Goal: Book appointment/travel/reservation

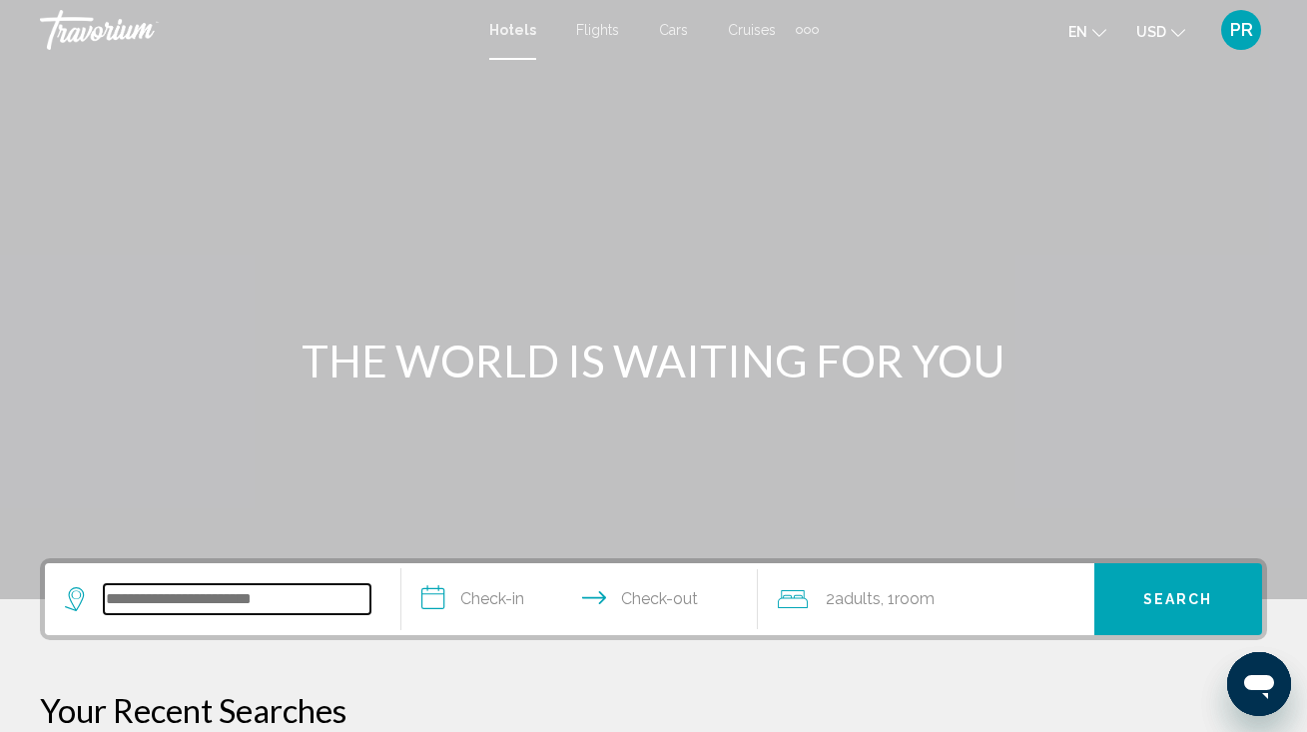
click at [147, 604] on input "Search widget" at bounding box center [237, 599] width 267 height 30
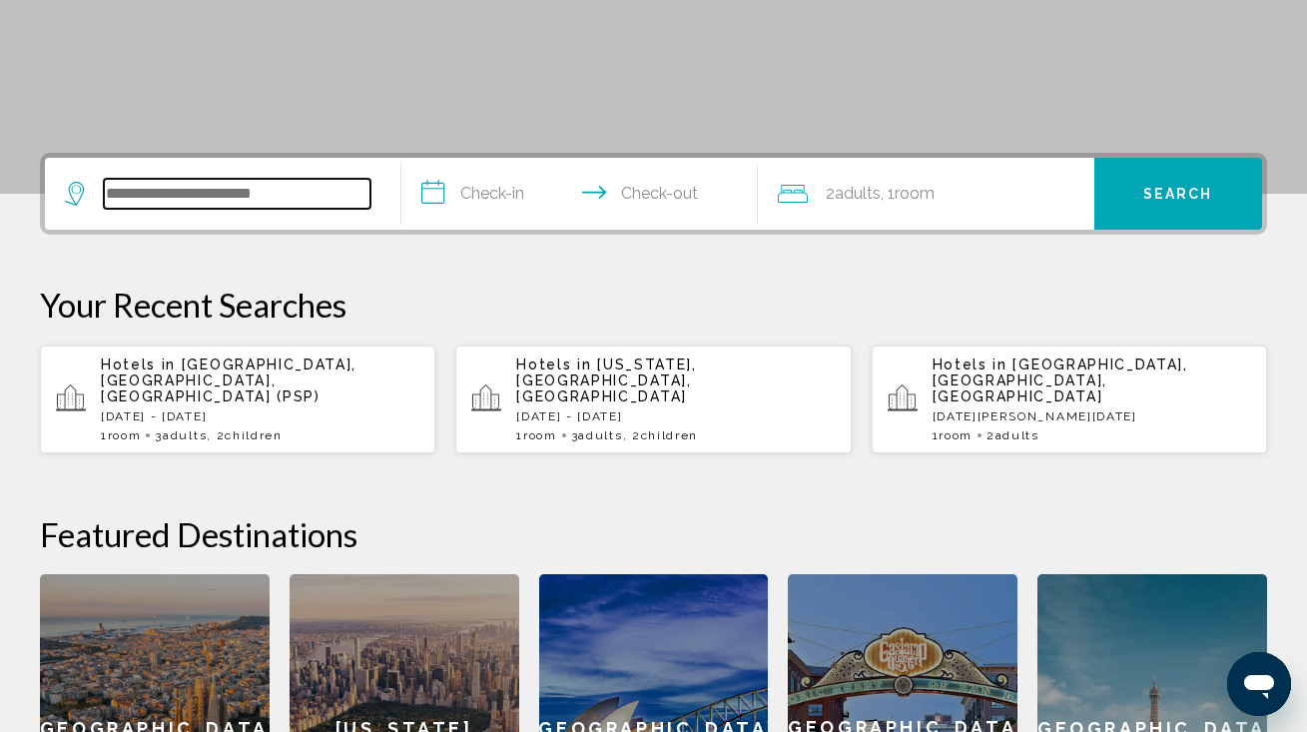
scroll to position [493, 0]
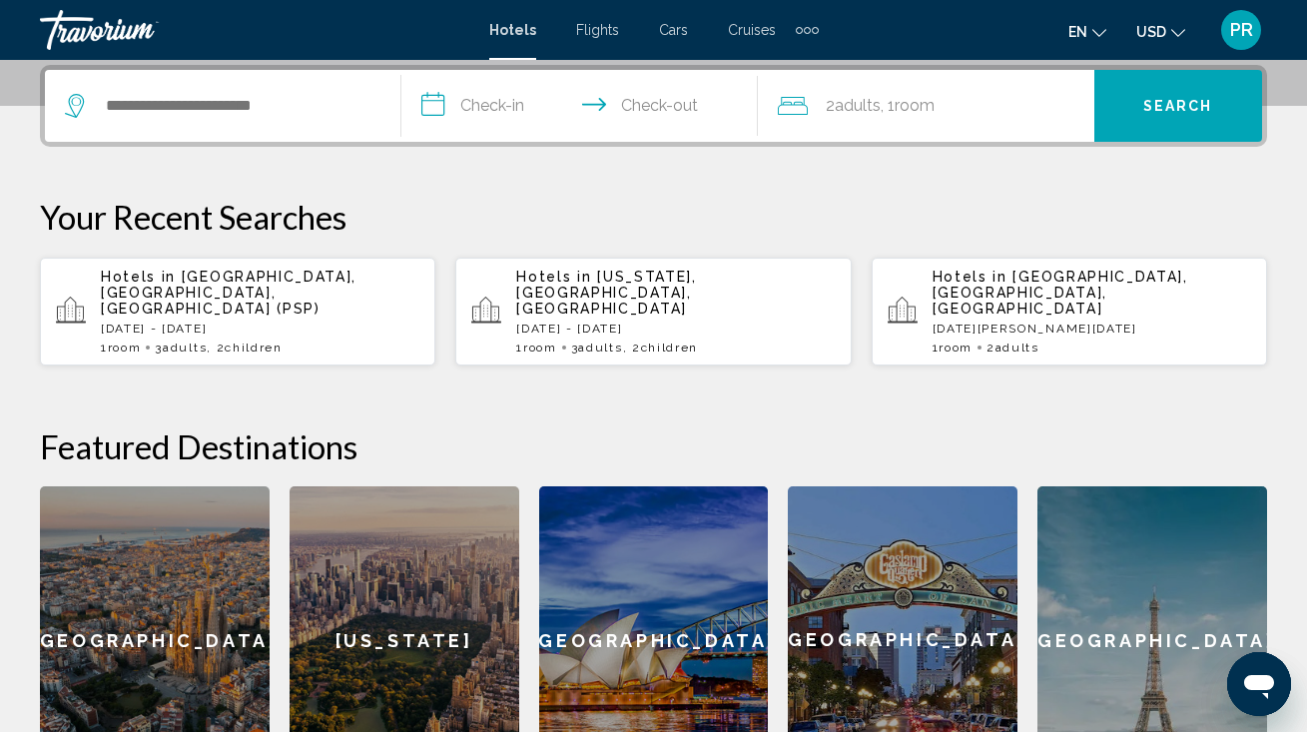
click at [263, 275] on span "Palm Springs, CA, United States (PSP)" at bounding box center [229, 293] width 256 height 48
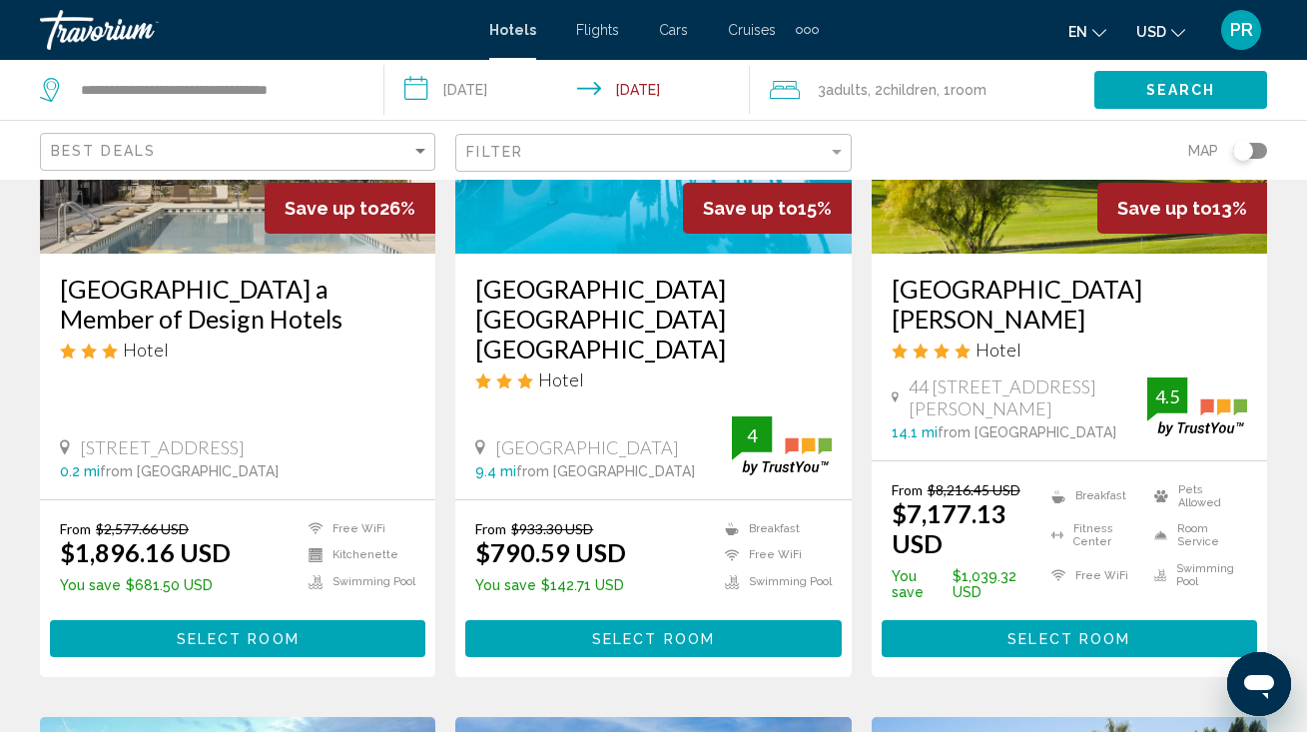
scroll to position [319, 0]
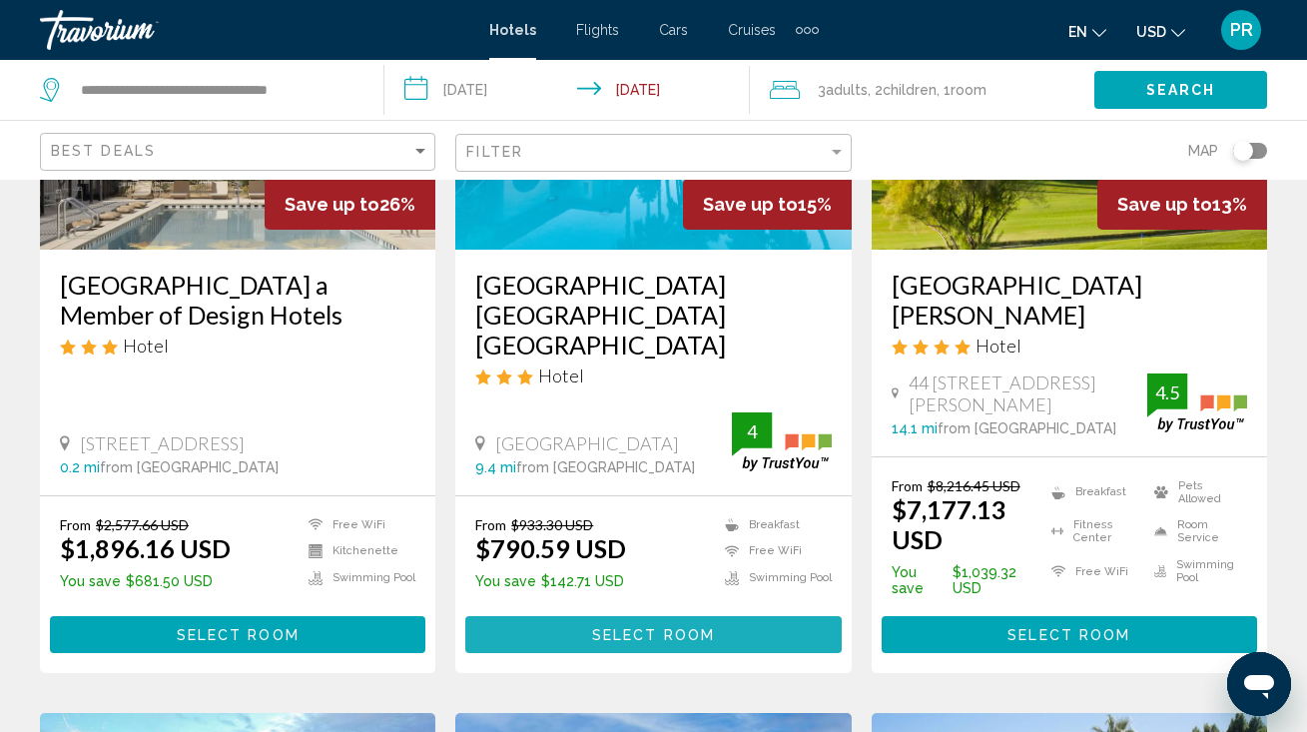
click at [628, 629] on span "Select Room" at bounding box center [653, 635] width 123 height 16
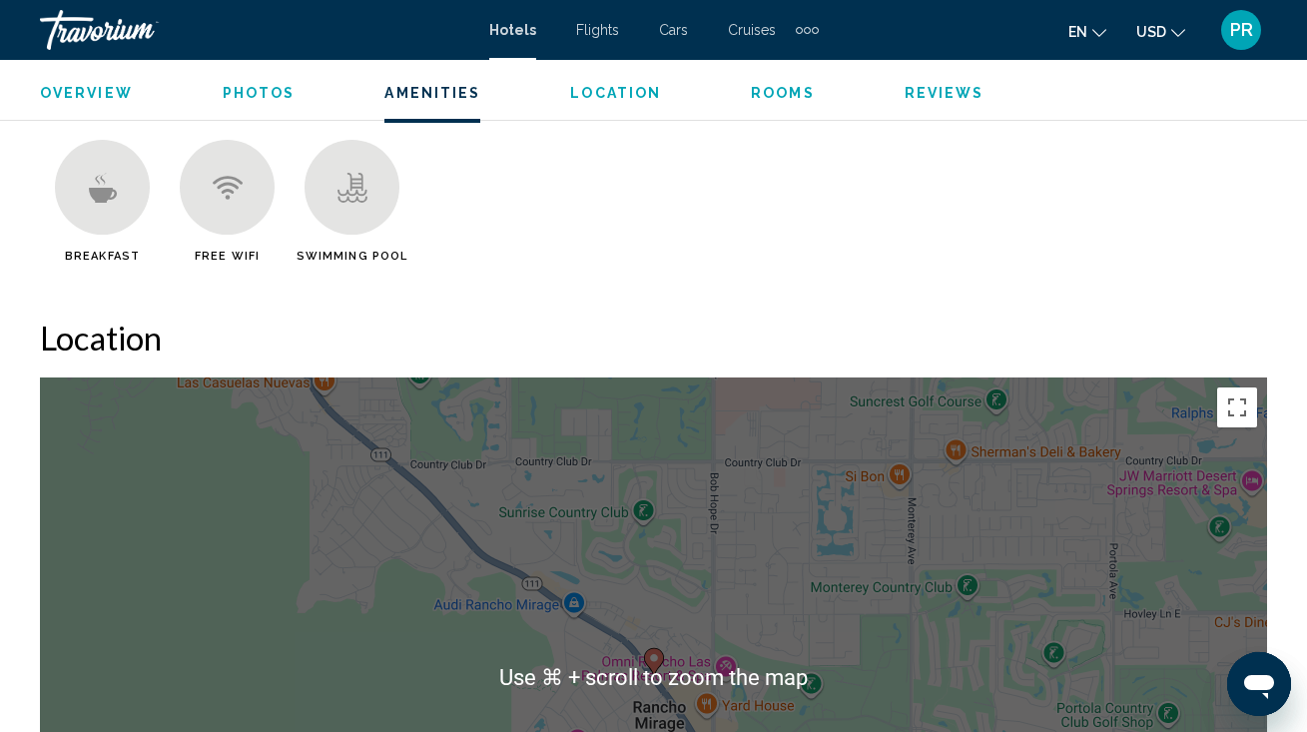
scroll to position [1968, 0]
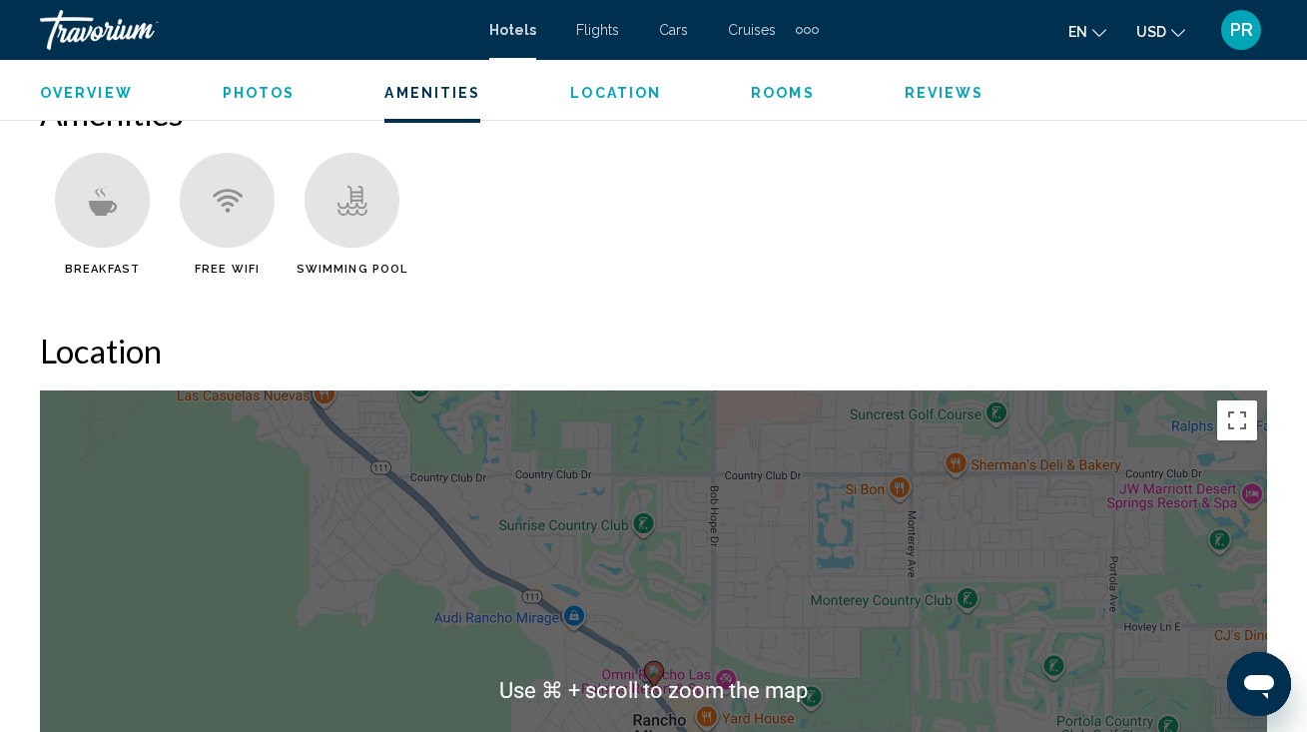
click at [771, 90] on span "Rooms" at bounding box center [783, 93] width 64 height 16
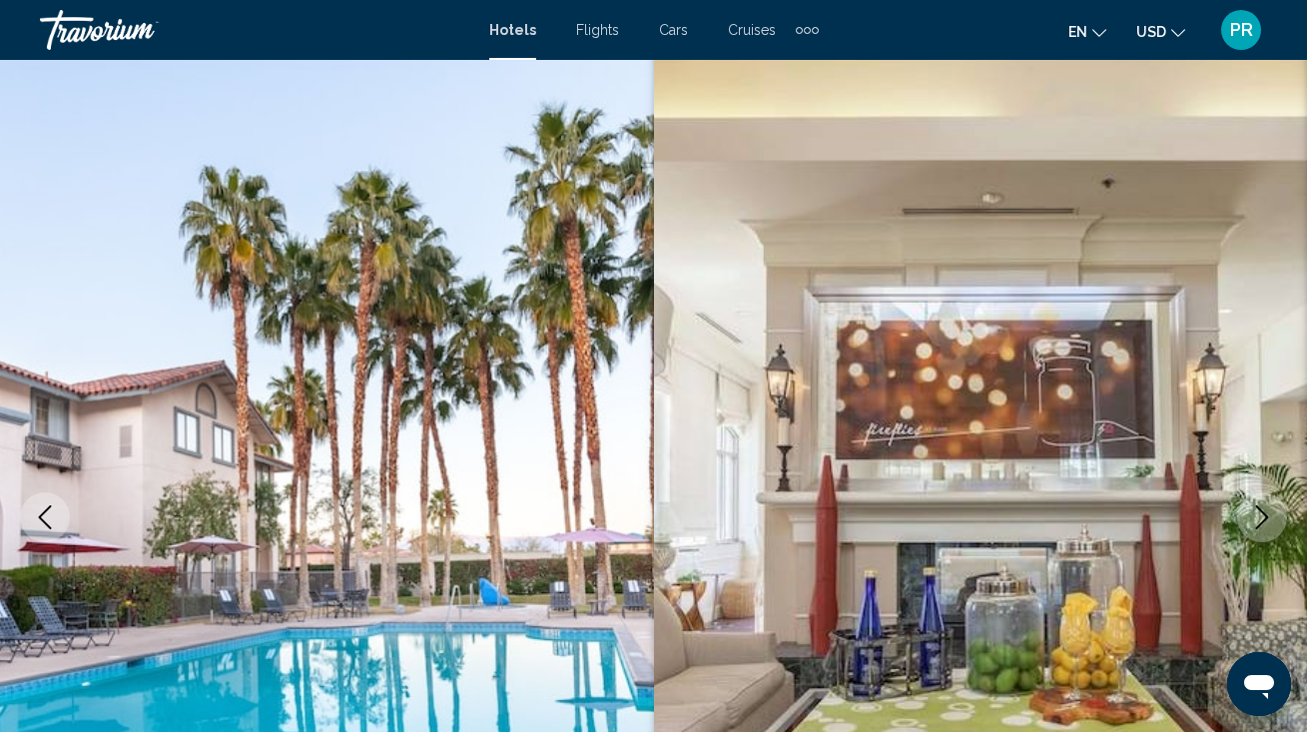
scroll to position [0, 0]
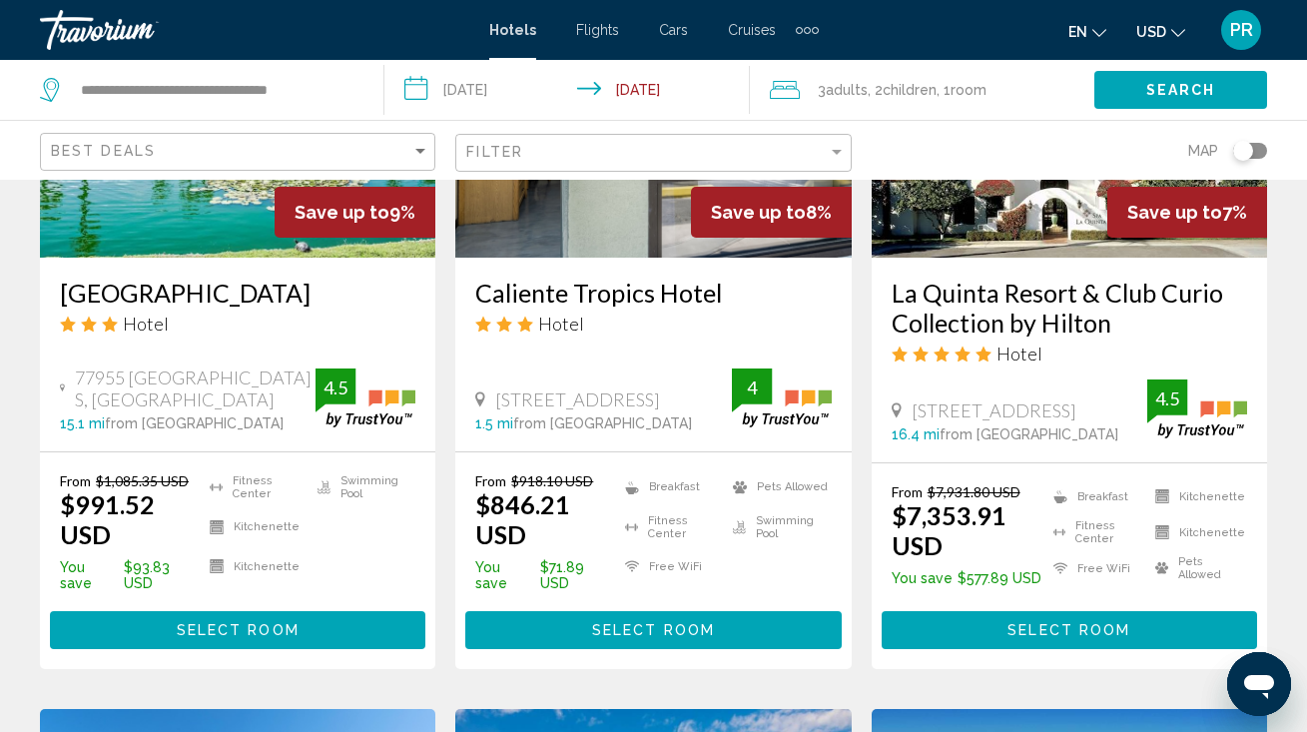
scroll to position [1902, 0]
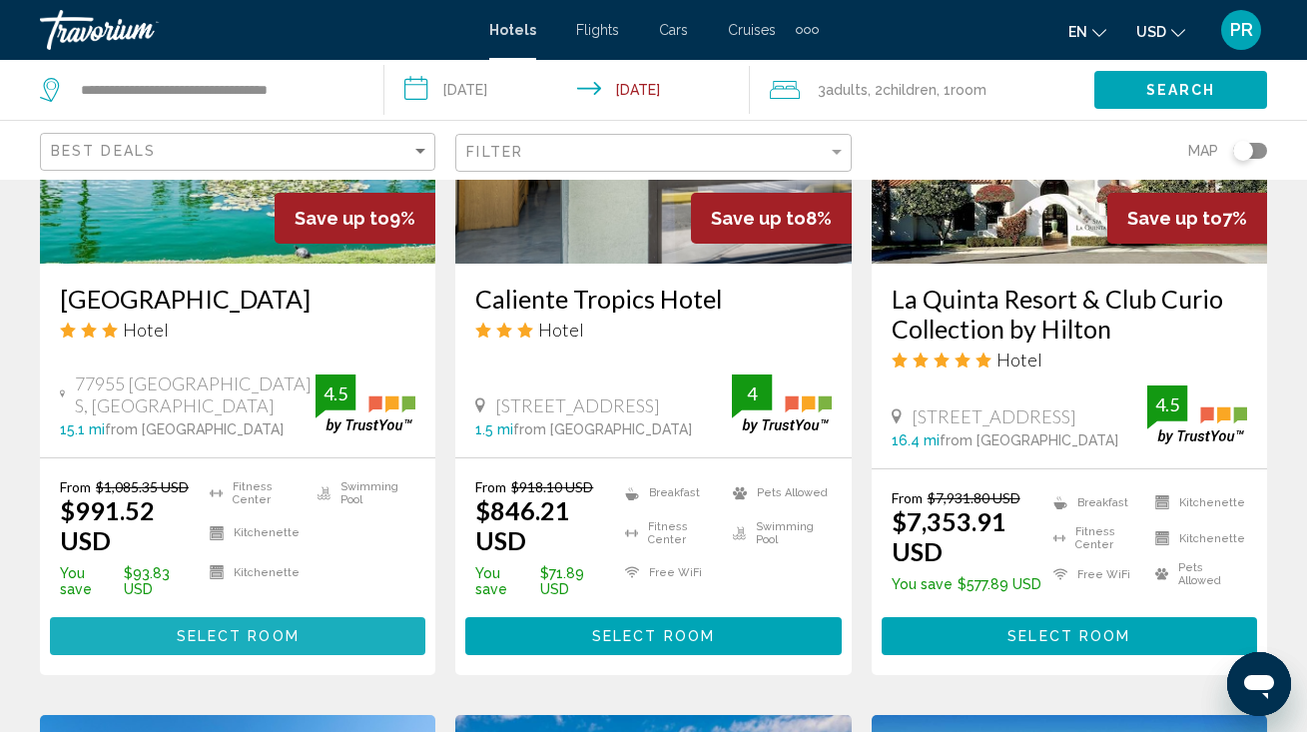
click at [299, 619] on button "Select Room" at bounding box center [237, 635] width 375 height 37
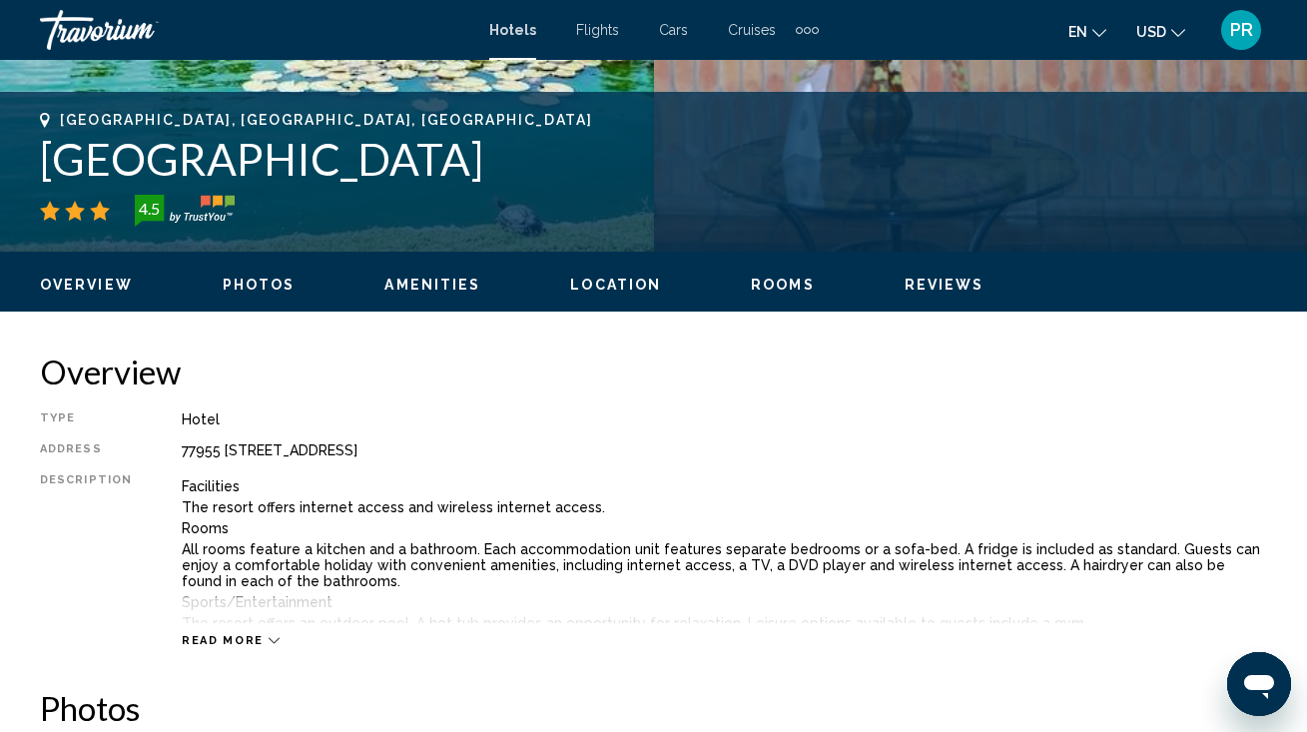
scroll to position [769, 0]
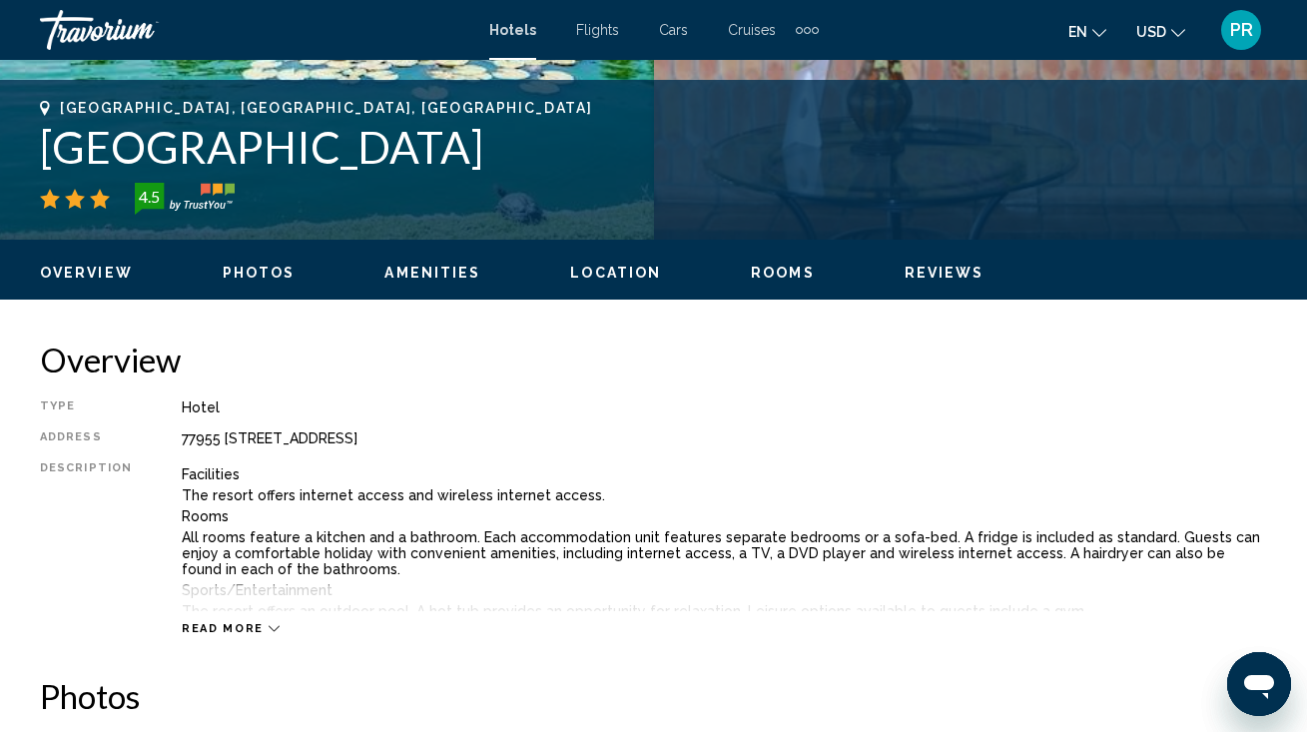
click at [773, 267] on span "Rooms" at bounding box center [783, 273] width 64 height 16
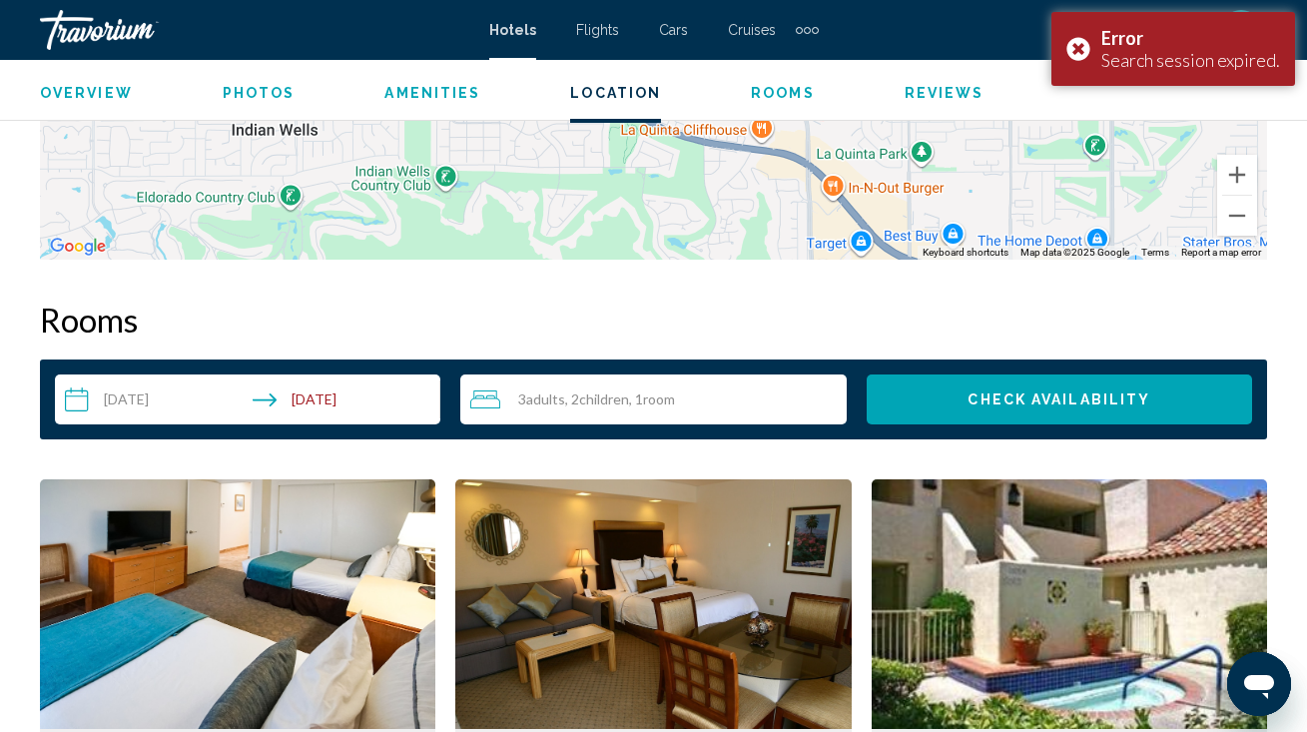
scroll to position [2695, 0]
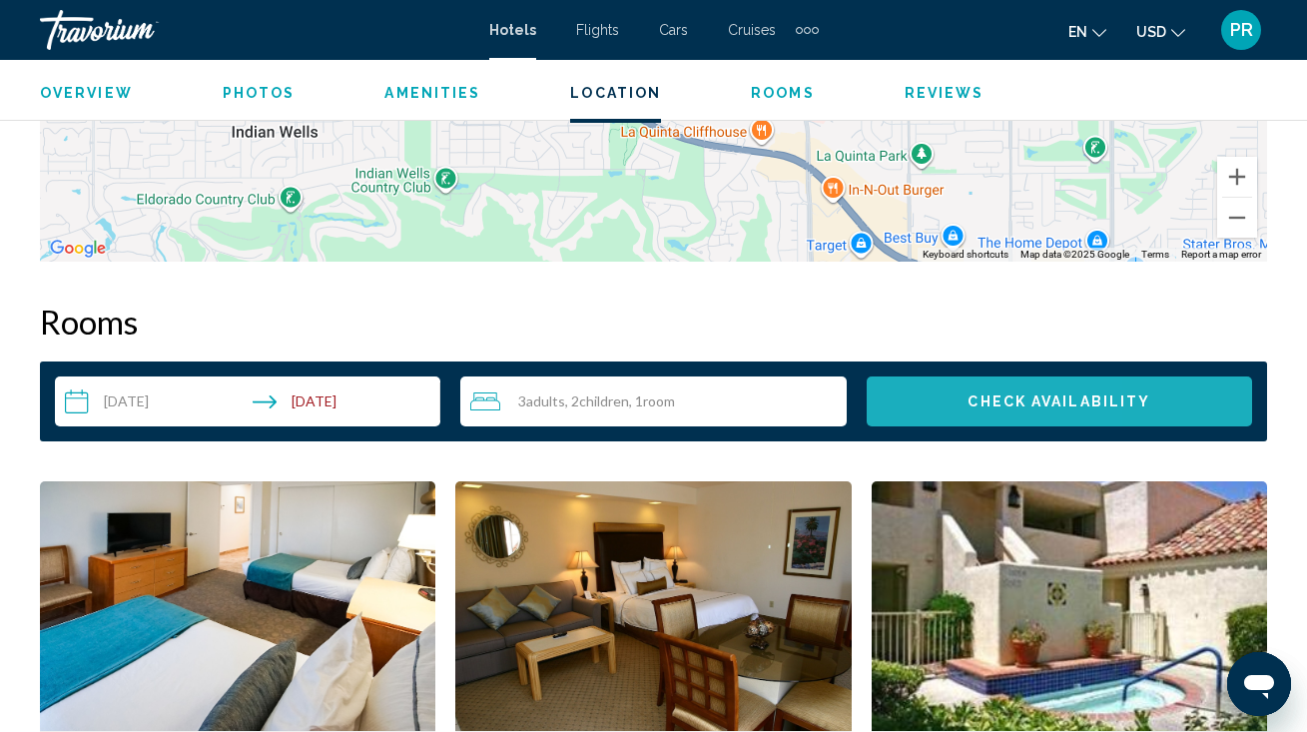
click at [934, 419] on button "Check Availability" at bounding box center [1059, 401] width 385 height 50
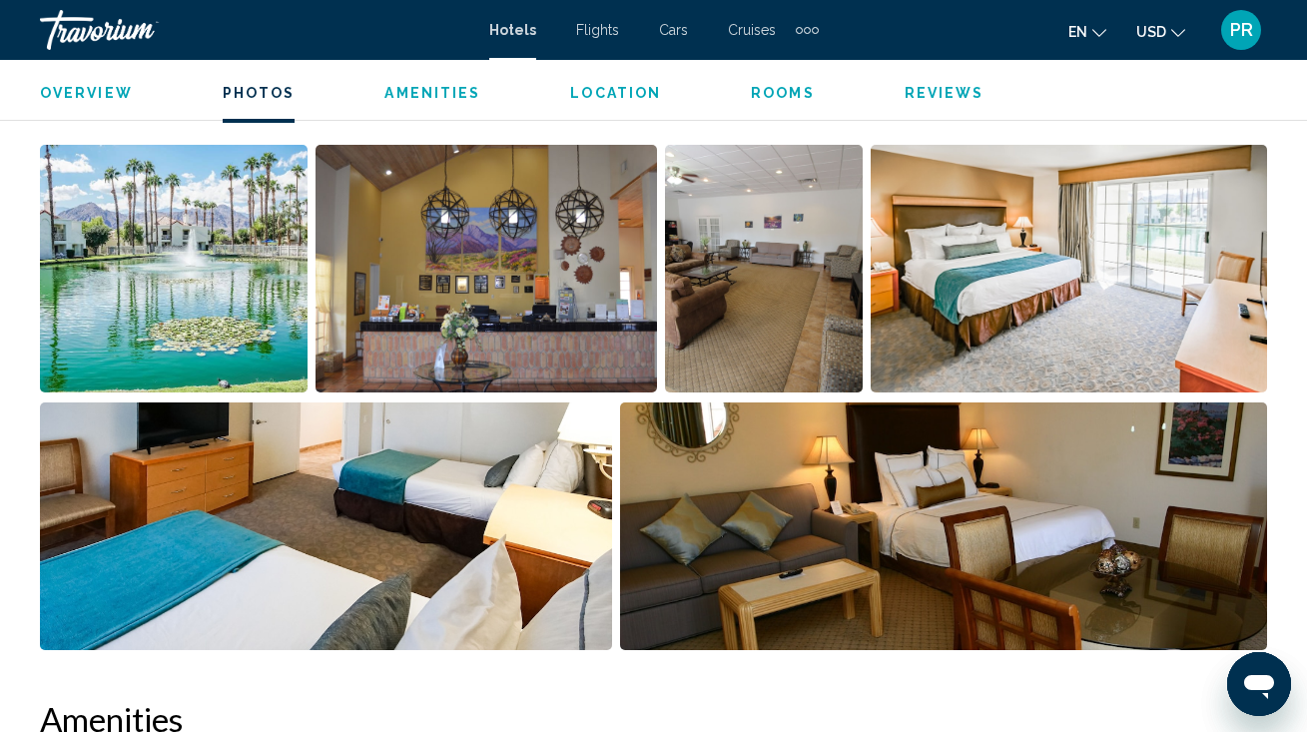
scroll to position [1361, 0]
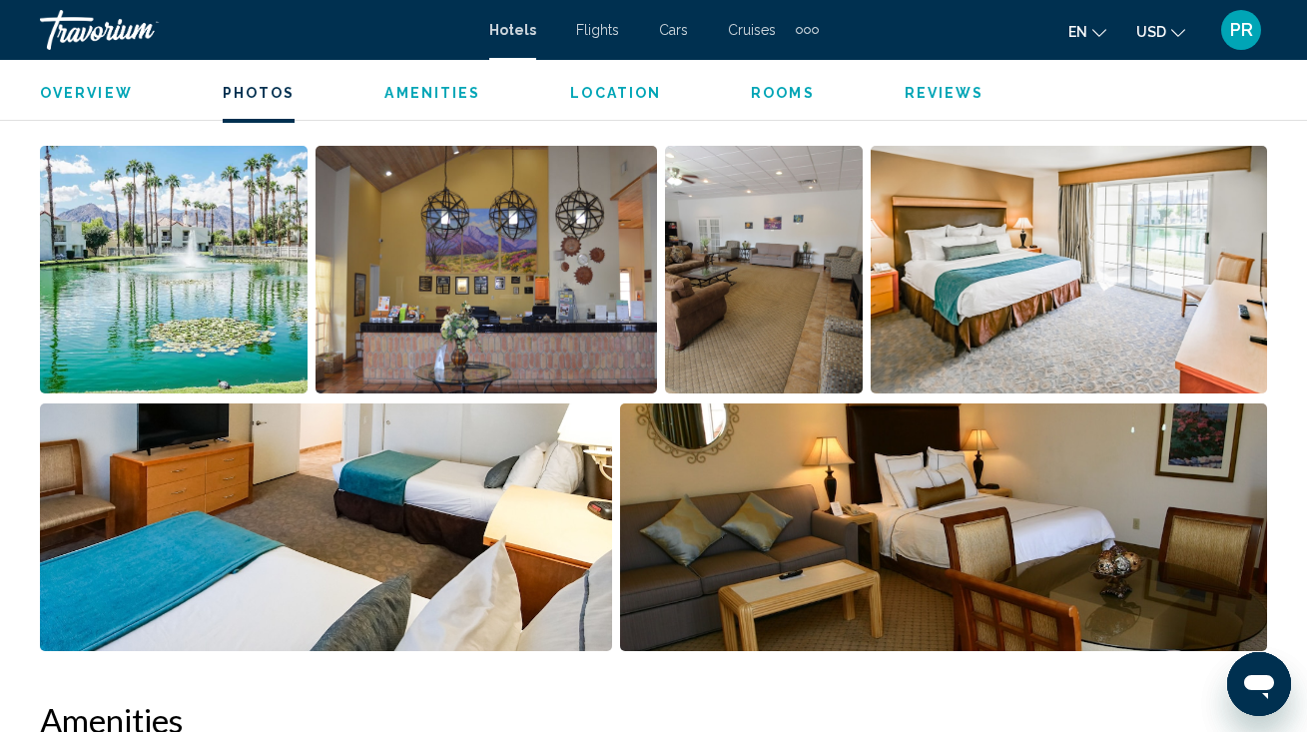
click at [277, 319] on img "Open full-screen image slider" at bounding box center [174, 270] width 268 height 248
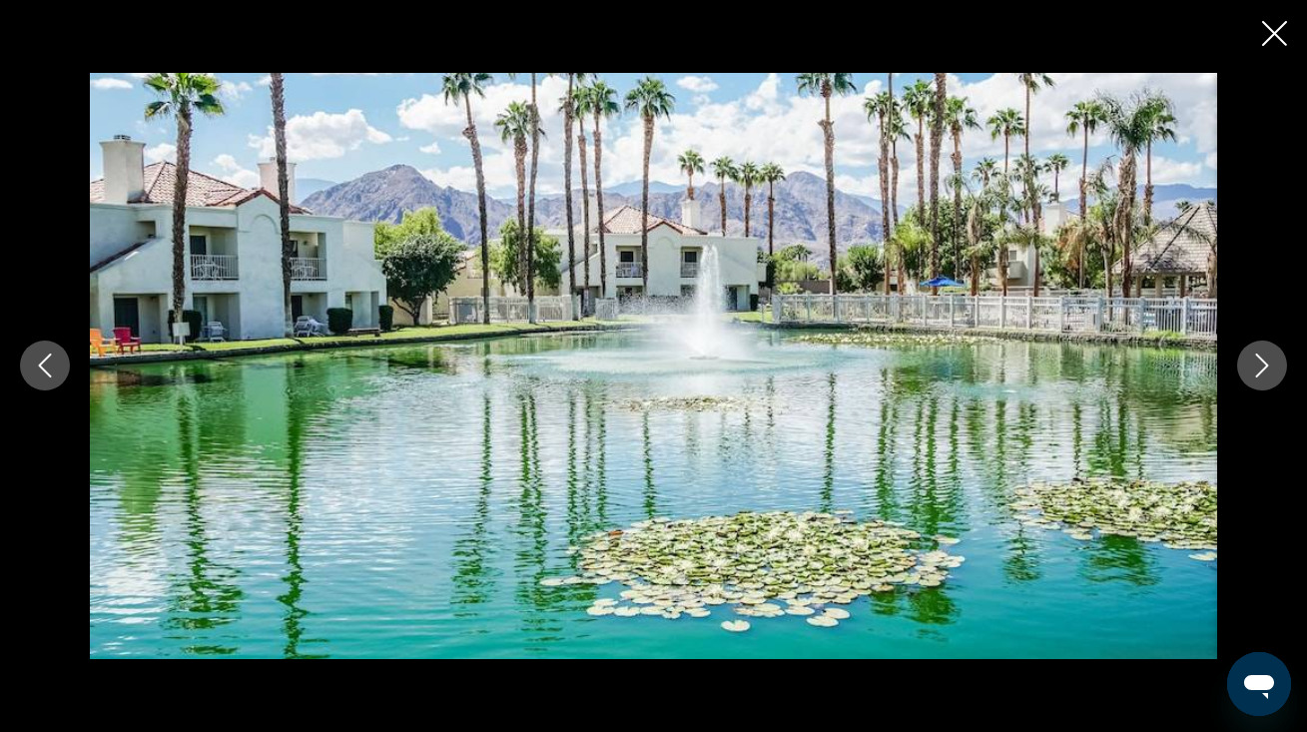
click at [1266, 356] on icon "Next image" at bounding box center [1262, 365] width 24 height 24
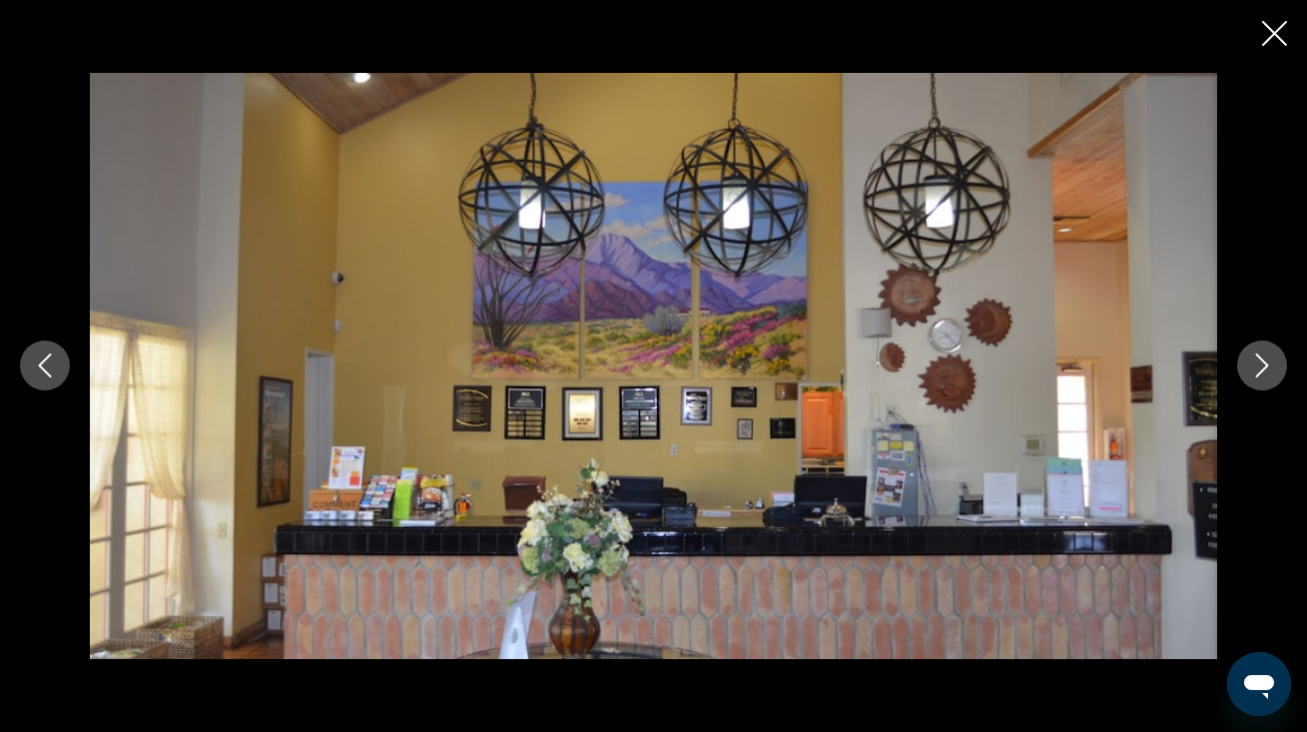
click at [1266, 356] on icon "Next image" at bounding box center [1262, 365] width 24 height 24
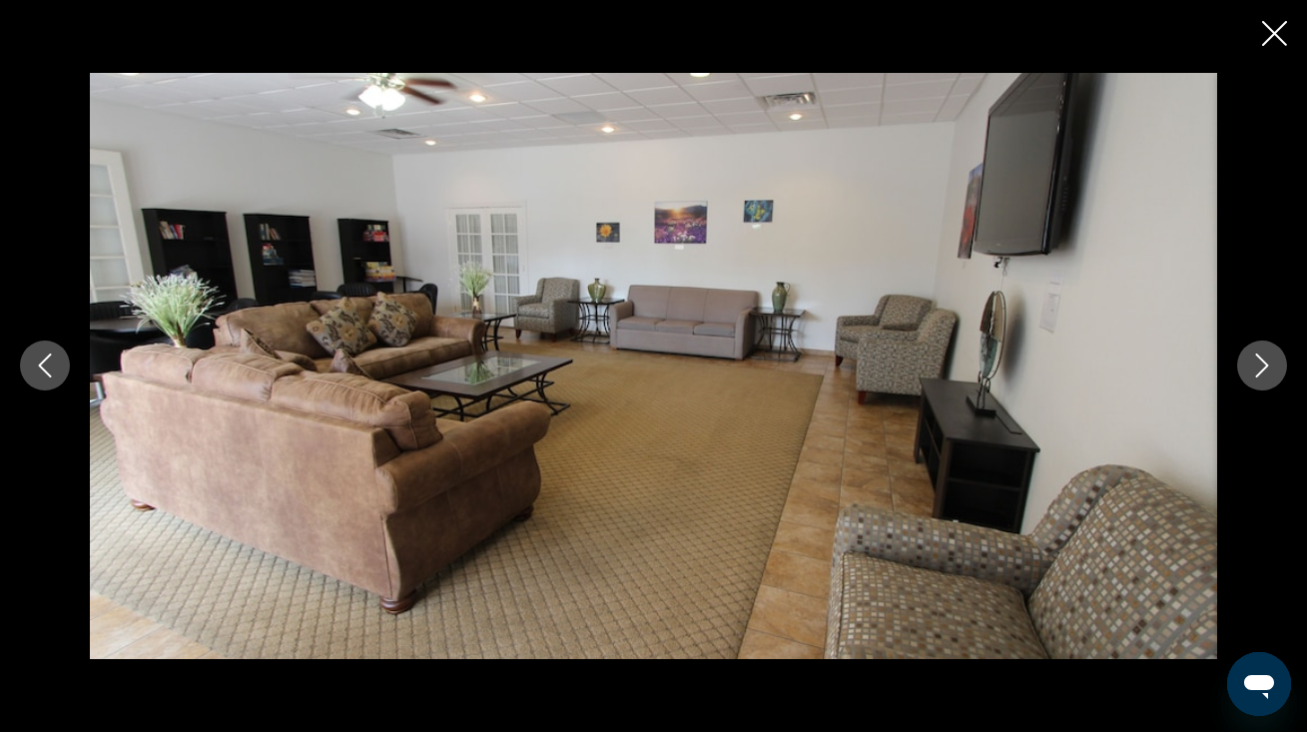
click at [1266, 356] on icon "Next image" at bounding box center [1262, 365] width 24 height 24
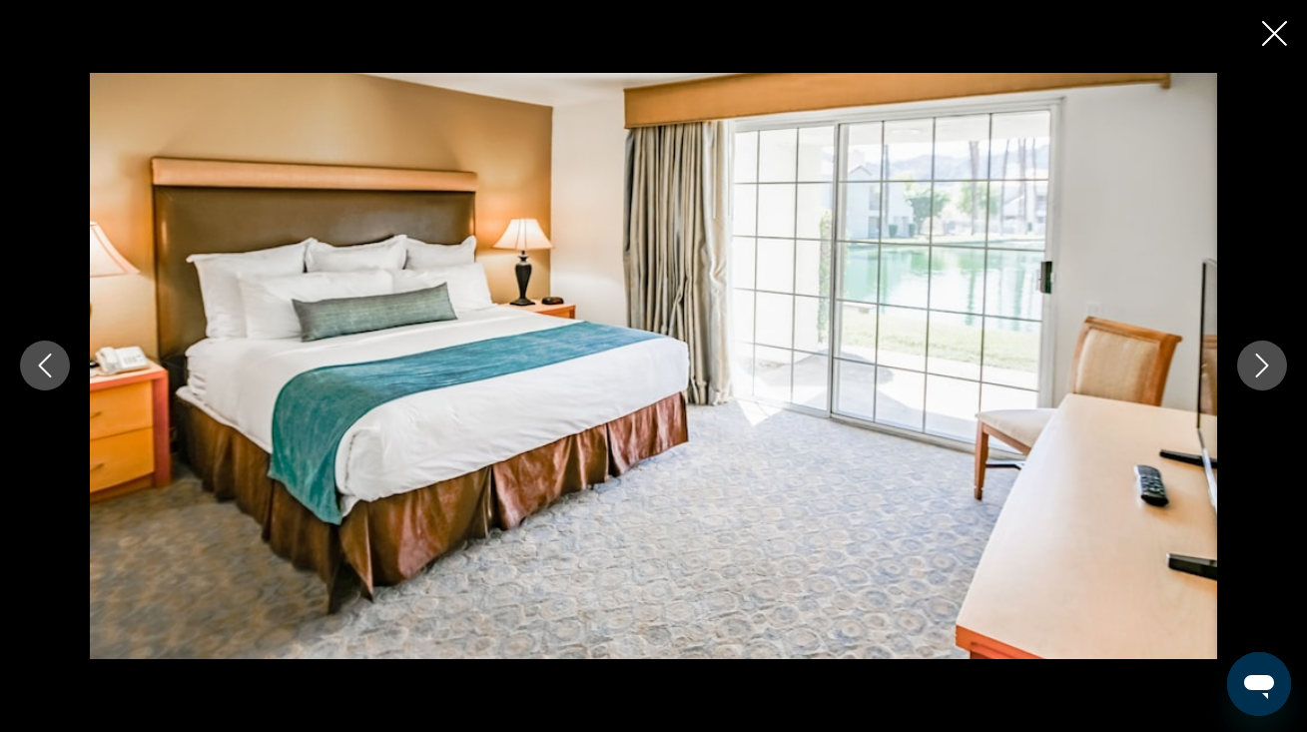
click at [1266, 356] on icon "Next image" at bounding box center [1262, 365] width 24 height 24
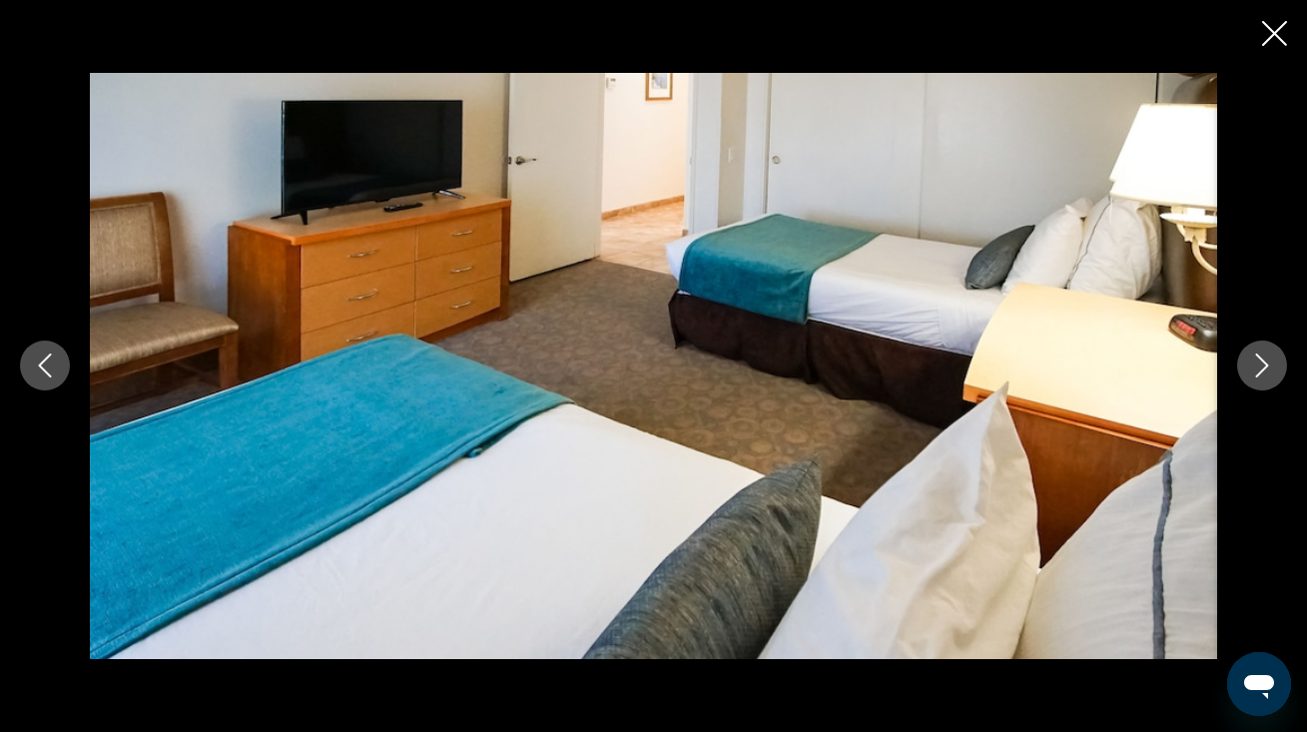
click at [1266, 356] on icon "Next image" at bounding box center [1262, 365] width 24 height 24
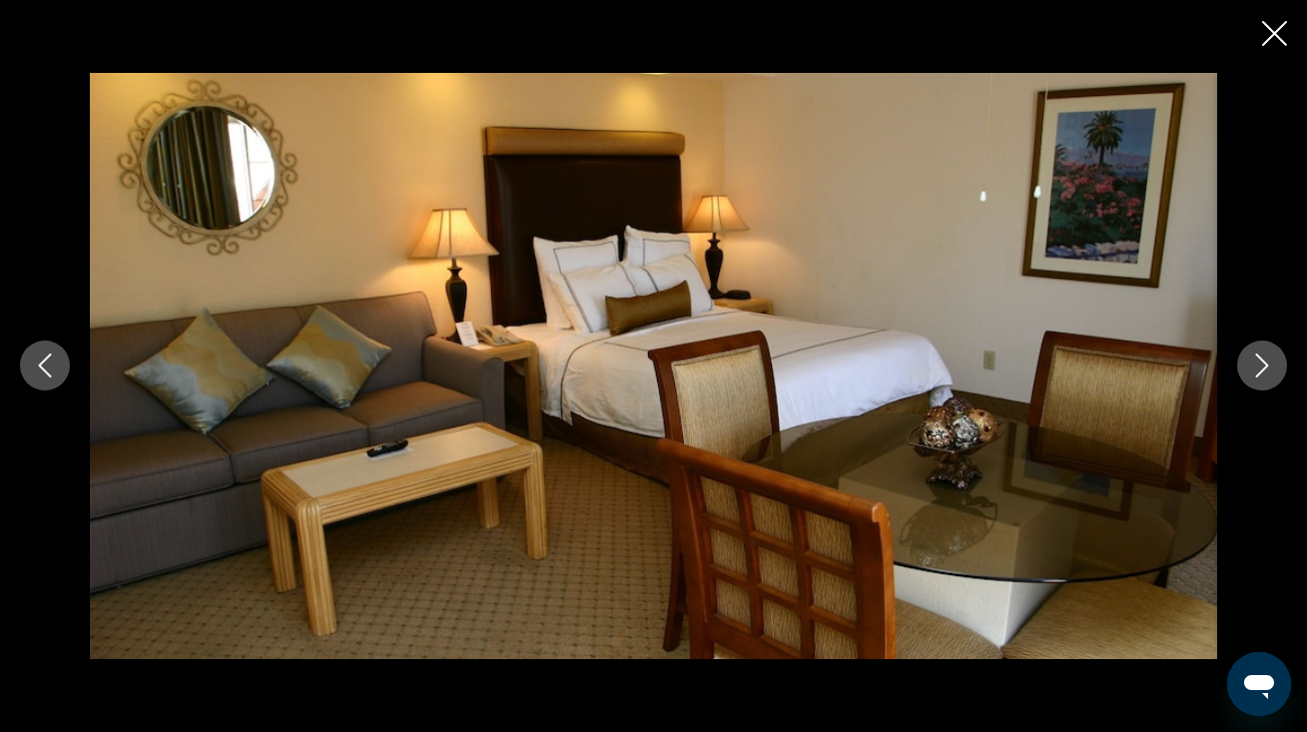
click at [1266, 356] on icon "Next image" at bounding box center [1262, 365] width 24 height 24
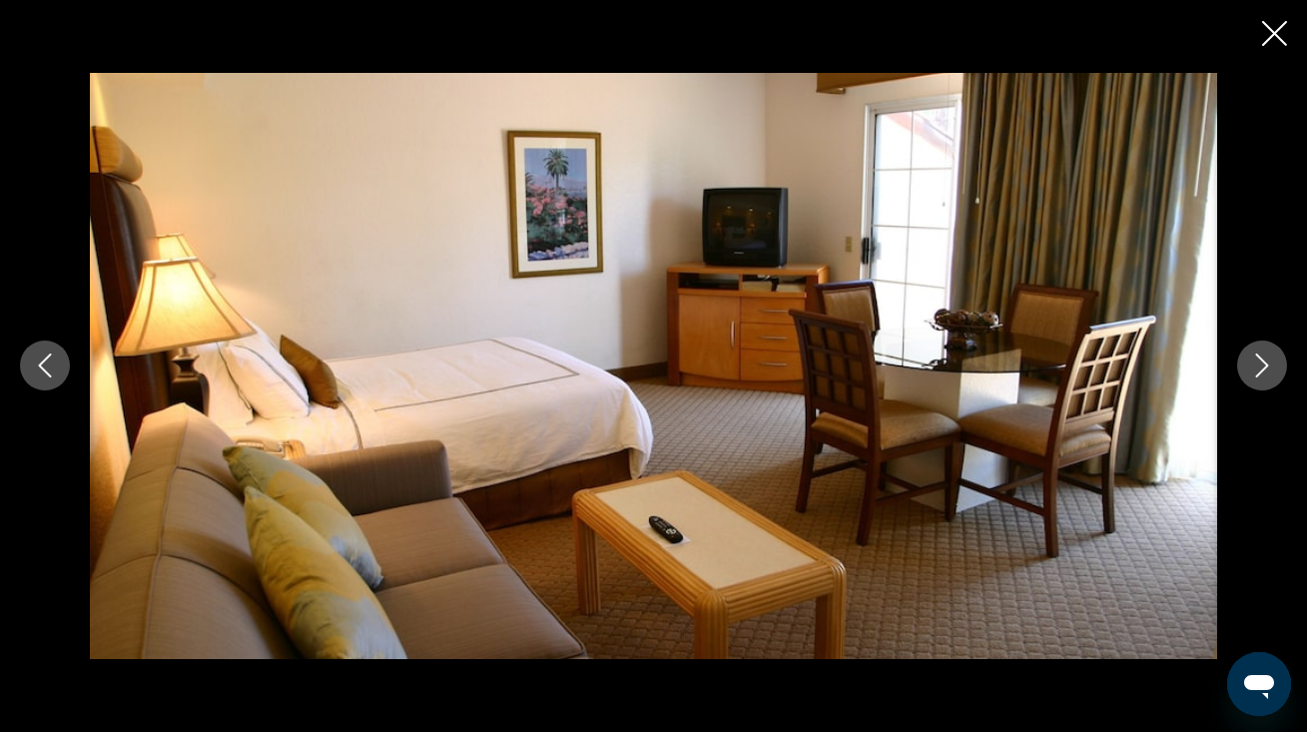
click at [1266, 356] on icon "Next image" at bounding box center [1262, 365] width 24 height 24
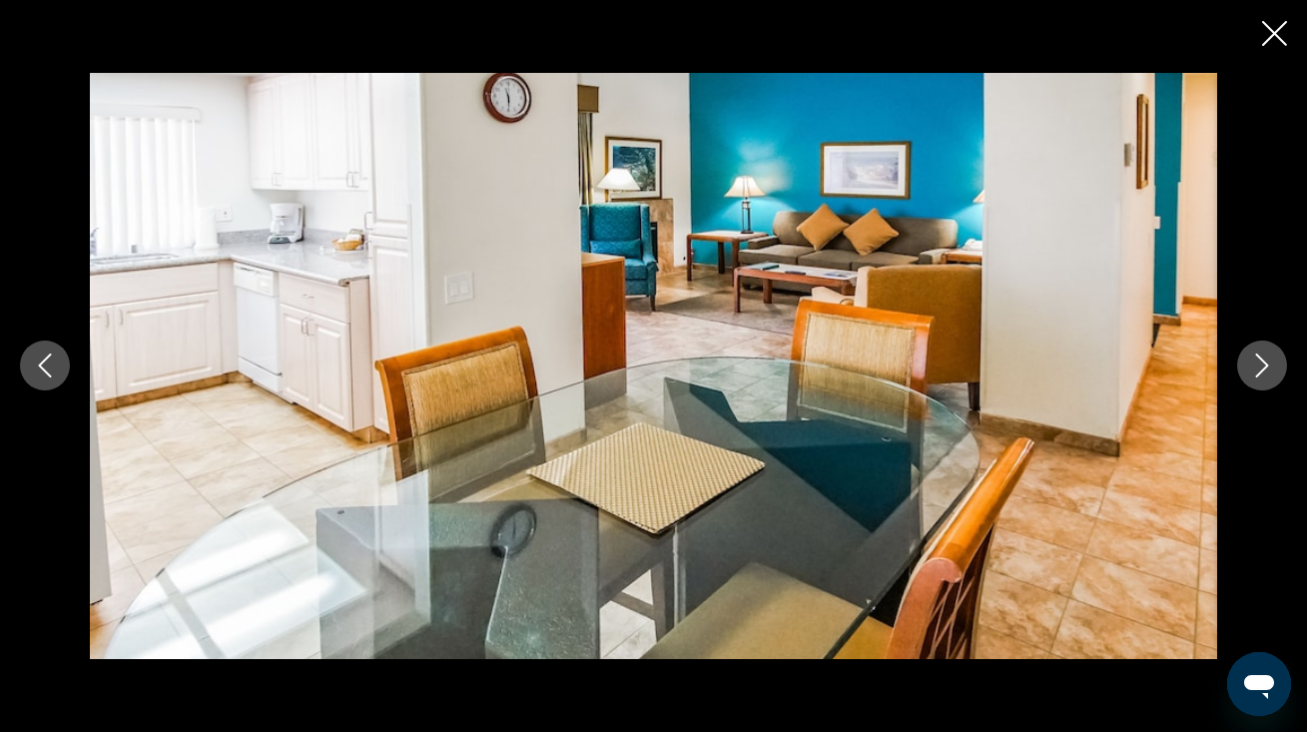
click at [1266, 356] on icon "Next image" at bounding box center [1262, 365] width 24 height 24
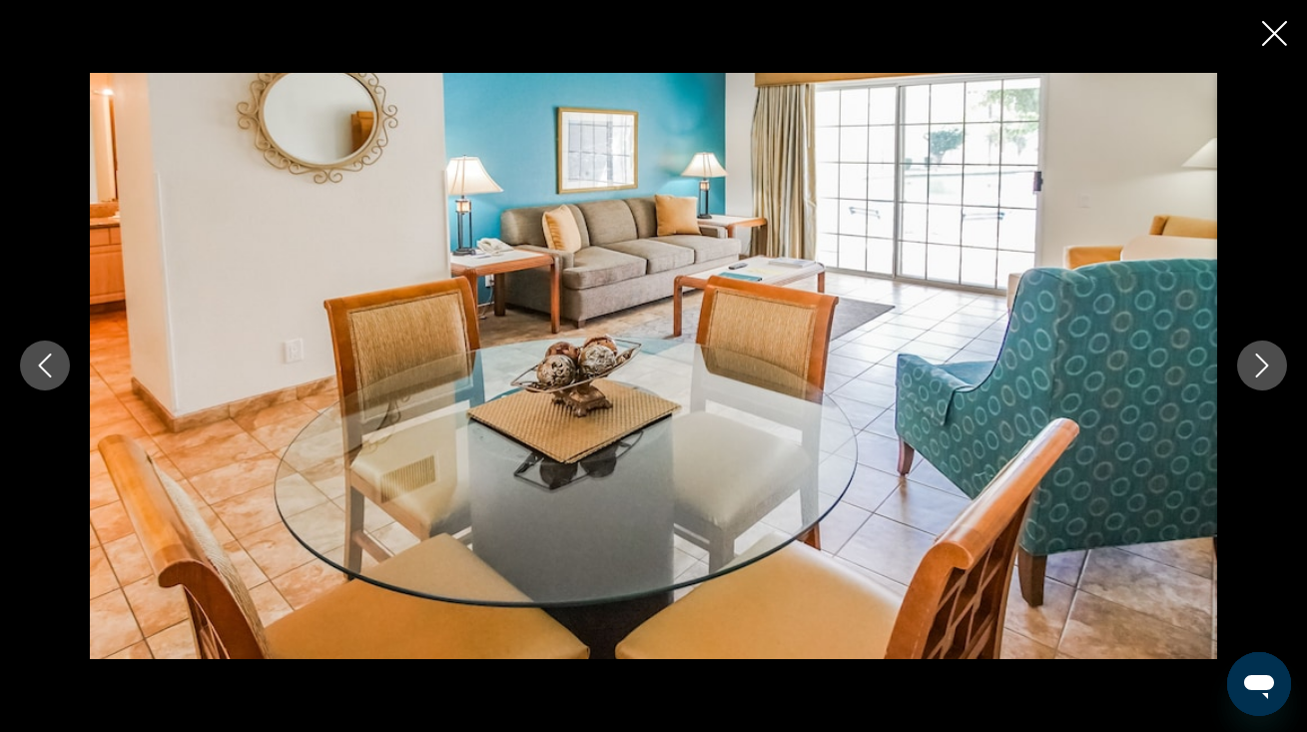
click at [1266, 356] on icon "Next image" at bounding box center [1262, 365] width 24 height 24
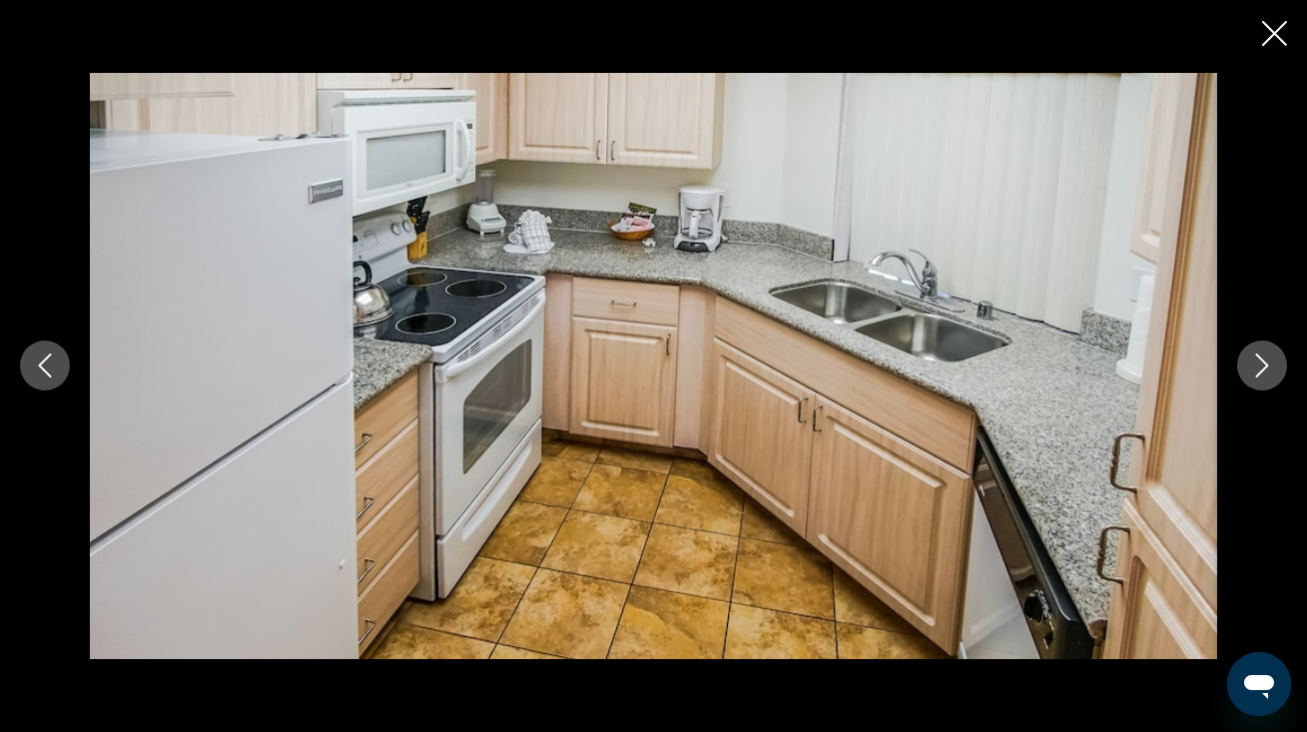
click at [1266, 356] on icon "Next image" at bounding box center [1262, 365] width 24 height 24
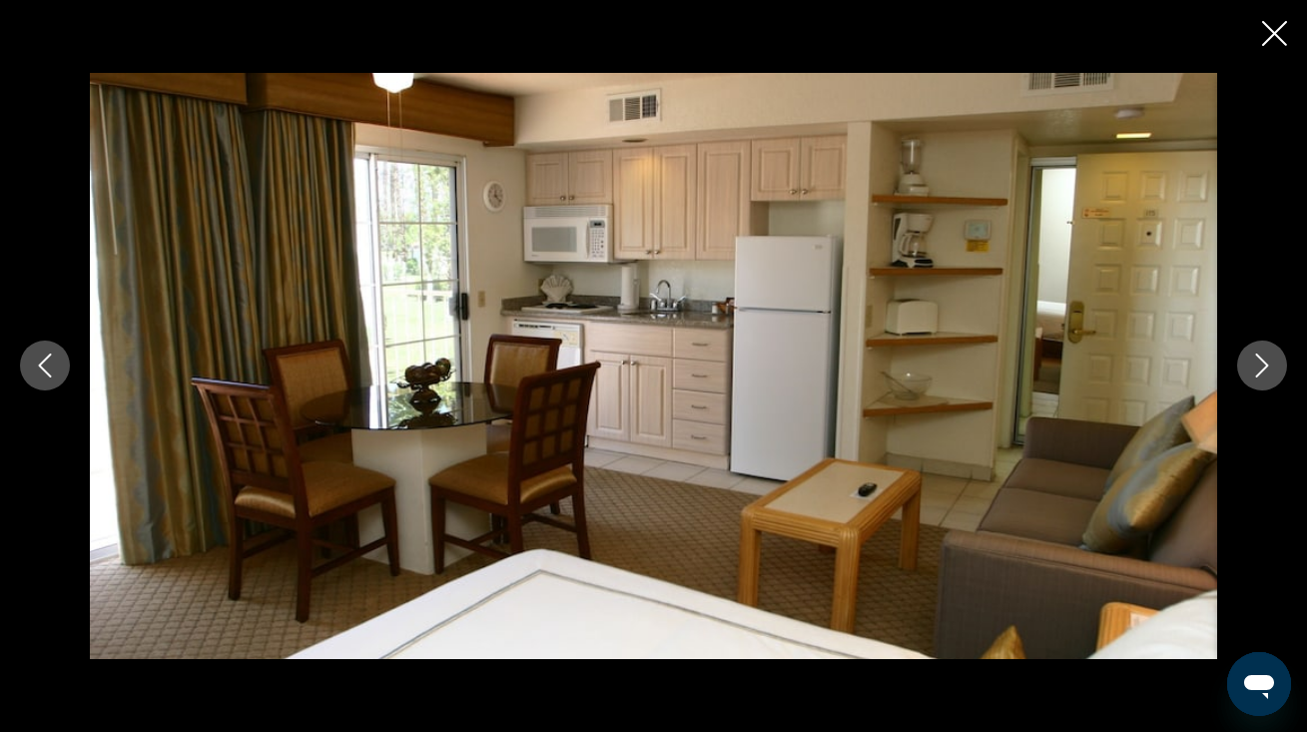
click at [1266, 356] on icon "Next image" at bounding box center [1262, 365] width 24 height 24
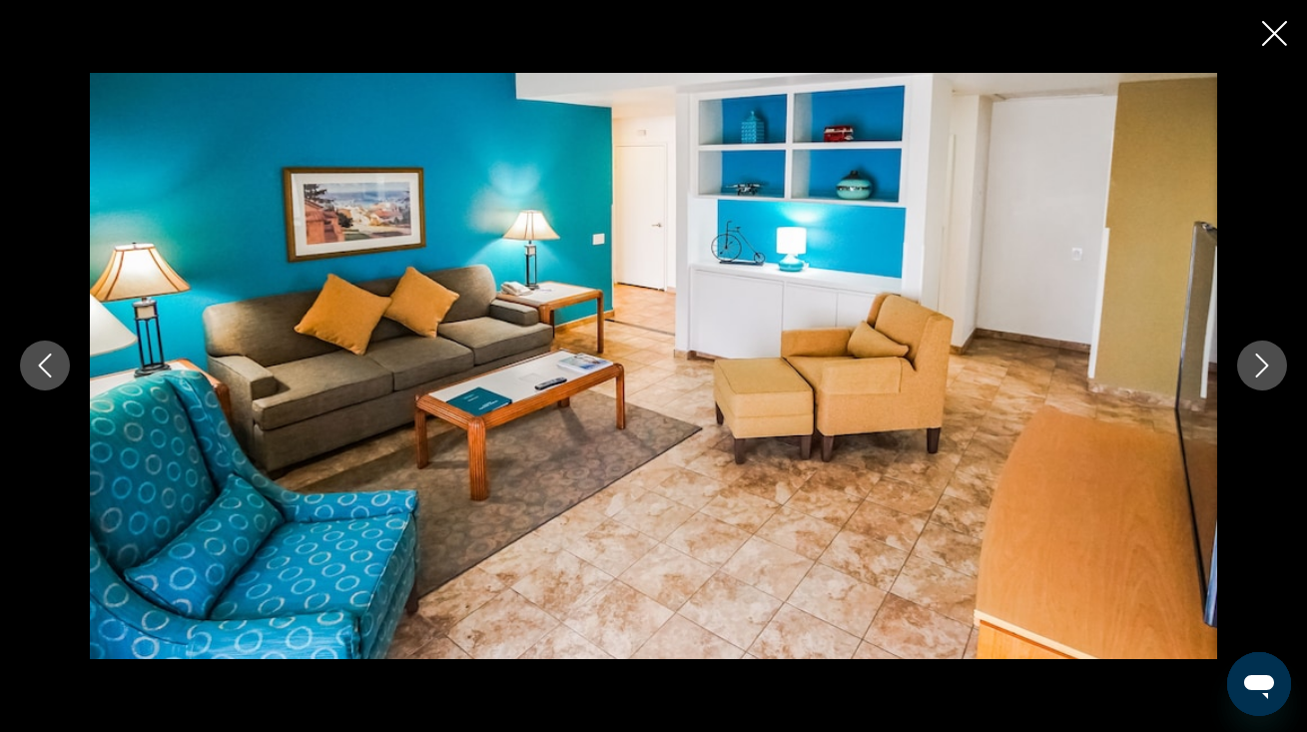
click at [1266, 356] on icon "Next image" at bounding box center [1262, 365] width 24 height 24
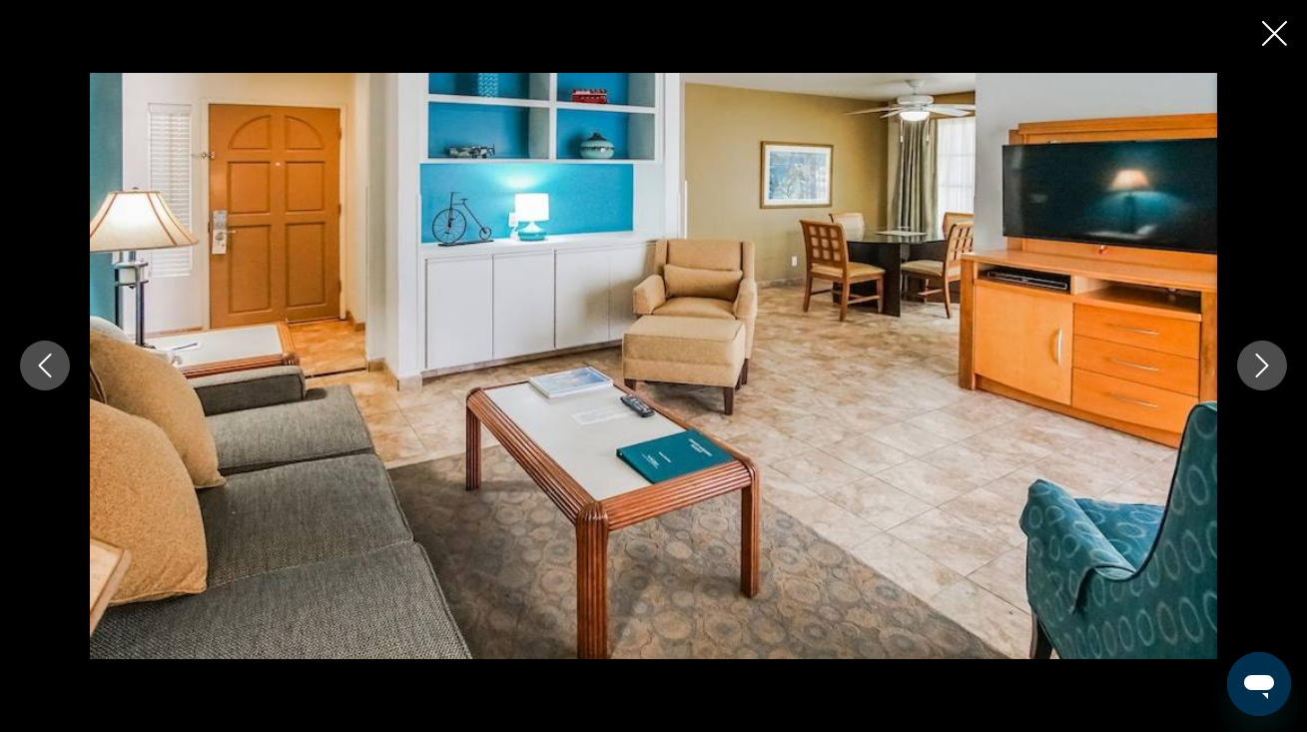
click at [1266, 356] on icon "Next image" at bounding box center [1262, 365] width 24 height 24
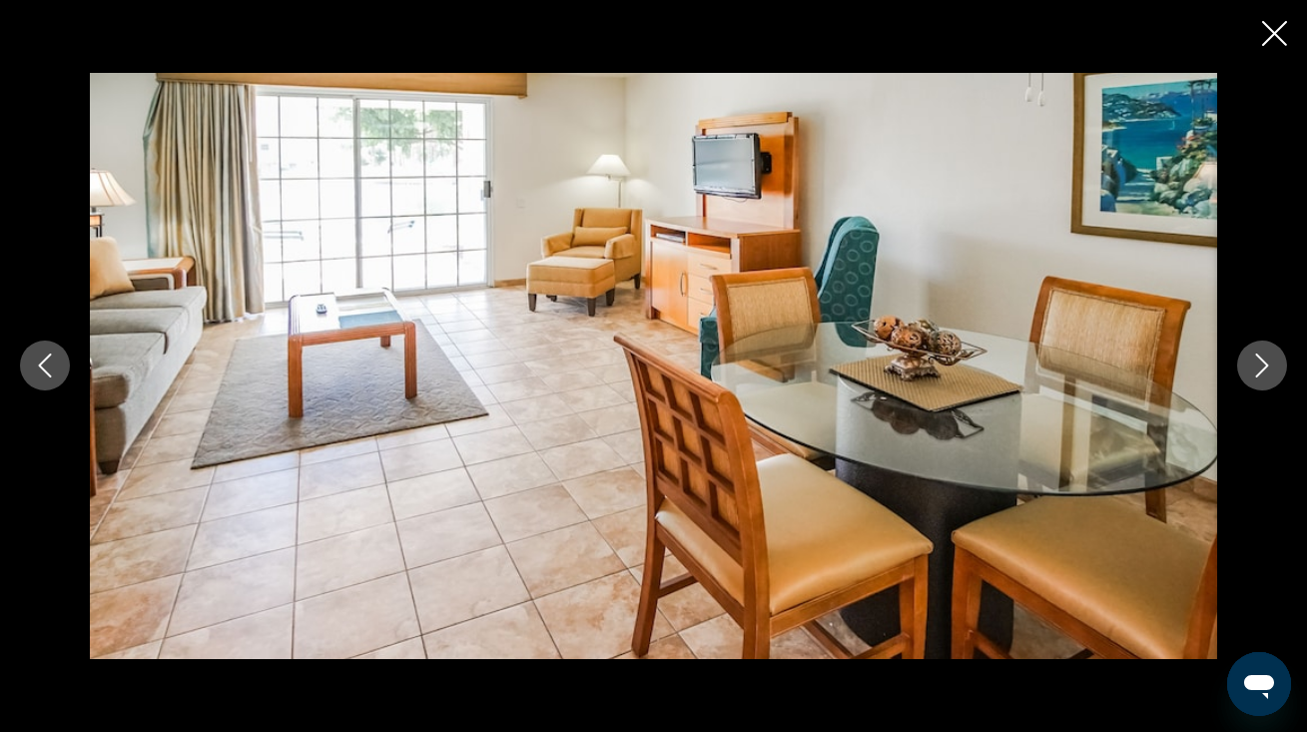
click at [1266, 356] on icon "Next image" at bounding box center [1262, 365] width 24 height 24
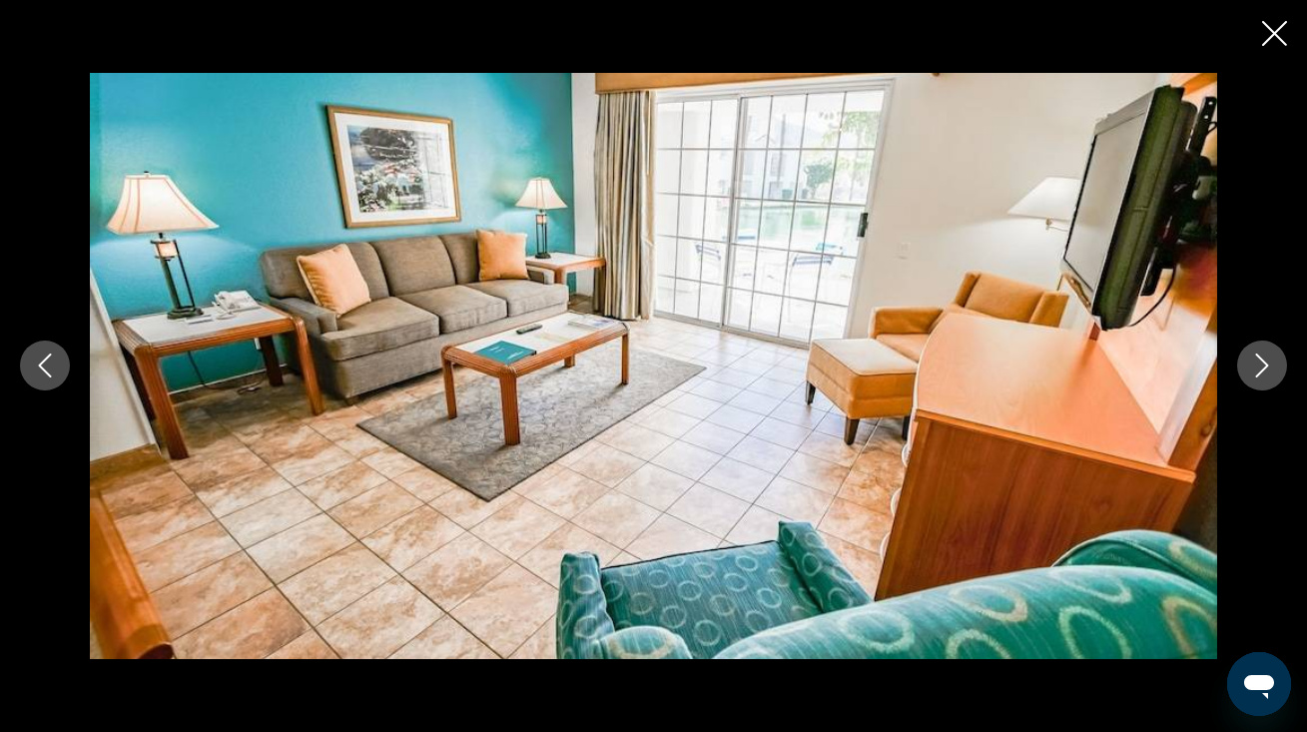
click at [1266, 356] on icon "Next image" at bounding box center [1262, 365] width 24 height 24
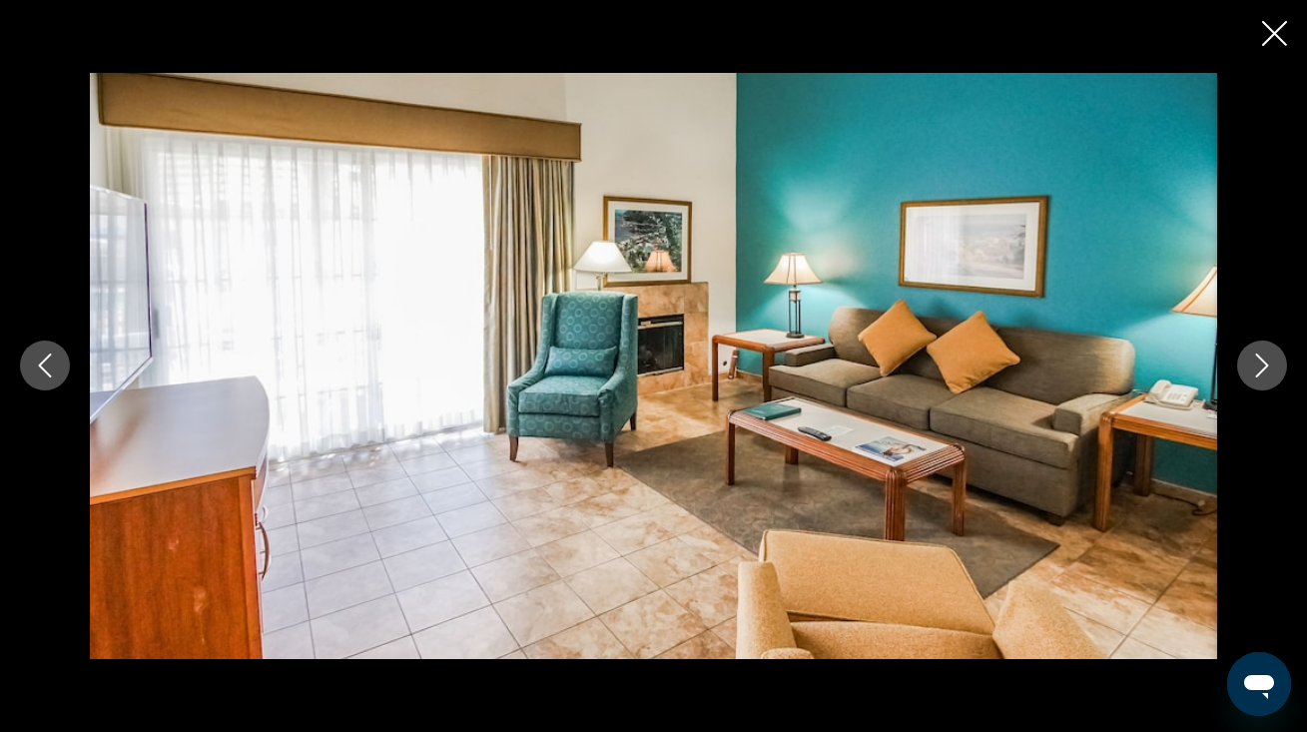
click at [1266, 356] on icon "Next image" at bounding box center [1262, 365] width 24 height 24
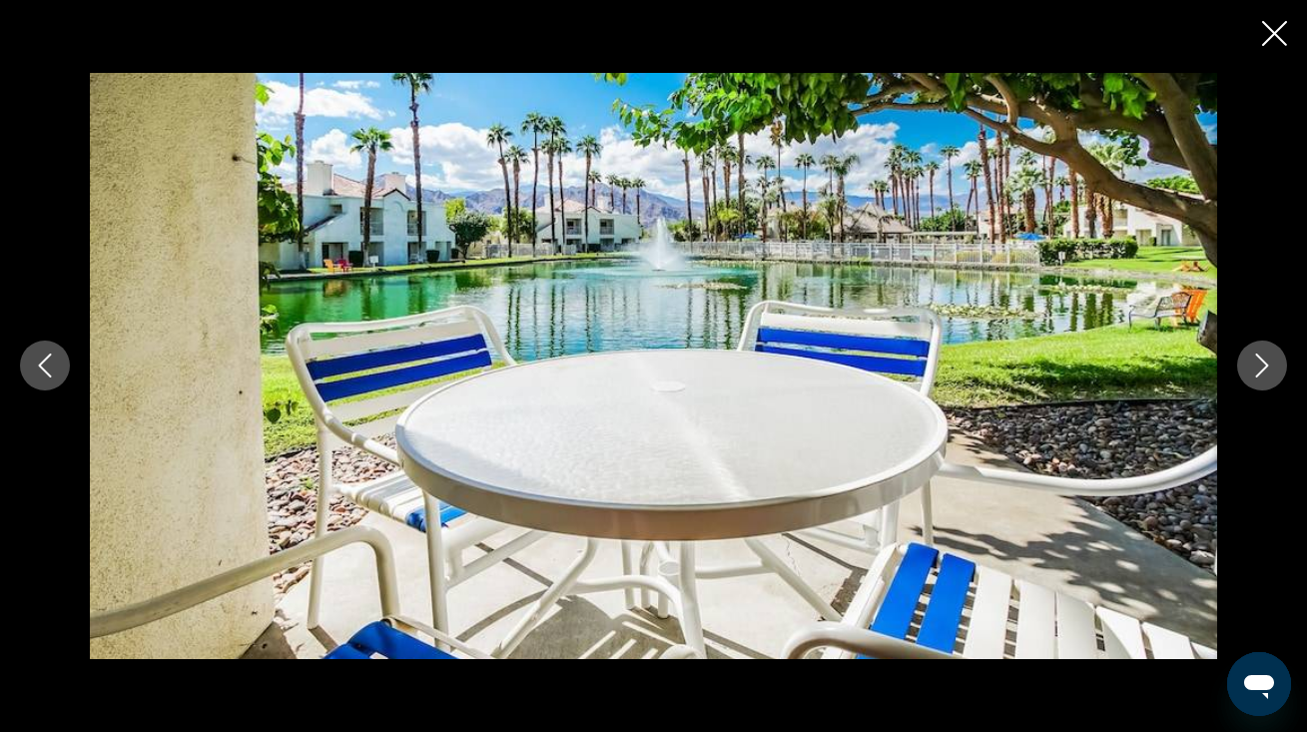
click at [1266, 356] on icon "Next image" at bounding box center [1262, 365] width 24 height 24
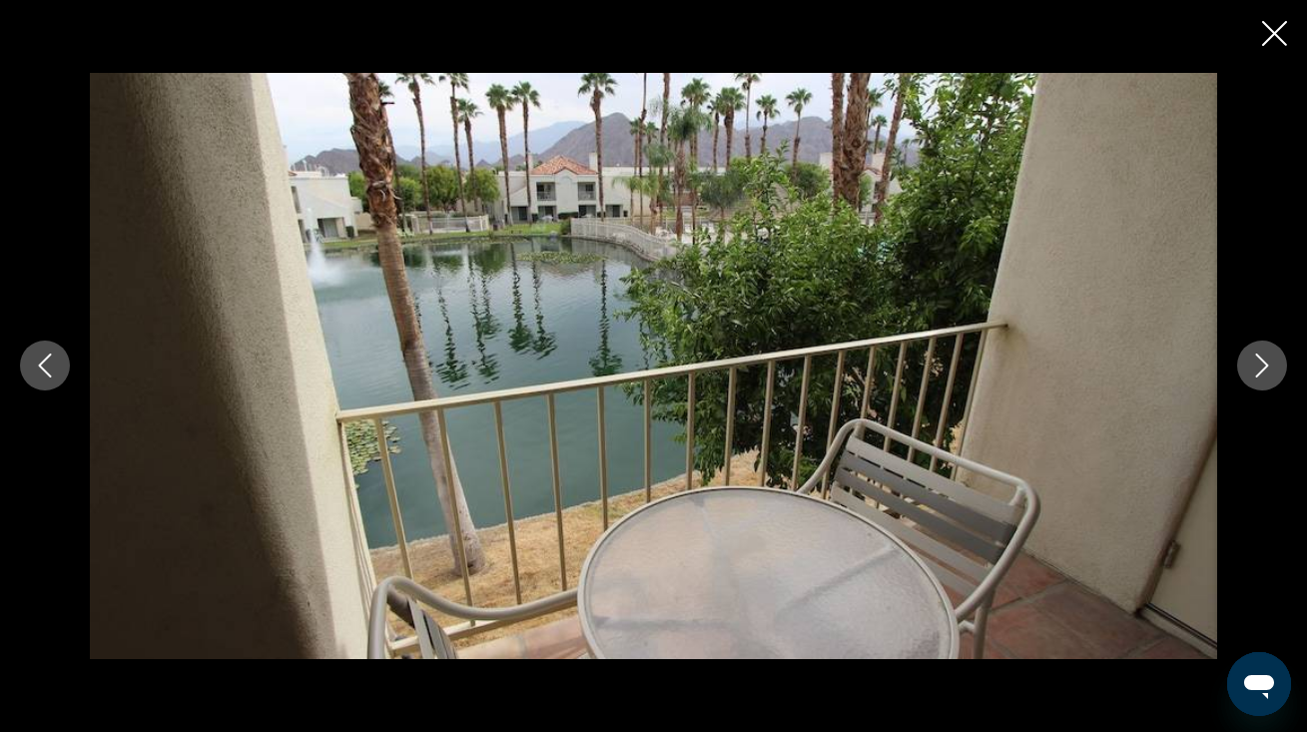
click at [40, 350] on button "Previous image" at bounding box center [45, 365] width 50 height 50
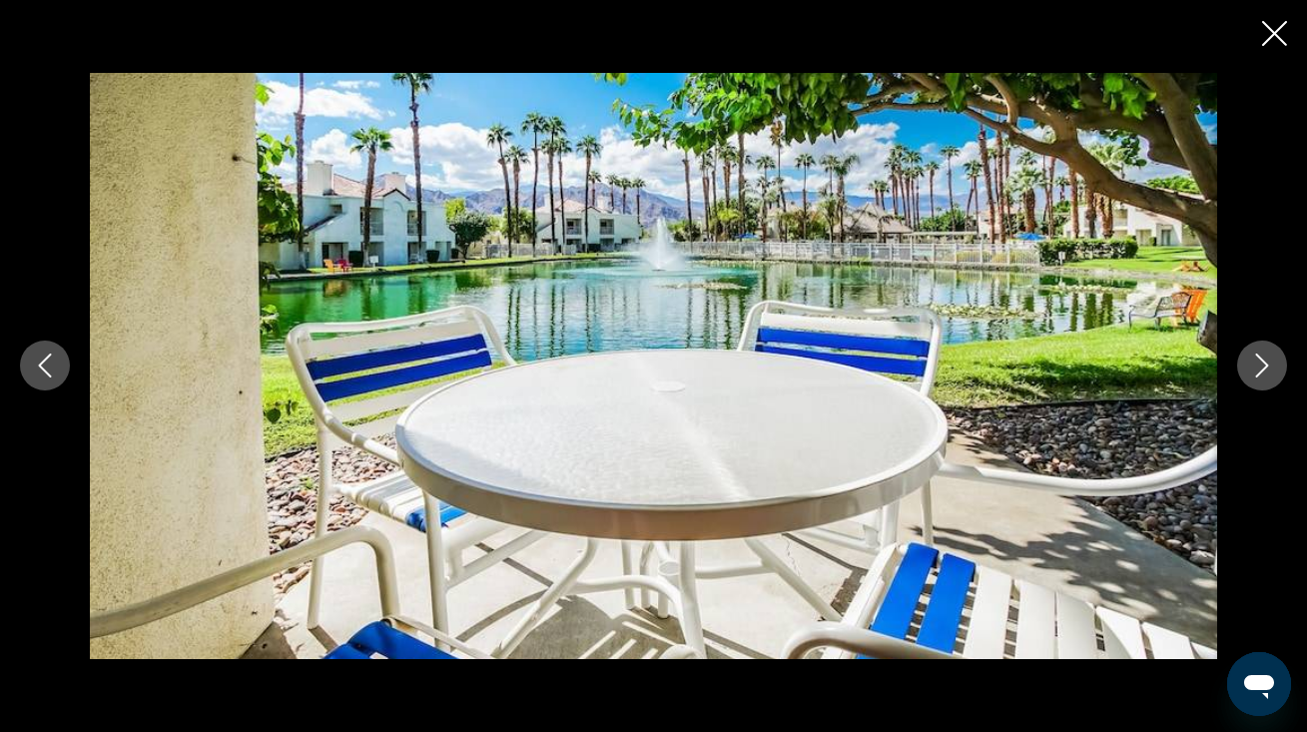
click at [1261, 366] on icon "Next image" at bounding box center [1262, 365] width 24 height 24
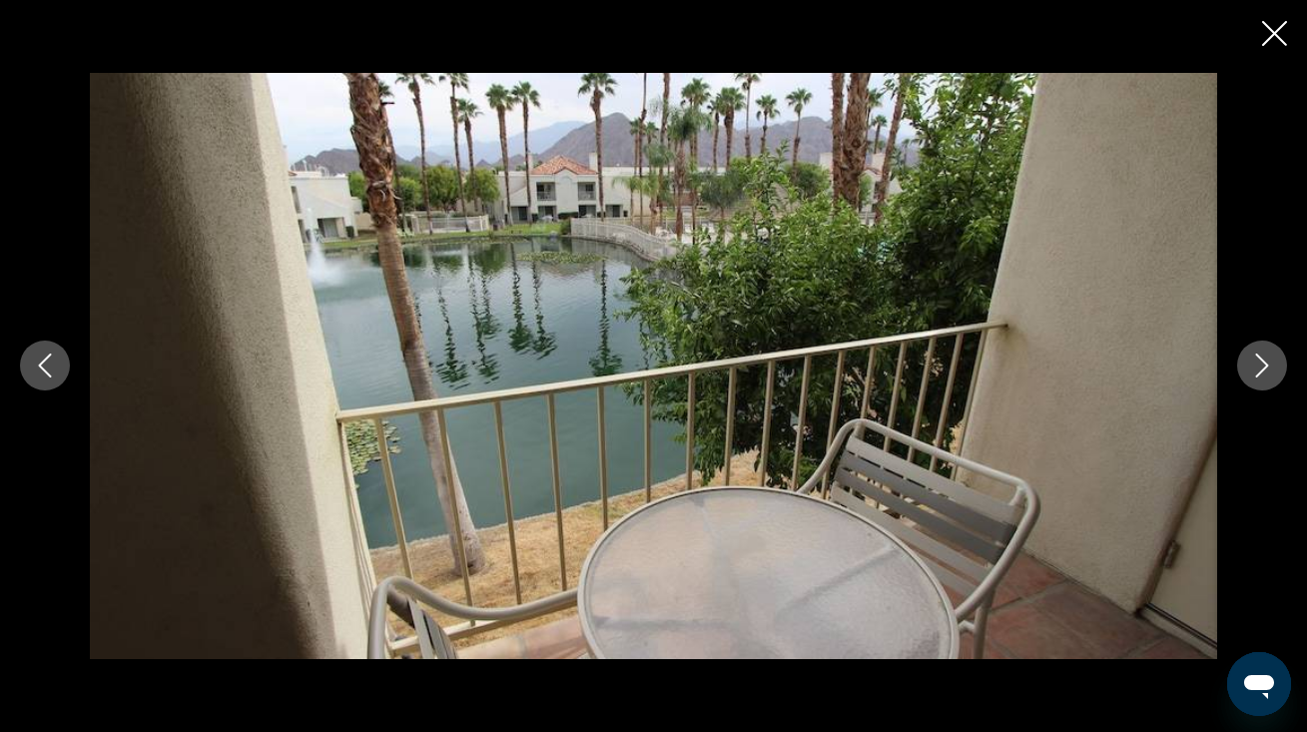
click at [1261, 366] on icon "Next image" at bounding box center [1262, 365] width 24 height 24
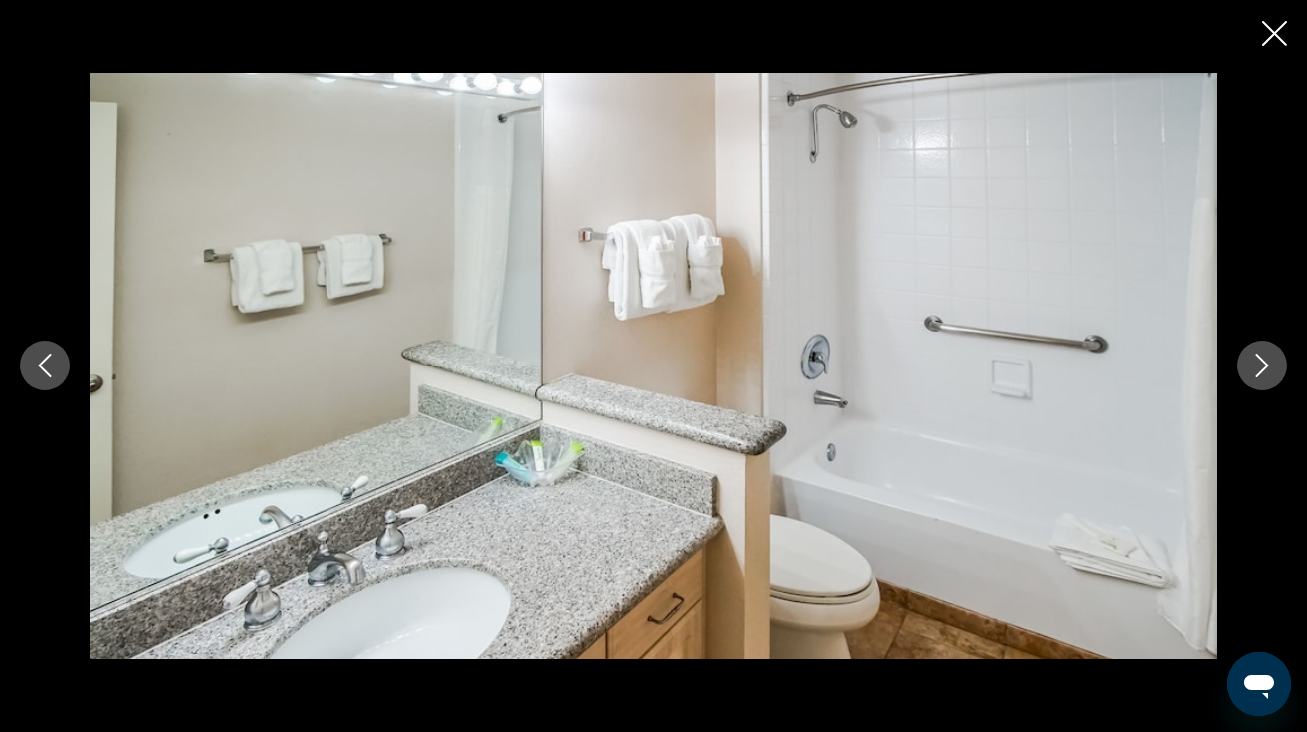
click at [1261, 366] on icon "Next image" at bounding box center [1262, 365] width 24 height 24
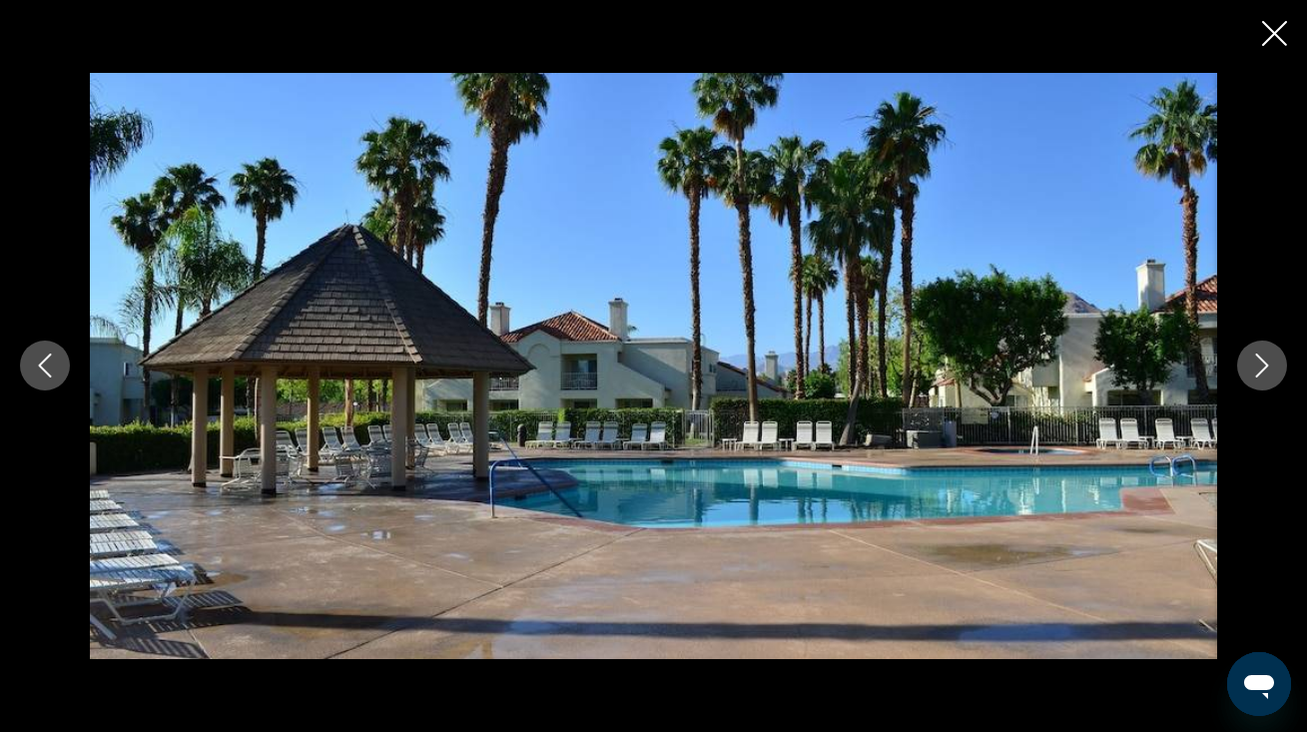
click at [1261, 366] on icon "Next image" at bounding box center [1262, 365] width 24 height 24
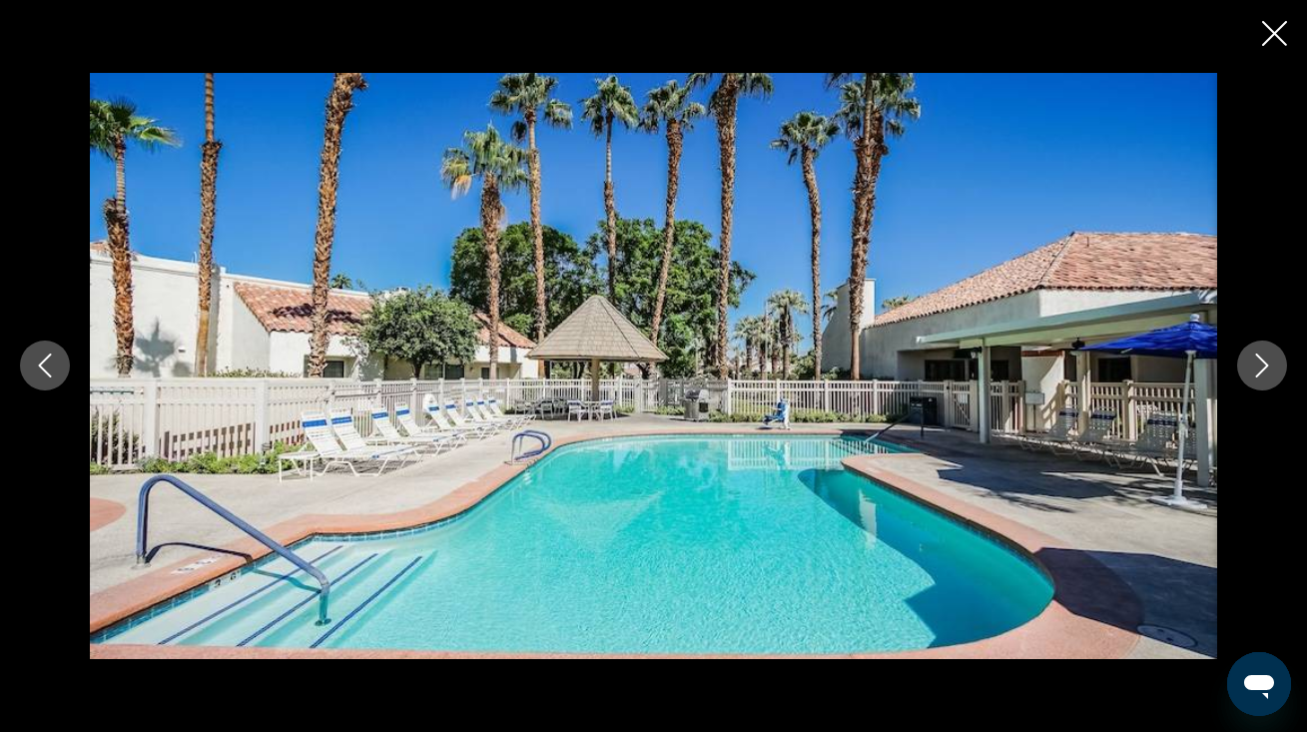
click at [1261, 366] on icon "Next image" at bounding box center [1262, 365] width 24 height 24
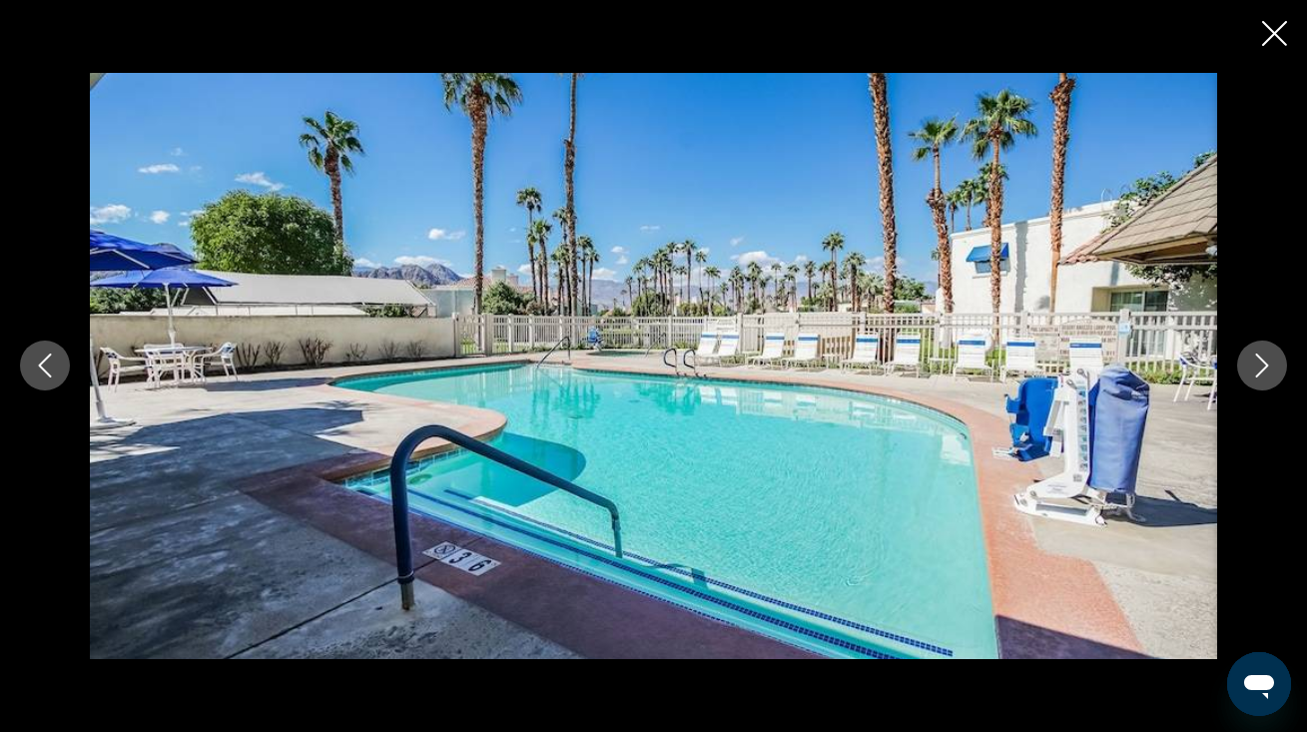
click at [1261, 366] on icon "Next image" at bounding box center [1262, 365] width 24 height 24
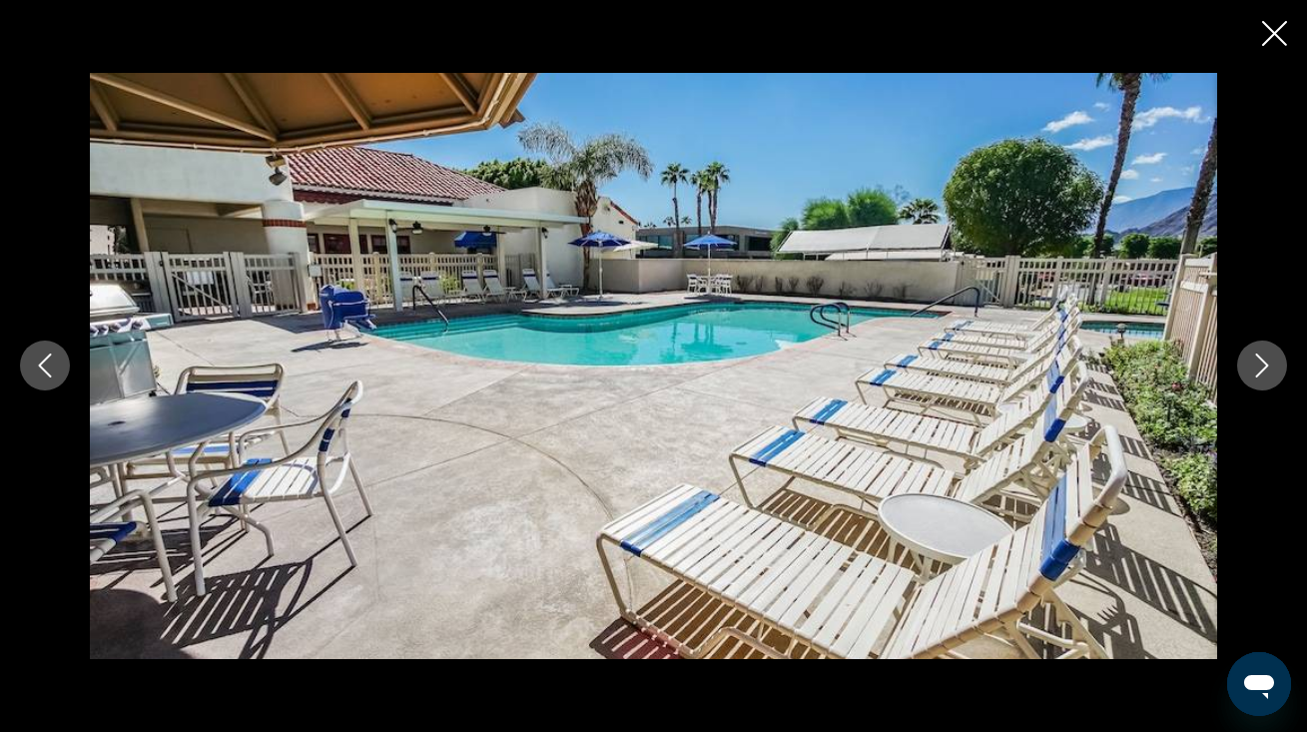
click at [1261, 366] on icon "Next image" at bounding box center [1262, 365] width 24 height 24
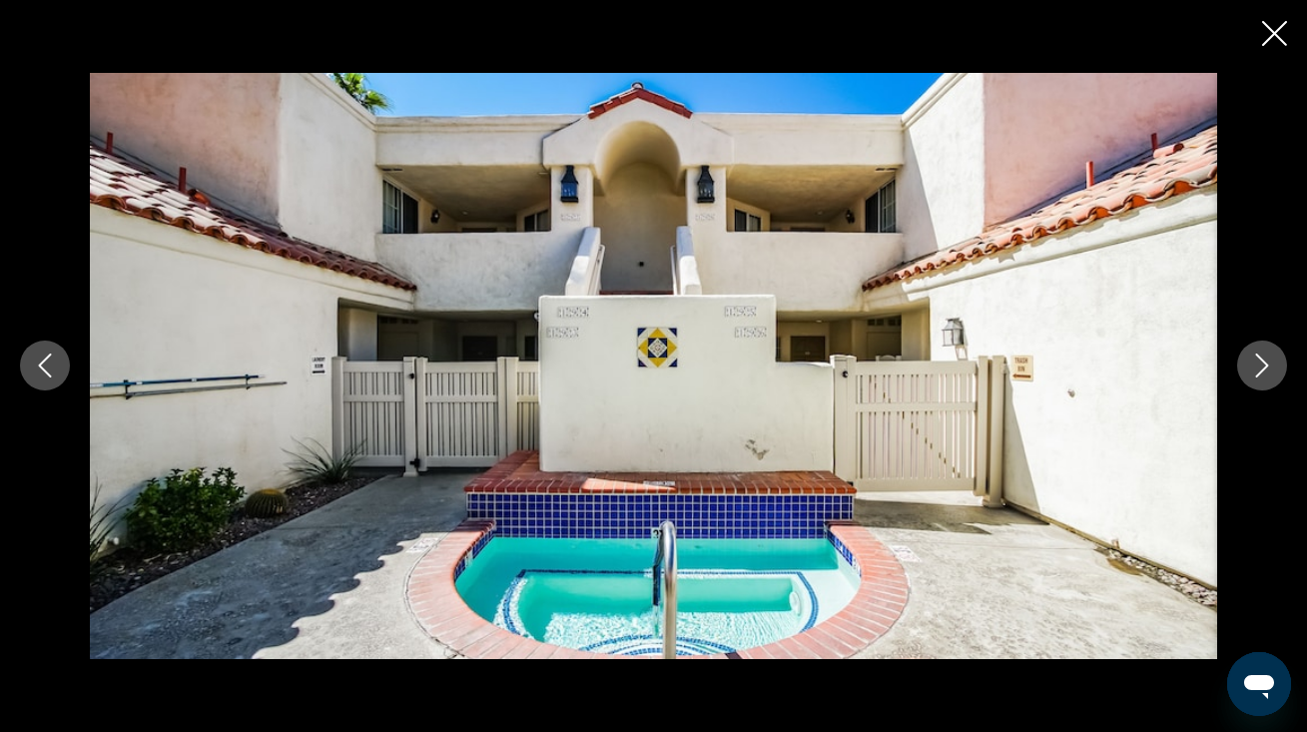
click at [1261, 366] on icon "Next image" at bounding box center [1262, 365] width 24 height 24
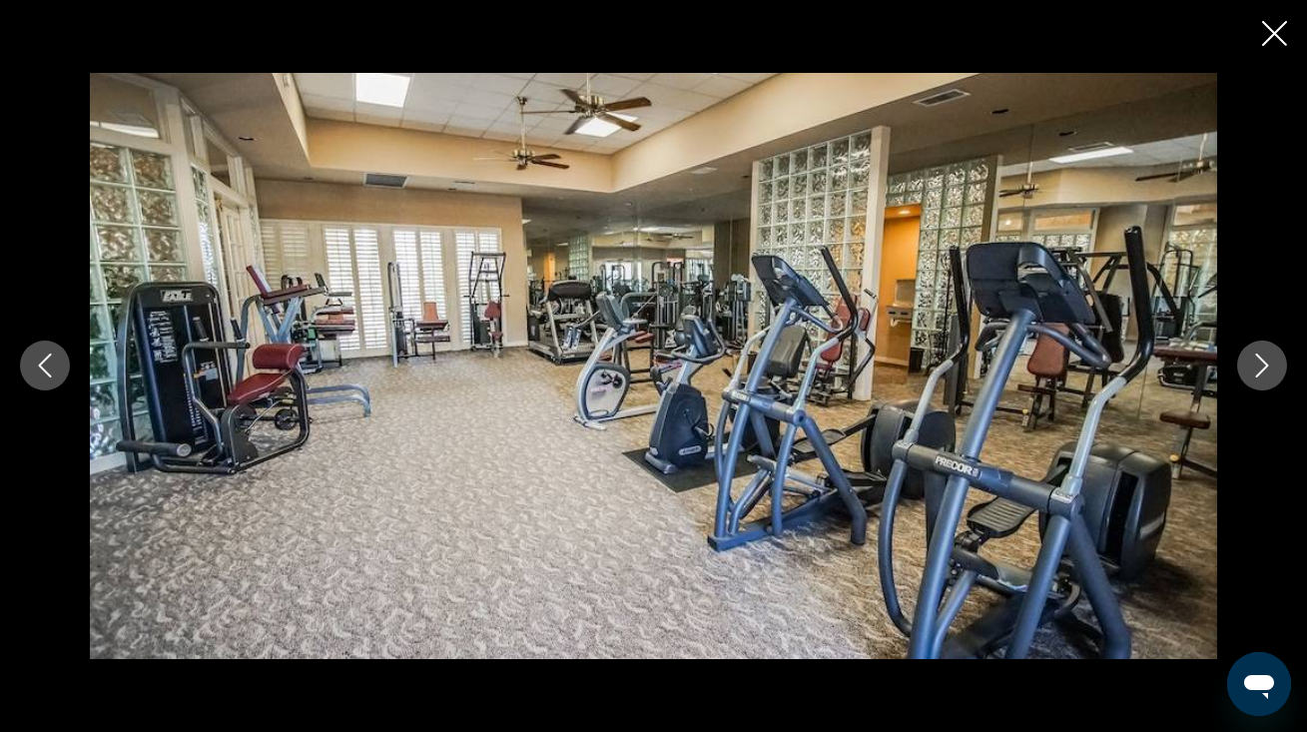
click at [1261, 366] on icon "Next image" at bounding box center [1262, 365] width 24 height 24
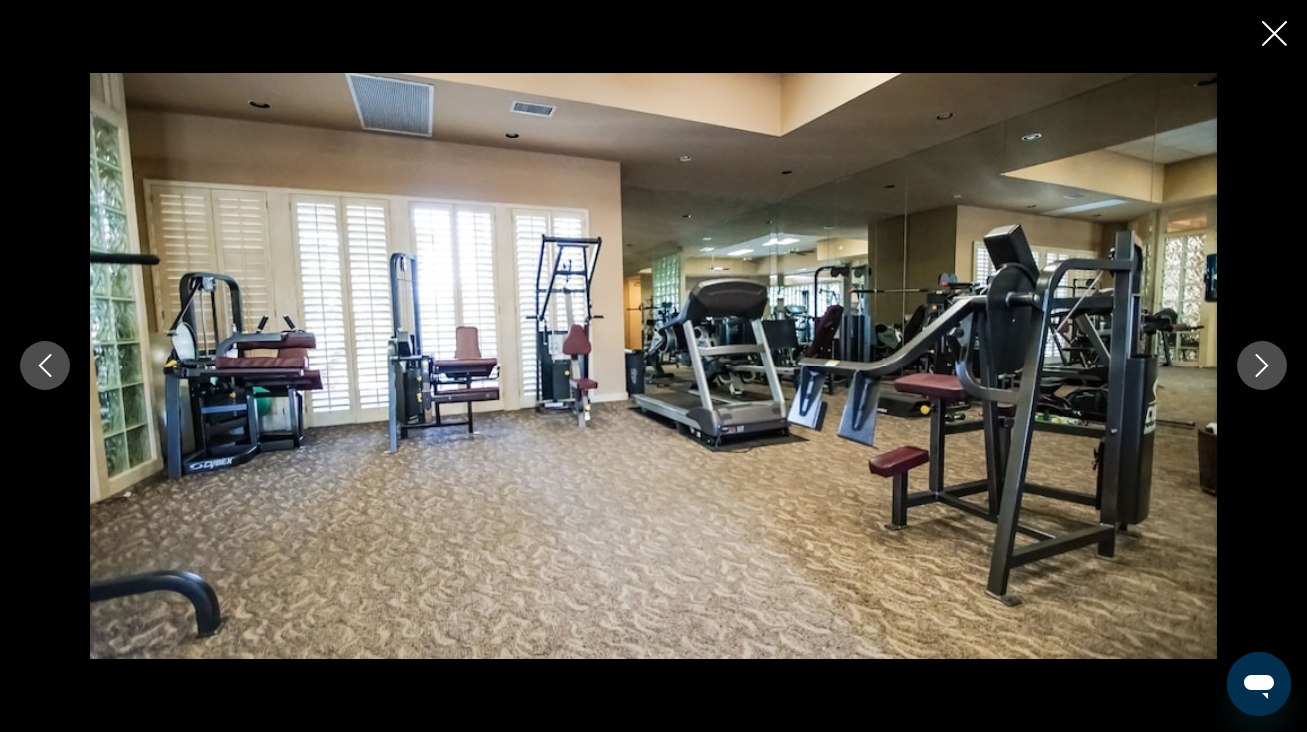
click at [1261, 366] on icon "Next image" at bounding box center [1262, 365] width 24 height 24
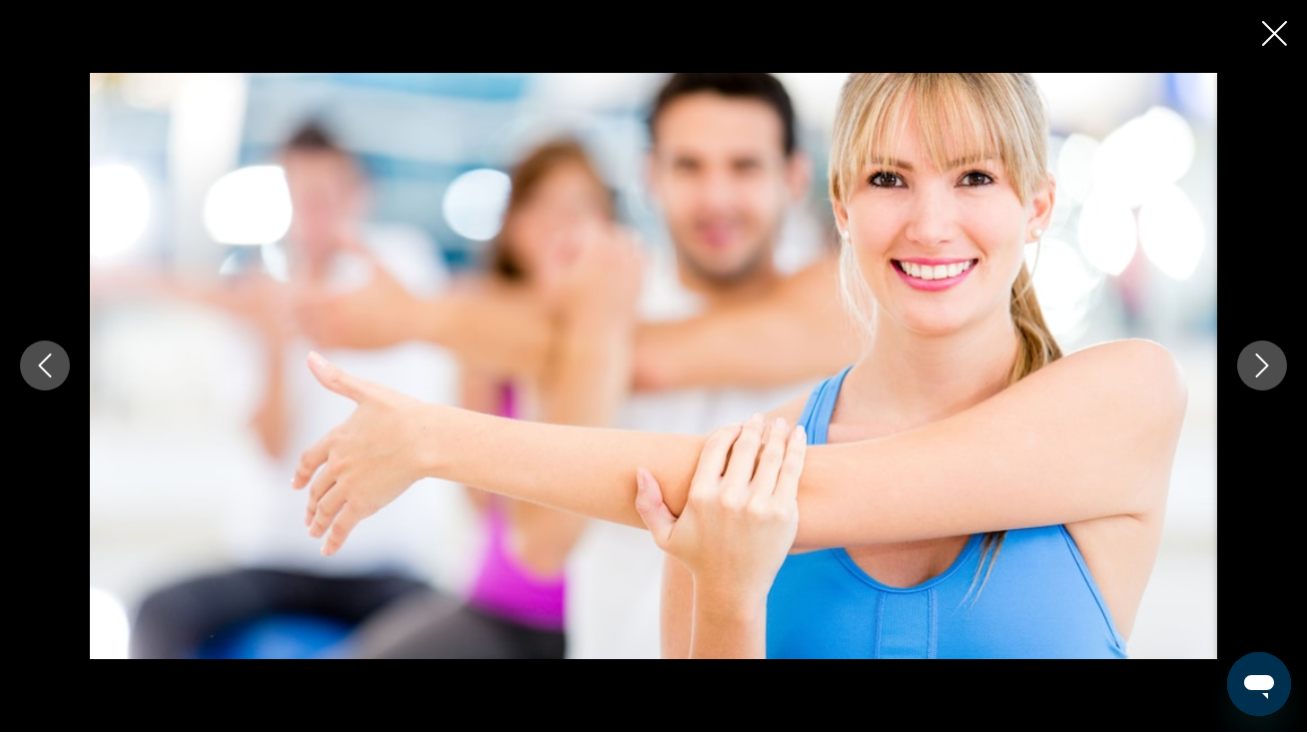
click at [1261, 366] on icon "Next image" at bounding box center [1262, 365] width 24 height 24
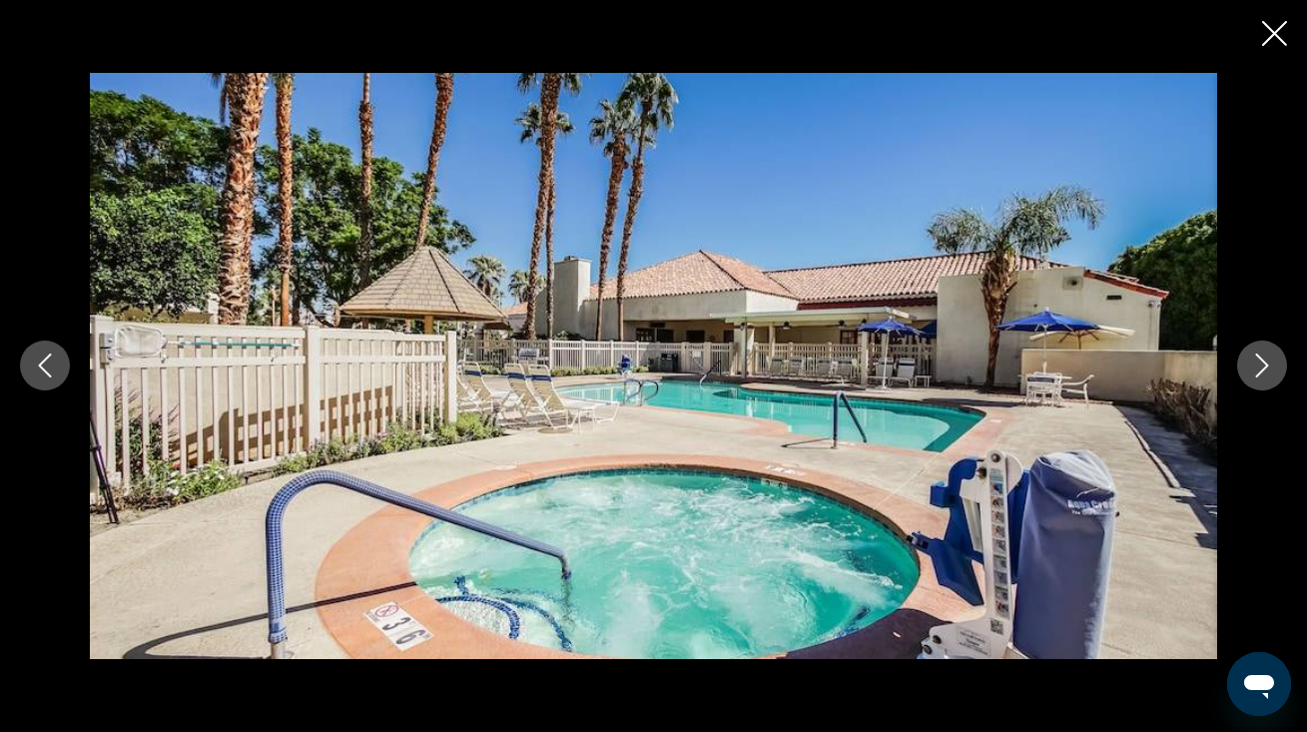
click at [1261, 366] on icon "Next image" at bounding box center [1262, 365] width 24 height 24
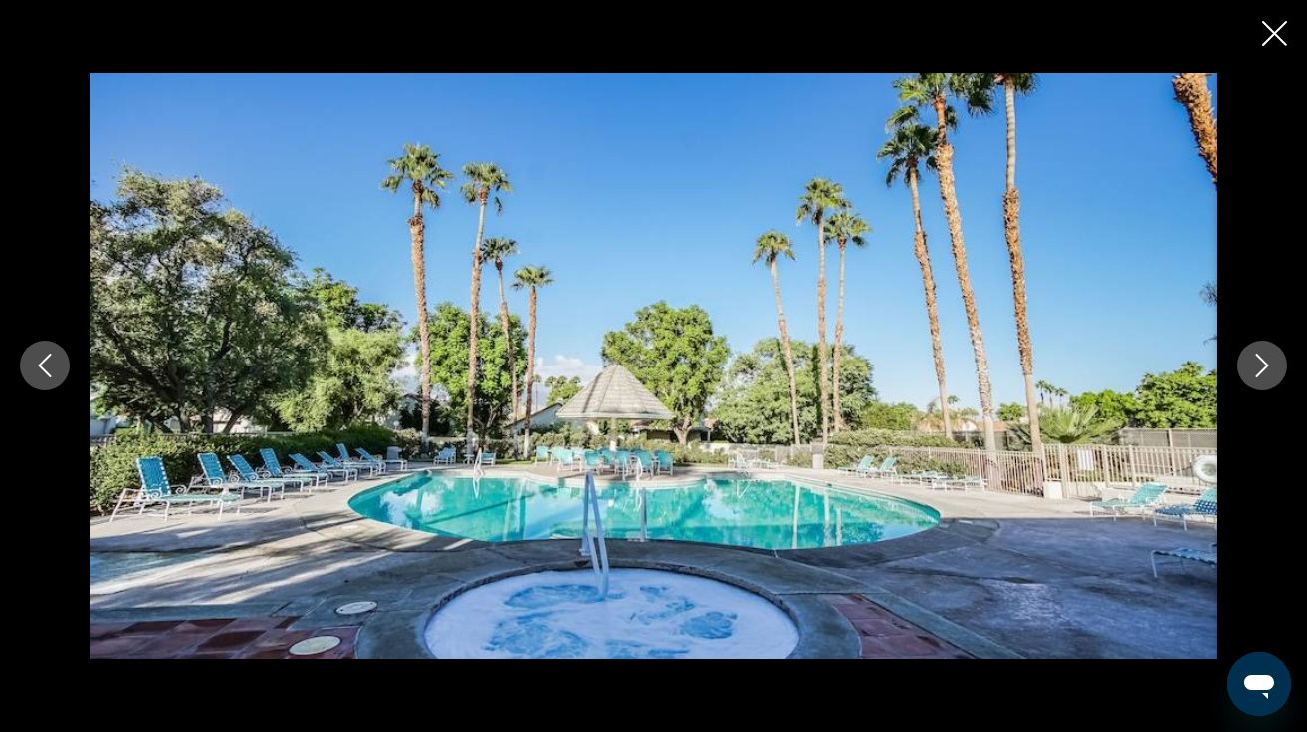
click at [1261, 366] on icon "Next image" at bounding box center [1262, 365] width 24 height 24
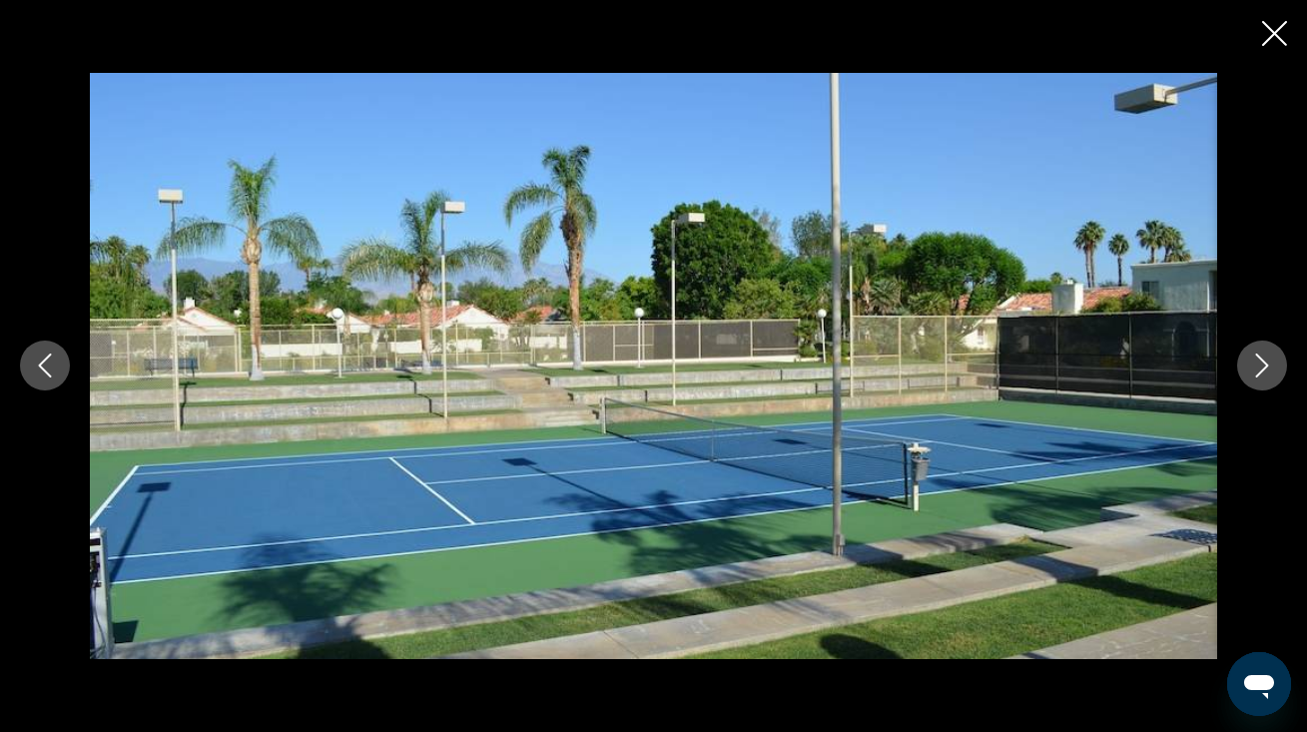
click at [1261, 366] on icon "Next image" at bounding box center [1262, 365] width 24 height 24
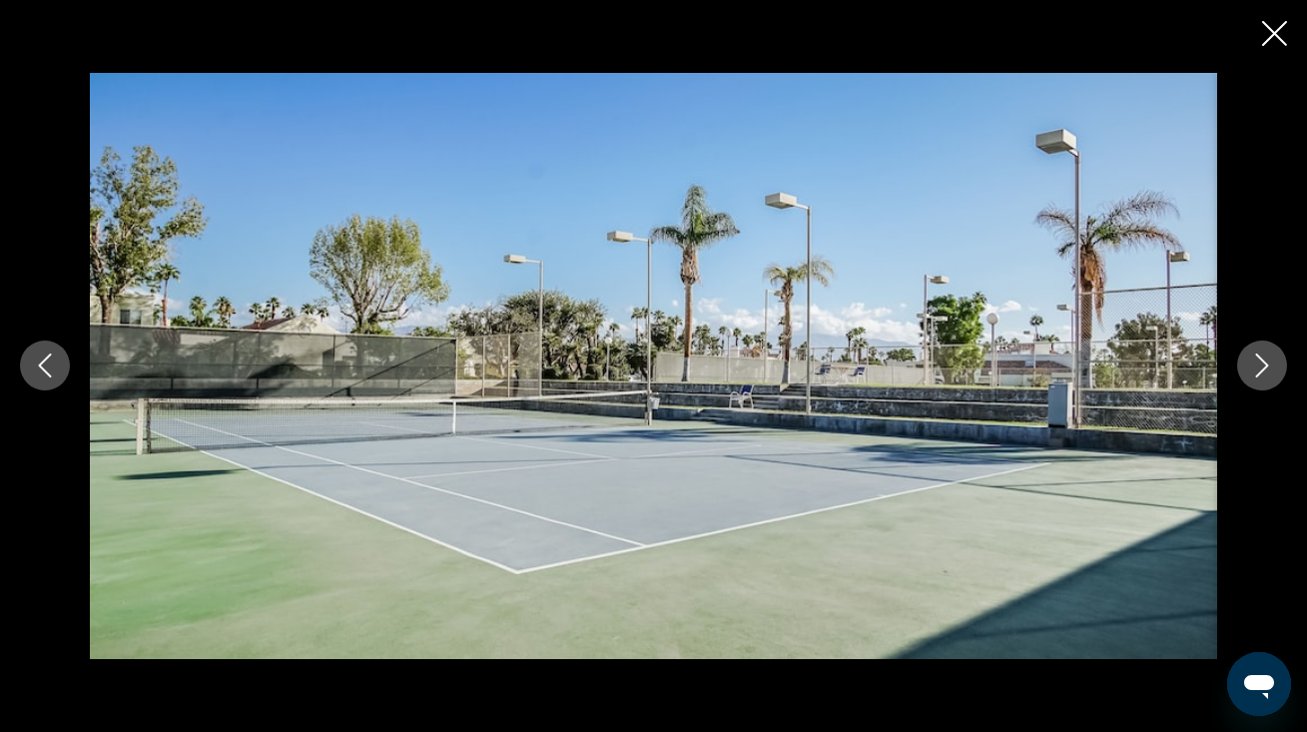
click at [1261, 366] on icon "Next image" at bounding box center [1262, 365] width 24 height 24
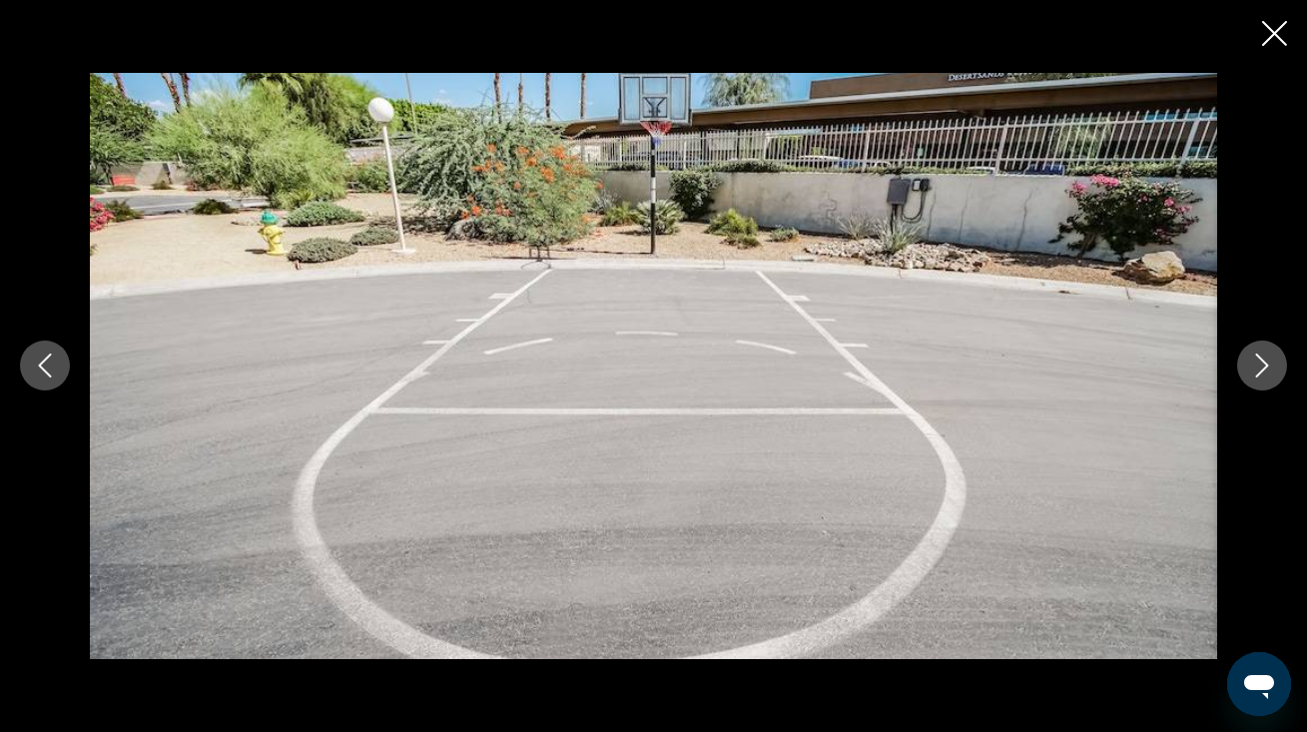
click at [1261, 366] on icon "Next image" at bounding box center [1262, 365] width 24 height 24
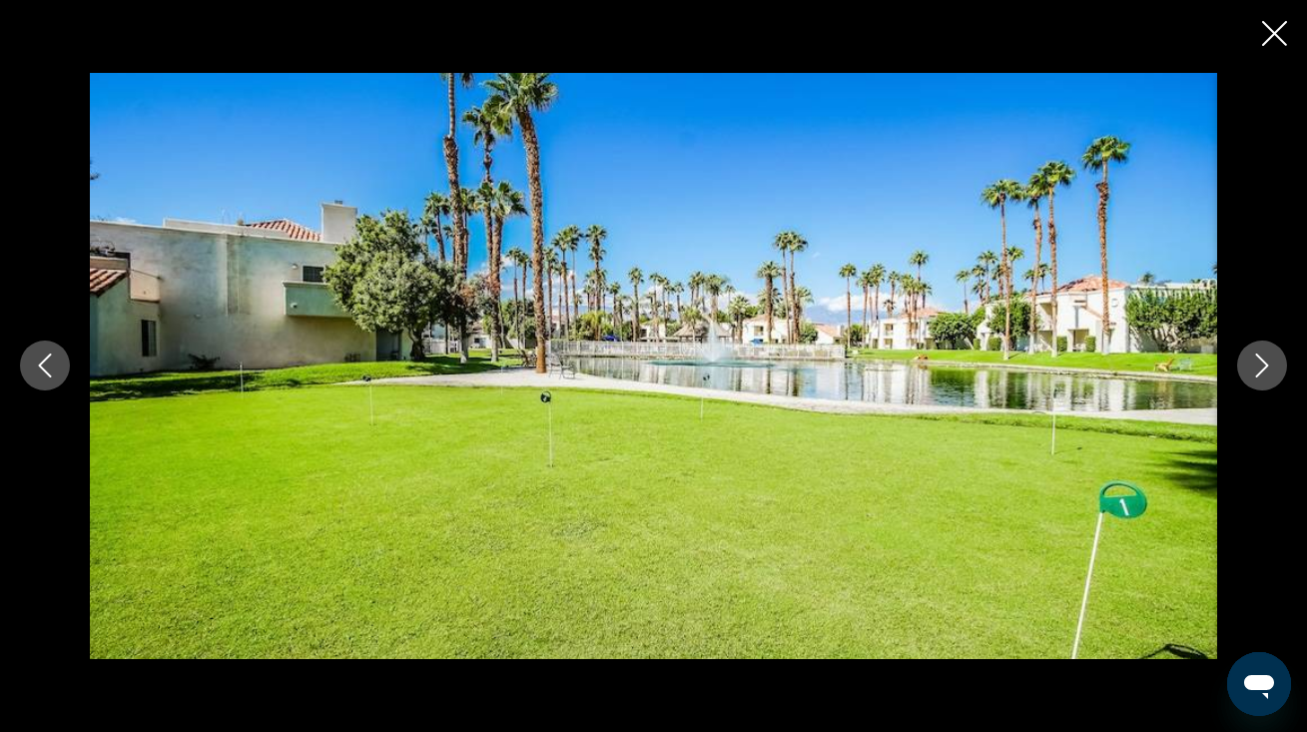
click at [1261, 366] on icon "Next image" at bounding box center [1262, 365] width 24 height 24
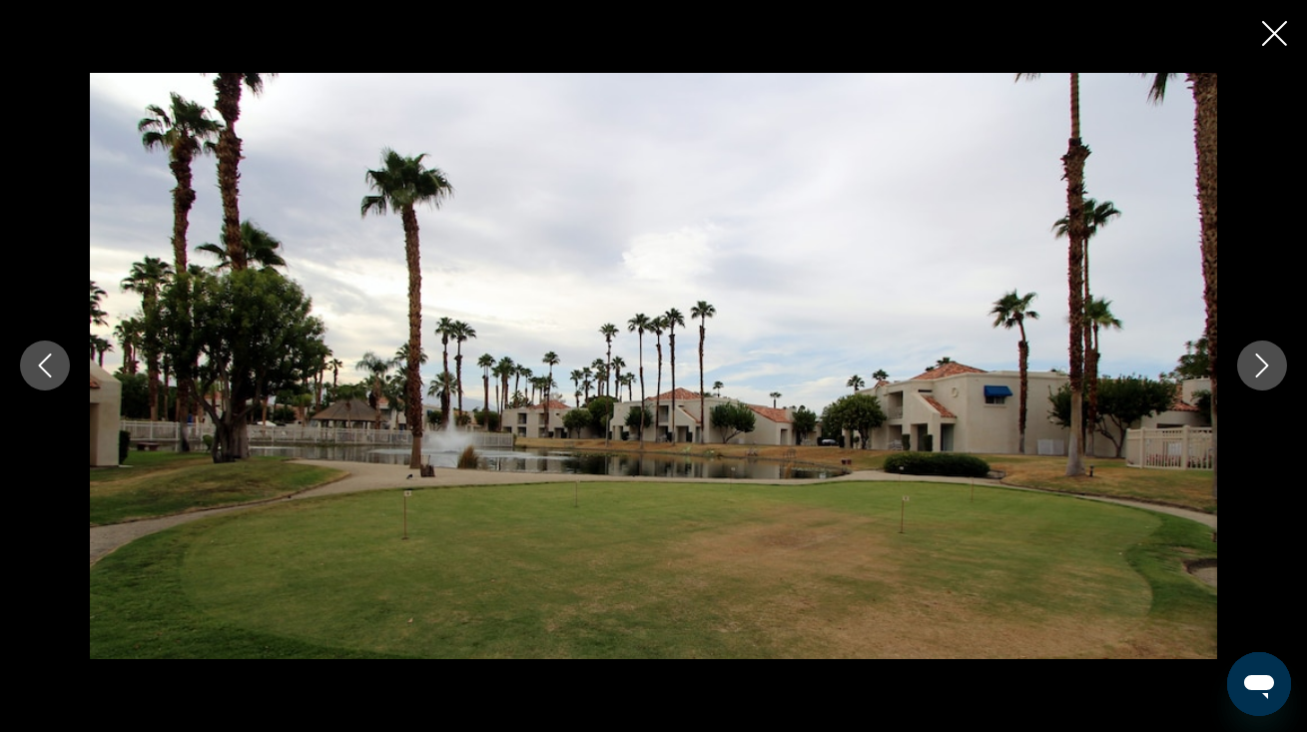
click at [1268, 51] on button "Close slideshow" at bounding box center [1274, 35] width 25 height 31
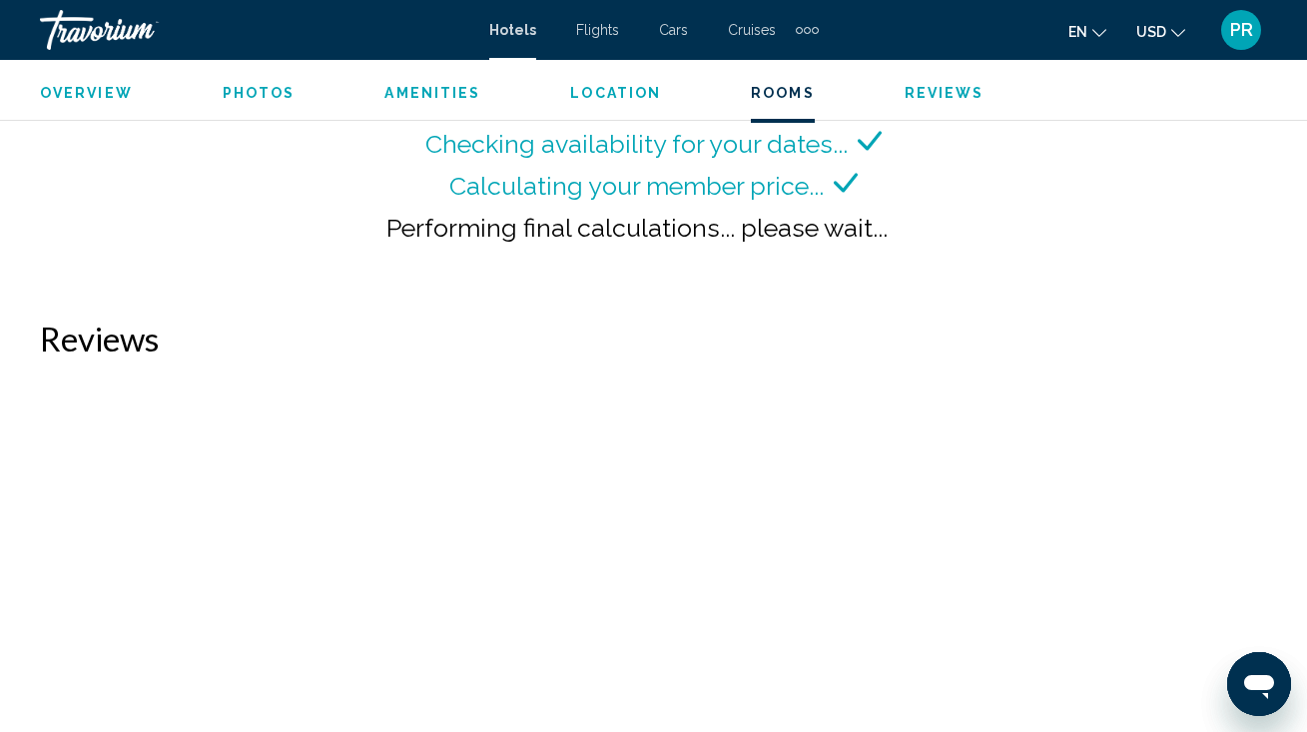
scroll to position [3186, 0]
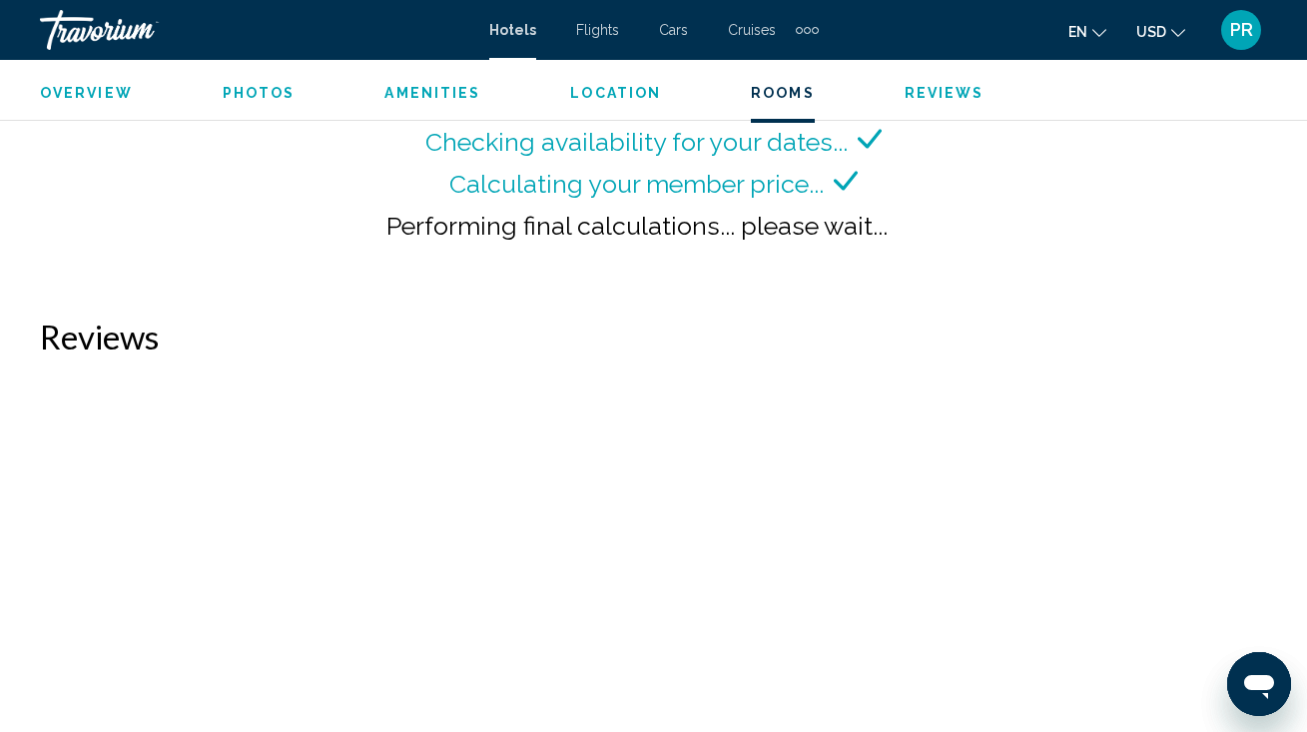
click at [435, 85] on span "Amenities" at bounding box center [432, 93] width 96 height 16
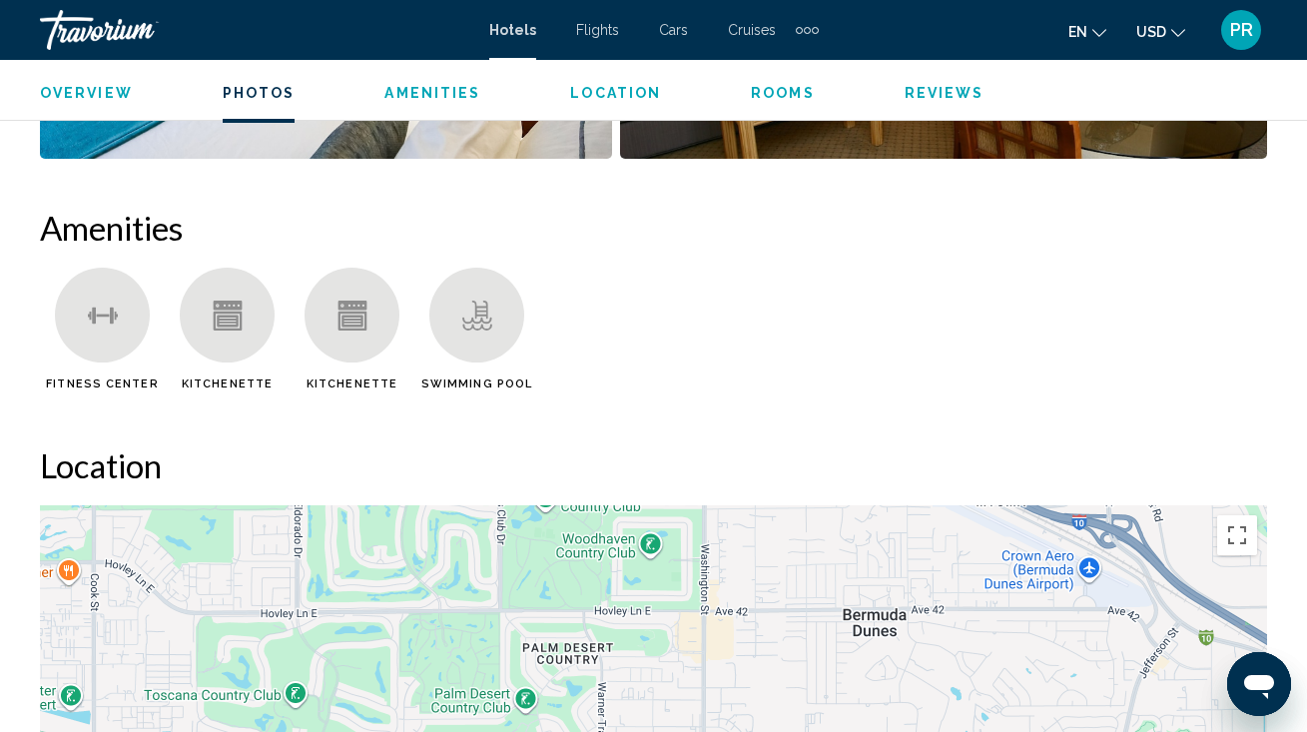
scroll to position [1850, 0]
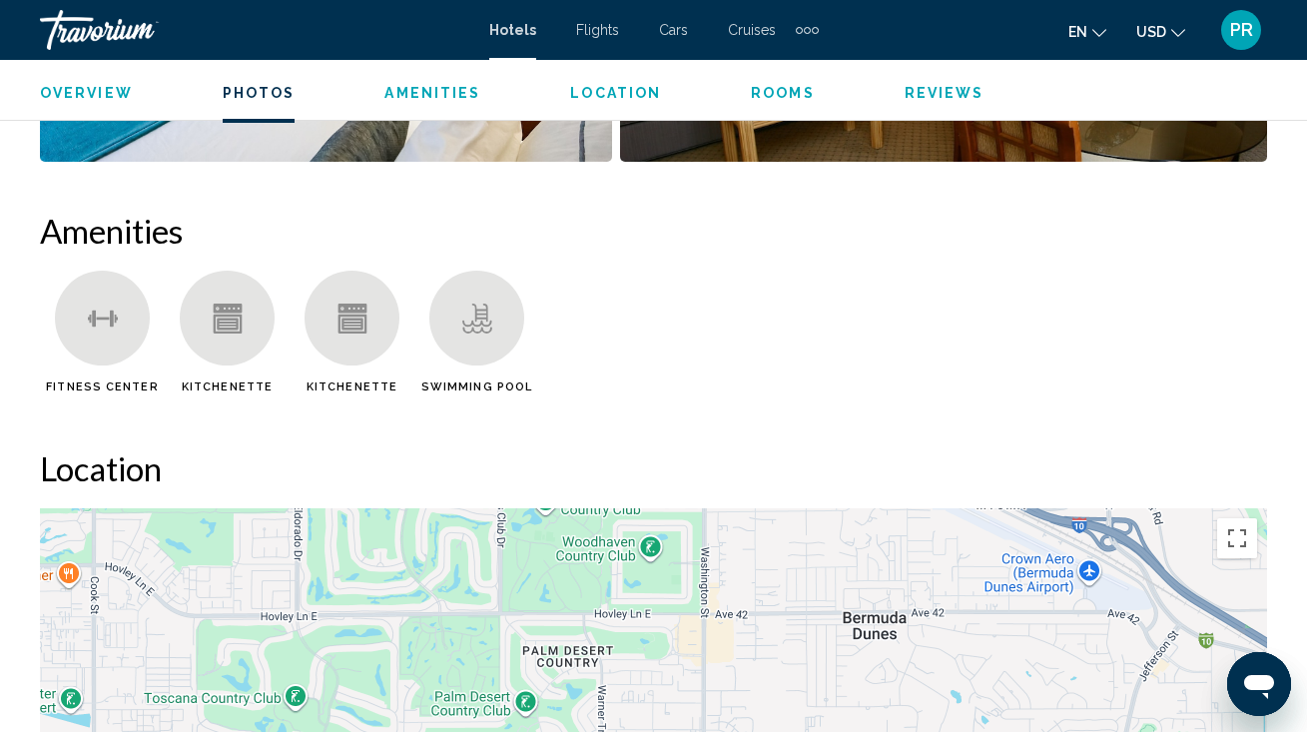
click at [772, 99] on span "Rooms" at bounding box center [783, 93] width 64 height 16
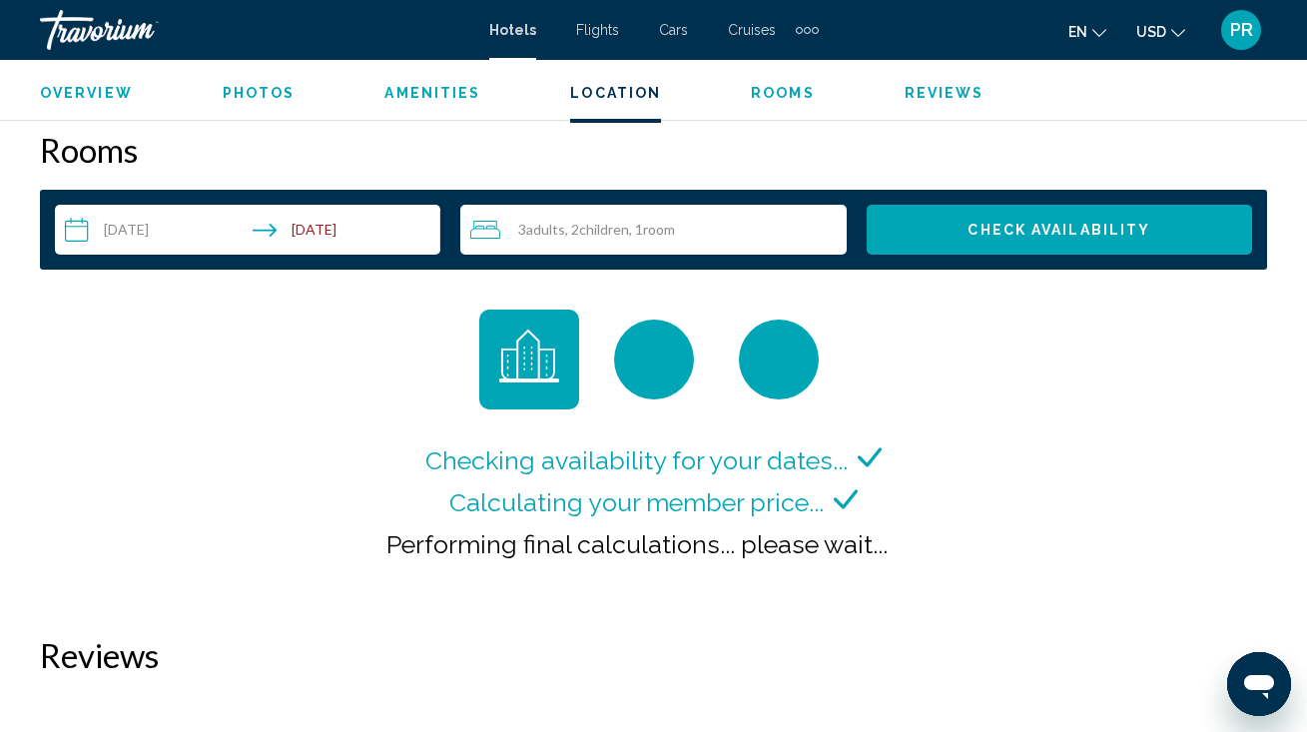
scroll to position [2877, 0]
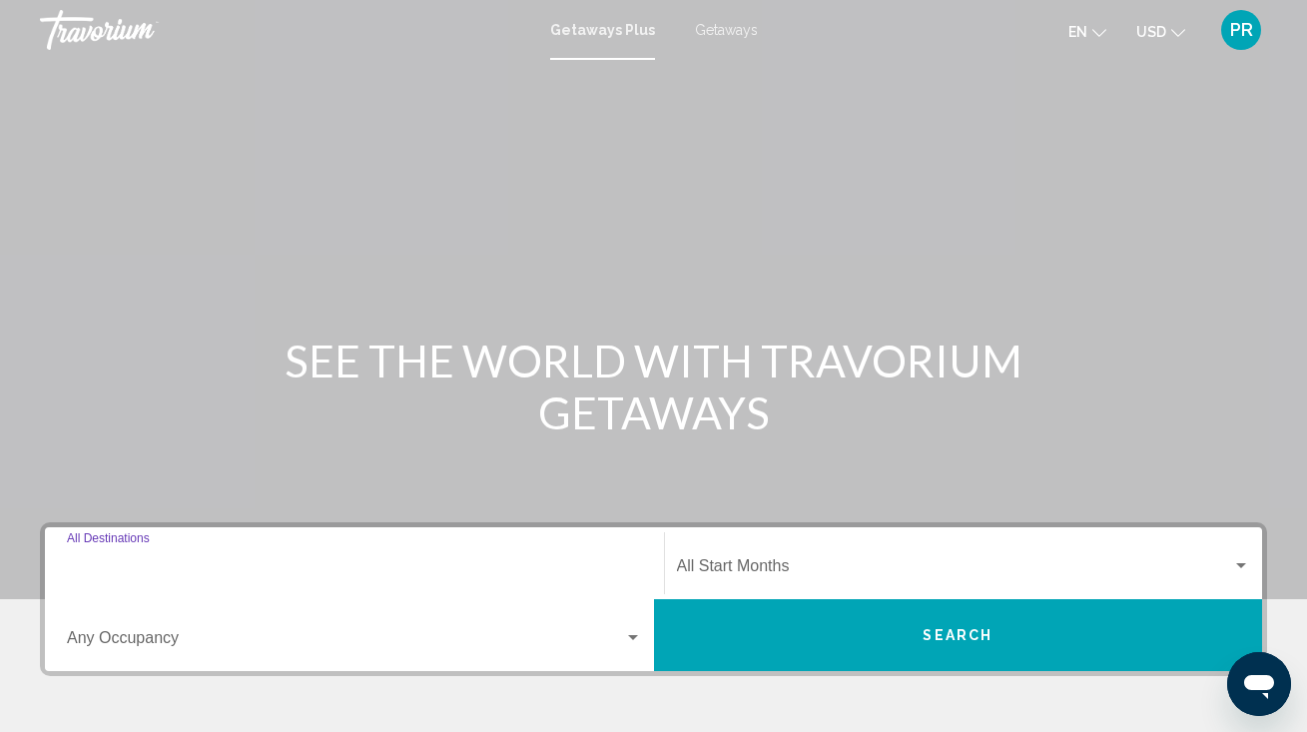
click at [158, 561] on input "Destination All Destinations" at bounding box center [354, 570] width 575 height 18
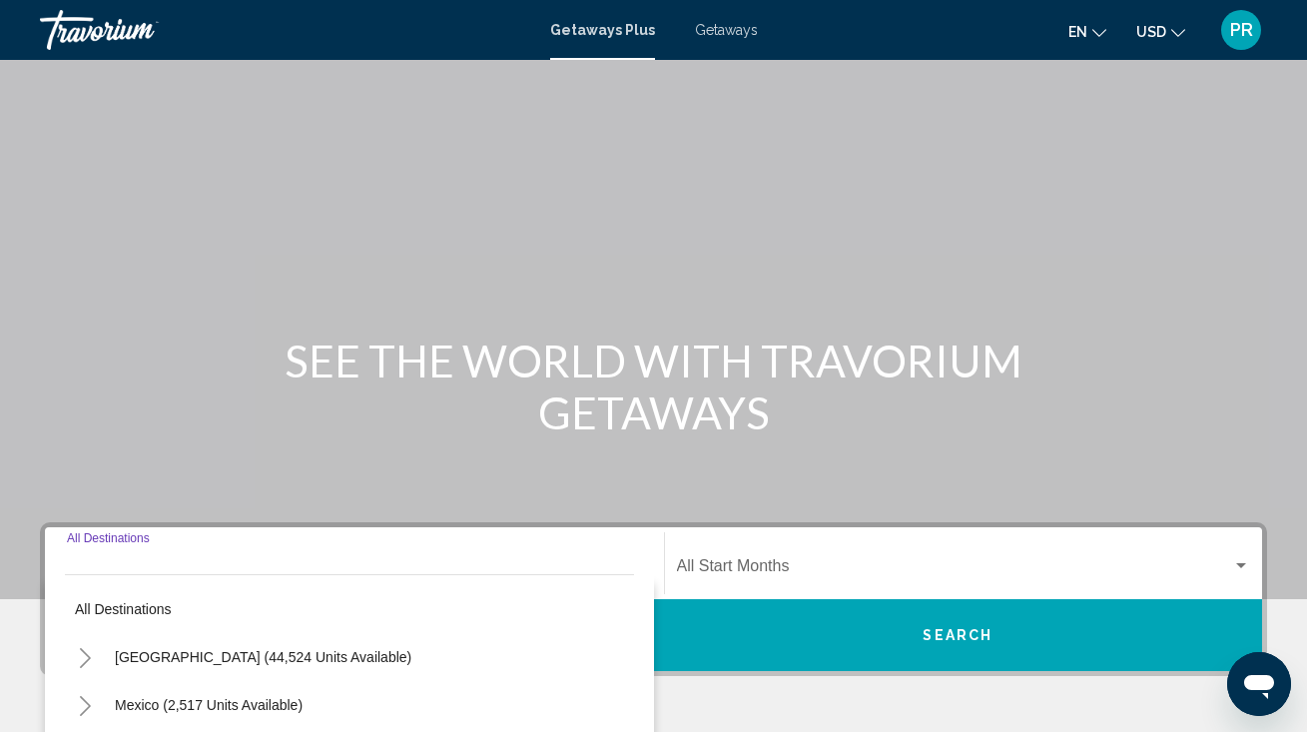
scroll to position [388, 0]
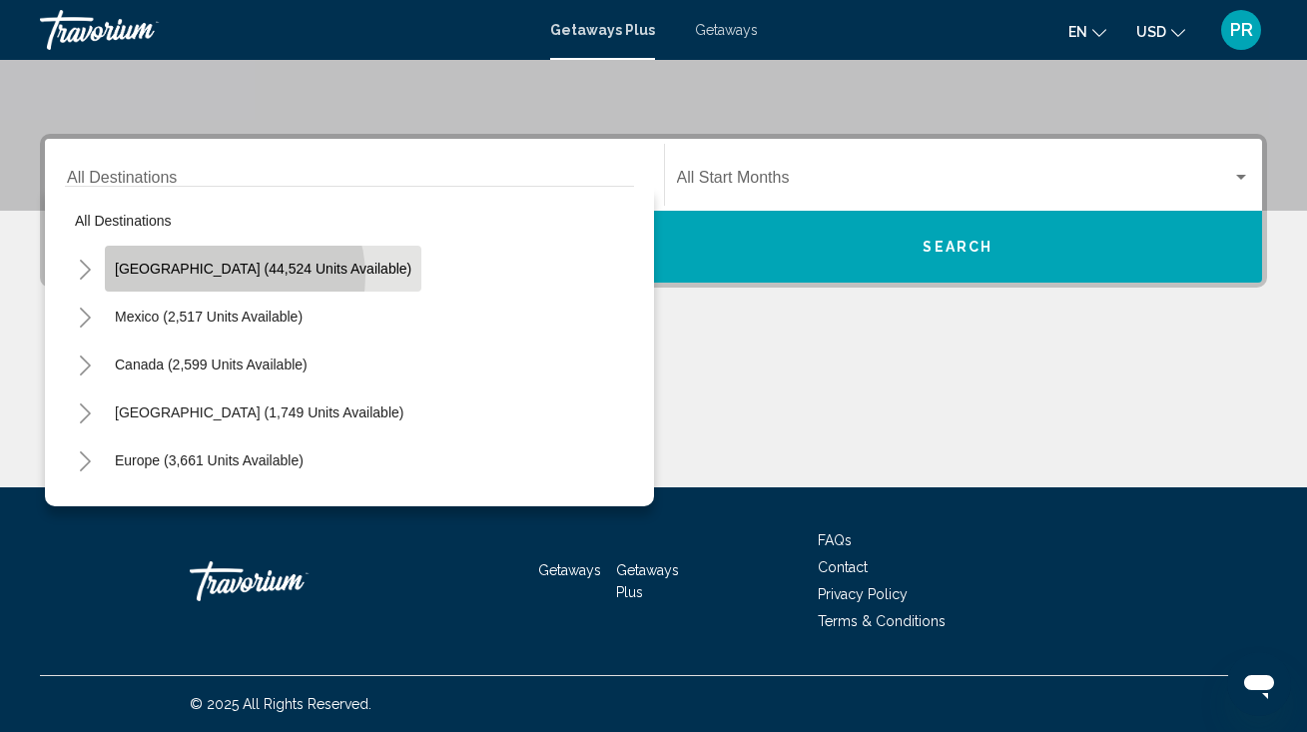
click at [234, 276] on span "[GEOGRAPHIC_DATA] (44,524 units available)" at bounding box center [263, 269] width 296 height 16
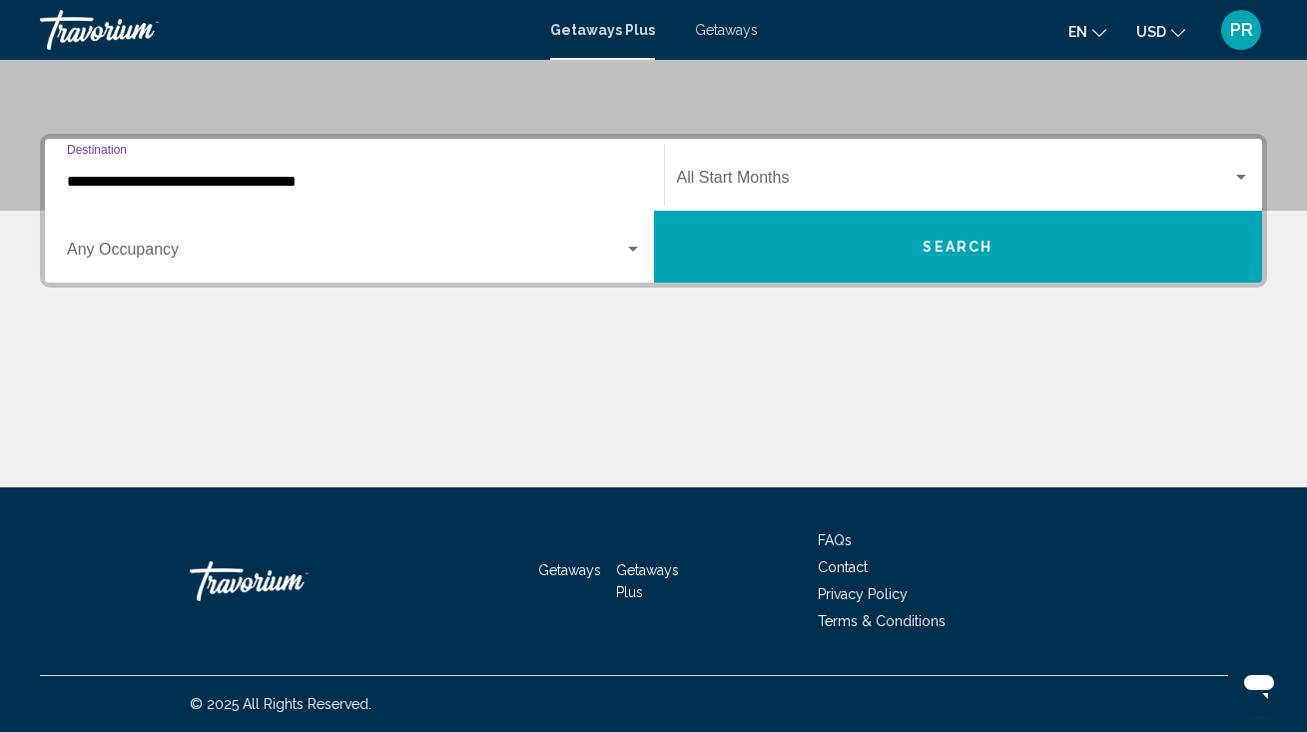
click at [234, 178] on input "**********" at bounding box center [354, 182] width 575 height 18
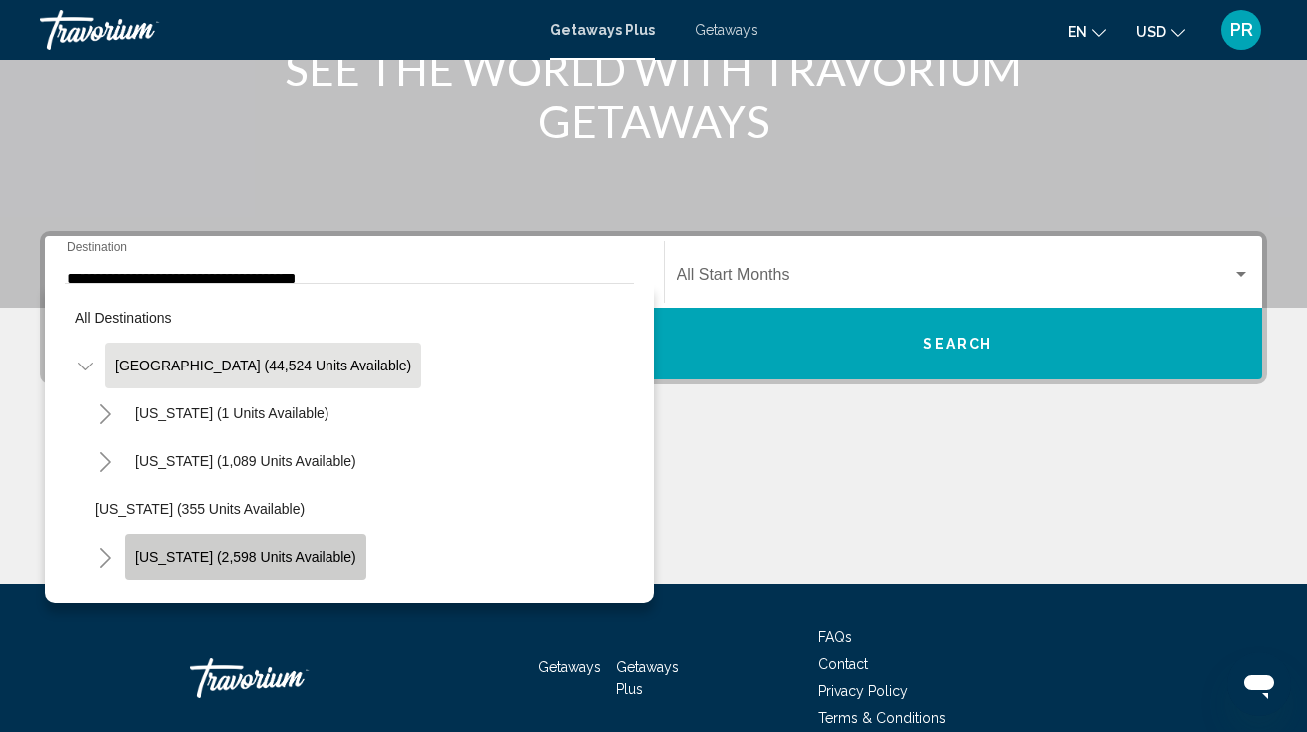
click at [255, 562] on span "[US_STATE] (2,598 units available)" at bounding box center [246, 557] width 222 height 16
type input "**********"
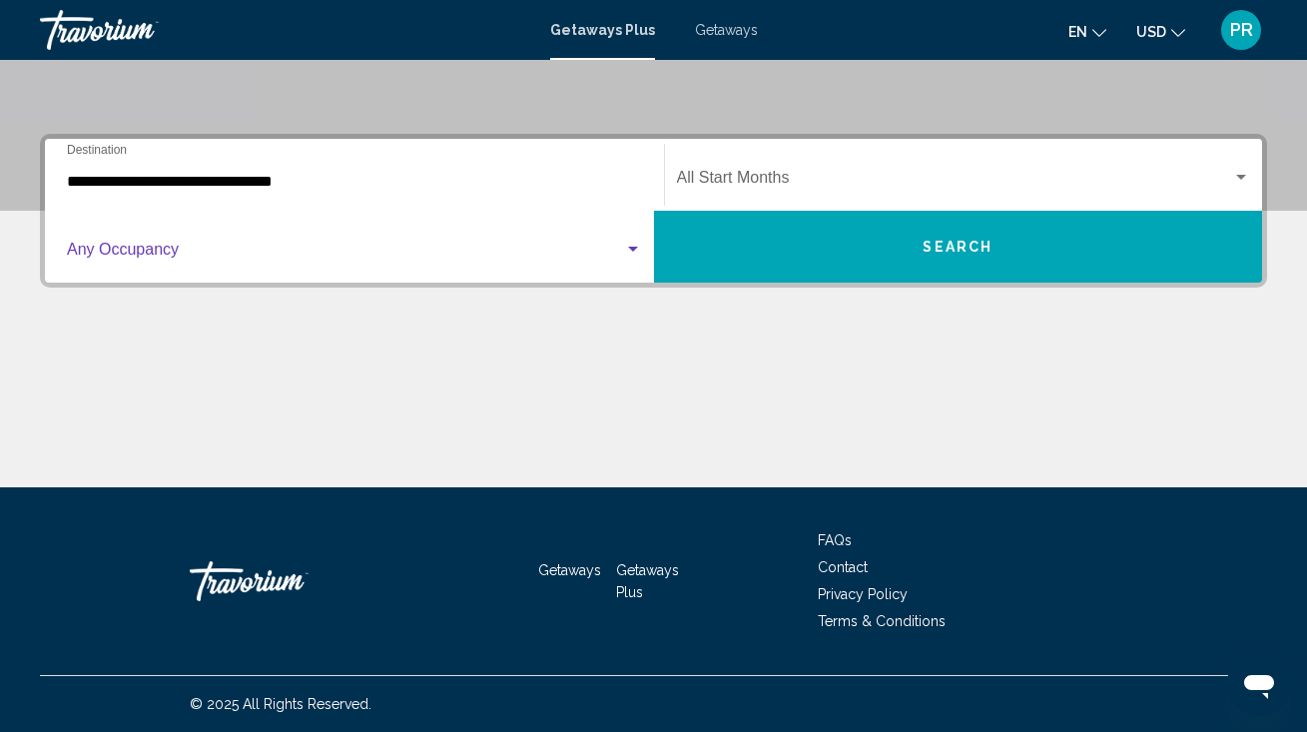
click at [251, 246] on span "Search widget" at bounding box center [345, 254] width 557 height 18
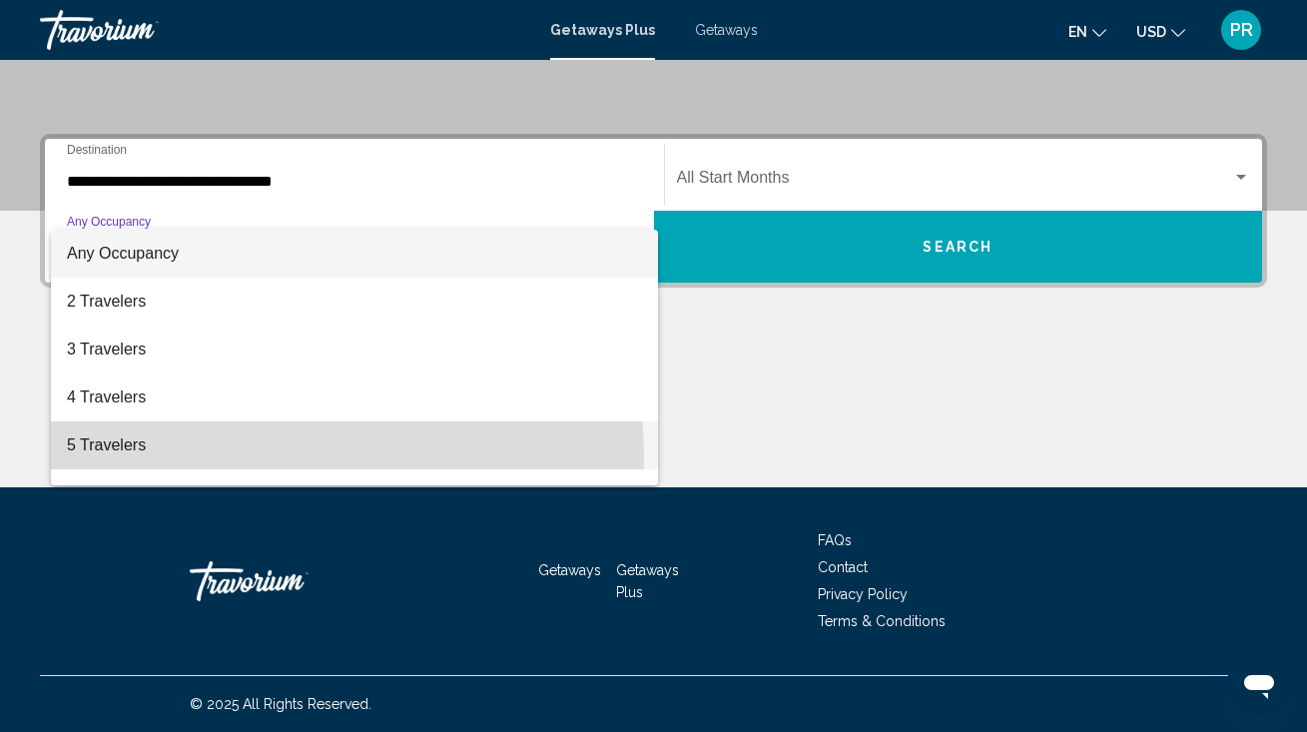
click at [249, 456] on span "5 Travelers" at bounding box center [354, 445] width 575 height 48
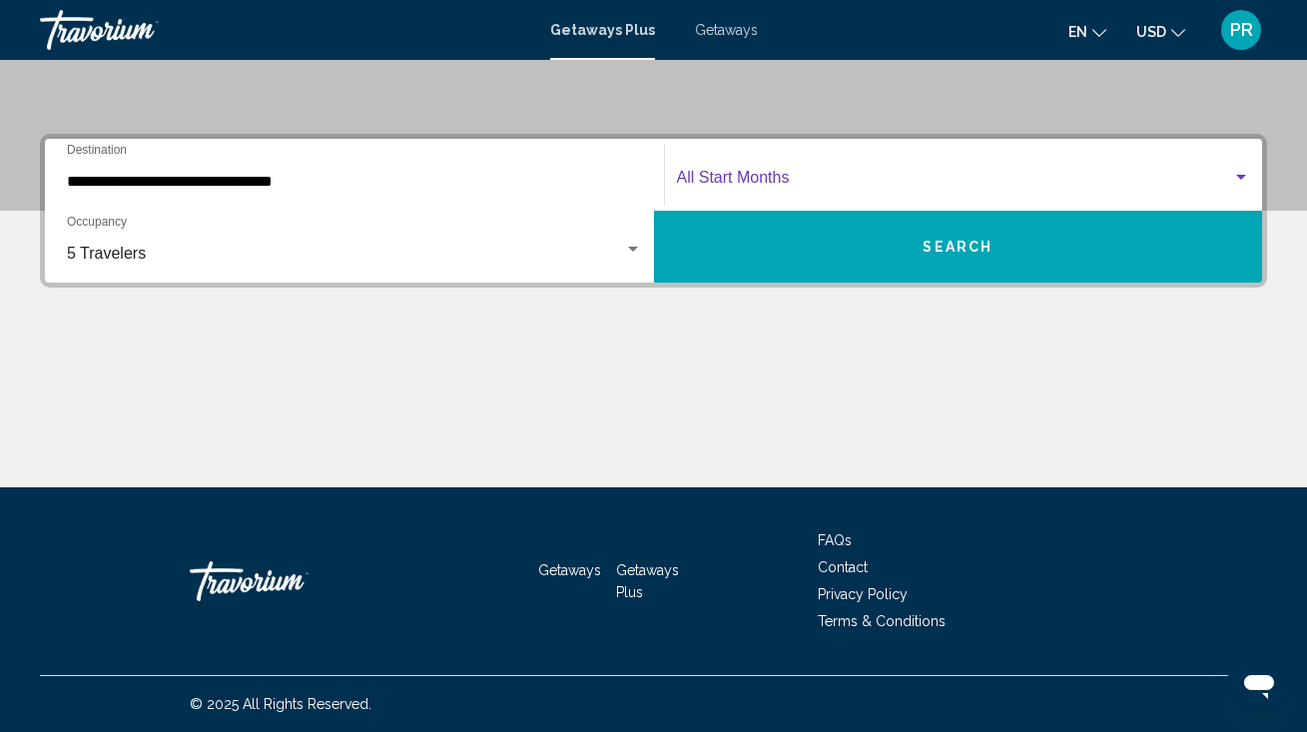
click at [753, 185] on span "Search widget" at bounding box center [955, 182] width 556 height 18
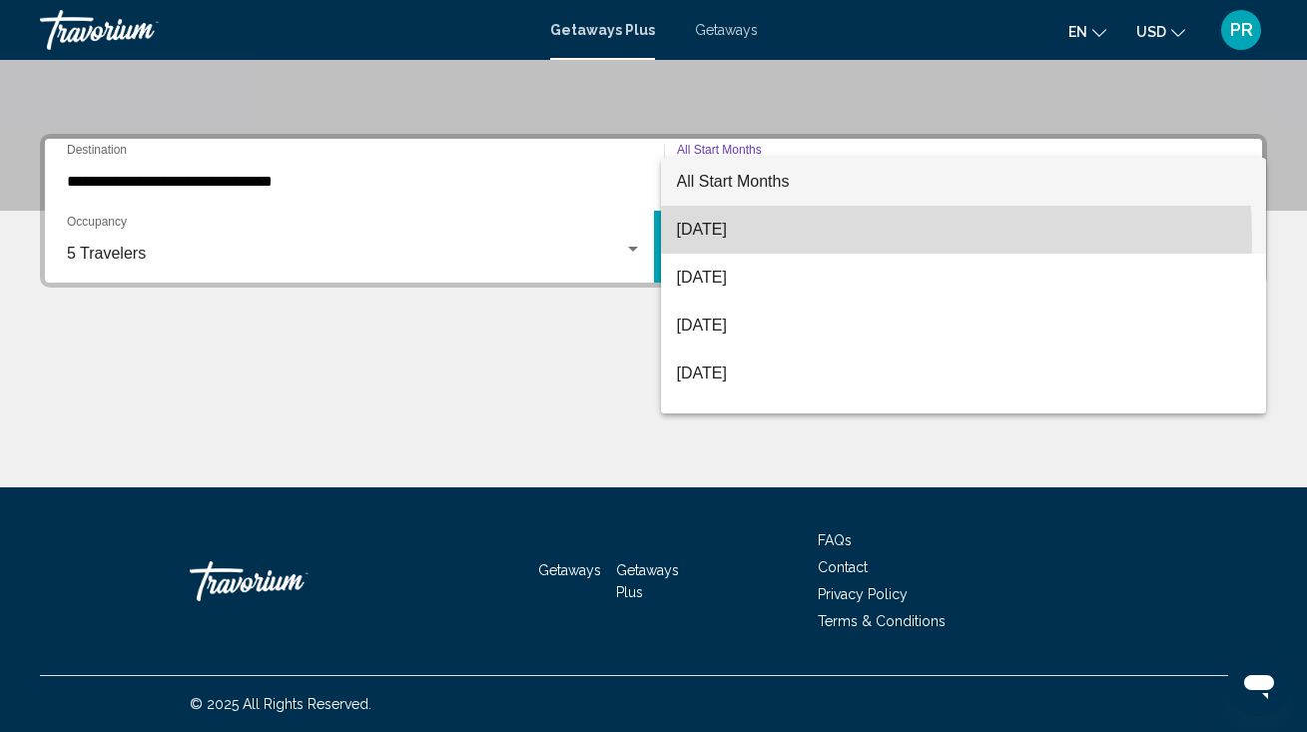
click at [743, 240] on span "[DATE]" at bounding box center [964, 230] width 574 height 48
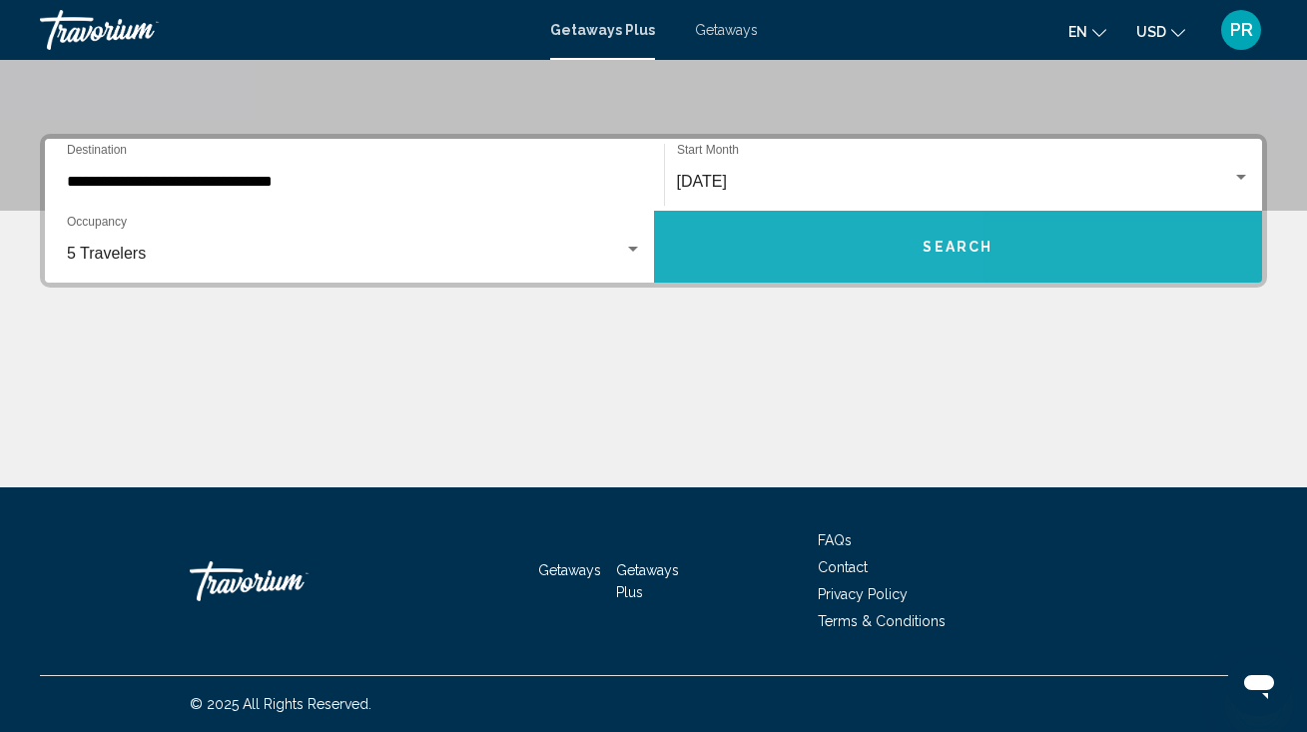
click at [743, 240] on button "Search" at bounding box center [958, 247] width 609 height 72
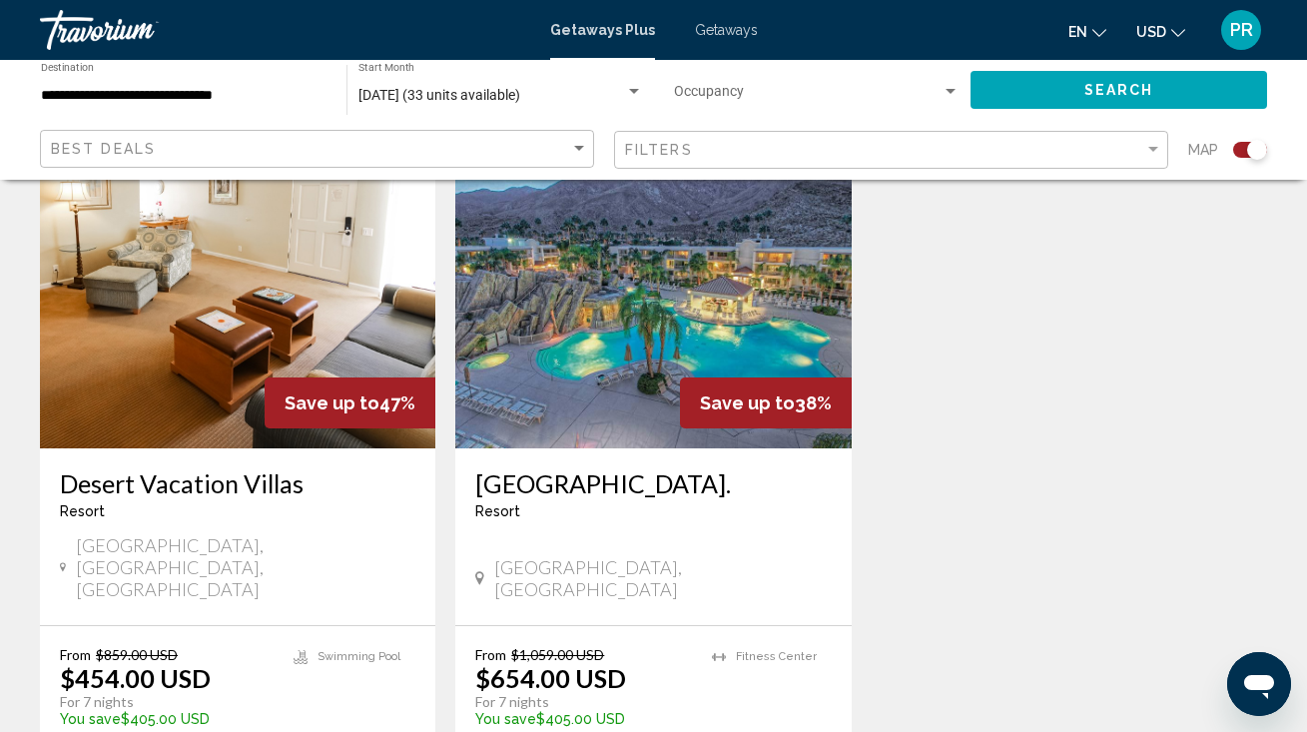
scroll to position [2220, 0]
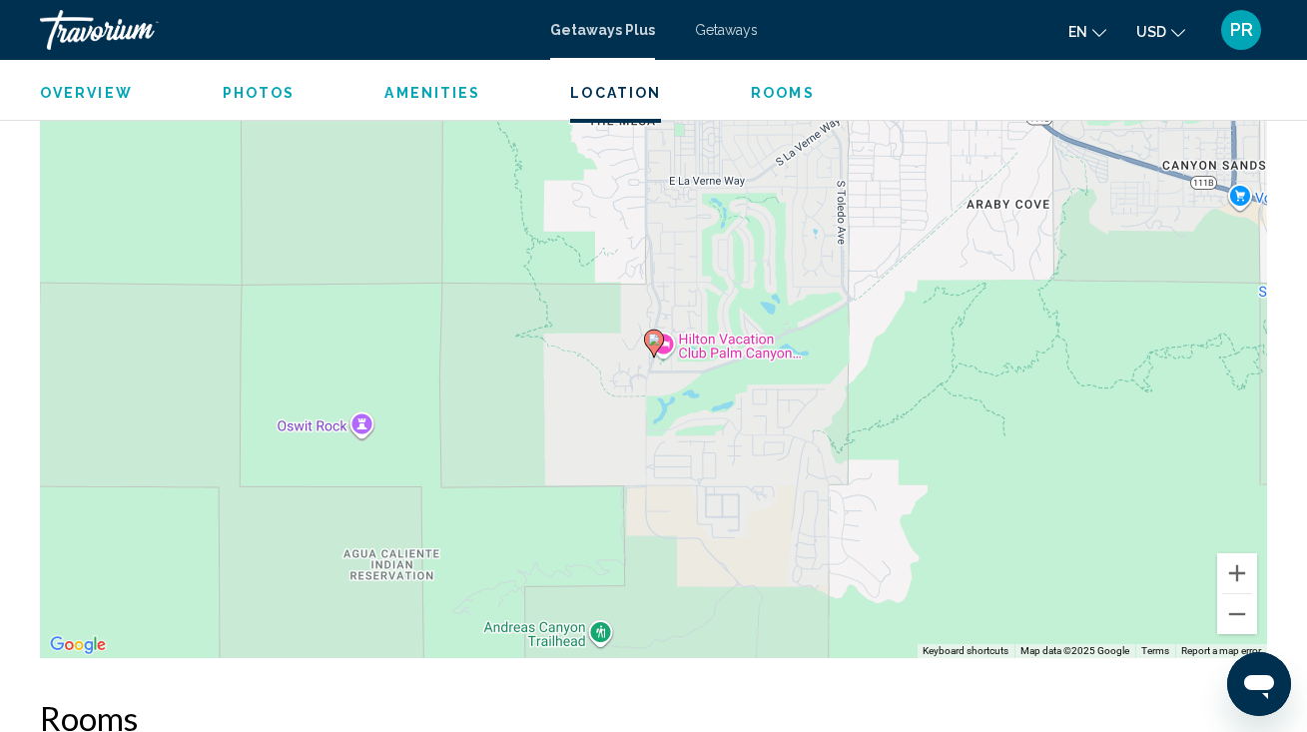
scroll to position [3001, 0]
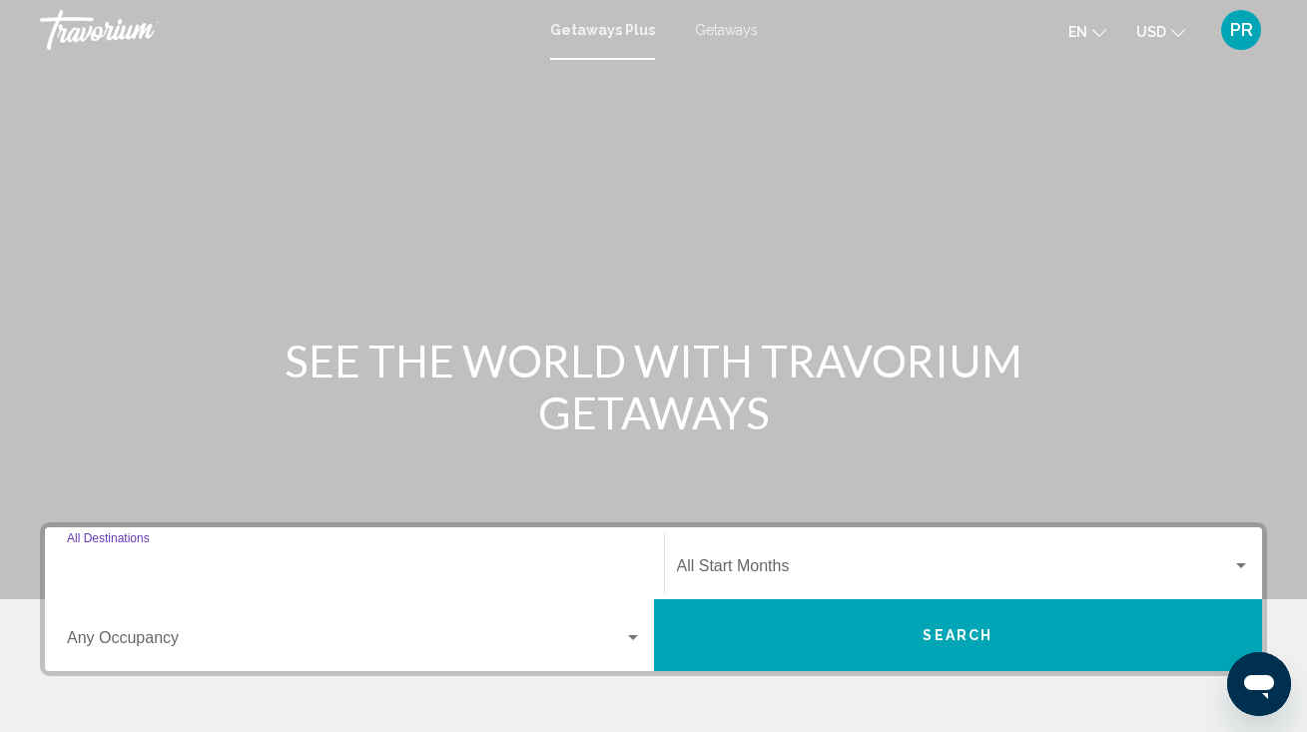
click at [195, 563] on input "Destination All Destinations" at bounding box center [354, 570] width 575 height 18
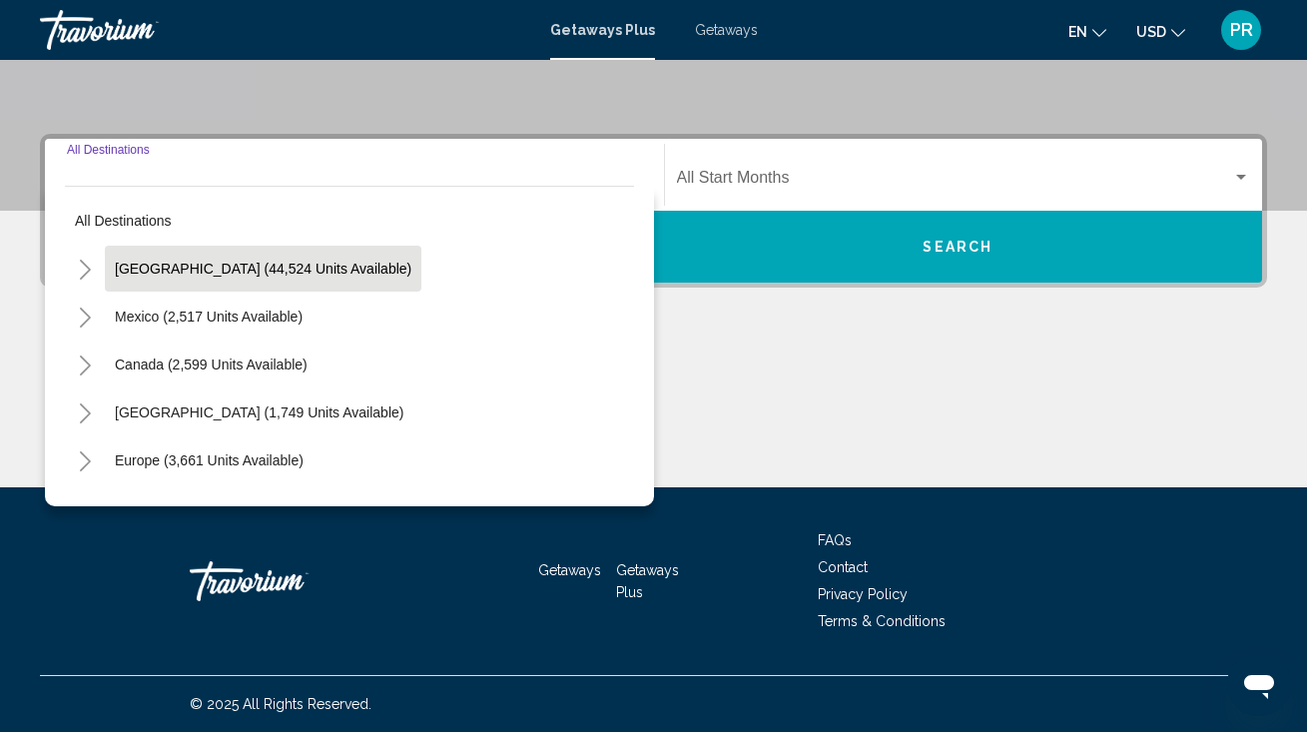
click at [232, 267] on span "[GEOGRAPHIC_DATA] (44,524 units available)" at bounding box center [263, 269] width 296 height 16
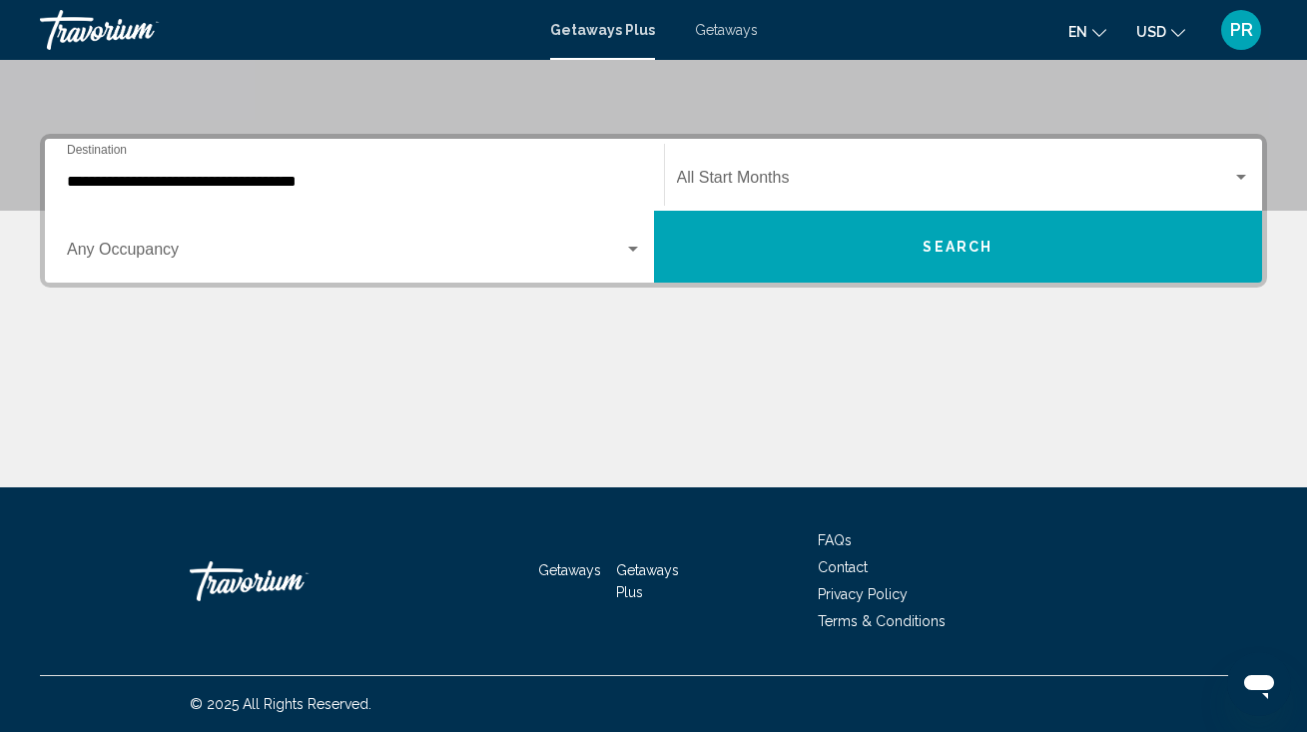
click at [232, 268] on div "Occupancy Any Occupancy" at bounding box center [354, 247] width 575 height 63
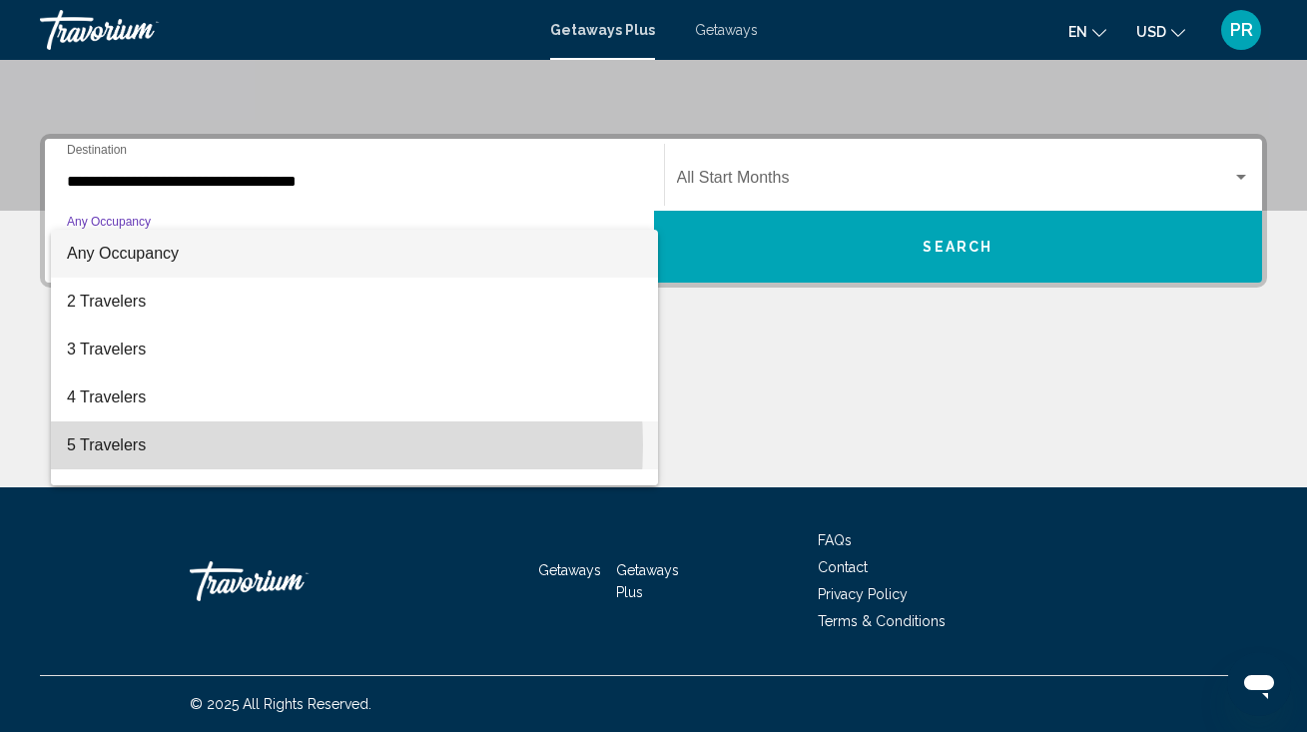
click at [214, 445] on span "5 Travelers" at bounding box center [354, 445] width 575 height 48
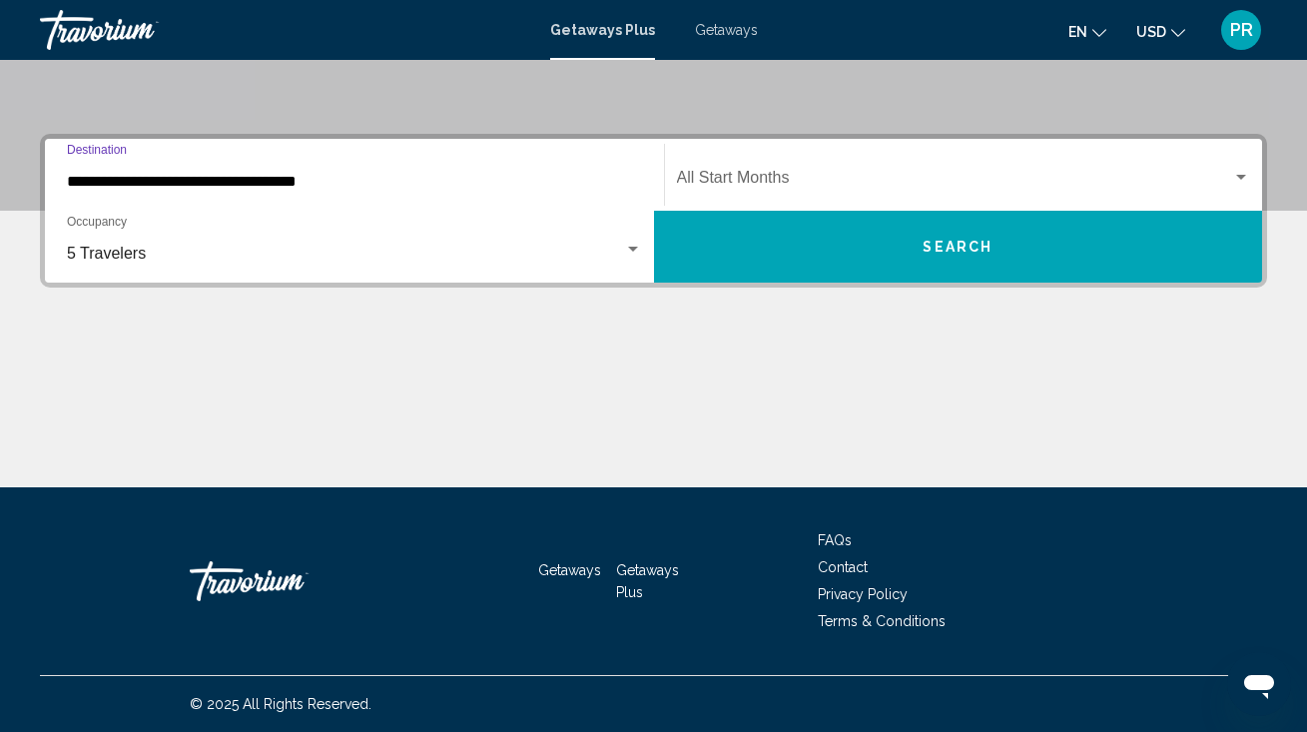
click at [331, 174] on input "**********" at bounding box center [354, 182] width 575 height 18
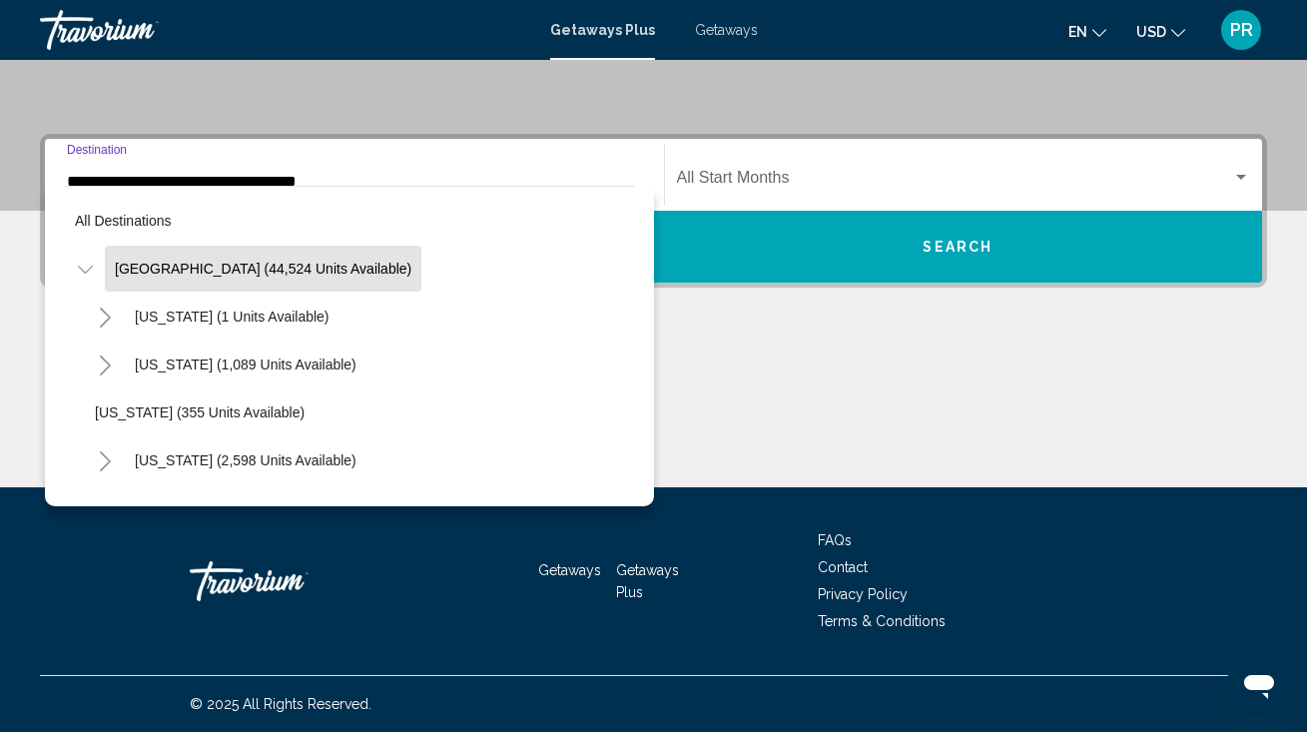
scroll to position [292, 0]
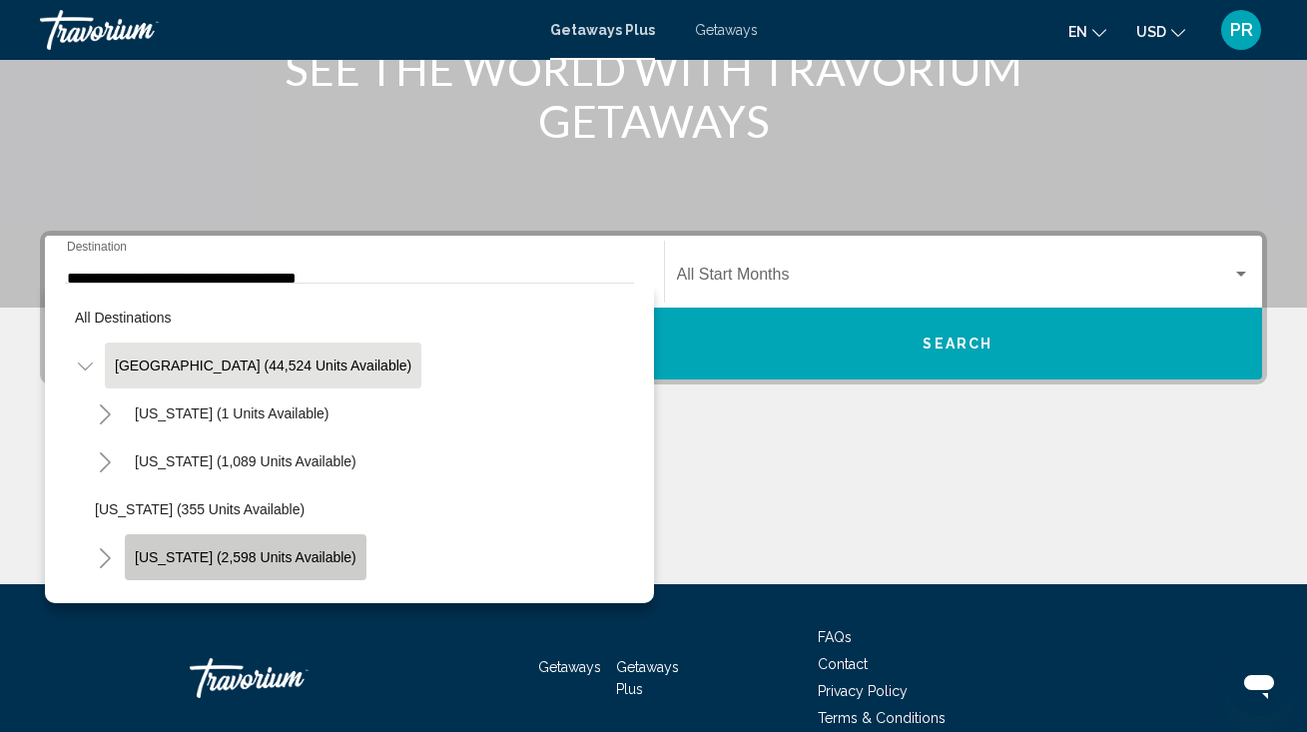
click at [310, 557] on span "[US_STATE] (2,598 units available)" at bounding box center [246, 557] width 222 height 16
type input "**********"
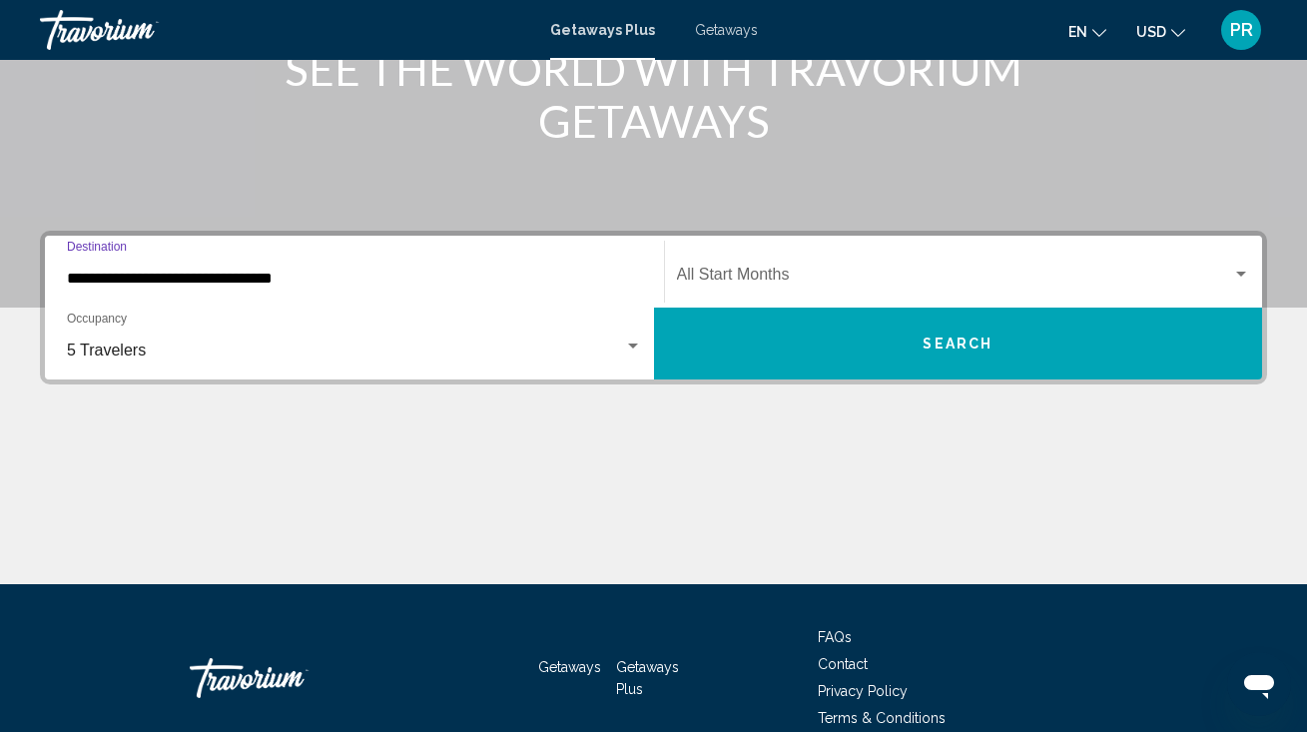
scroll to position [388, 0]
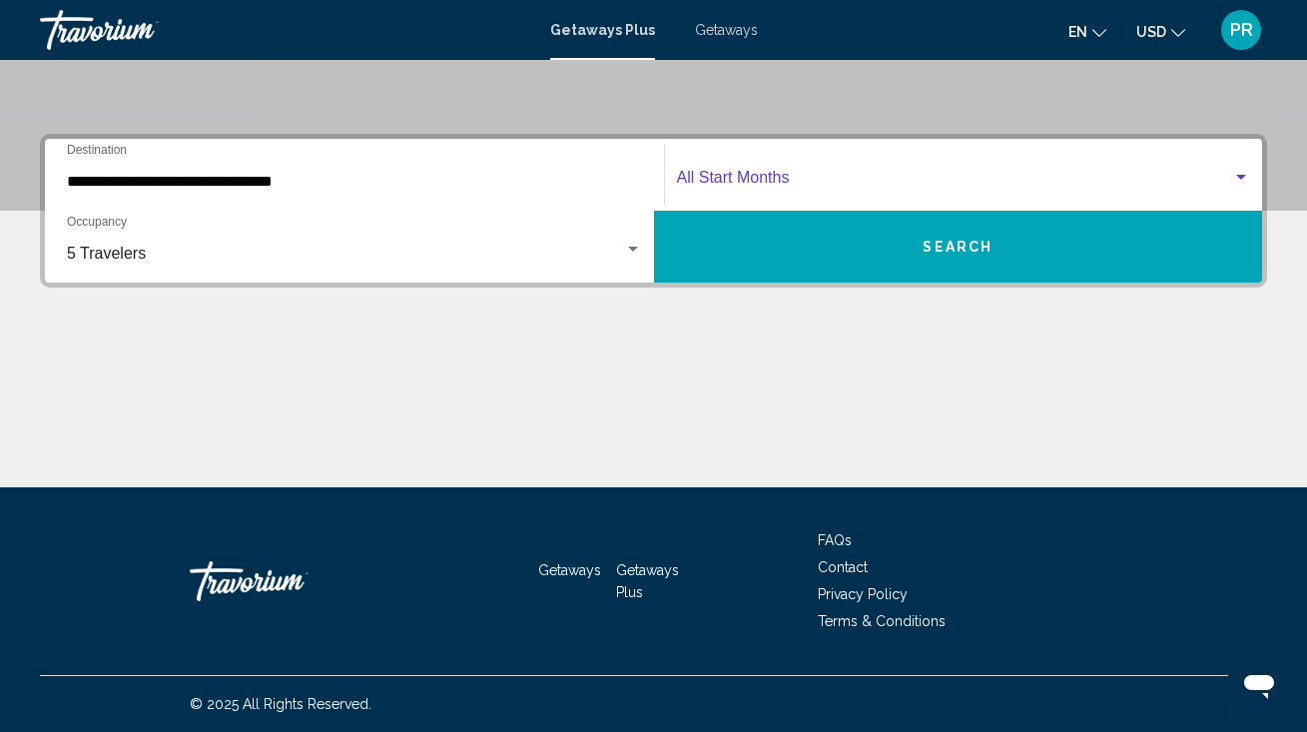
click at [761, 188] on span "Search widget" at bounding box center [955, 182] width 556 height 18
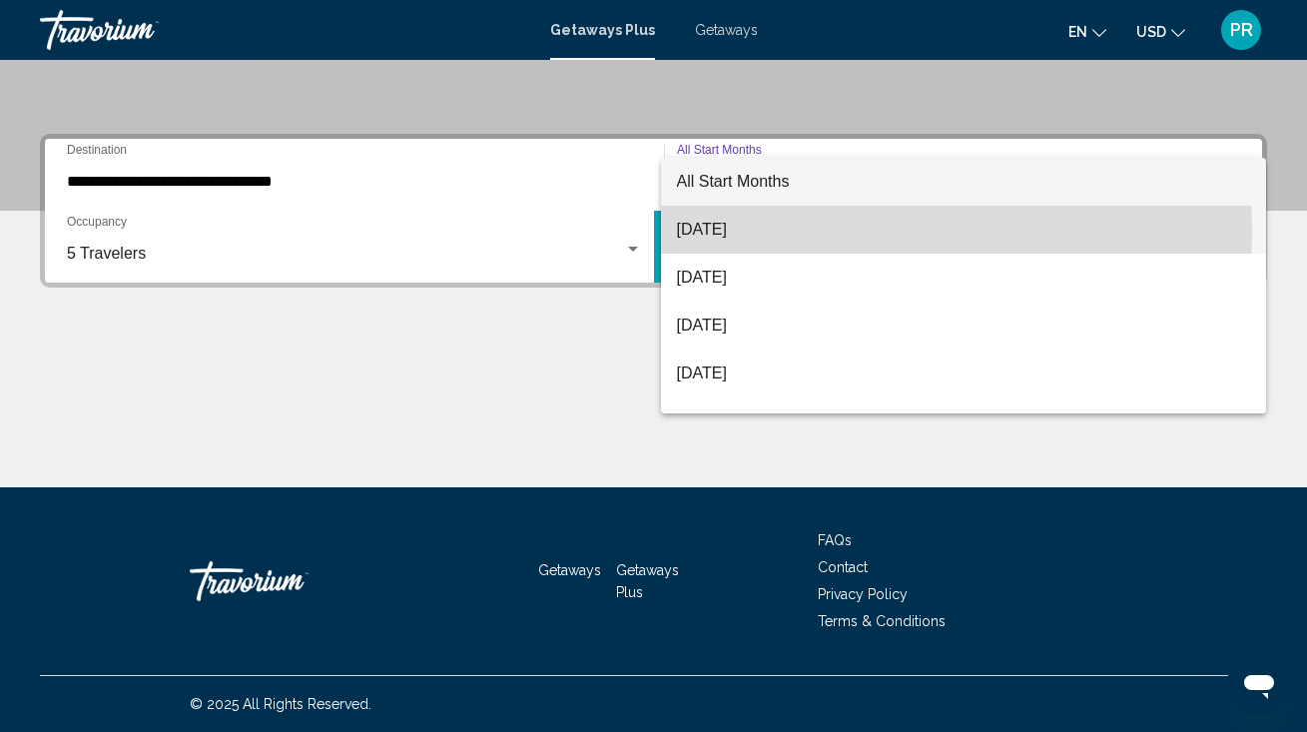
click at [735, 232] on span "[DATE]" at bounding box center [964, 230] width 574 height 48
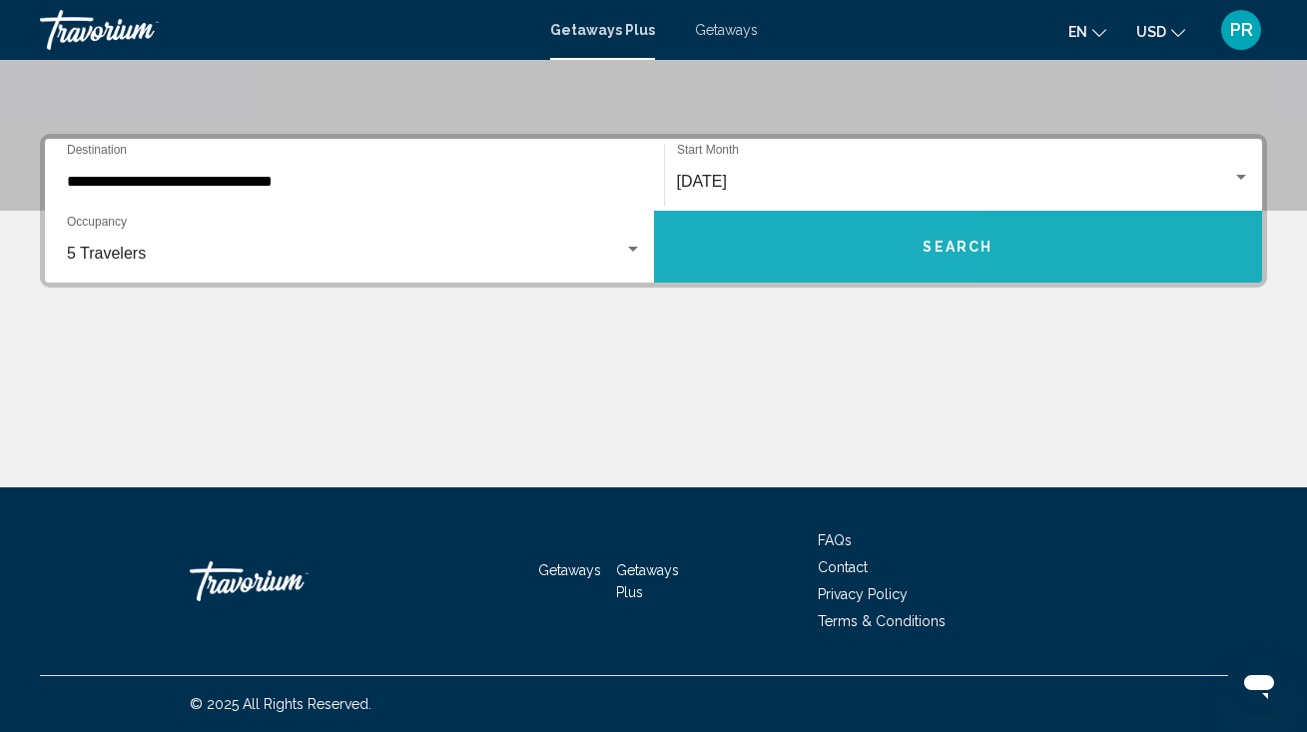
click at [742, 242] on button "Search" at bounding box center [958, 247] width 609 height 72
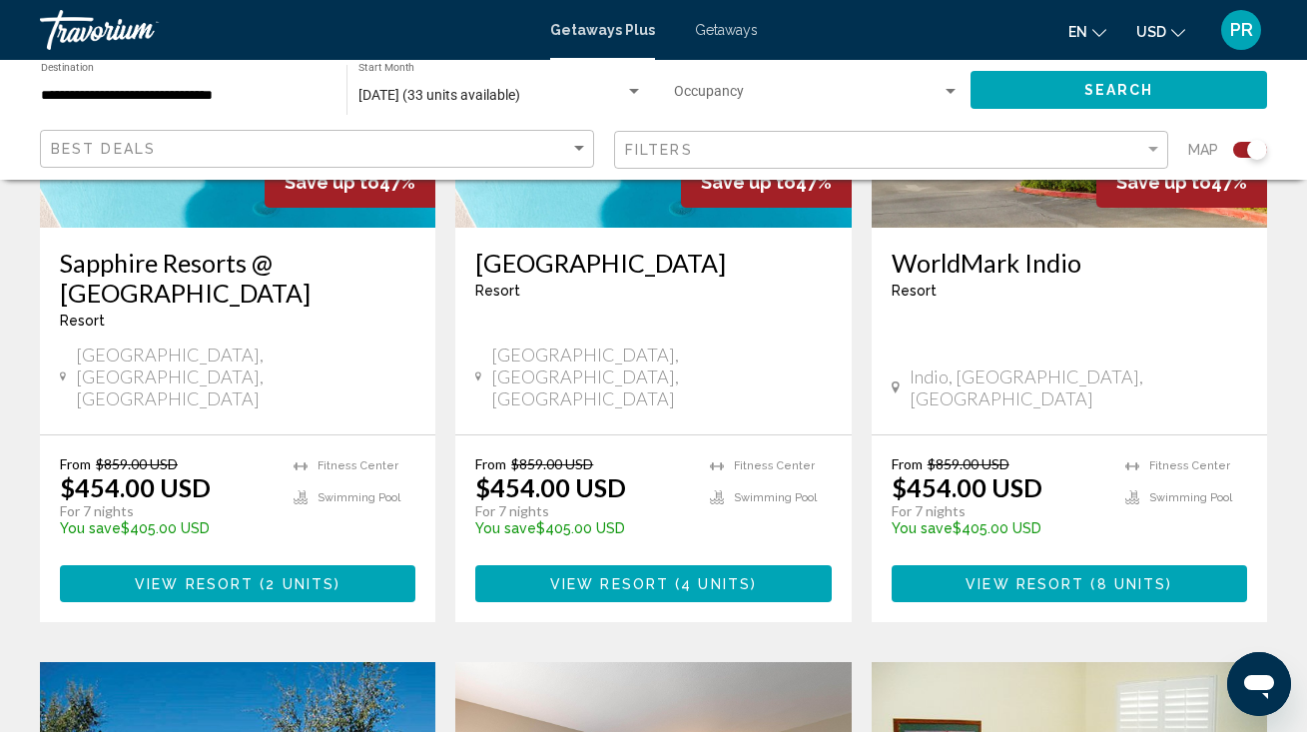
scroll to position [975, 0]
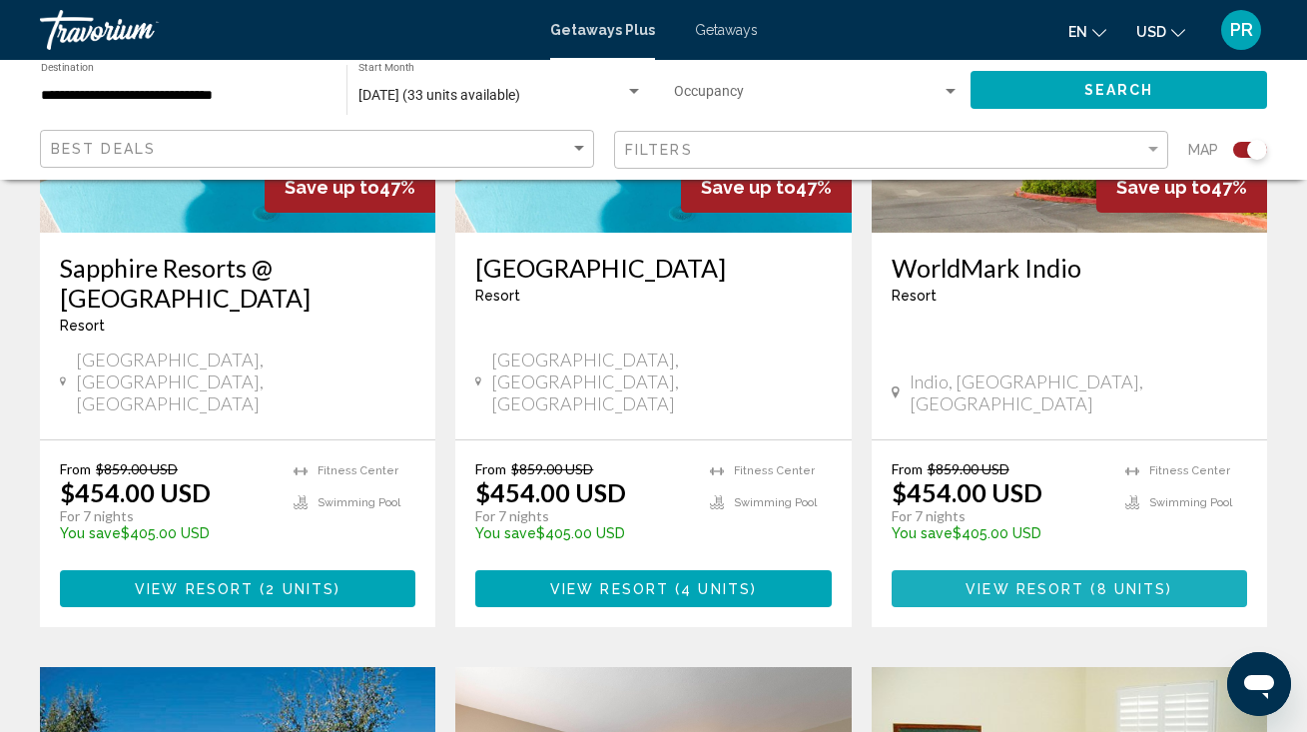
click at [994, 581] on span "View Resort" at bounding box center [1024, 589] width 119 height 16
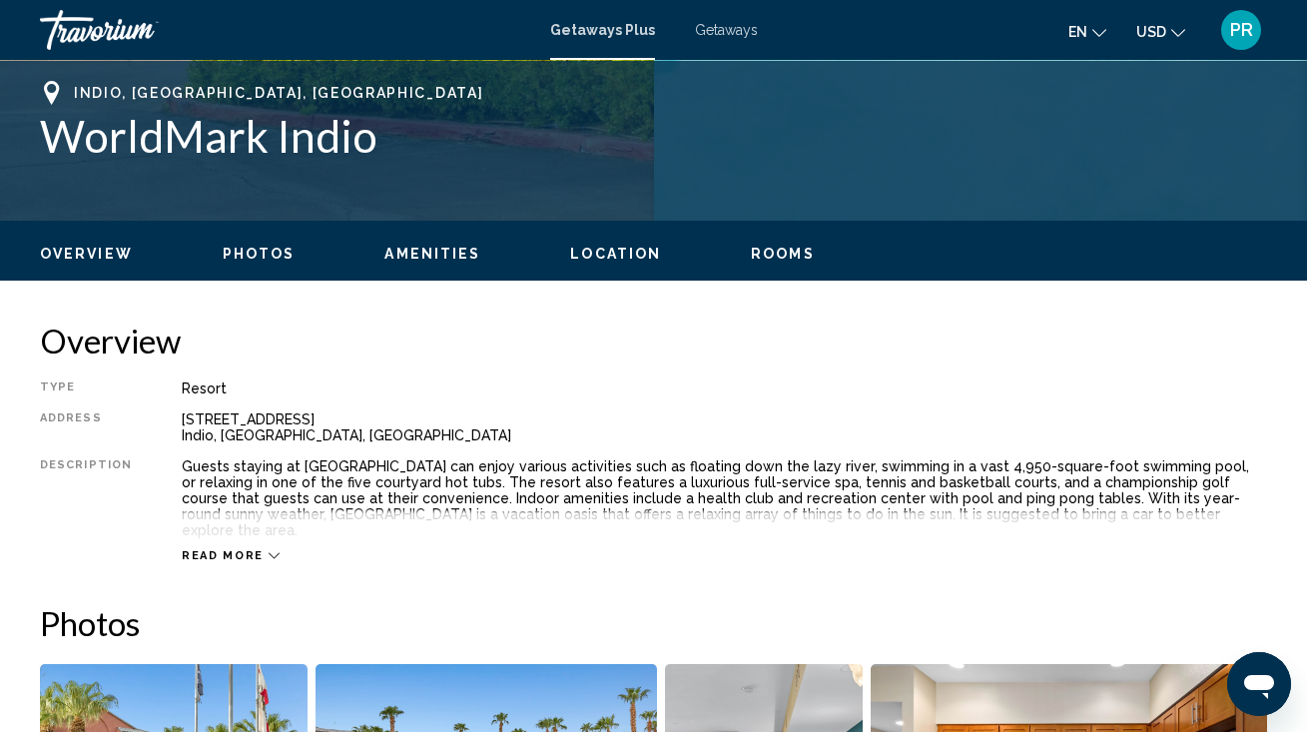
scroll to position [788, 0]
click at [776, 251] on span "Rooms" at bounding box center [783, 254] width 64 height 16
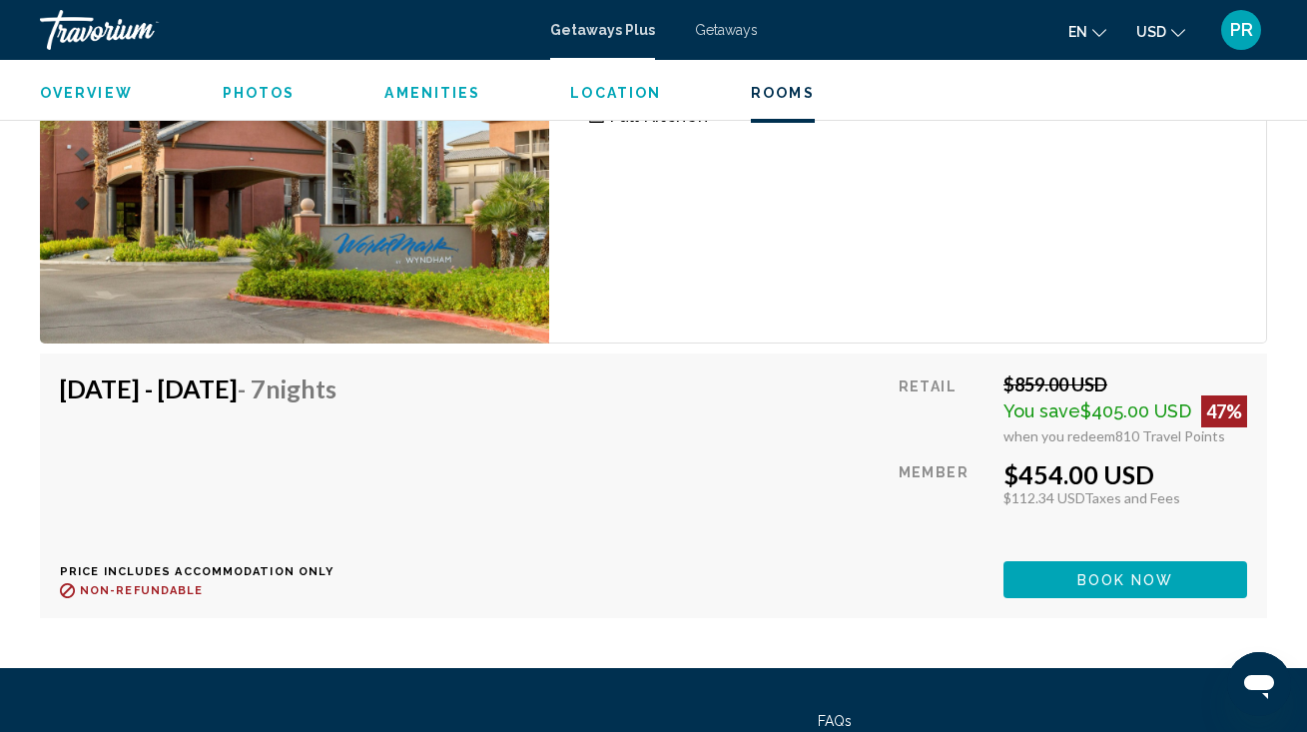
scroll to position [4498, 0]
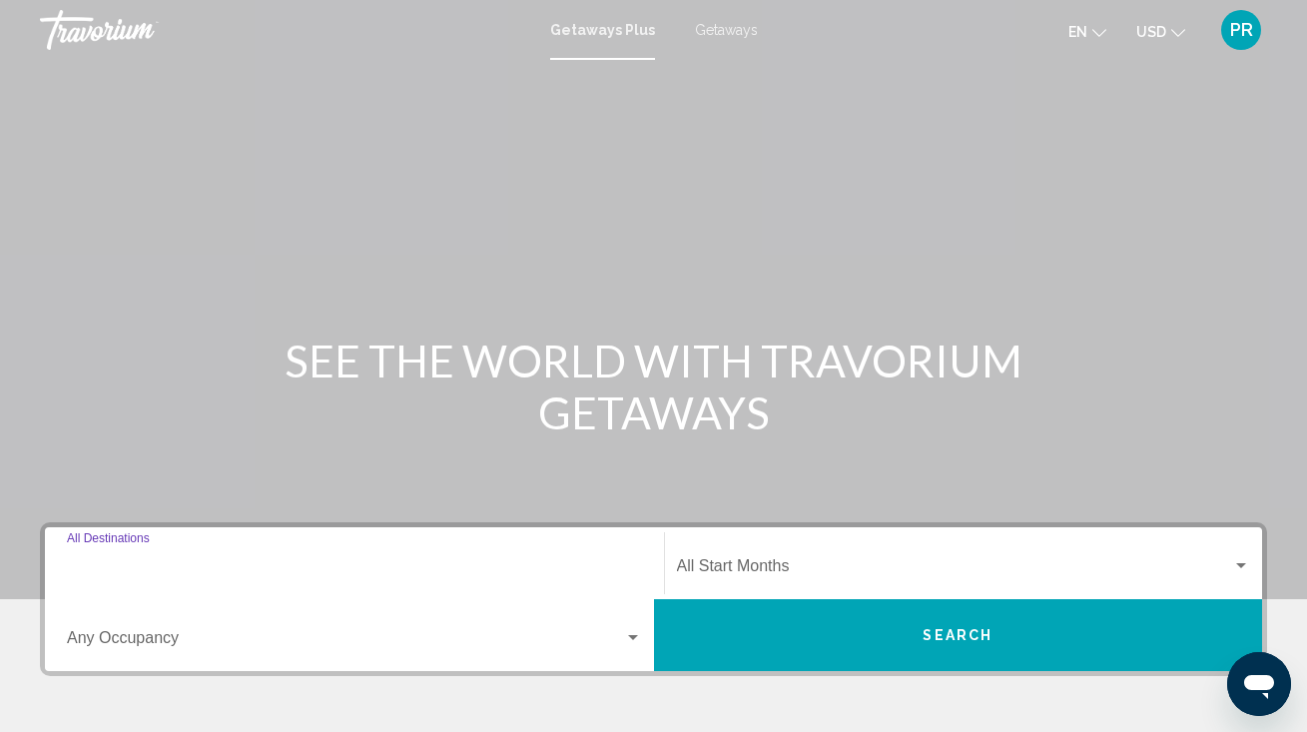
click at [450, 565] on input "Destination All Destinations" at bounding box center [354, 570] width 575 height 18
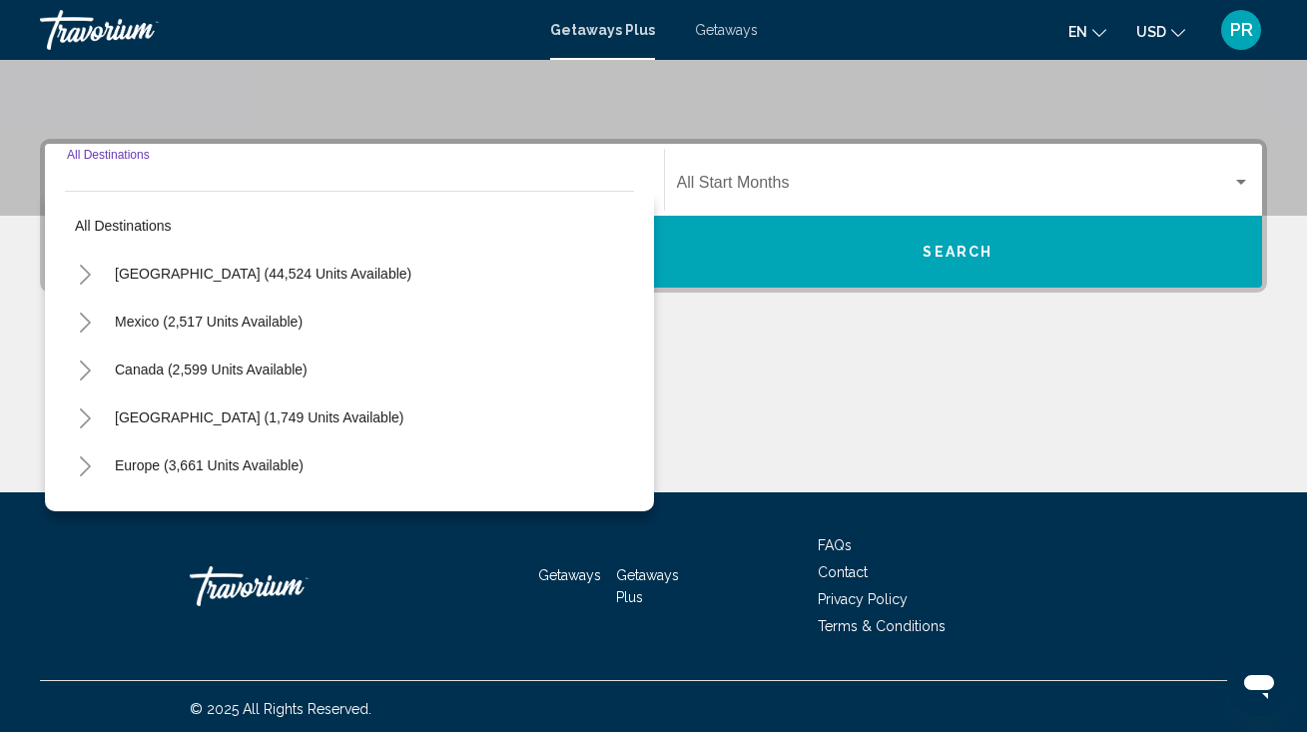
scroll to position [388, 0]
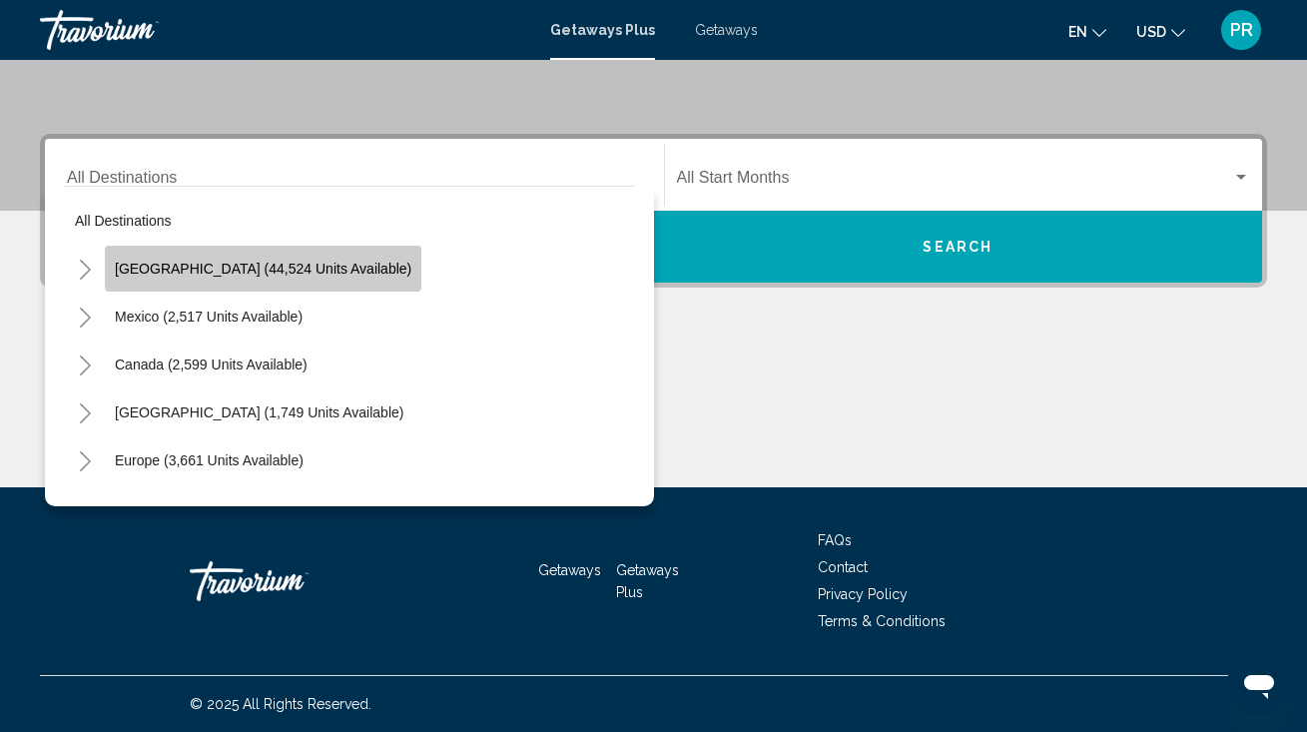
click at [345, 265] on span "[GEOGRAPHIC_DATA] (44,524 units available)" at bounding box center [263, 269] width 296 height 16
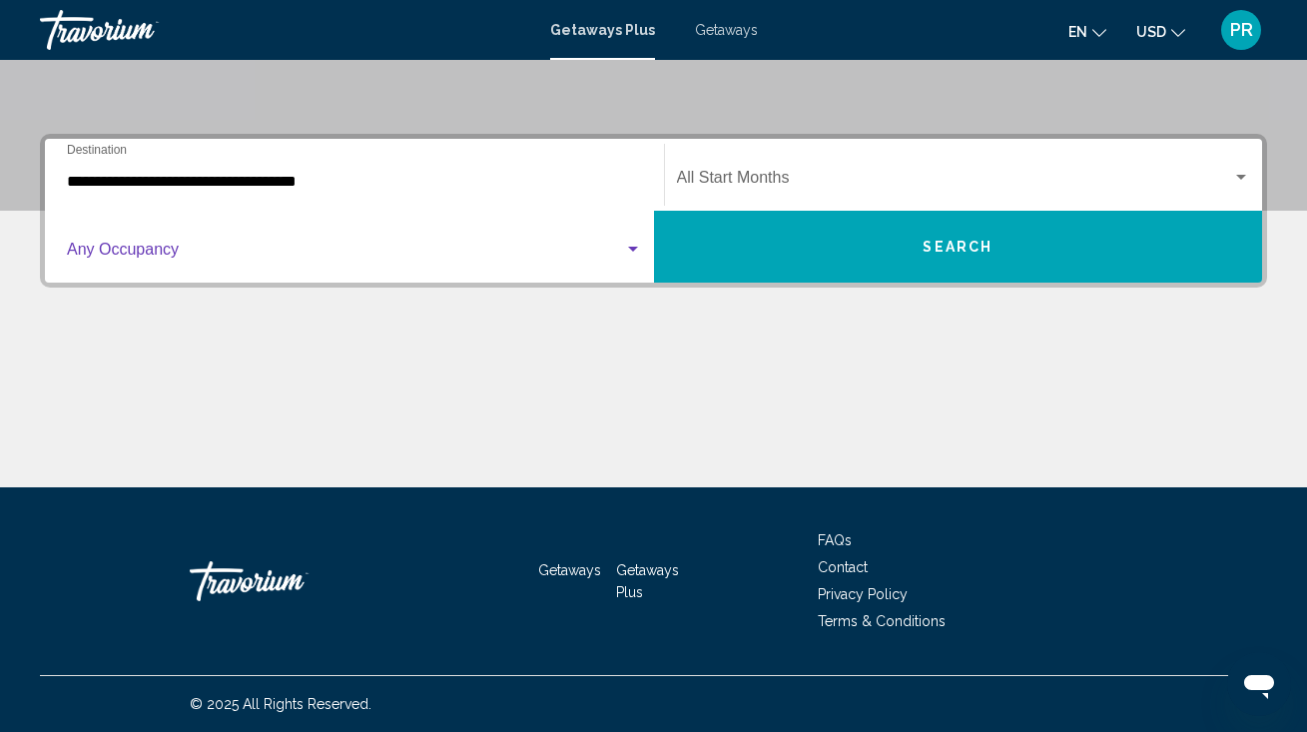
click at [308, 262] on span "Search widget" at bounding box center [345, 254] width 557 height 18
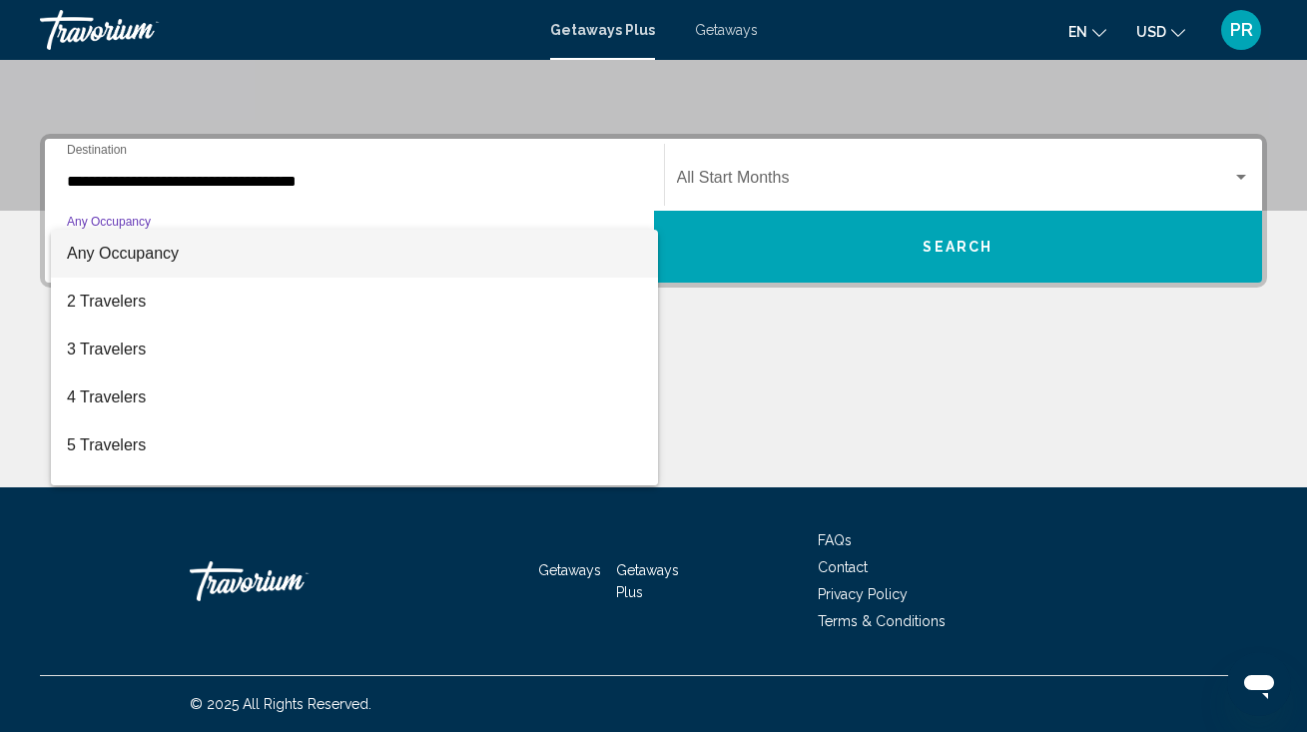
click at [322, 176] on div at bounding box center [653, 366] width 1307 height 732
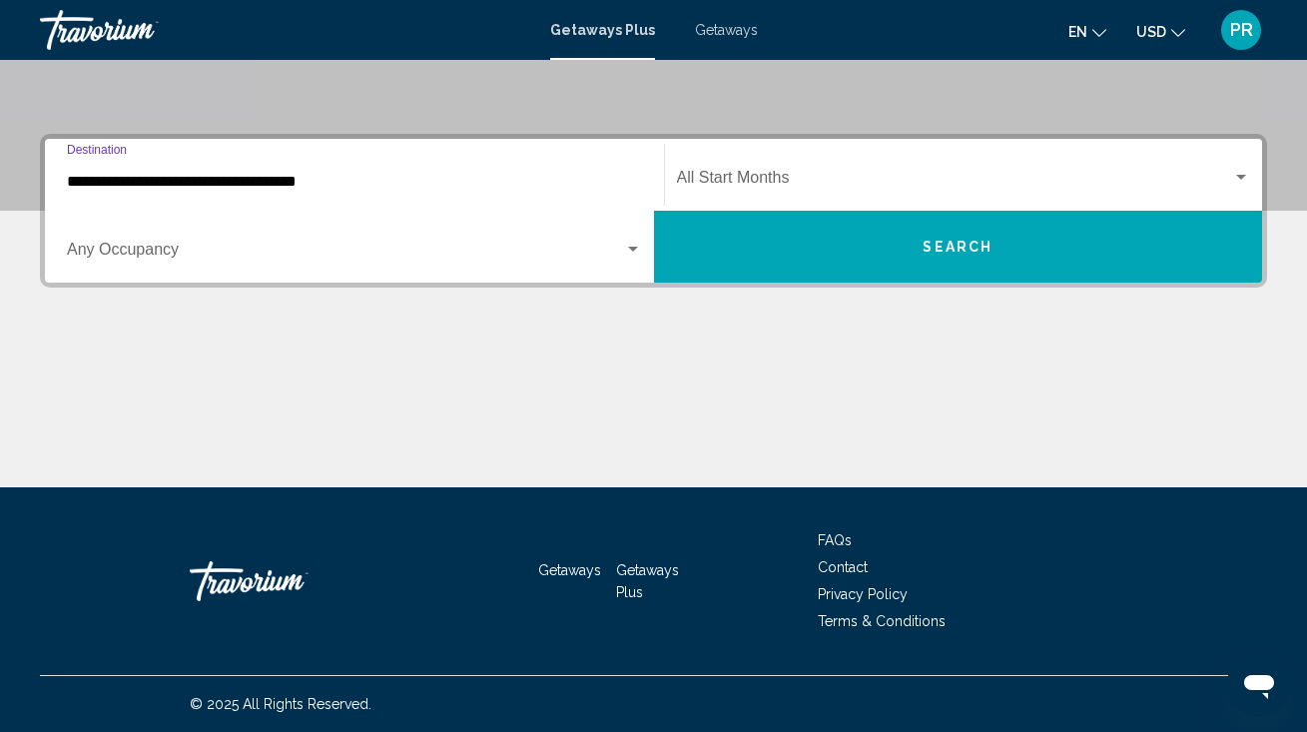
click at [316, 176] on input "**********" at bounding box center [354, 182] width 575 height 18
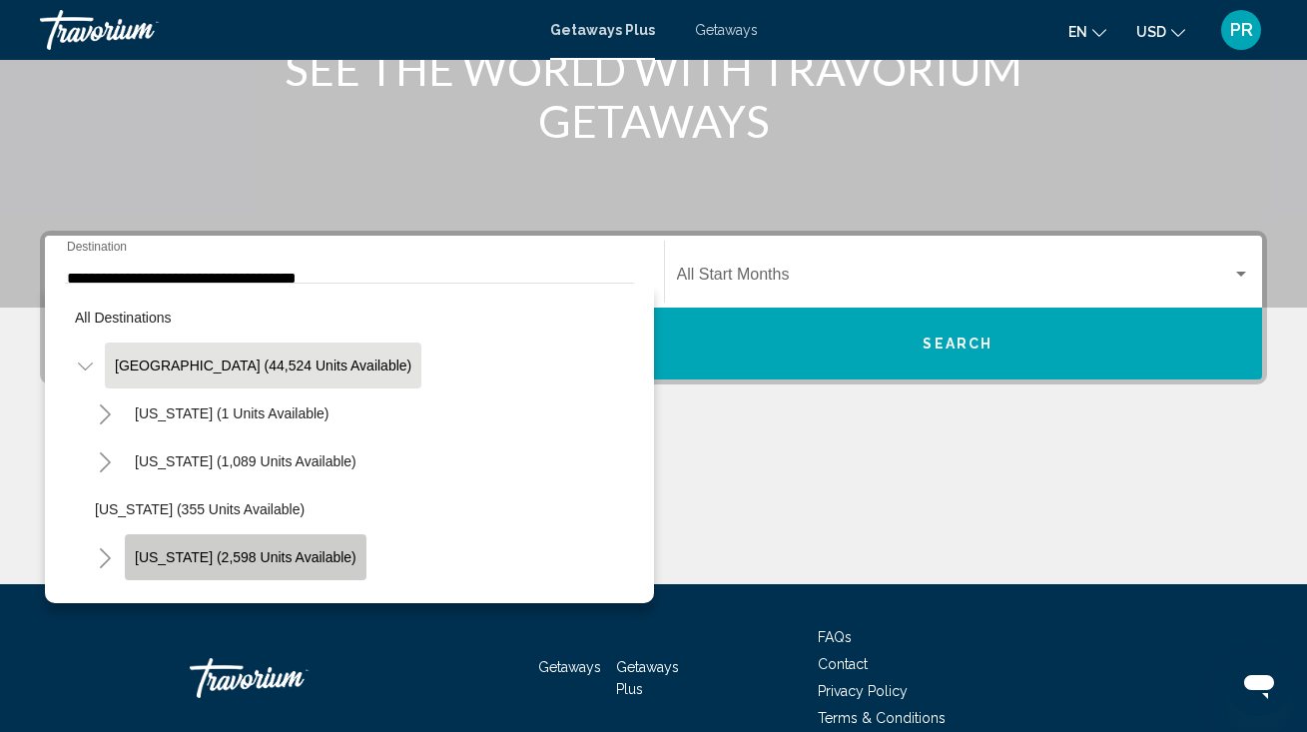
click at [262, 552] on span "[US_STATE] (2,598 units available)" at bounding box center [246, 557] width 222 height 16
type input "**********"
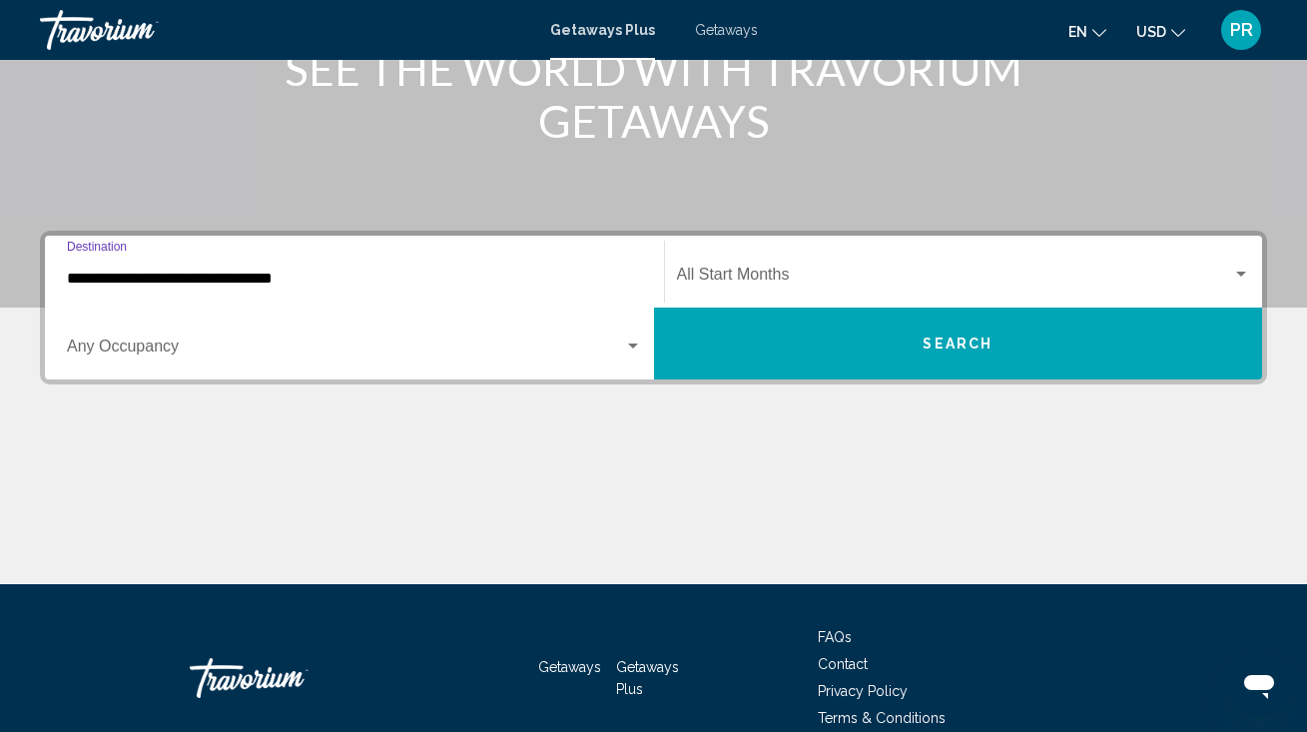
scroll to position [388, 0]
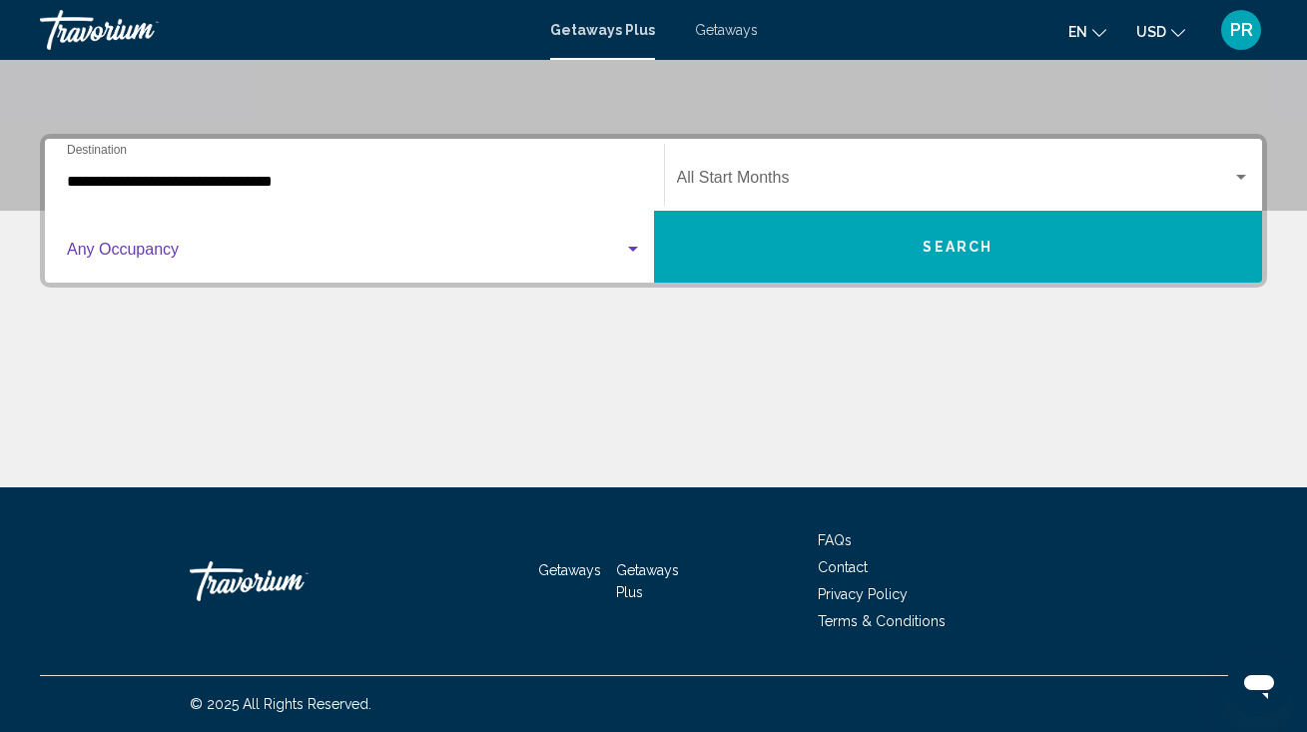
click at [295, 255] on span "Search widget" at bounding box center [345, 254] width 557 height 18
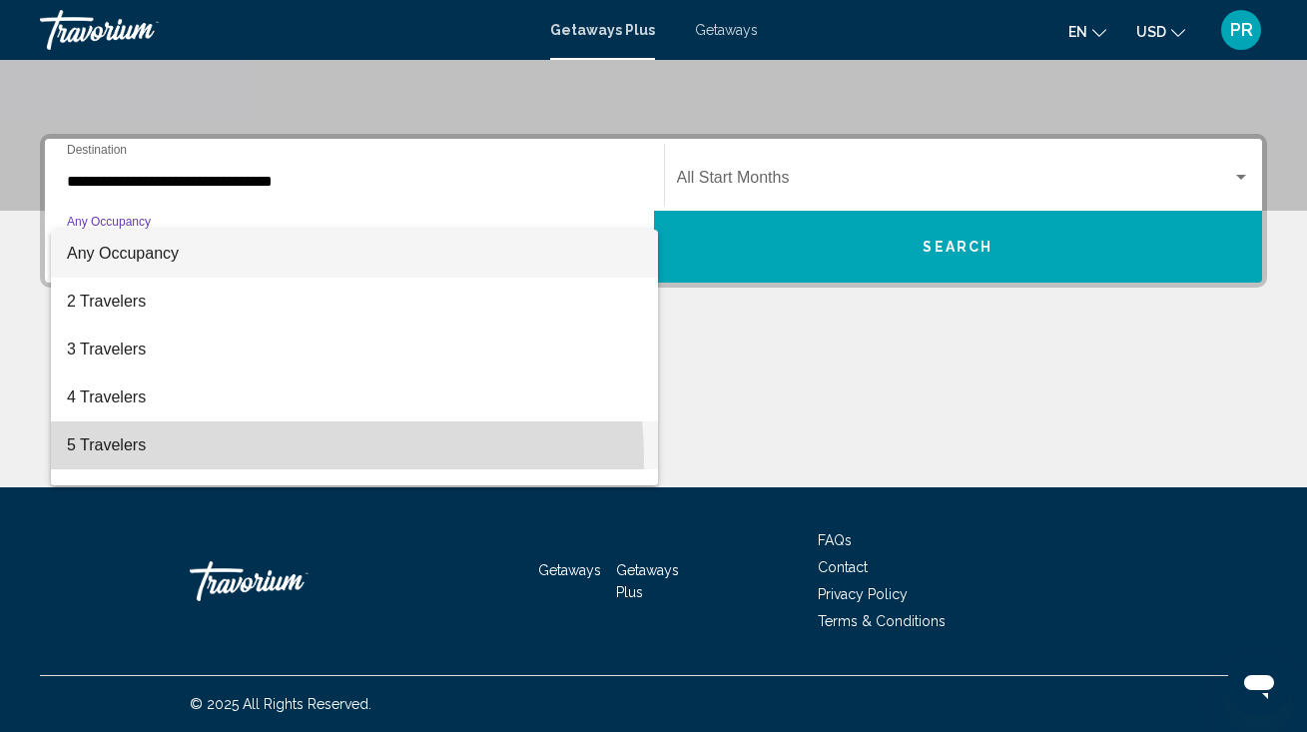
click at [275, 458] on span "5 Travelers" at bounding box center [354, 445] width 575 height 48
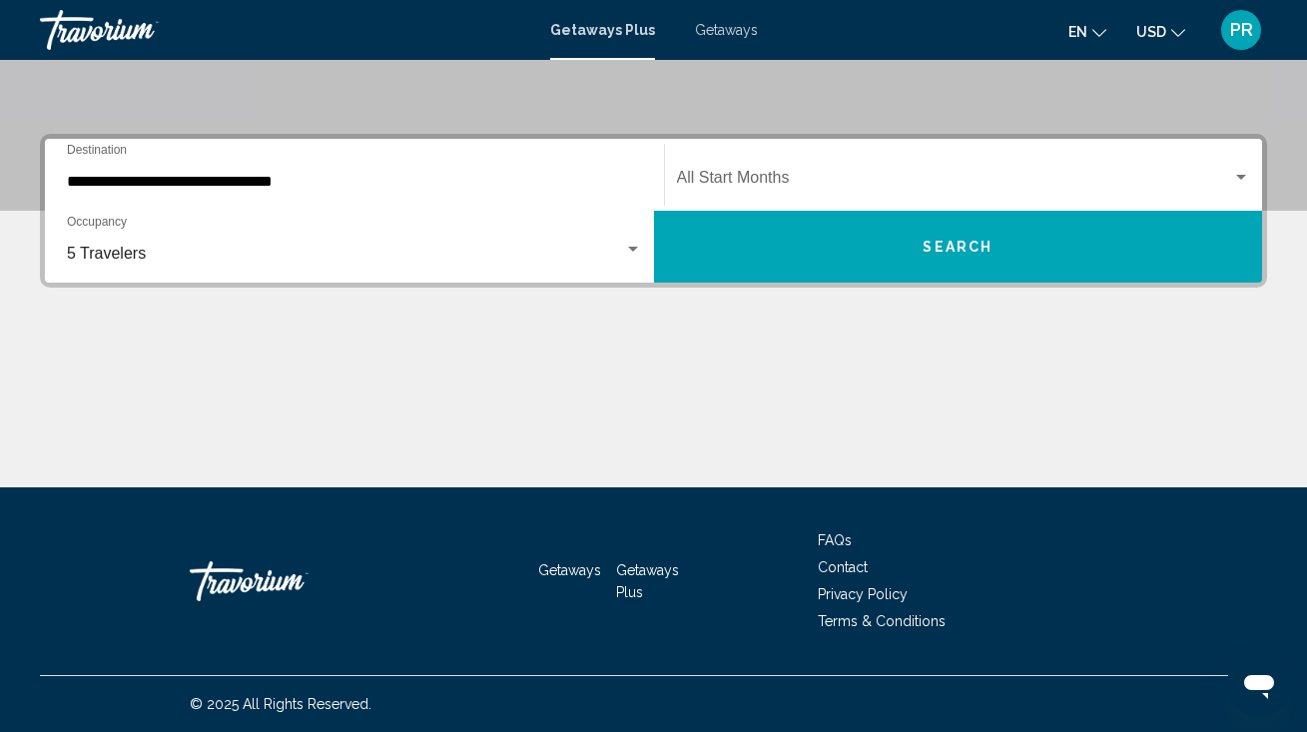
click at [718, 200] on div "Start Month All Start Months" at bounding box center [964, 175] width 574 height 63
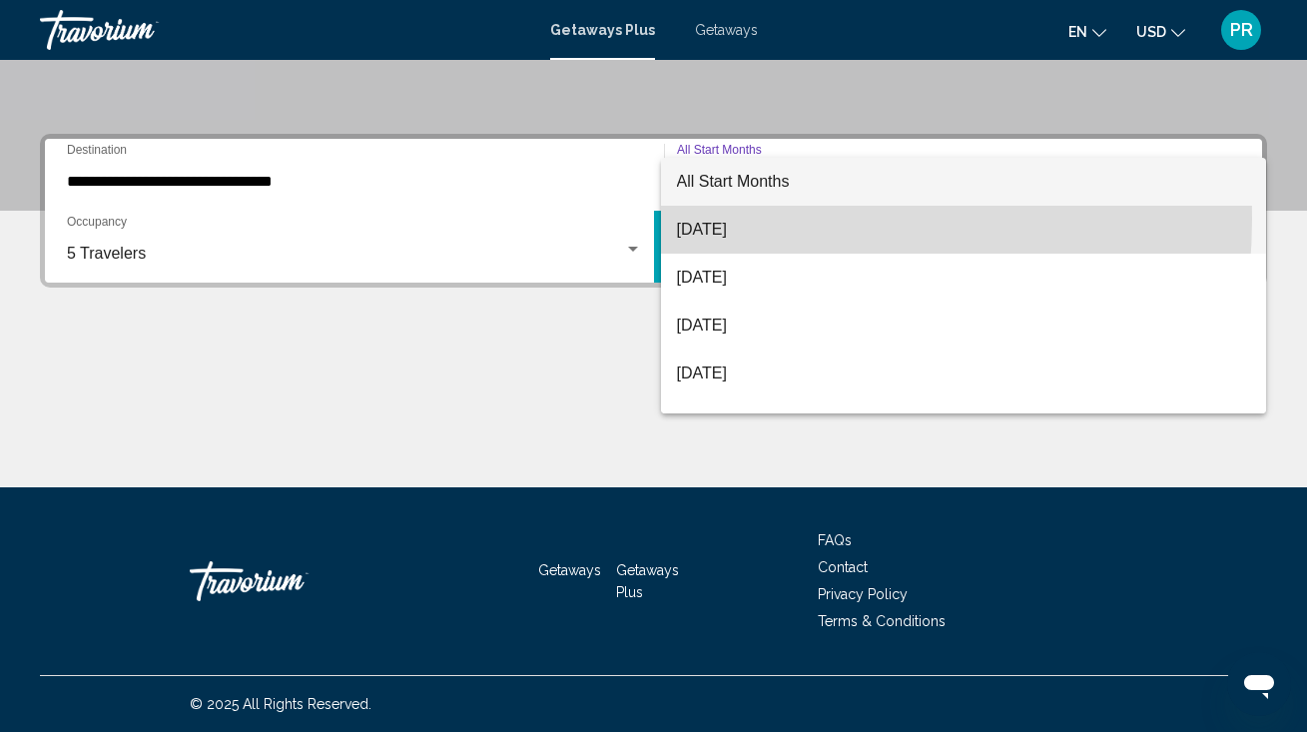
click at [722, 219] on span "August 2025" at bounding box center [964, 230] width 574 height 48
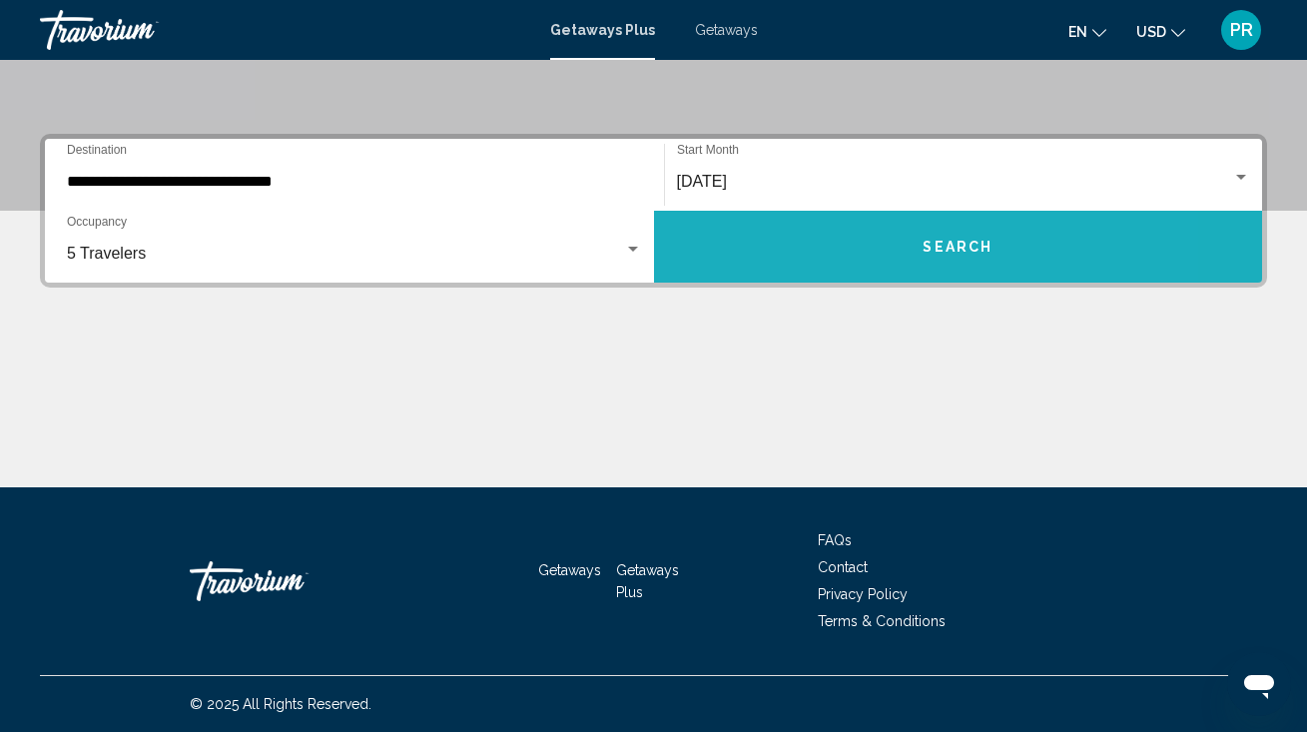
click at [724, 224] on button "Search" at bounding box center [958, 247] width 609 height 72
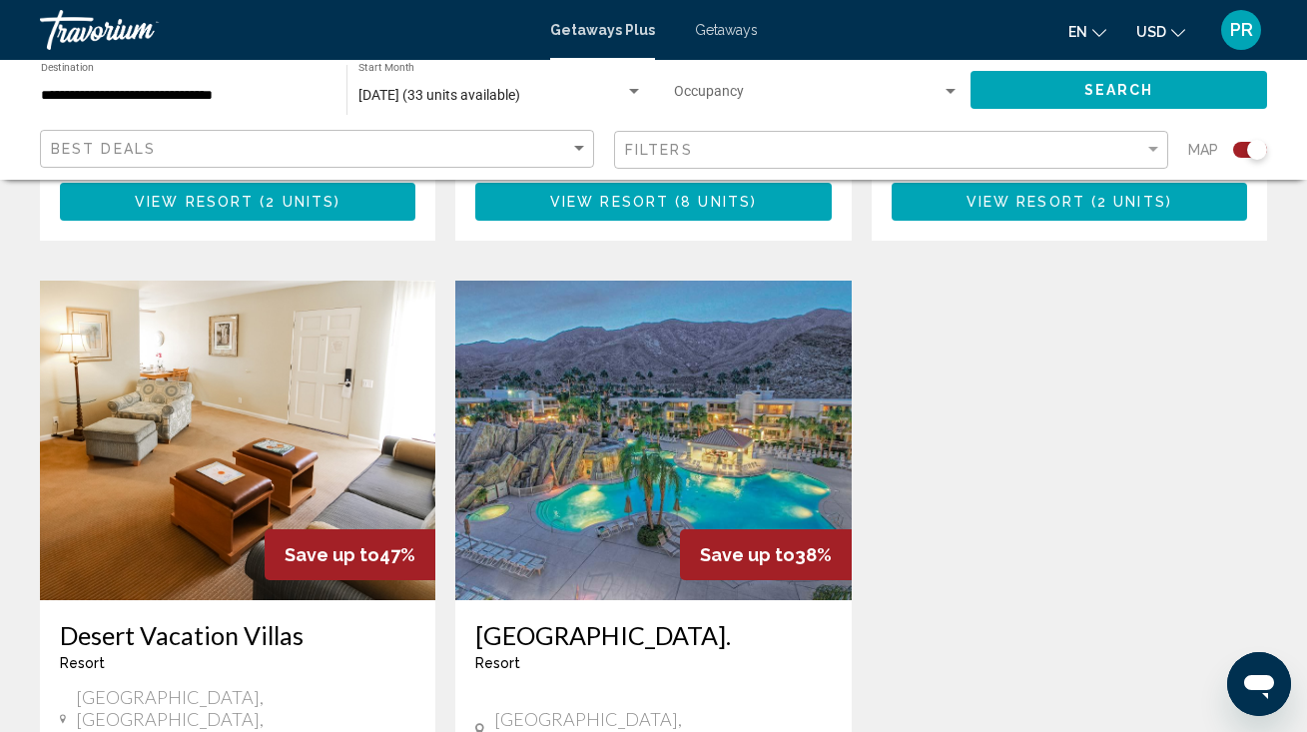
scroll to position [2066, 0]
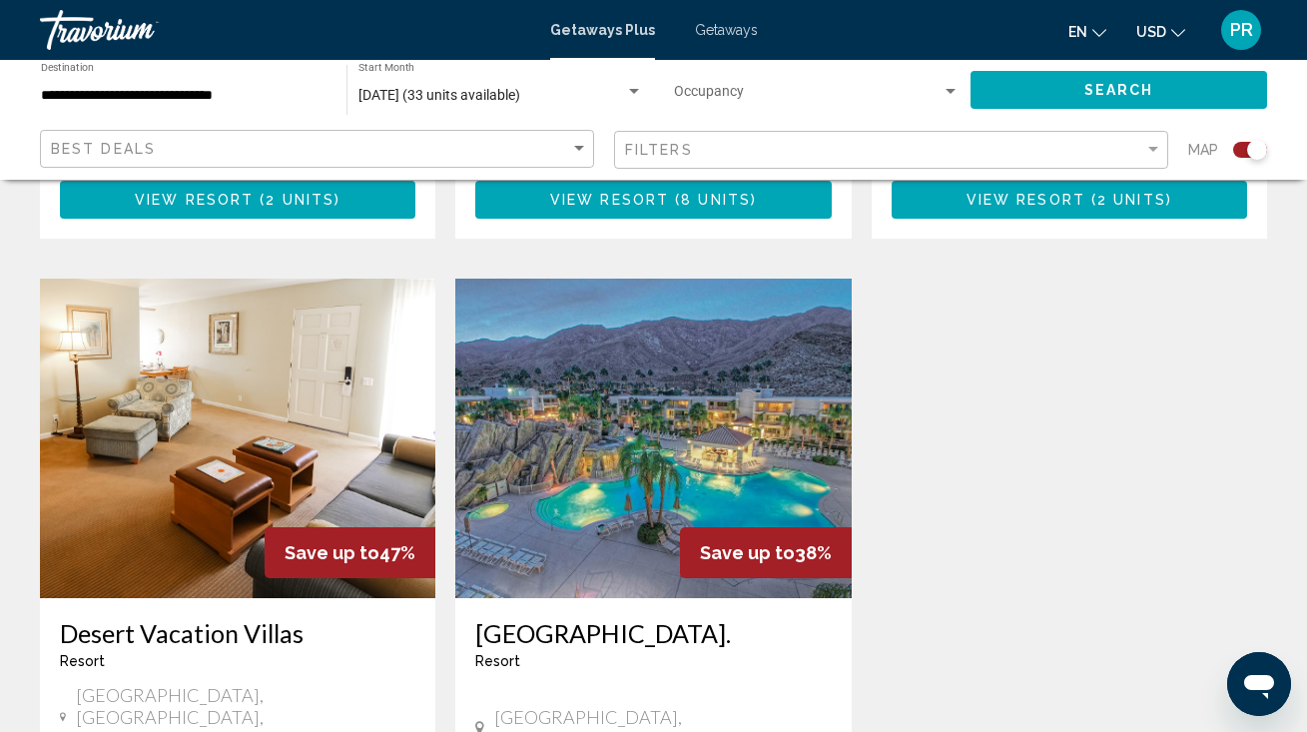
click at [182, 618] on h3 "Desert Vacation Villas" at bounding box center [237, 633] width 355 height 30
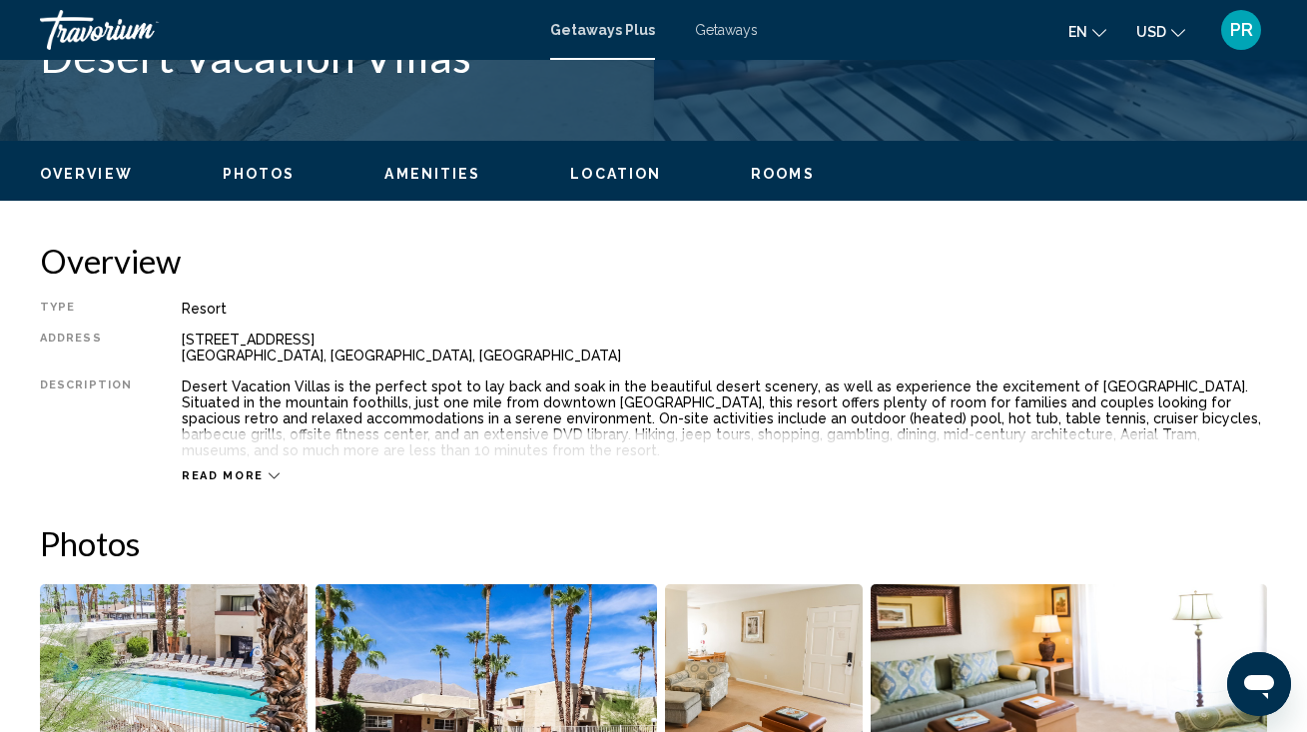
scroll to position [867, 0]
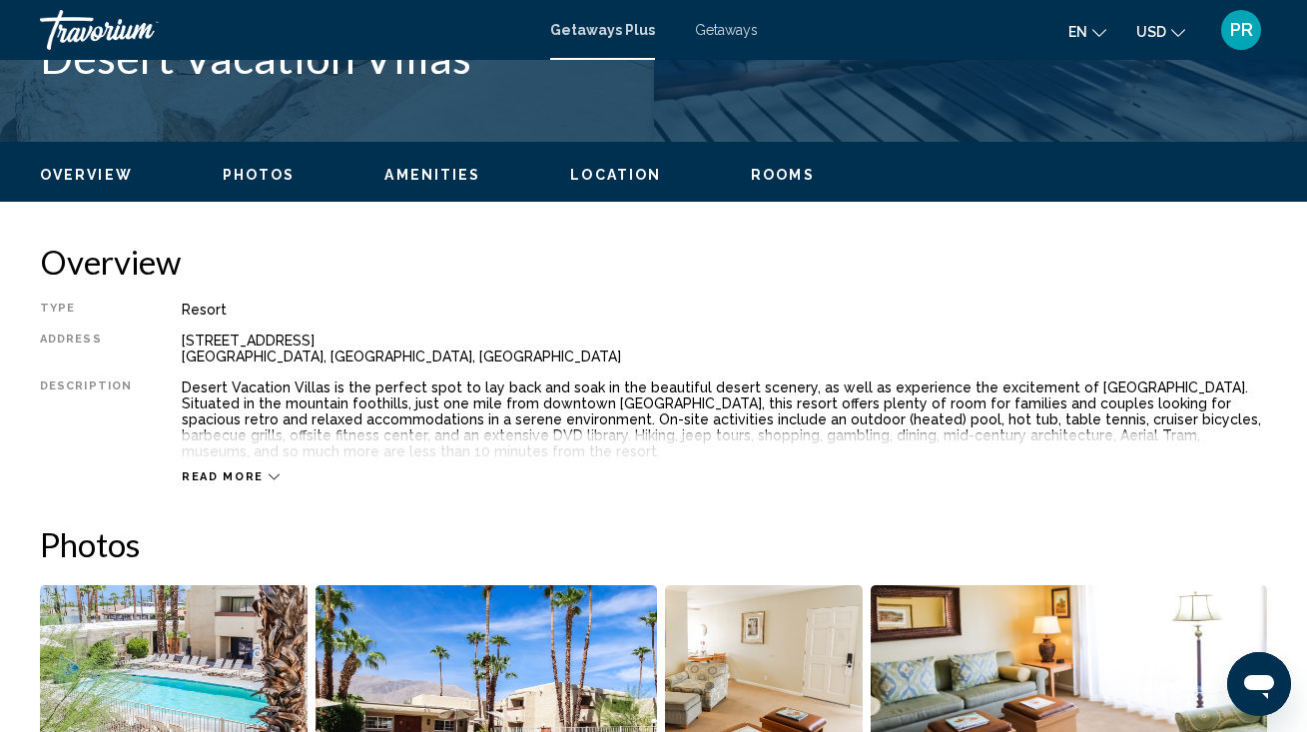
click at [208, 475] on span "Read more" at bounding box center [223, 476] width 82 height 13
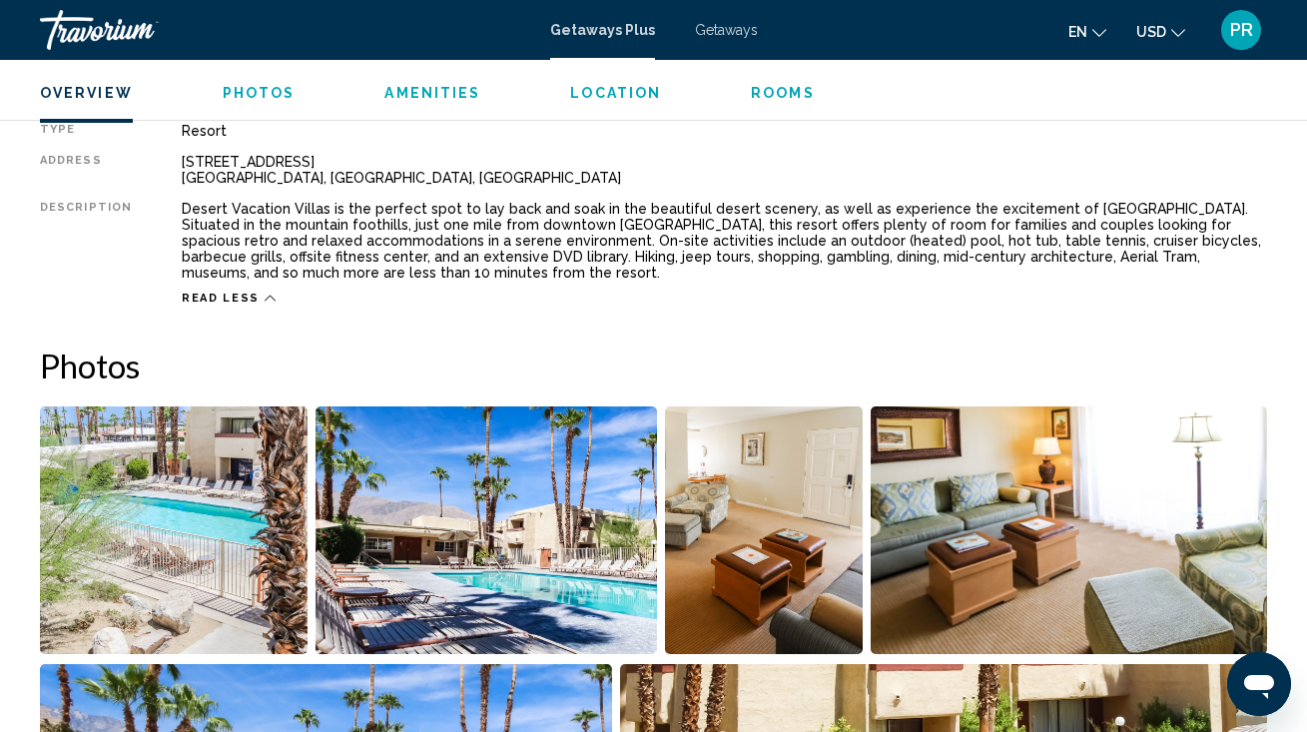
scroll to position [1053, 0]
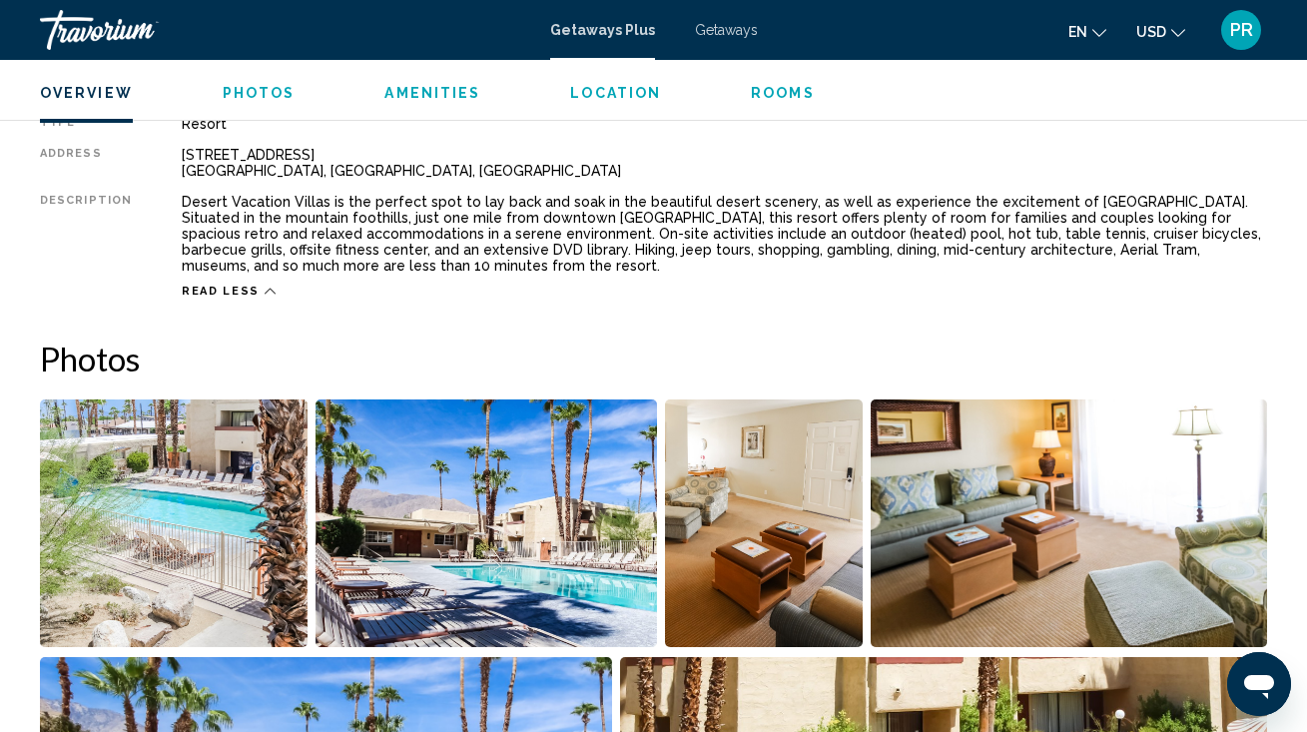
click at [208, 475] on img "Open full-screen image slider" at bounding box center [174, 523] width 268 height 248
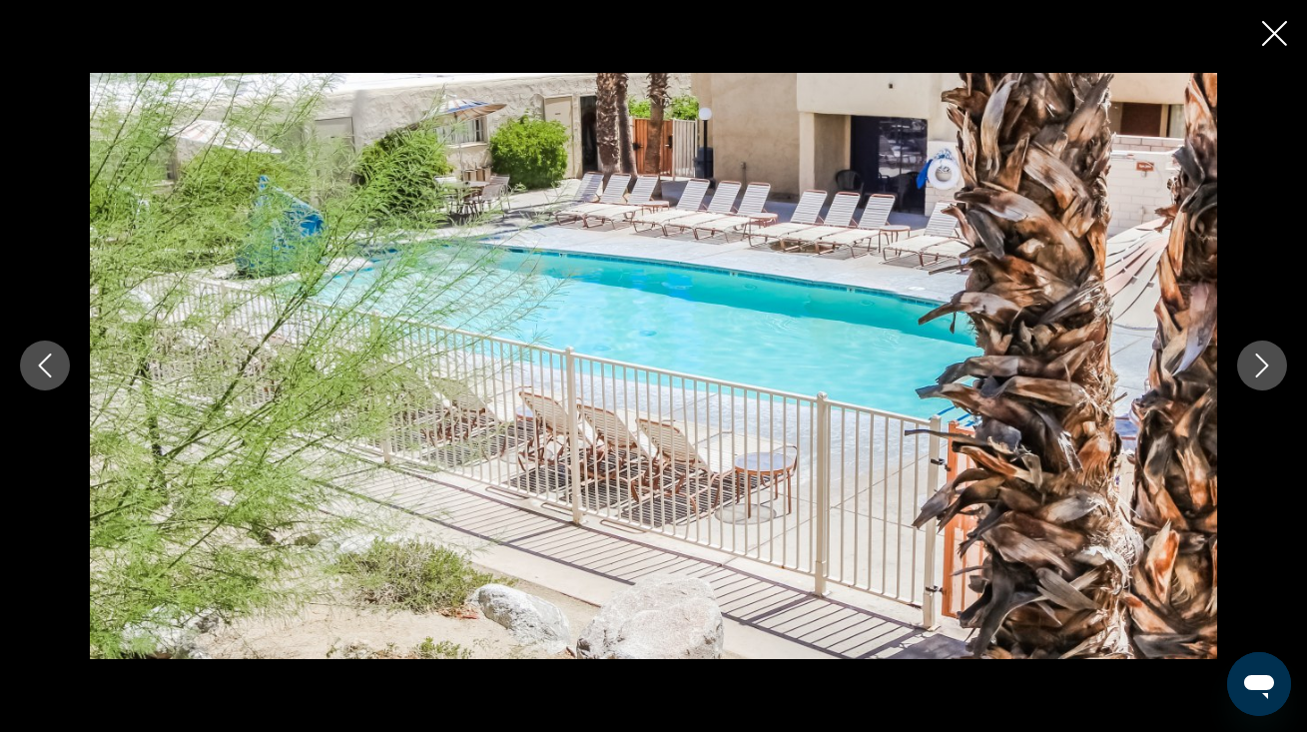
click at [1256, 368] on icon "Next image" at bounding box center [1262, 365] width 24 height 24
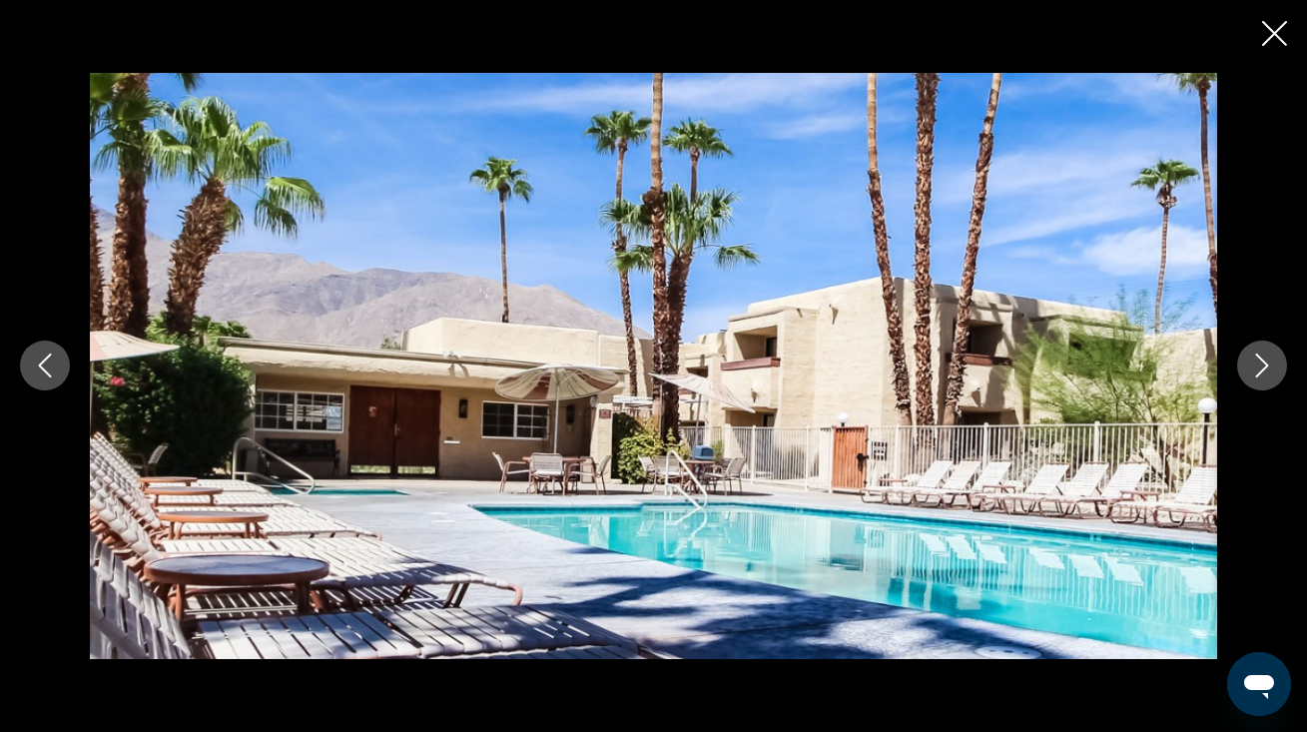
click at [1256, 368] on icon "Next image" at bounding box center [1262, 365] width 24 height 24
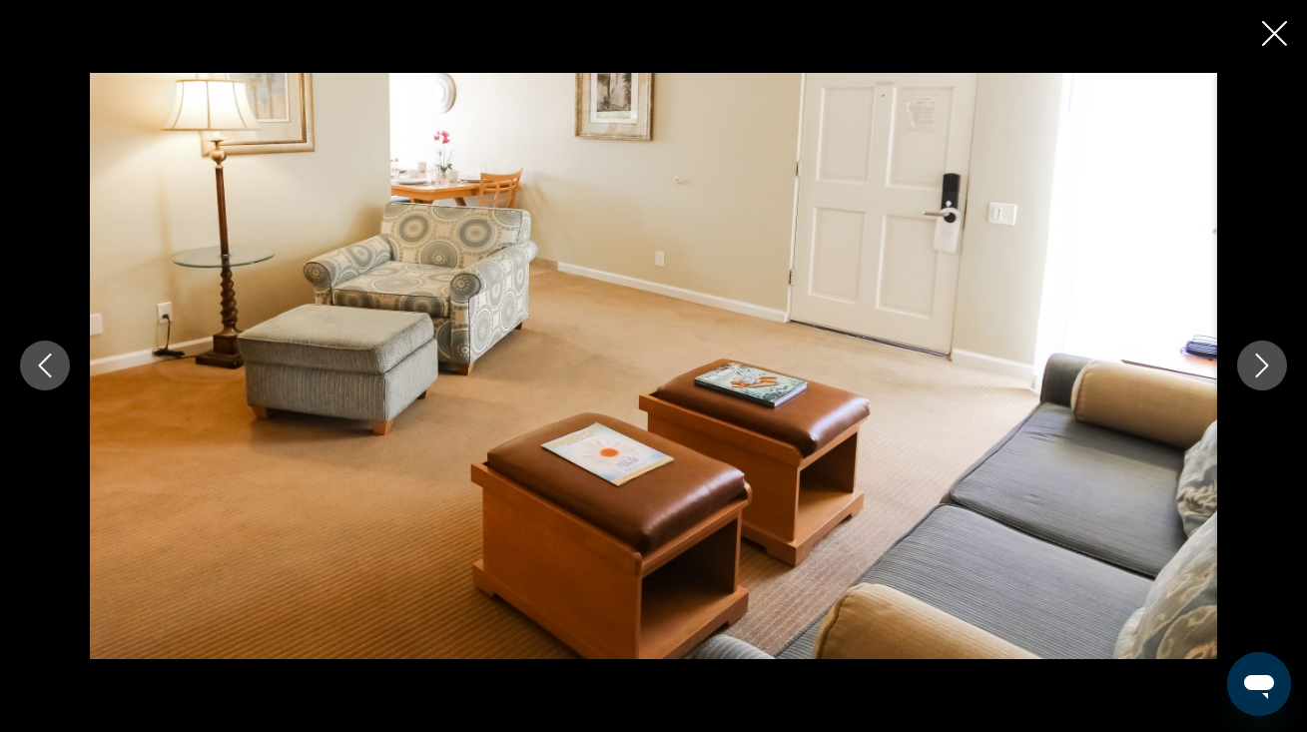
click at [1256, 368] on icon "Next image" at bounding box center [1262, 365] width 24 height 24
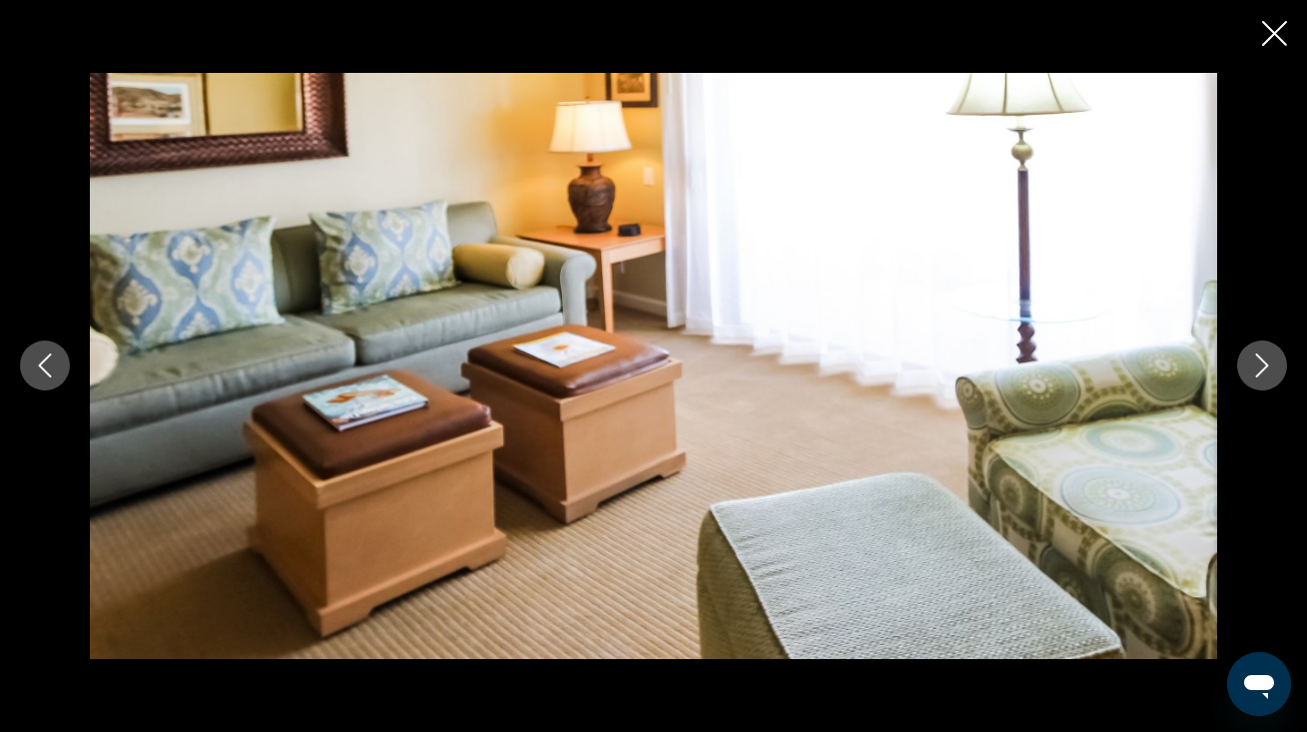
click at [1256, 368] on icon "Next image" at bounding box center [1262, 365] width 24 height 24
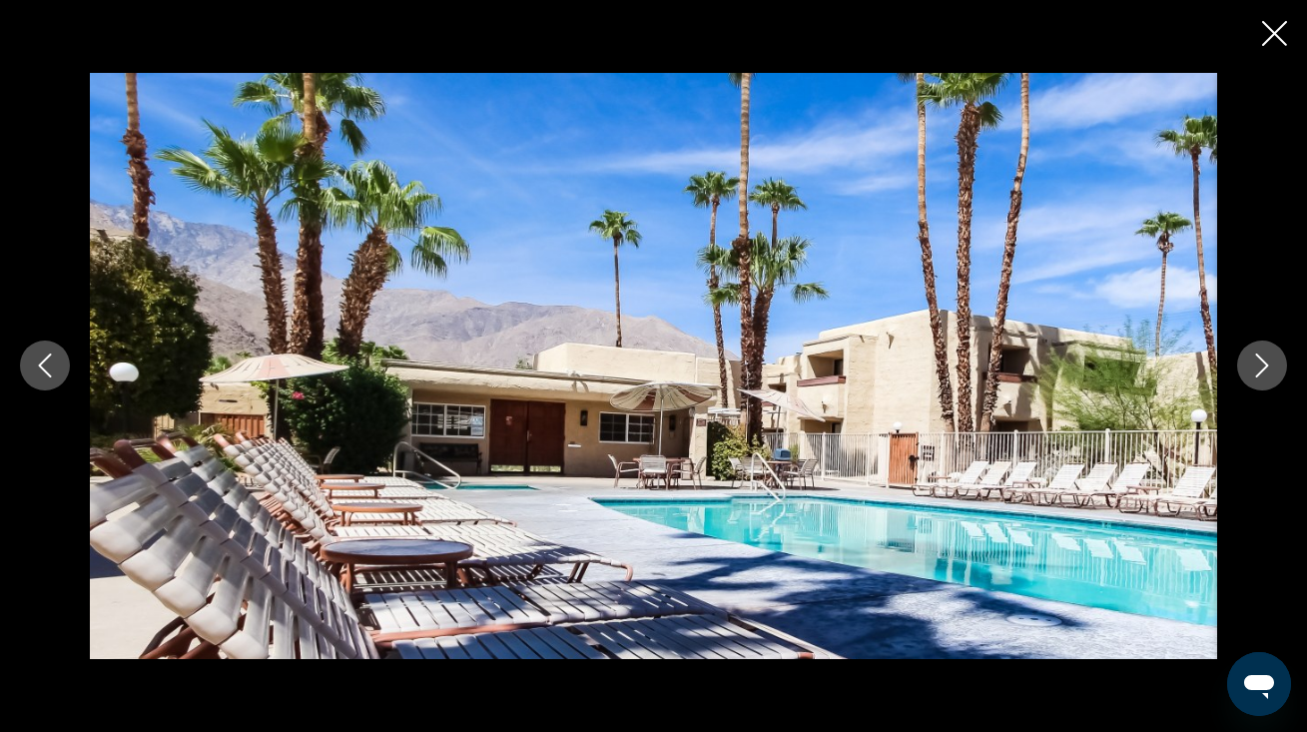
click at [1256, 368] on icon "Next image" at bounding box center [1262, 365] width 24 height 24
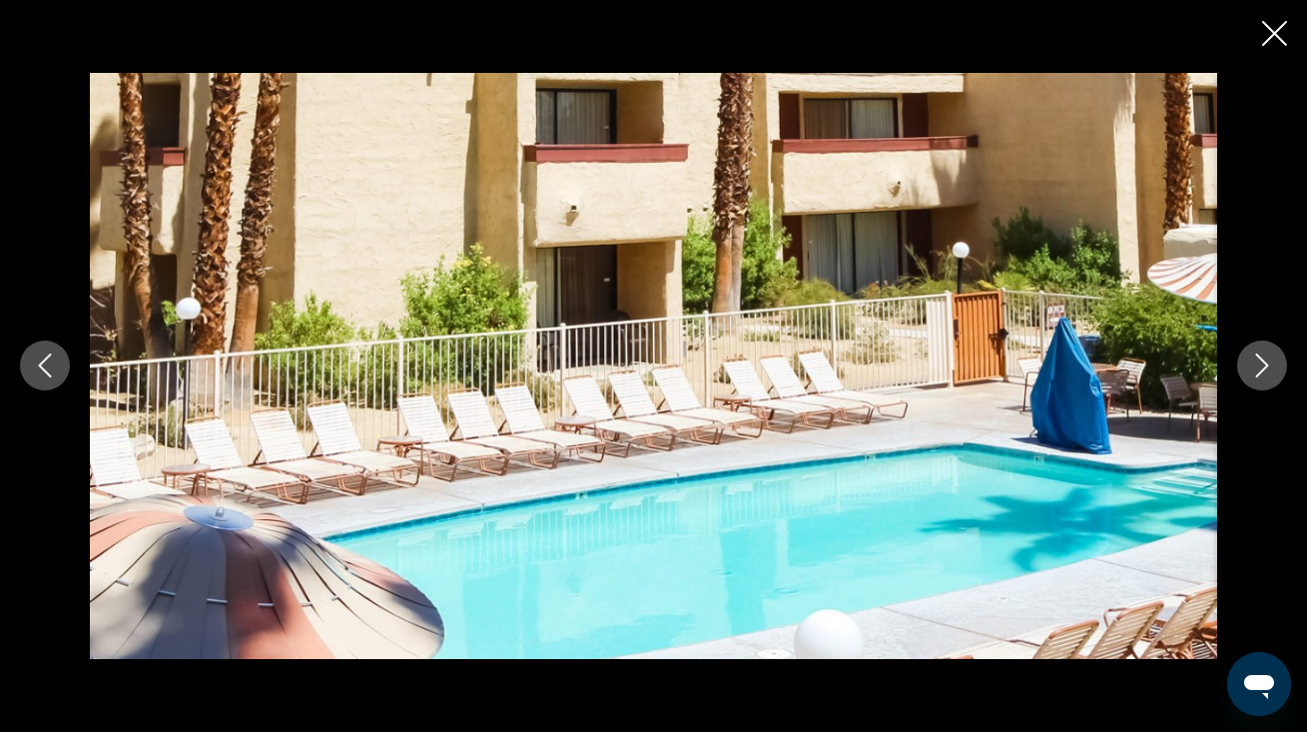
click at [1256, 368] on icon "Next image" at bounding box center [1262, 365] width 24 height 24
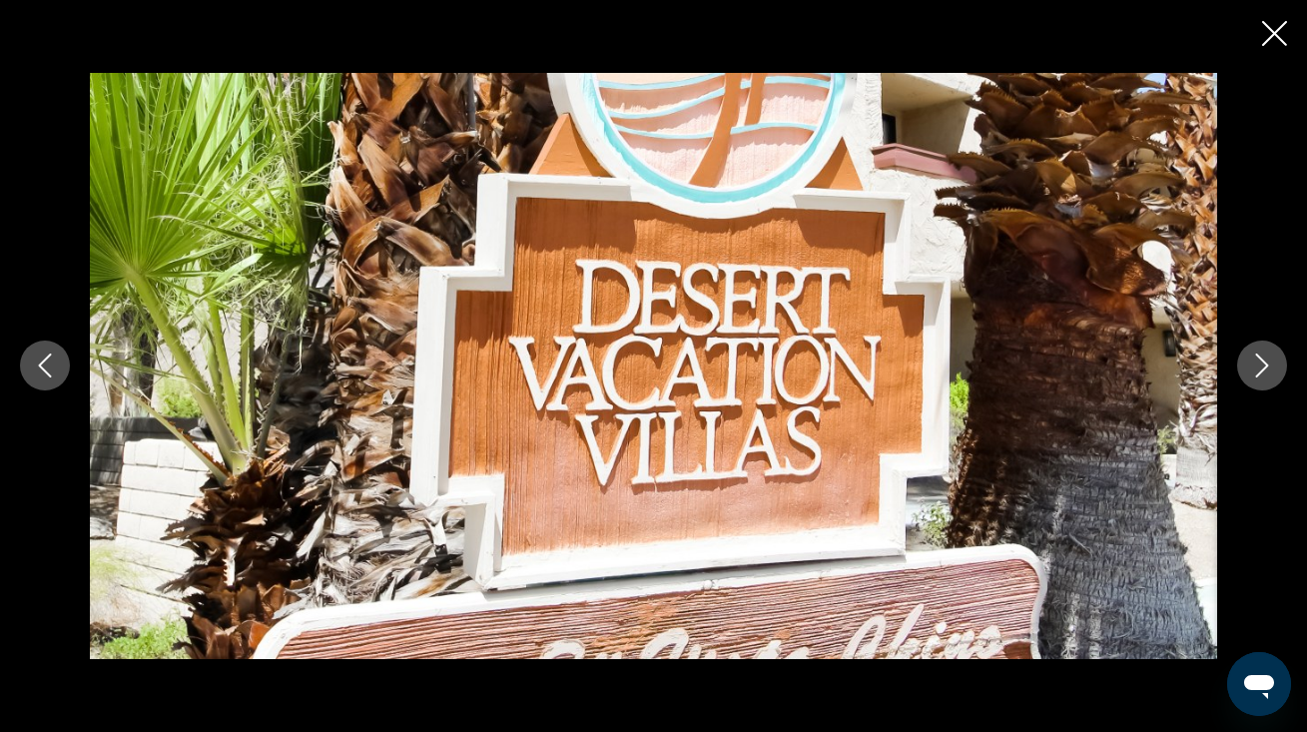
click at [1256, 368] on icon "Next image" at bounding box center [1262, 365] width 24 height 24
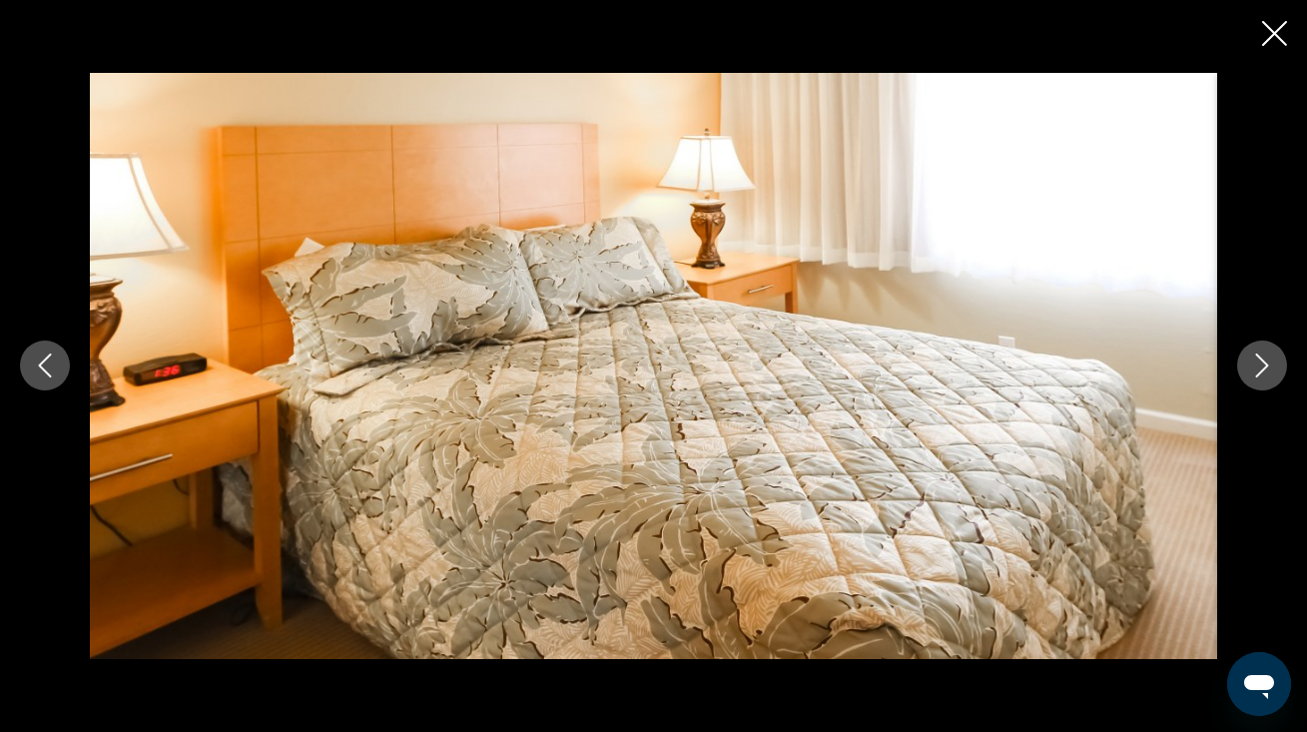
click at [1256, 368] on icon "Next image" at bounding box center [1262, 365] width 24 height 24
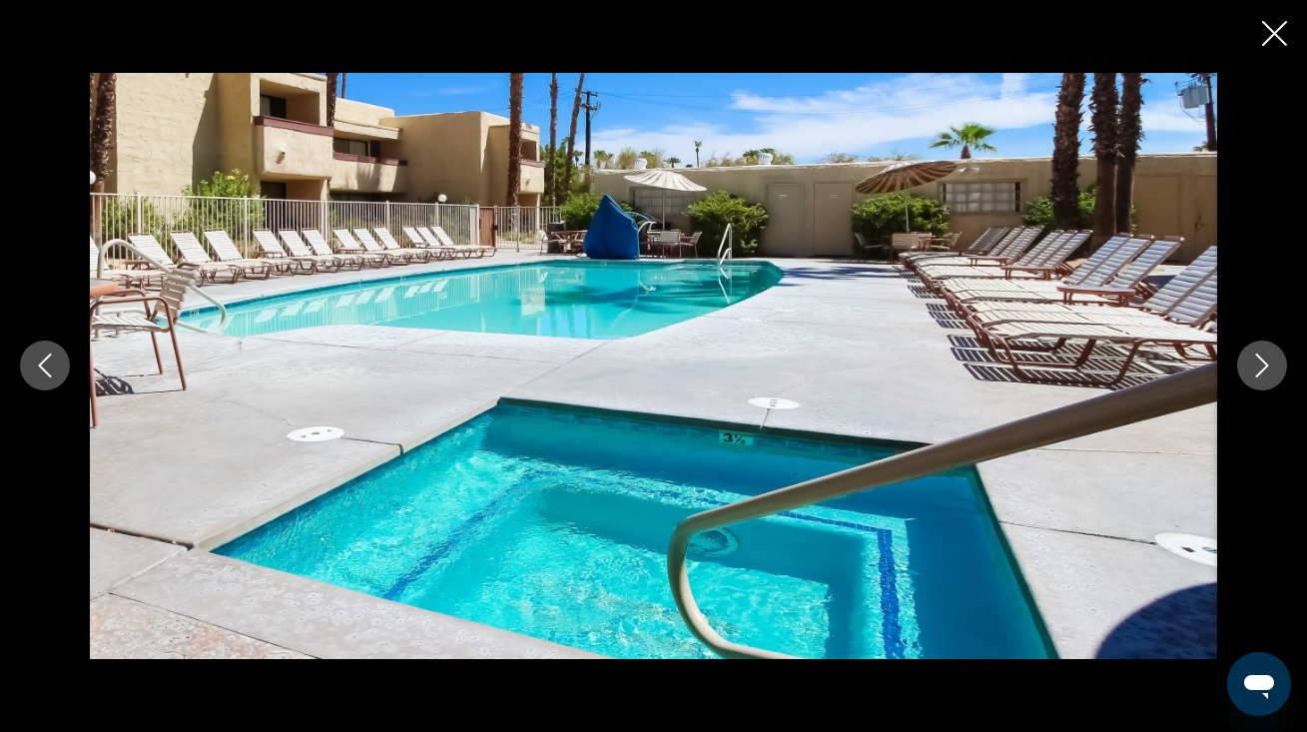
click at [1256, 368] on icon "Next image" at bounding box center [1262, 365] width 24 height 24
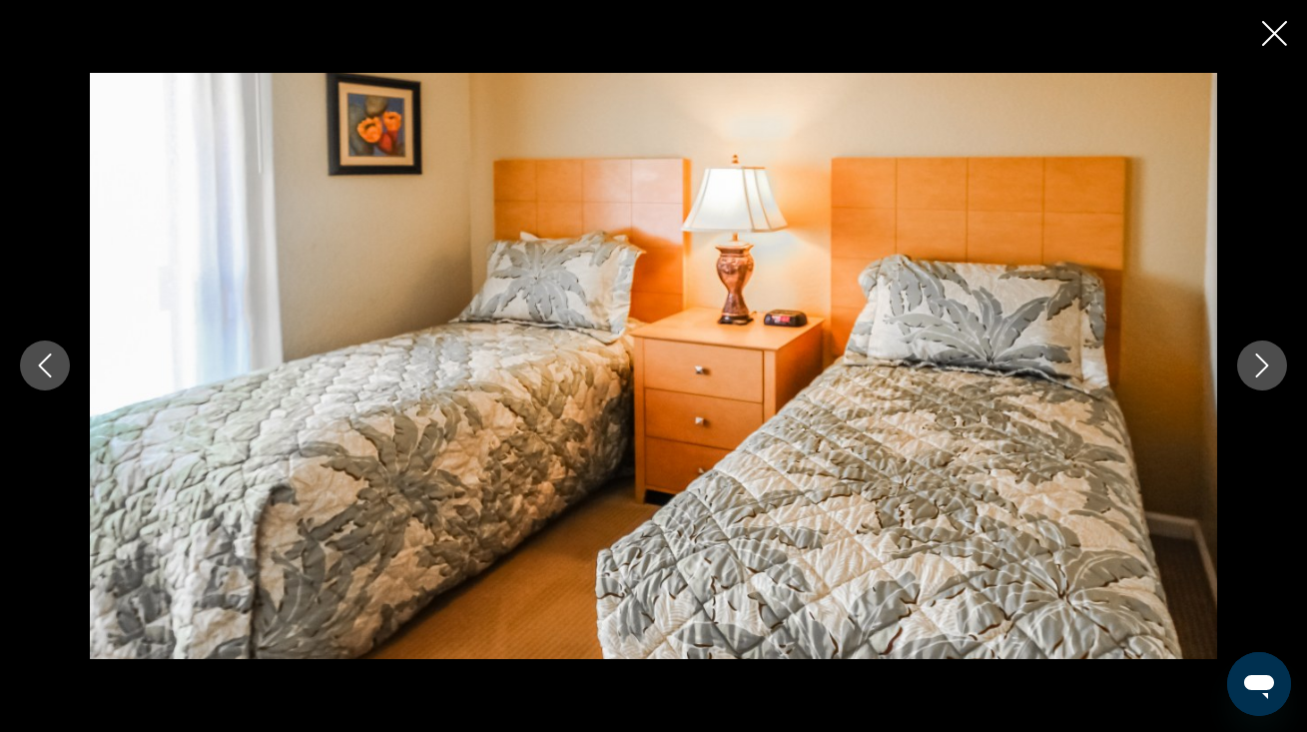
click at [1256, 368] on icon "Next image" at bounding box center [1262, 365] width 24 height 24
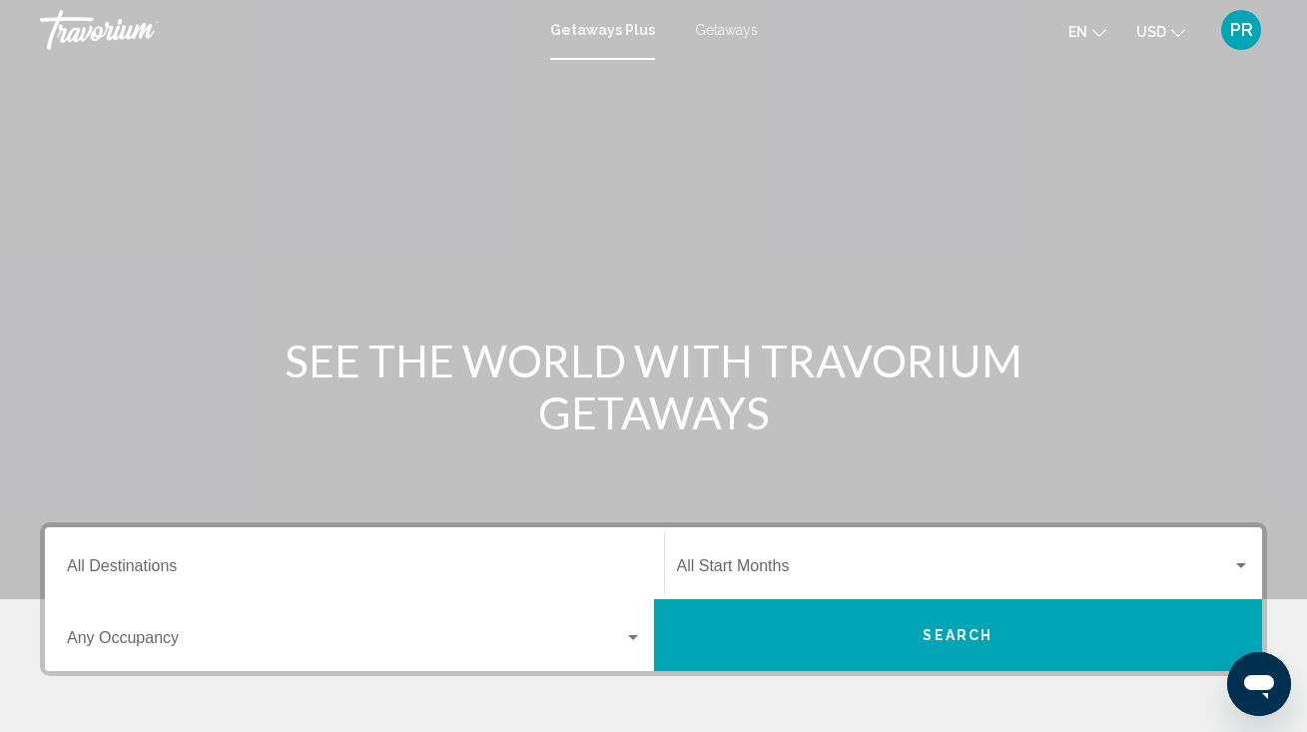
click at [288, 554] on div "Destination All Destinations" at bounding box center [354, 563] width 575 height 63
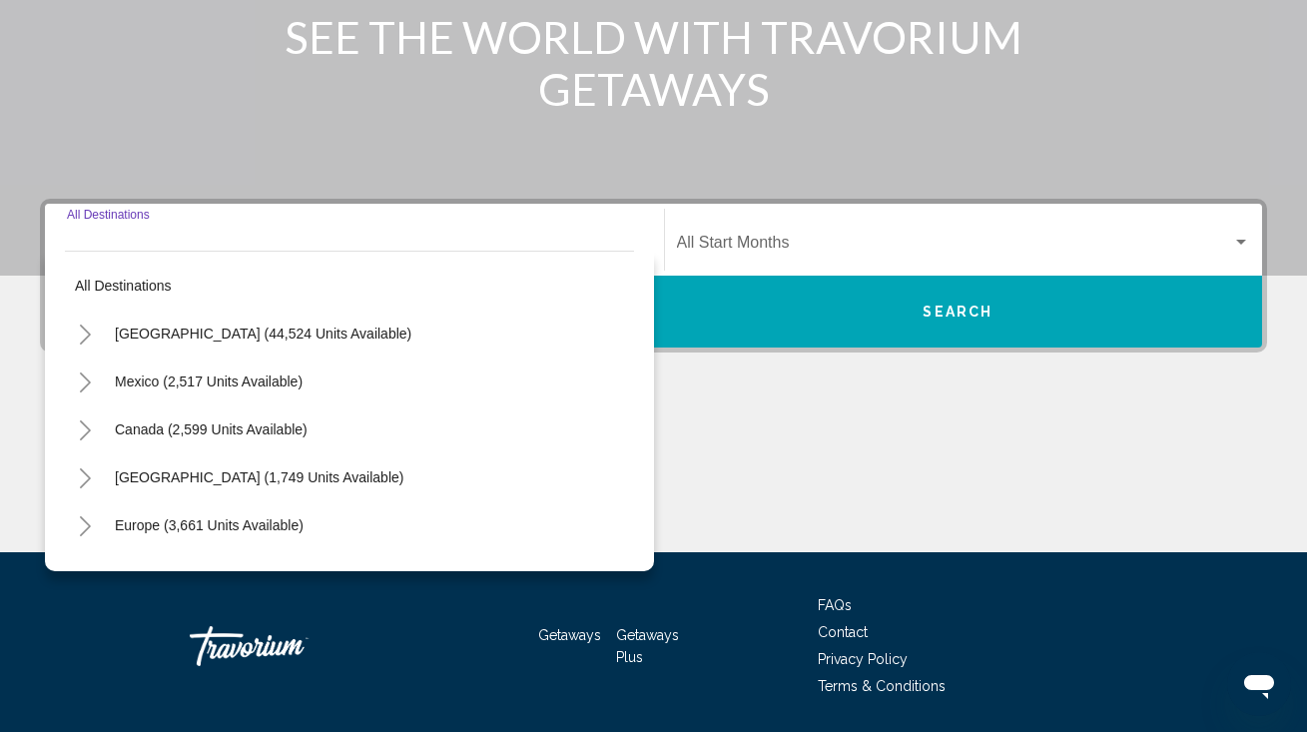
scroll to position [388, 0]
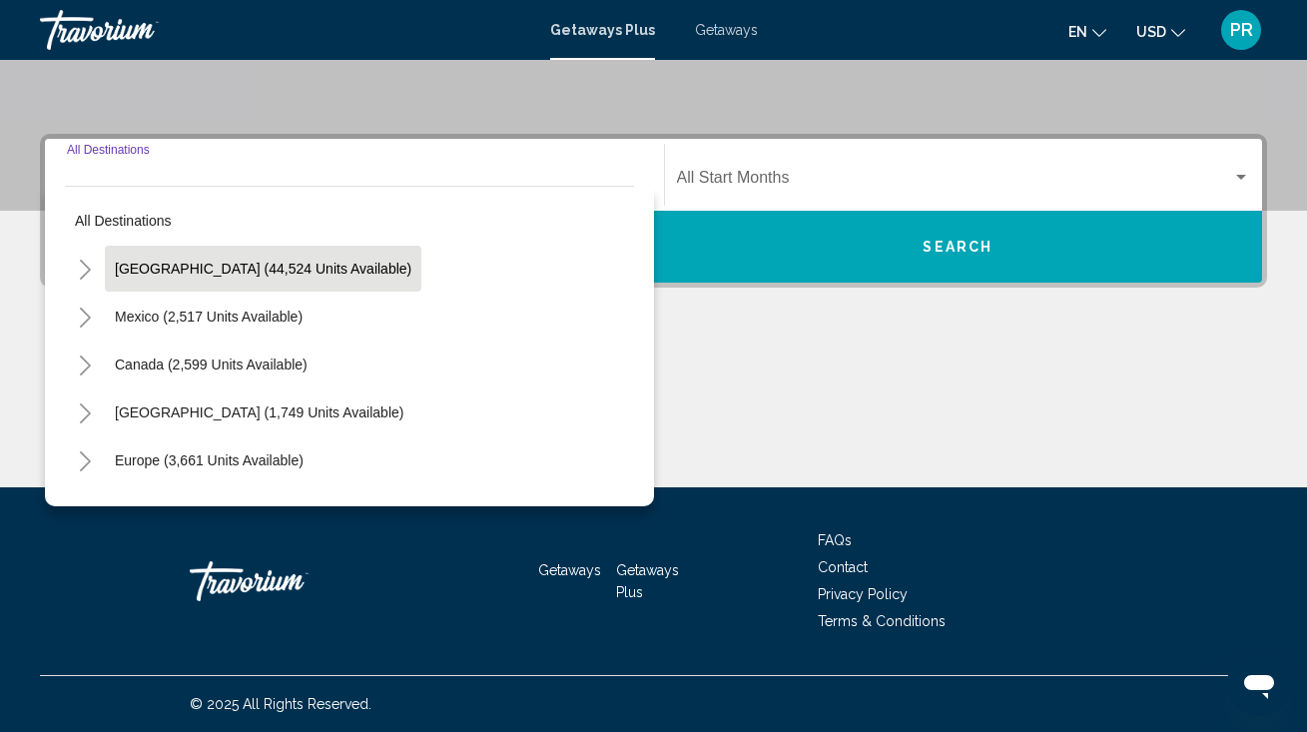
click at [300, 282] on button "[GEOGRAPHIC_DATA] (44,524 units available)" at bounding box center [263, 269] width 316 height 46
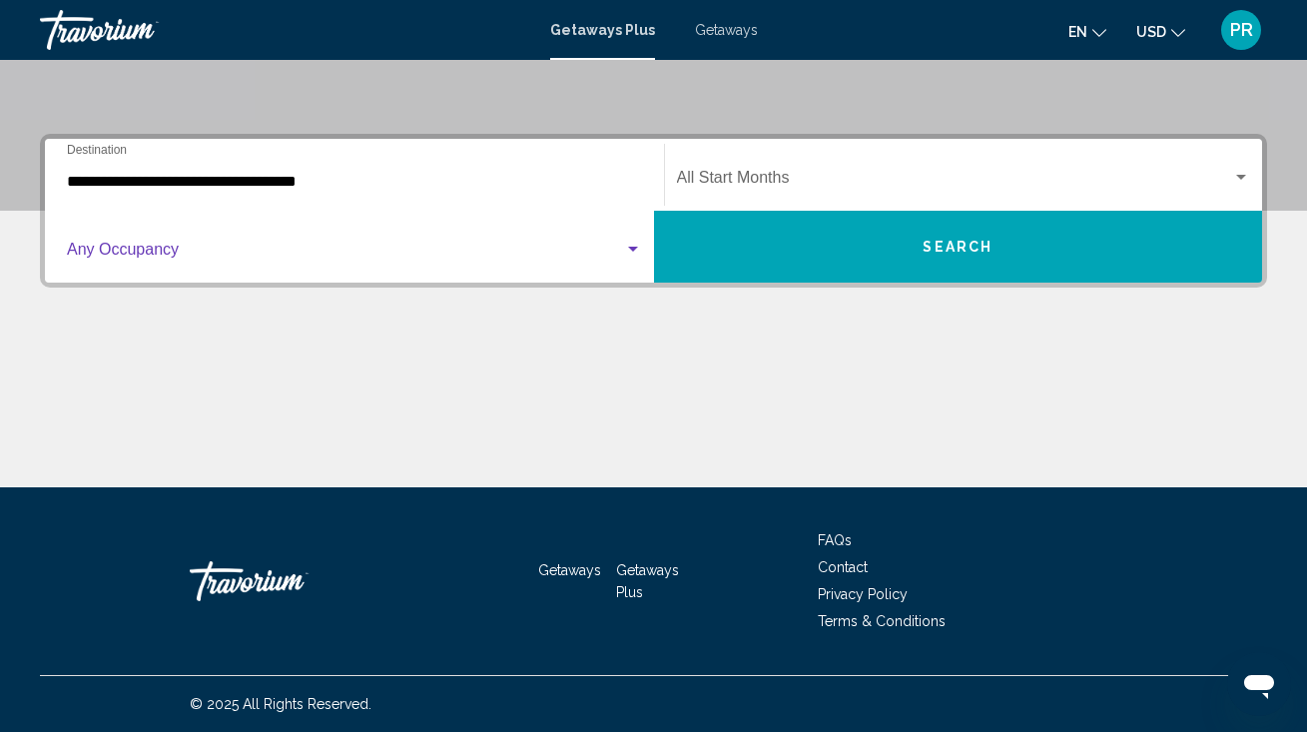
click at [260, 259] on span "Search widget" at bounding box center [345, 254] width 557 height 18
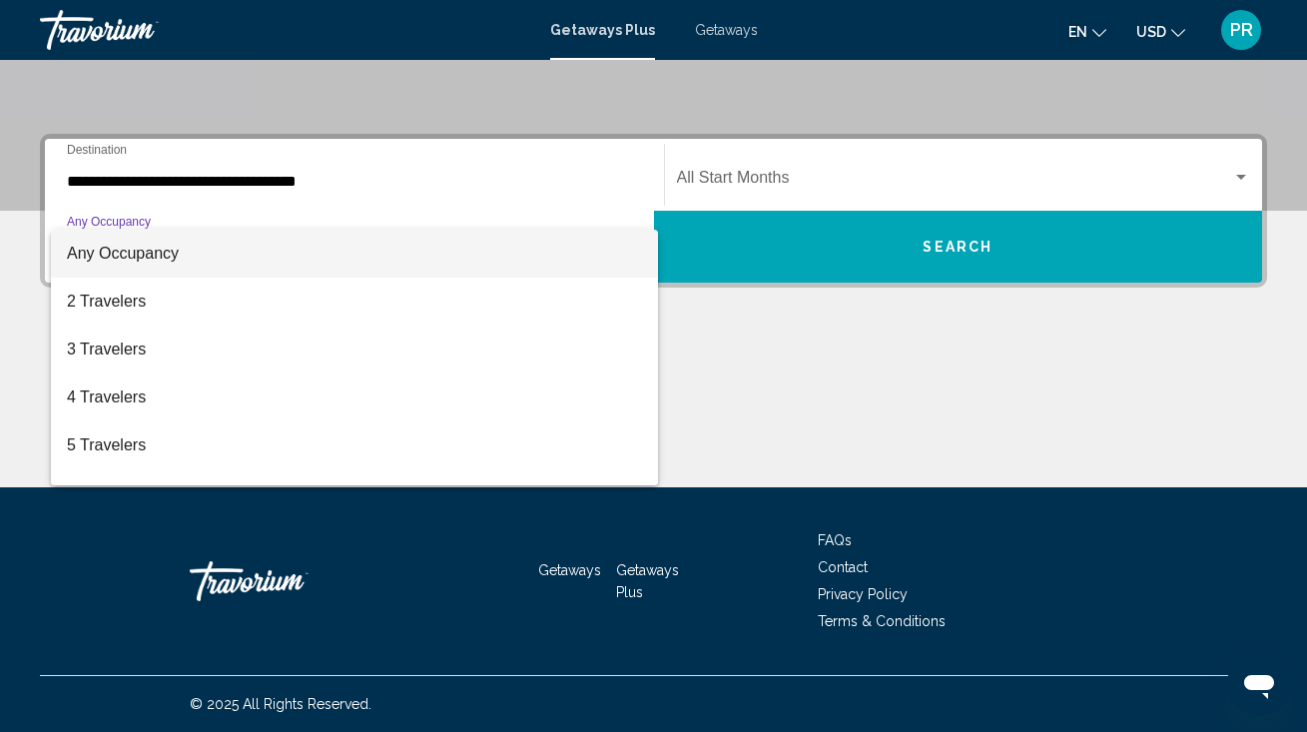
click at [285, 173] on div at bounding box center [653, 366] width 1307 height 732
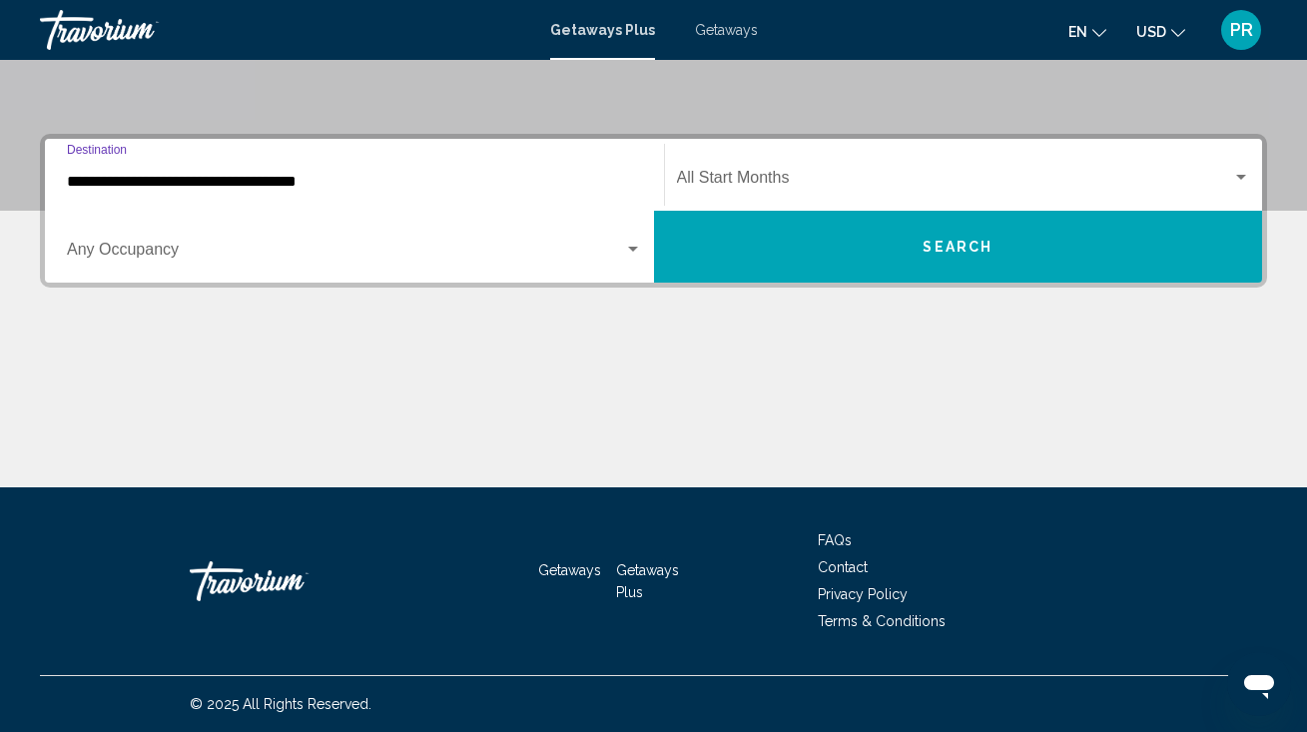
click at [287, 185] on input "**********" at bounding box center [354, 182] width 575 height 18
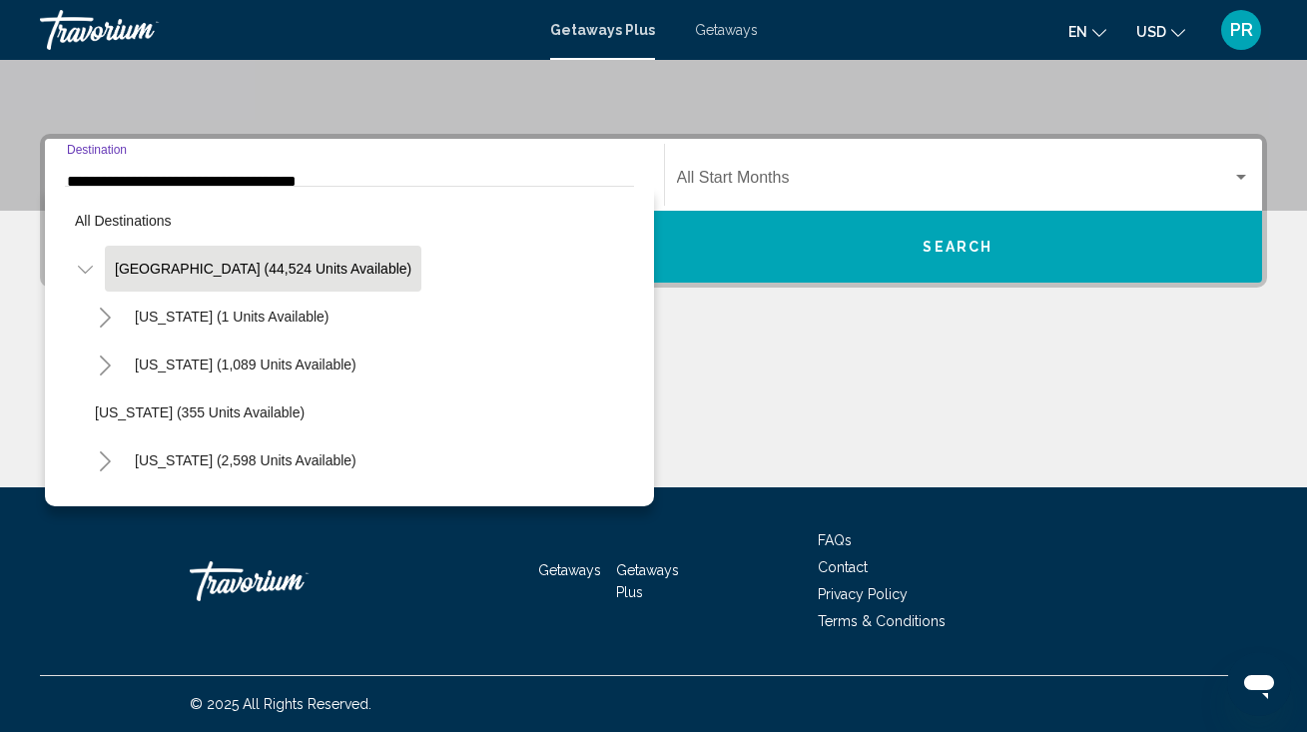
scroll to position [292, 0]
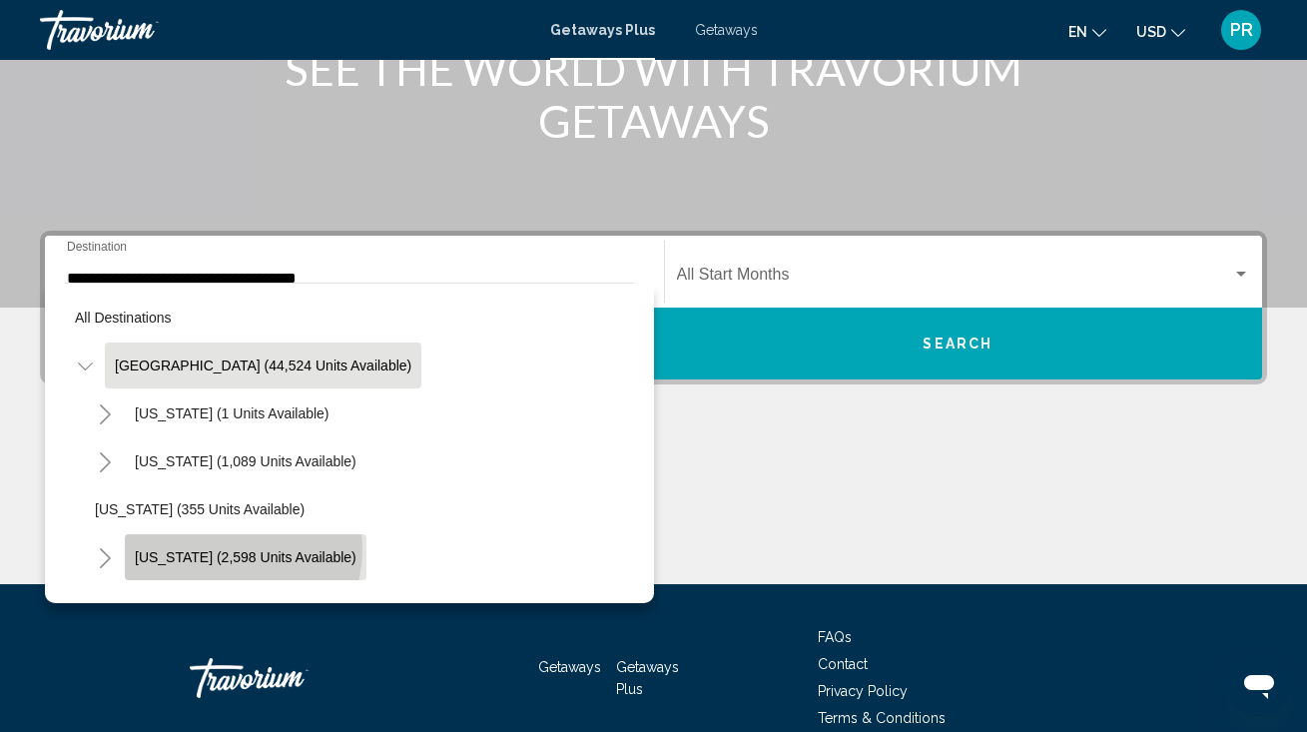
click at [242, 550] on span "[US_STATE] (2,598 units available)" at bounding box center [246, 557] width 222 height 16
type input "**********"
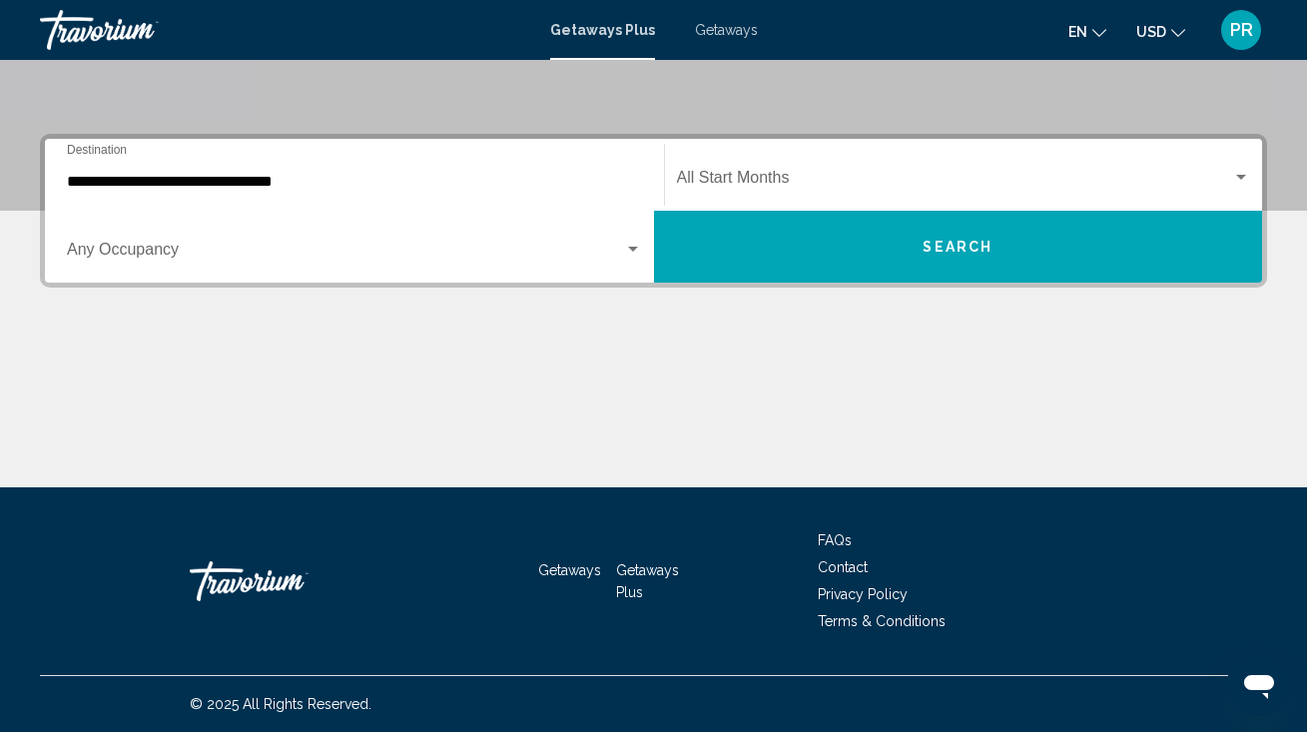
click at [229, 238] on div "Occupancy Any Occupancy" at bounding box center [354, 247] width 575 height 63
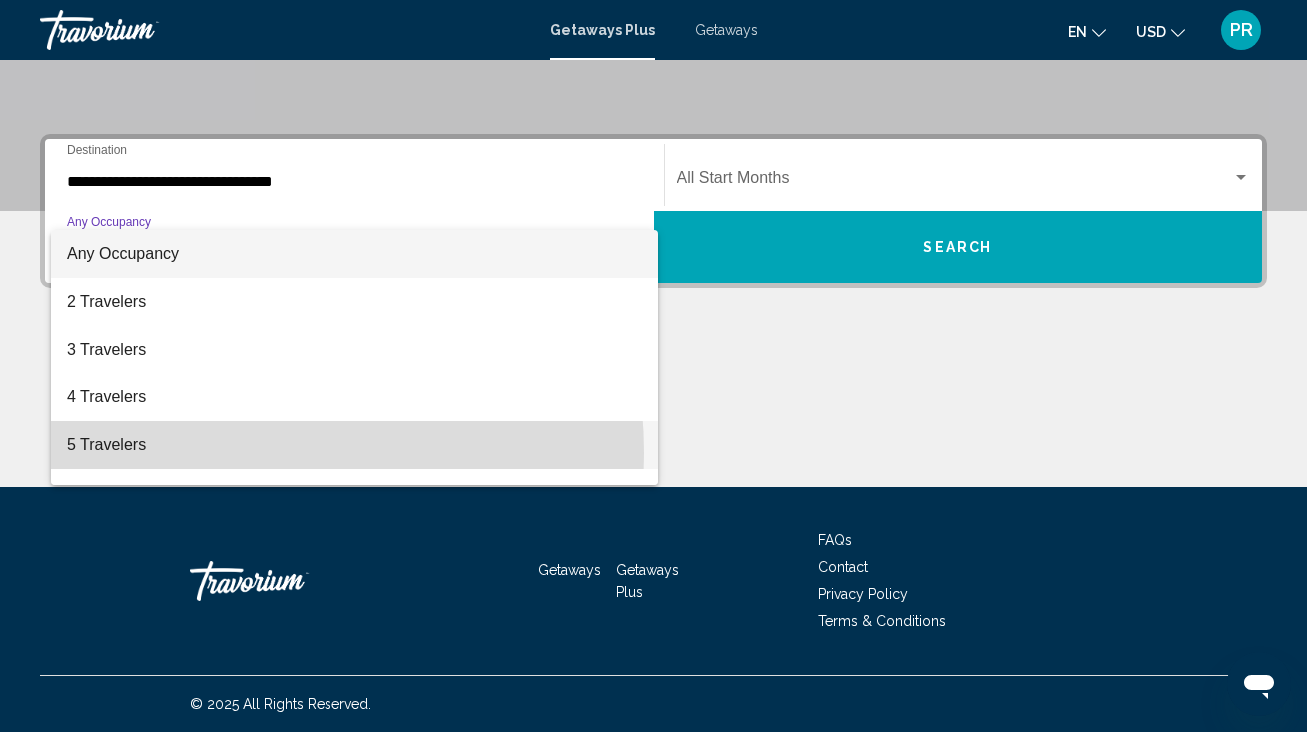
click at [205, 453] on span "5 Travelers" at bounding box center [354, 445] width 575 height 48
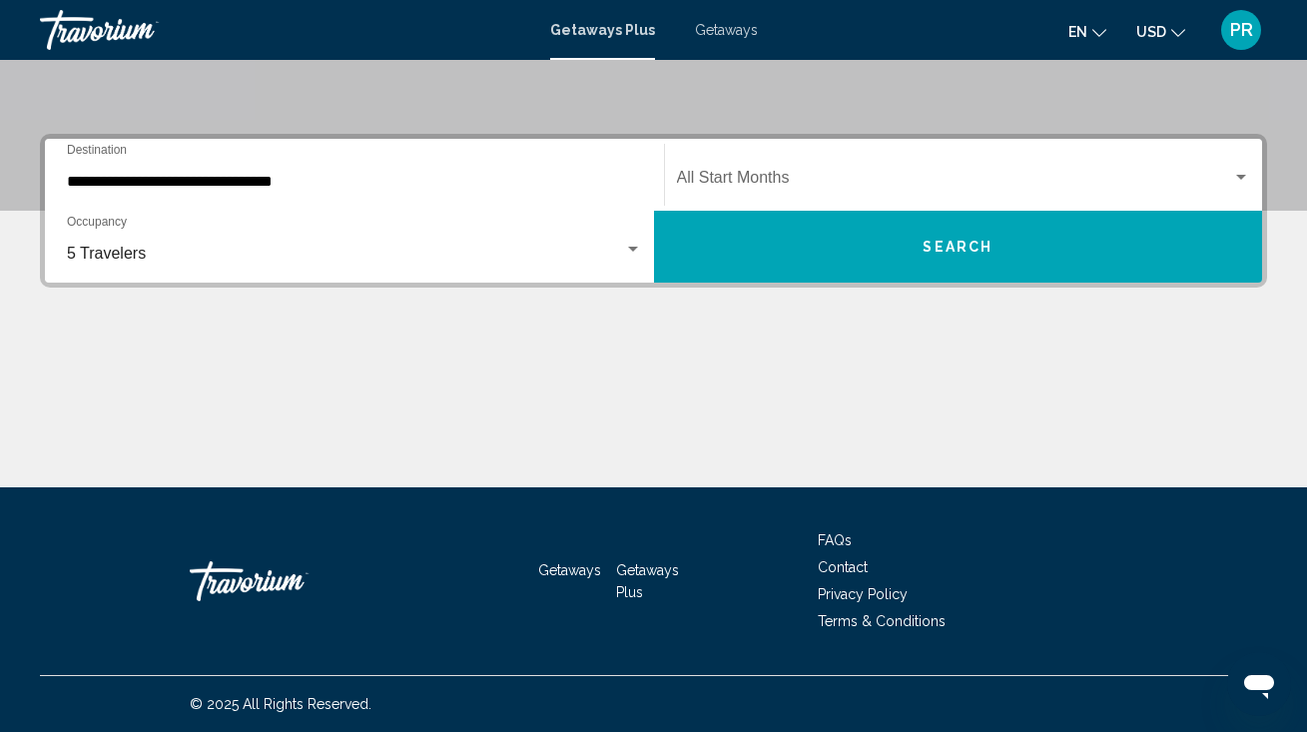
click at [757, 197] on div "Start Month All Start Months" at bounding box center [964, 175] width 574 height 63
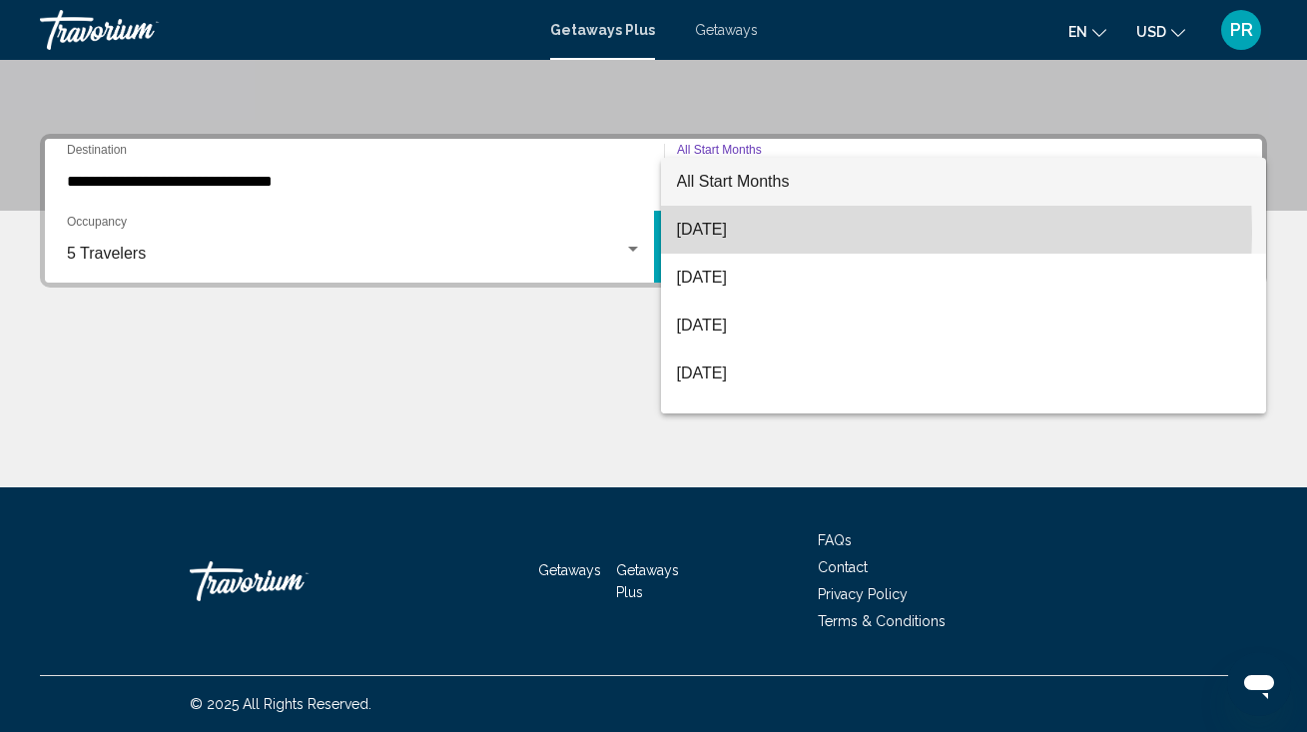
click at [749, 231] on span "[DATE]" at bounding box center [964, 230] width 574 height 48
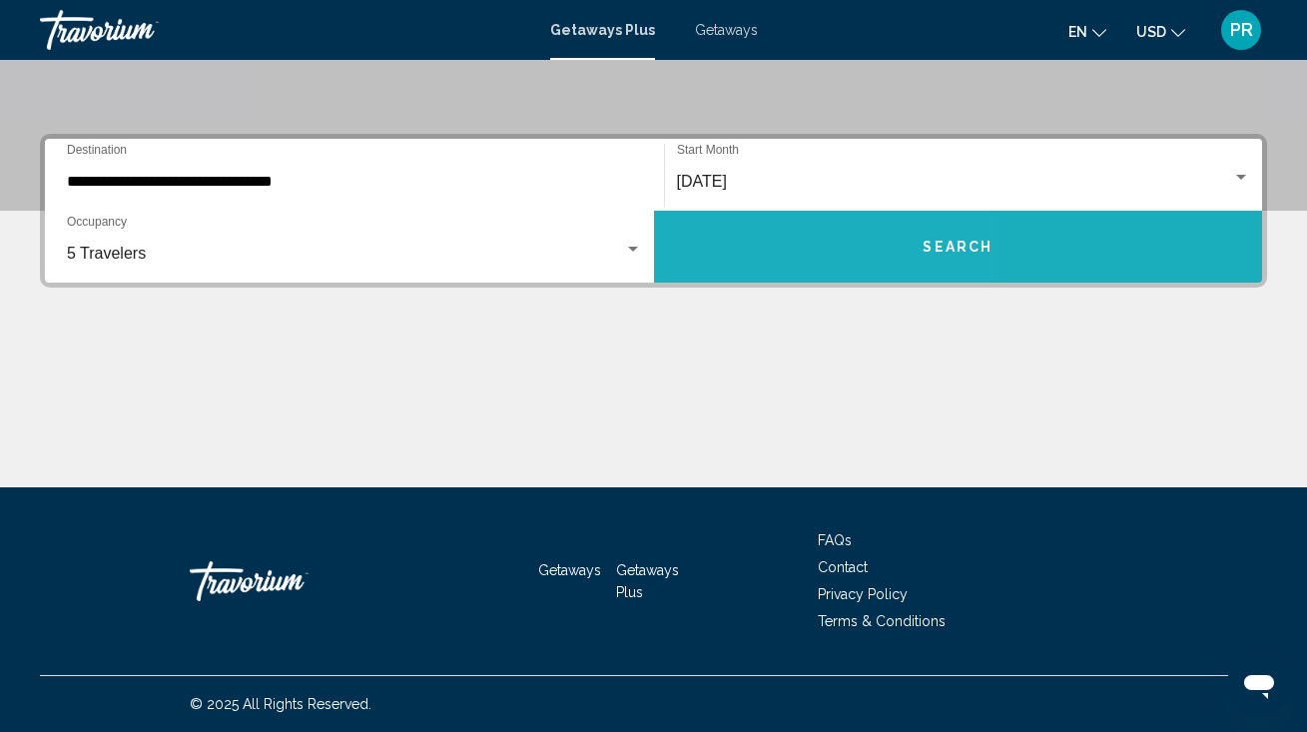
click at [749, 232] on button "Search" at bounding box center [958, 247] width 609 height 72
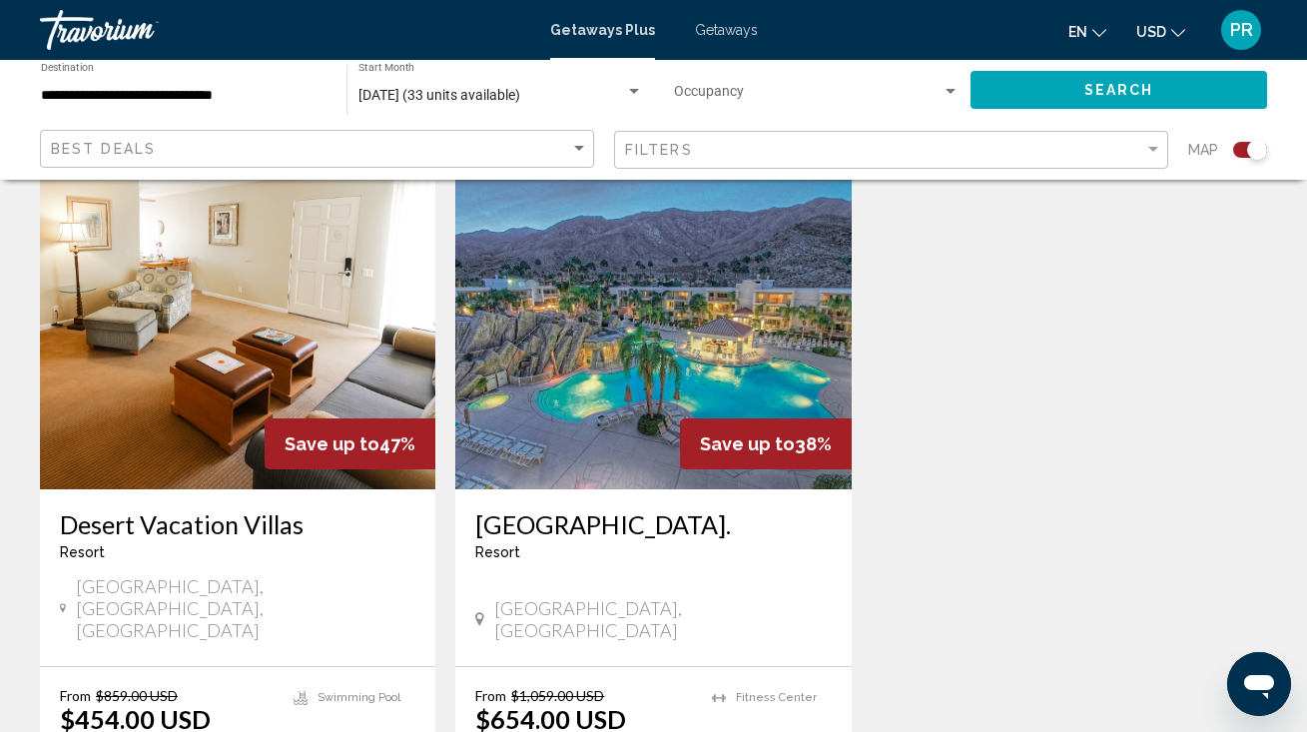
scroll to position [2174, 0]
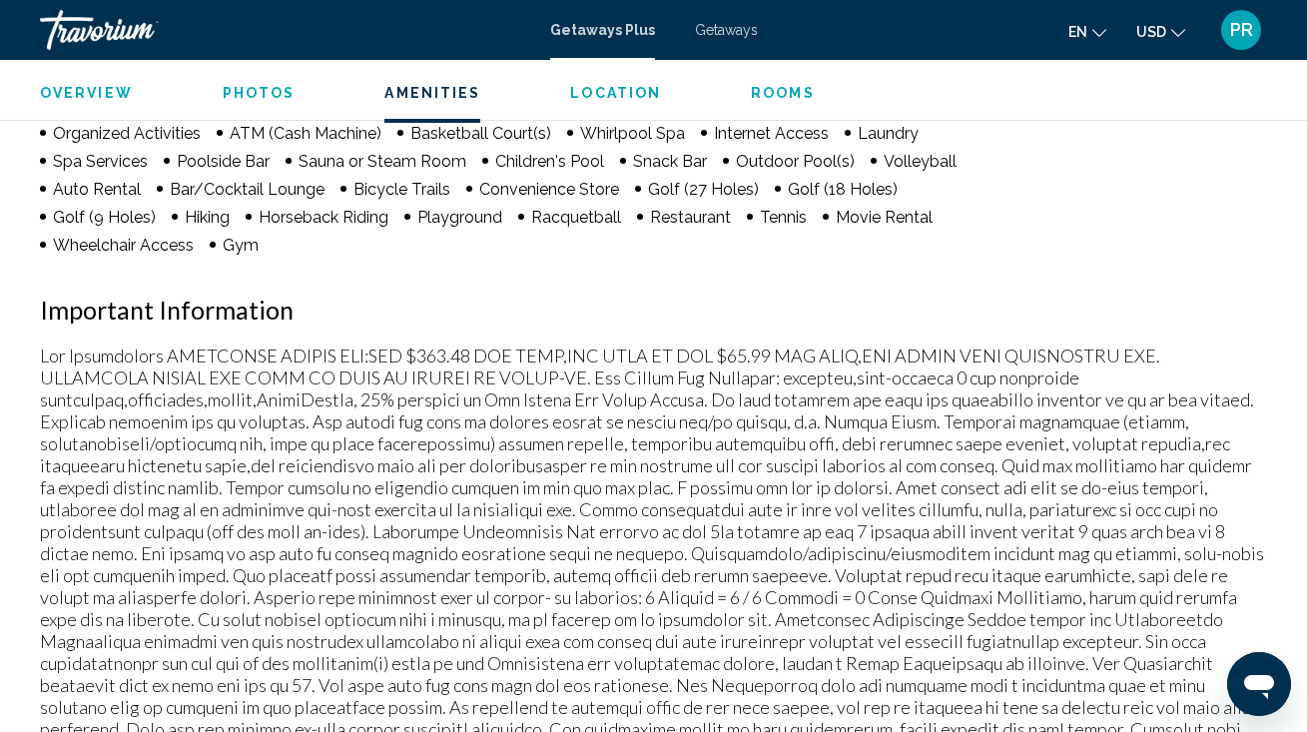
scroll to position [2082, 0]
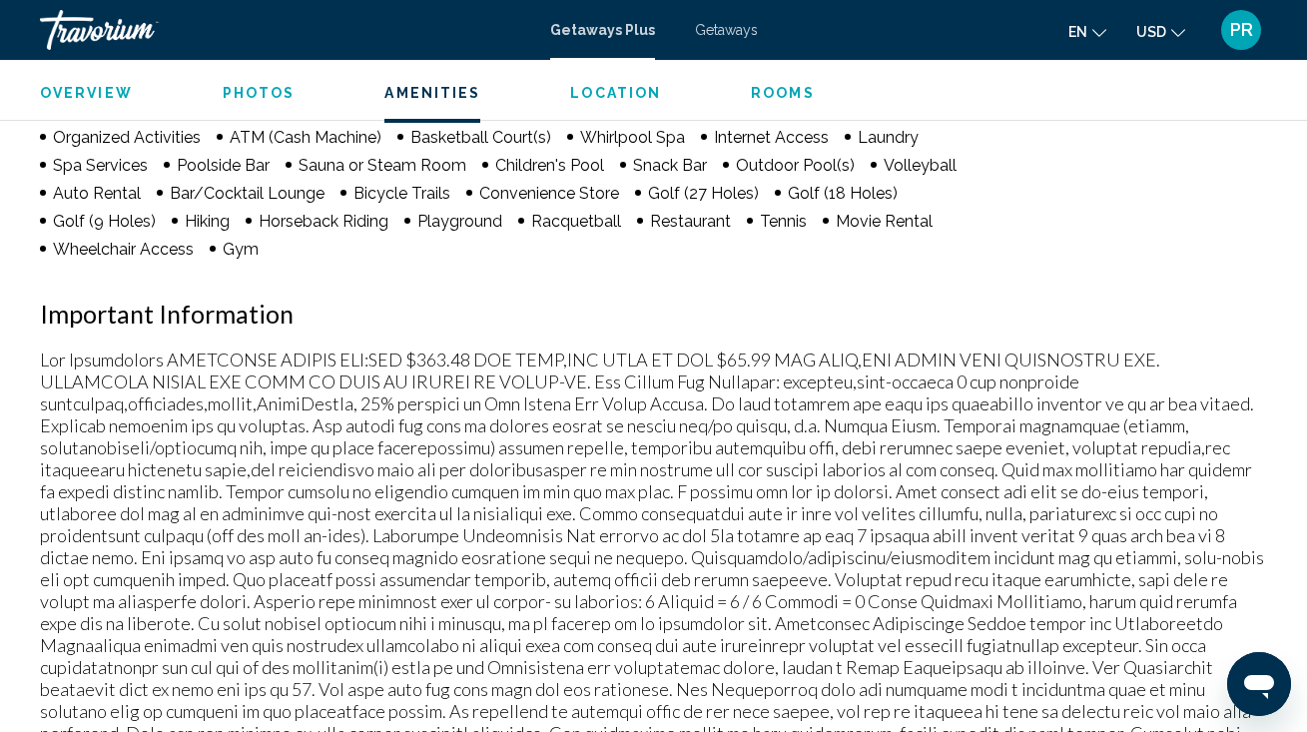
click at [768, 91] on span "Rooms" at bounding box center [783, 93] width 64 height 16
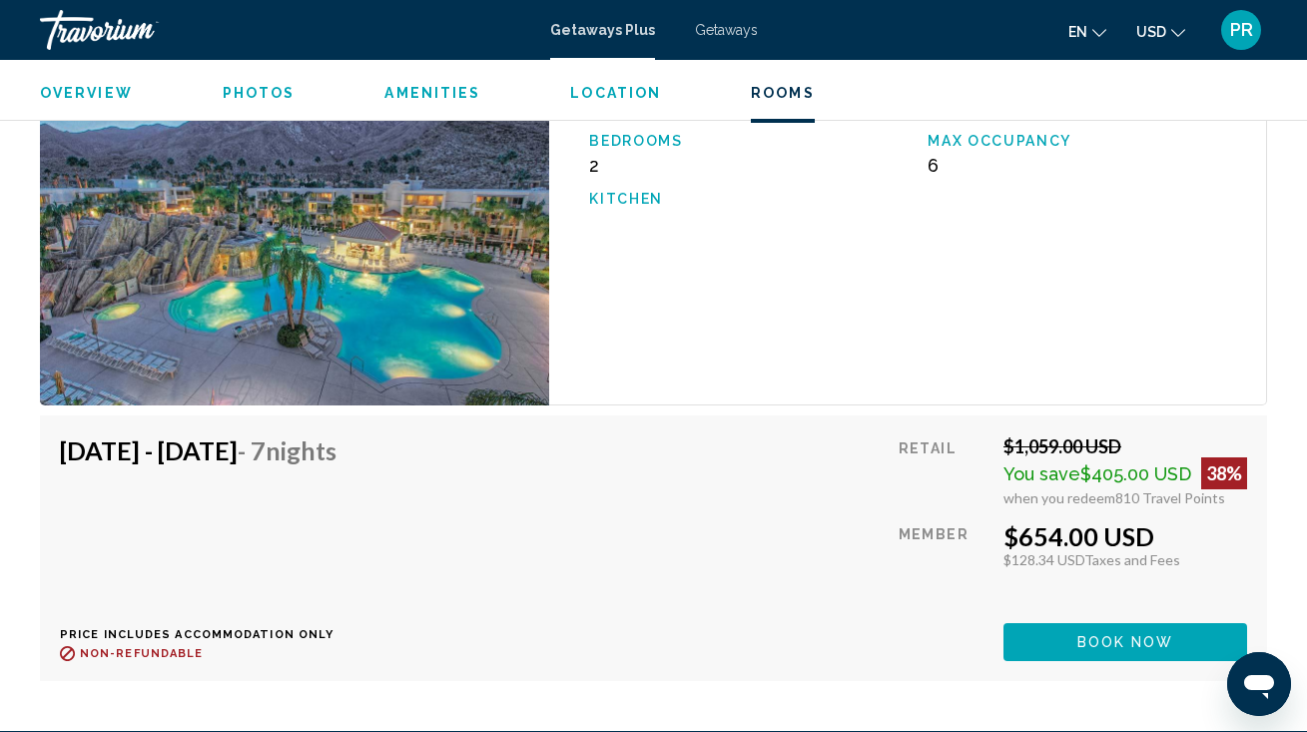
scroll to position [3720, 0]
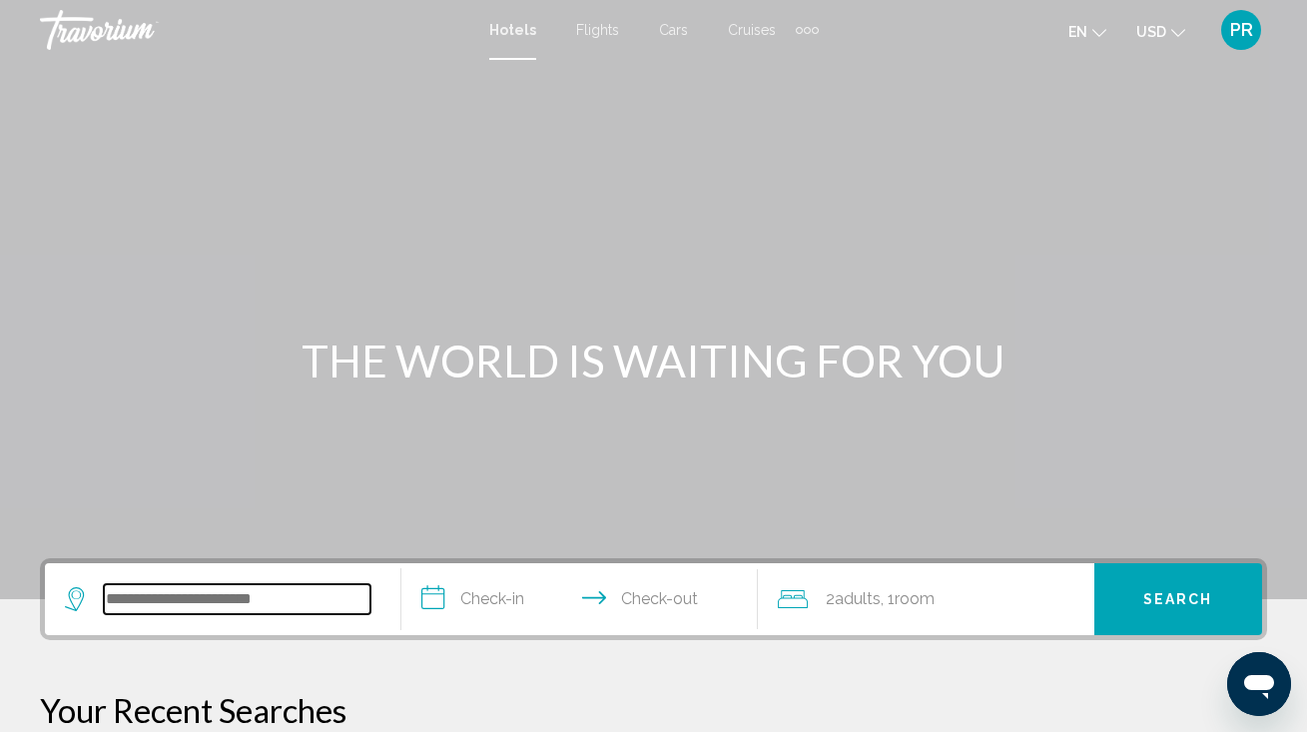
click at [178, 604] on input "Search widget" at bounding box center [237, 599] width 267 height 30
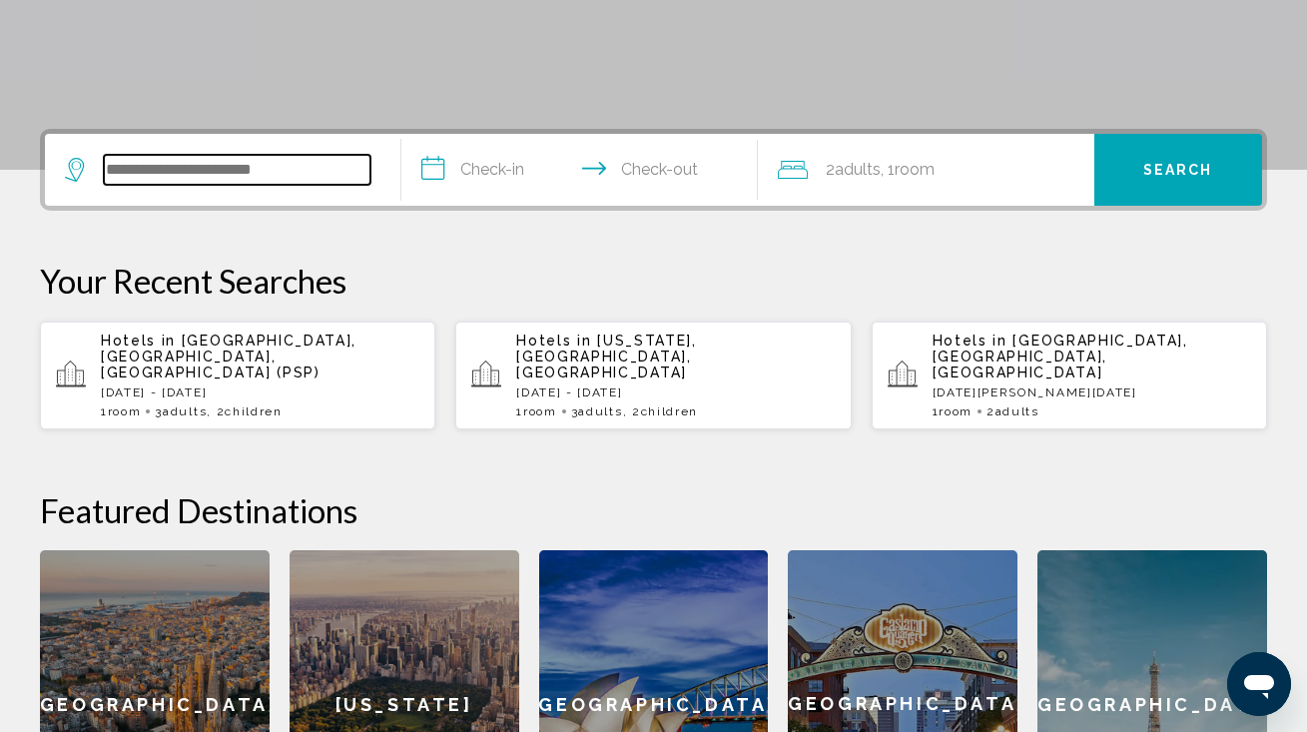
scroll to position [493, 0]
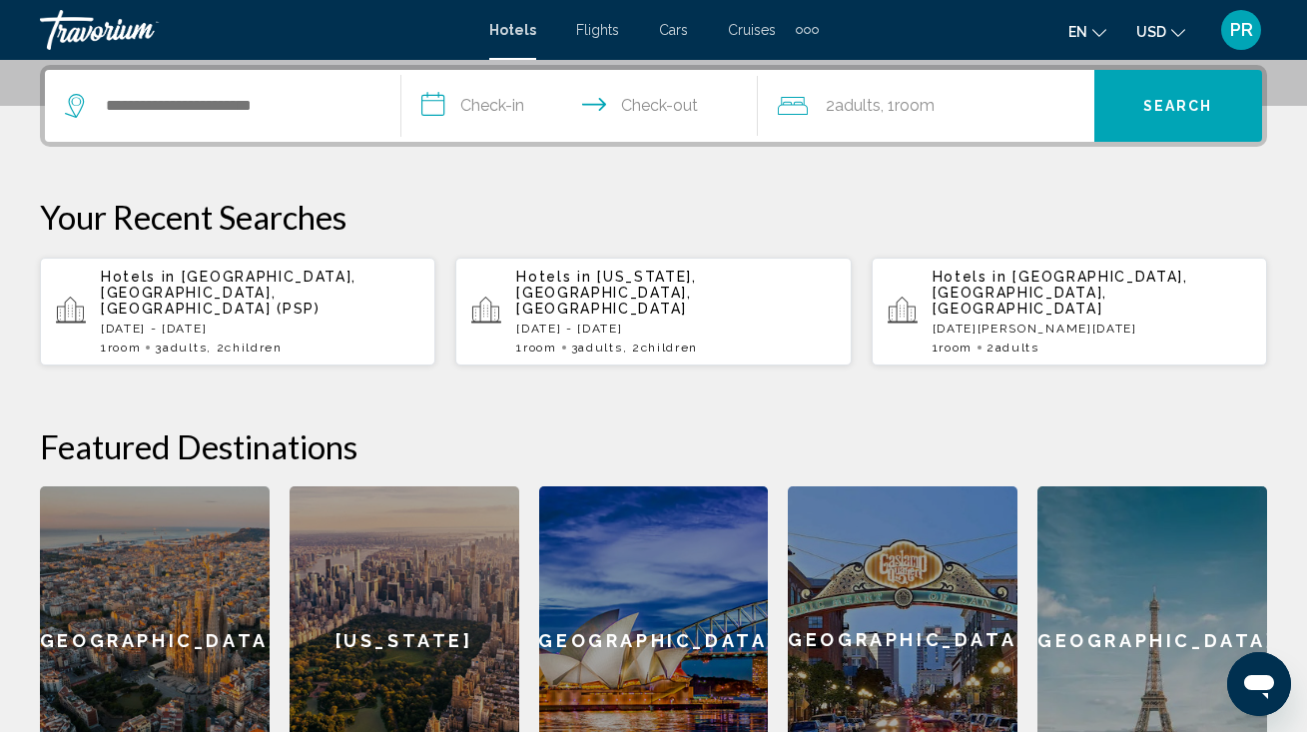
click at [293, 299] on p "Hotels in [GEOGRAPHIC_DATA], [GEOGRAPHIC_DATA], [GEOGRAPHIC_DATA] (PSP)" at bounding box center [260, 293] width 318 height 48
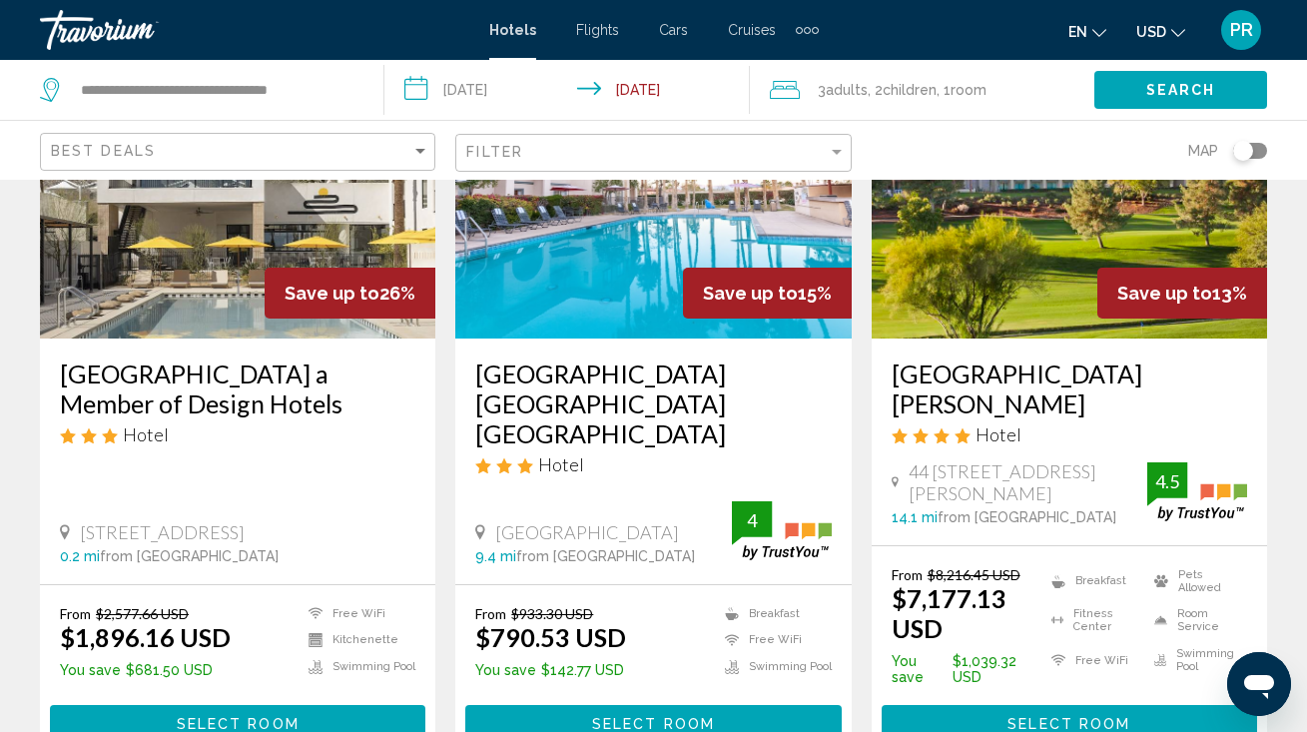
scroll to position [235, 0]
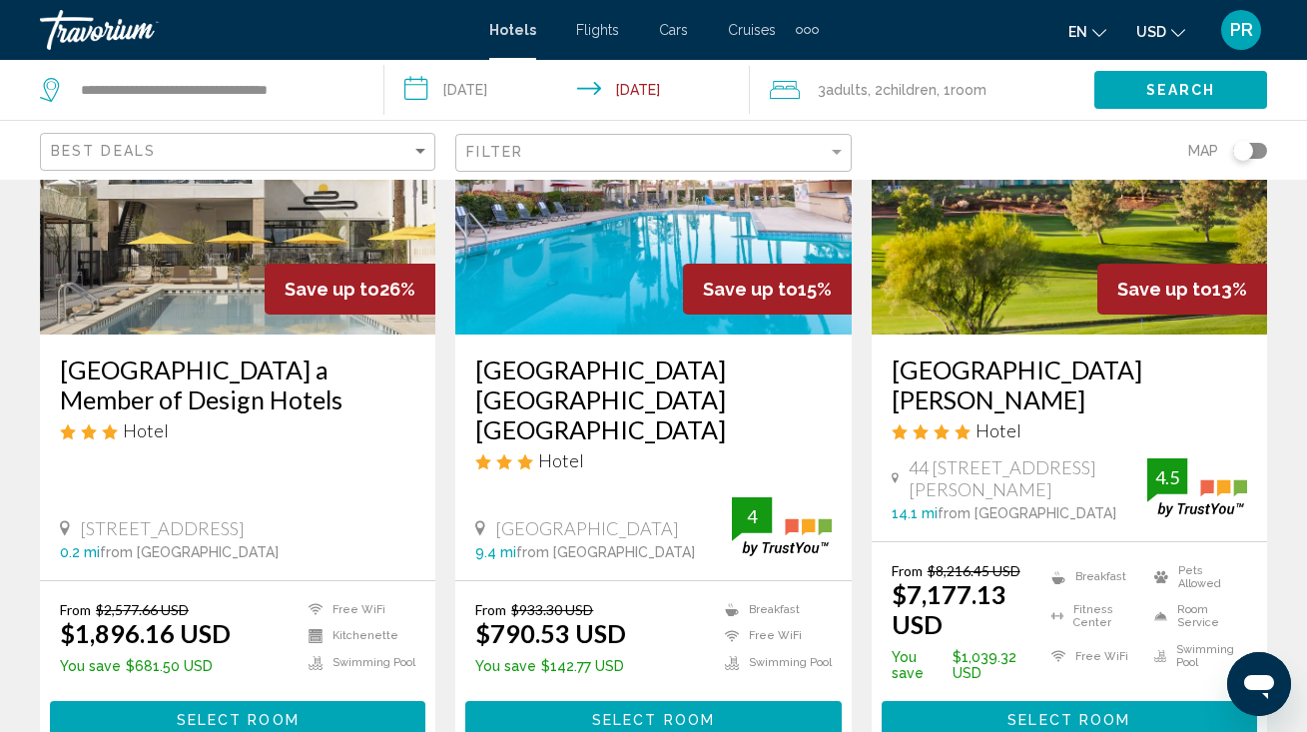
click at [566, 415] on div "[GEOGRAPHIC_DATA] [GEOGRAPHIC_DATA] [GEOGRAPHIC_DATA] Hotel" at bounding box center [652, 420] width 355 height 132
click at [573, 396] on h3 "Hilton Garden Inn Palm Springs Rancho Mirage" at bounding box center [652, 399] width 355 height 90
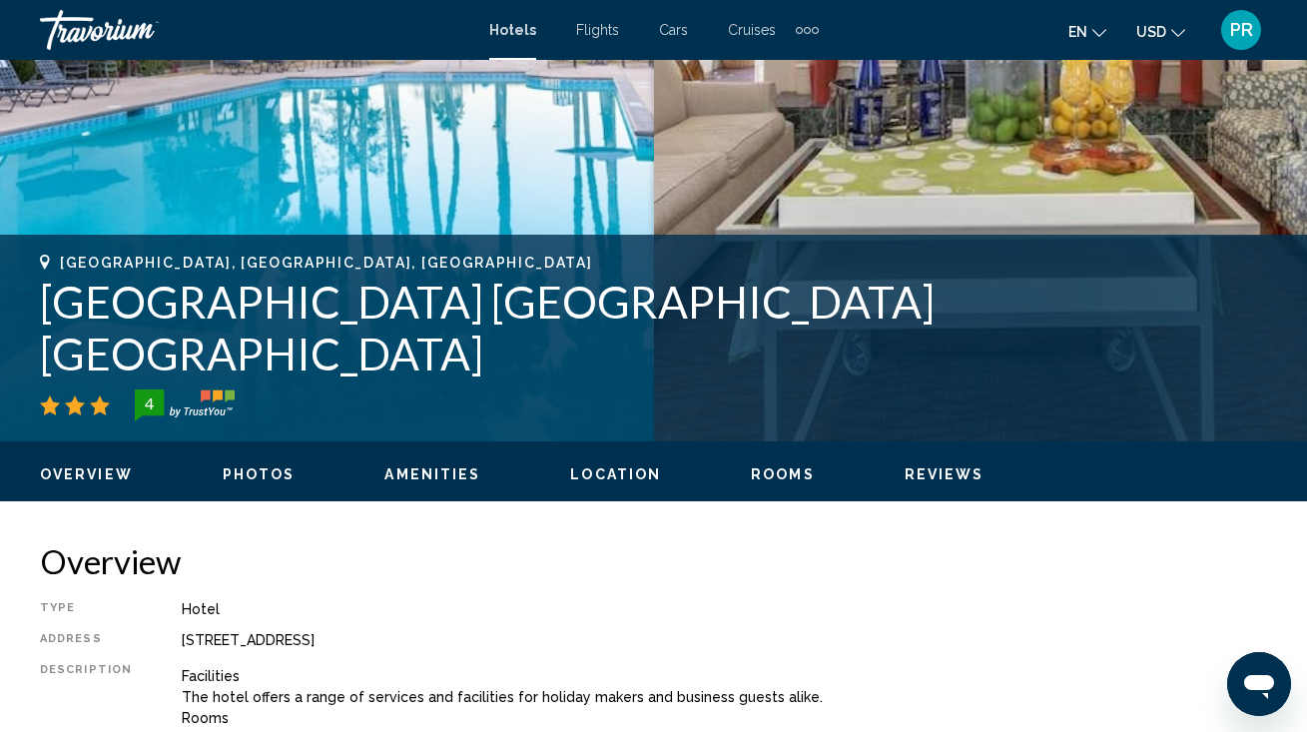
scroll to position [573, 0]
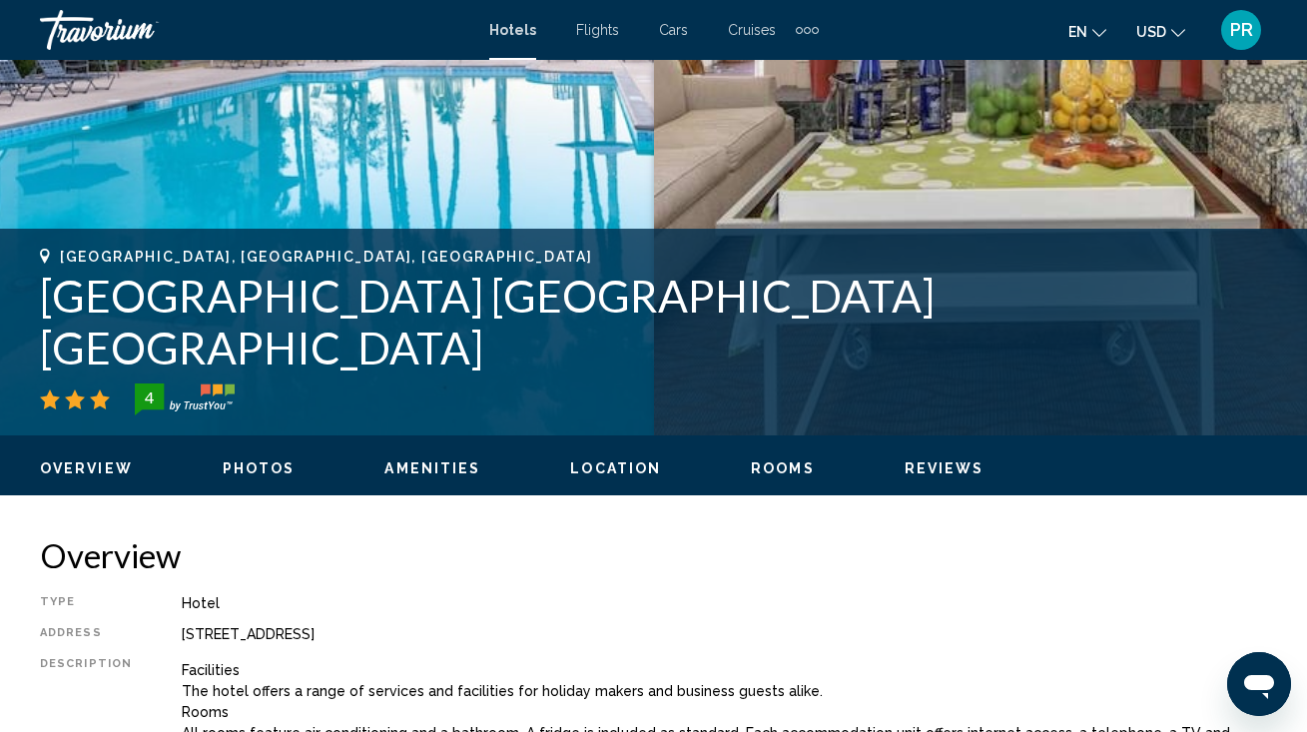
click at [767, 459] on button "Rooms" at bounding box center [783, 468] width 64 height 18
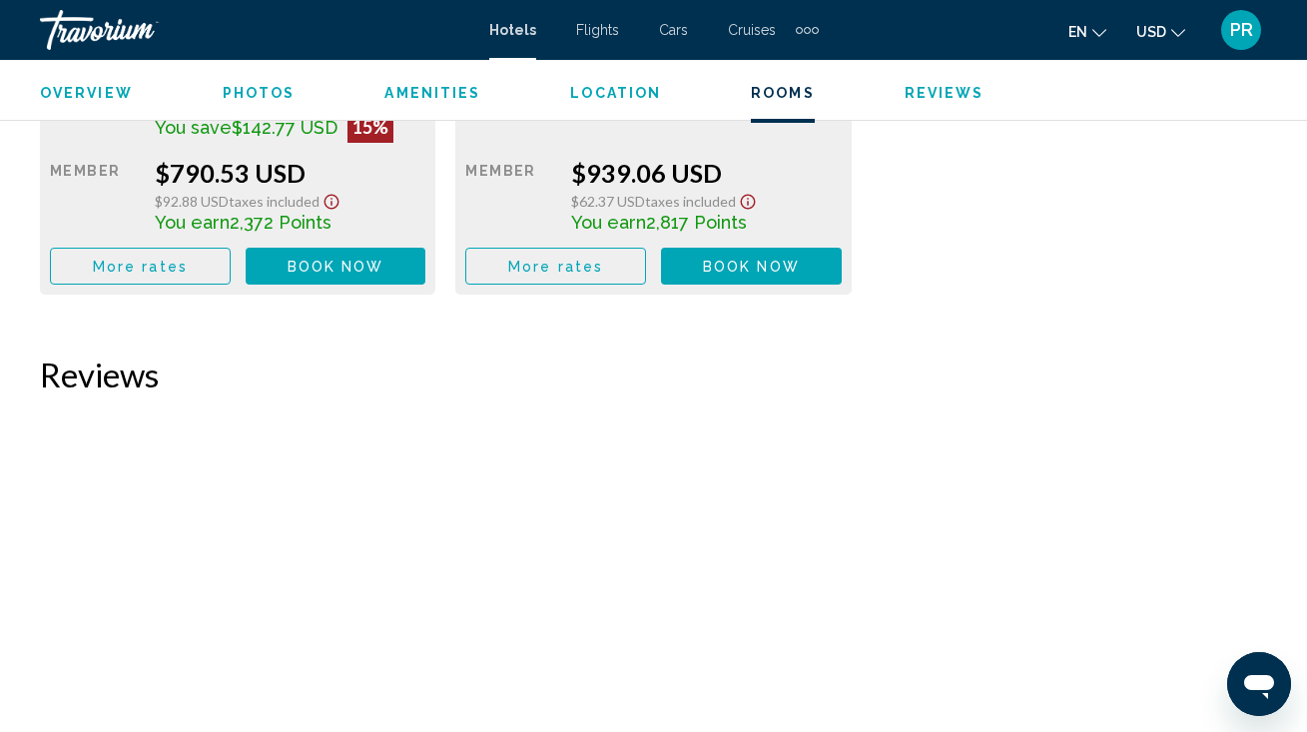
scroll to position [3548, 0]
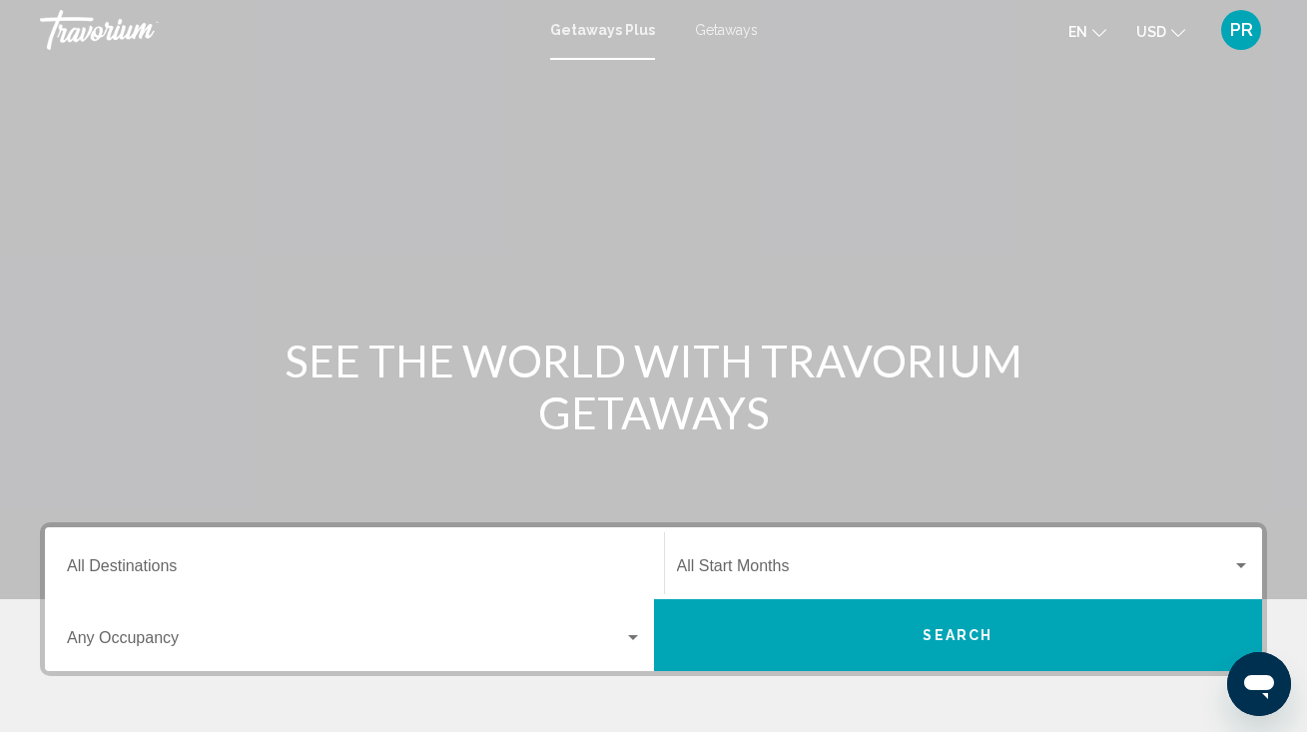
click at [193, 557] on div "Destination All Destinations" at bounding box center [354, 563] width 575 height 63
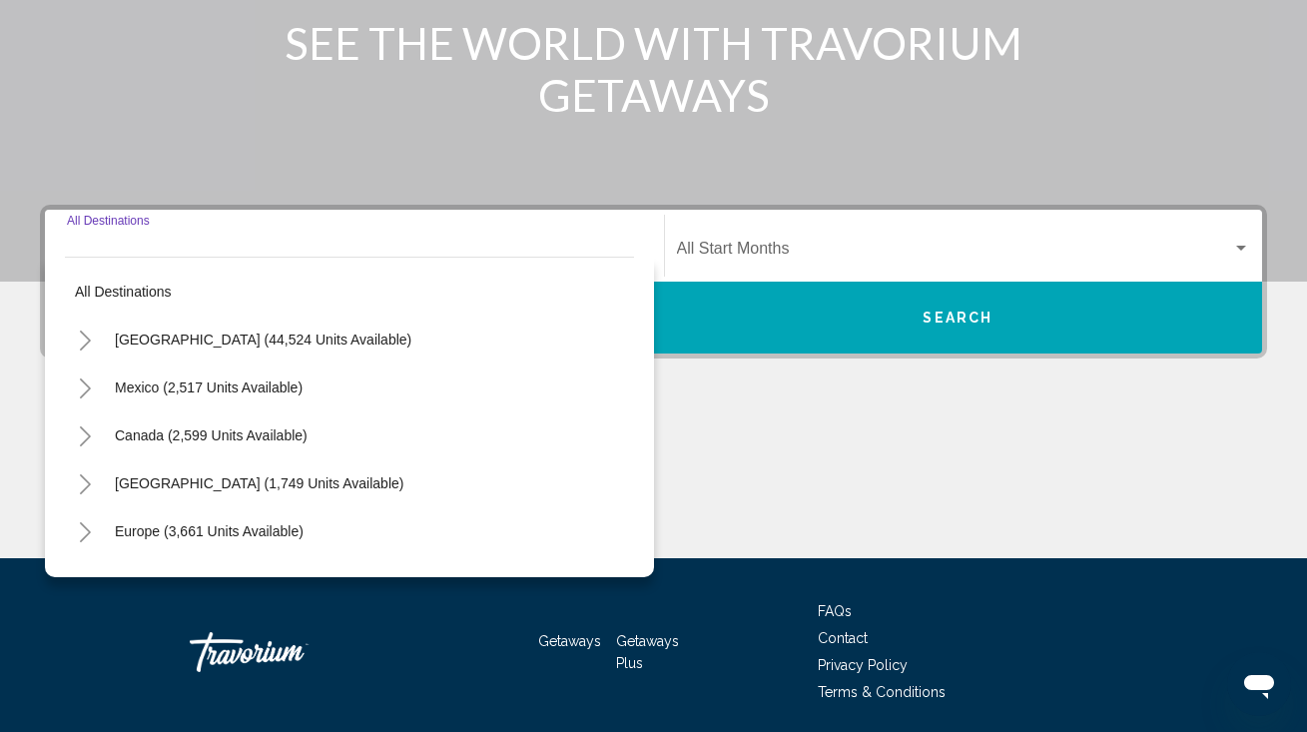
scroll to position [388, 0]
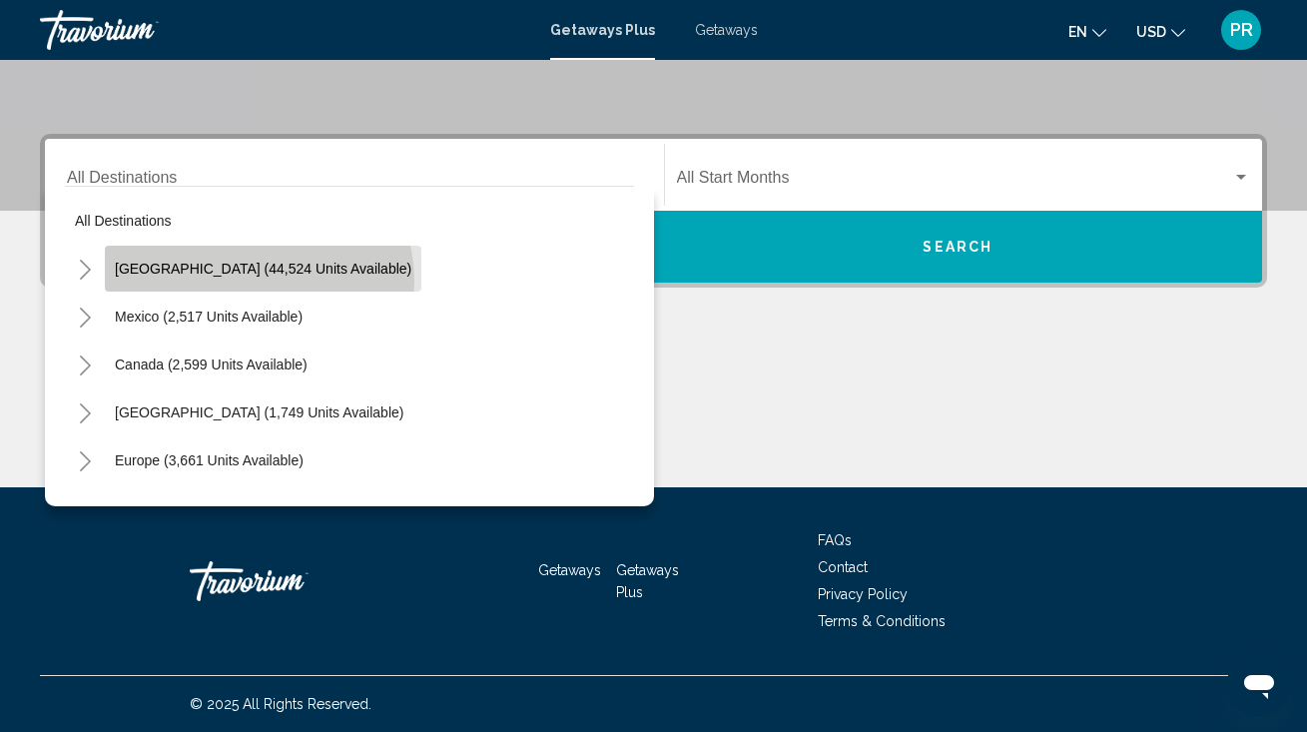
click at [258, 281] on button "[GEOGRAPHIC_DATA] (44,524 units available)" at bounding box center [263, 269] width 316 height 46
type input "**********"
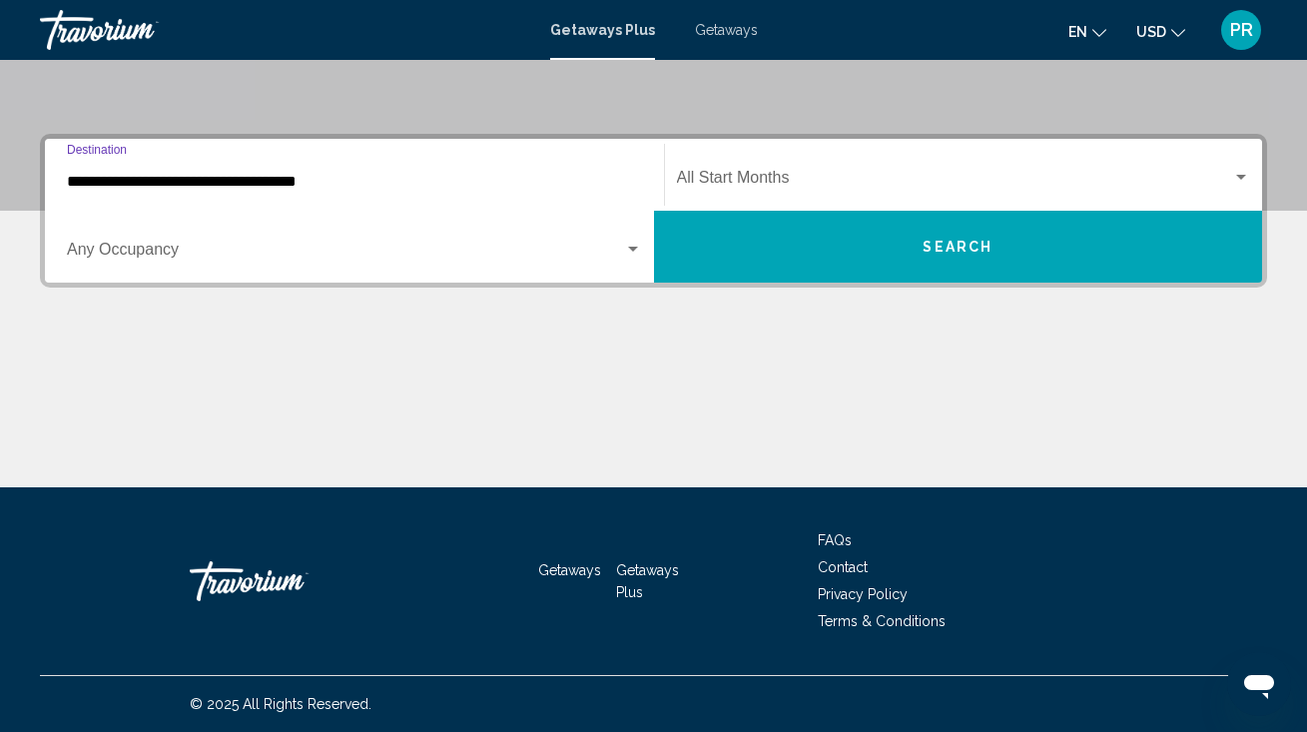
click at [273, 190] on input "**********" at bounding box center [354, 182] width 575 height 18
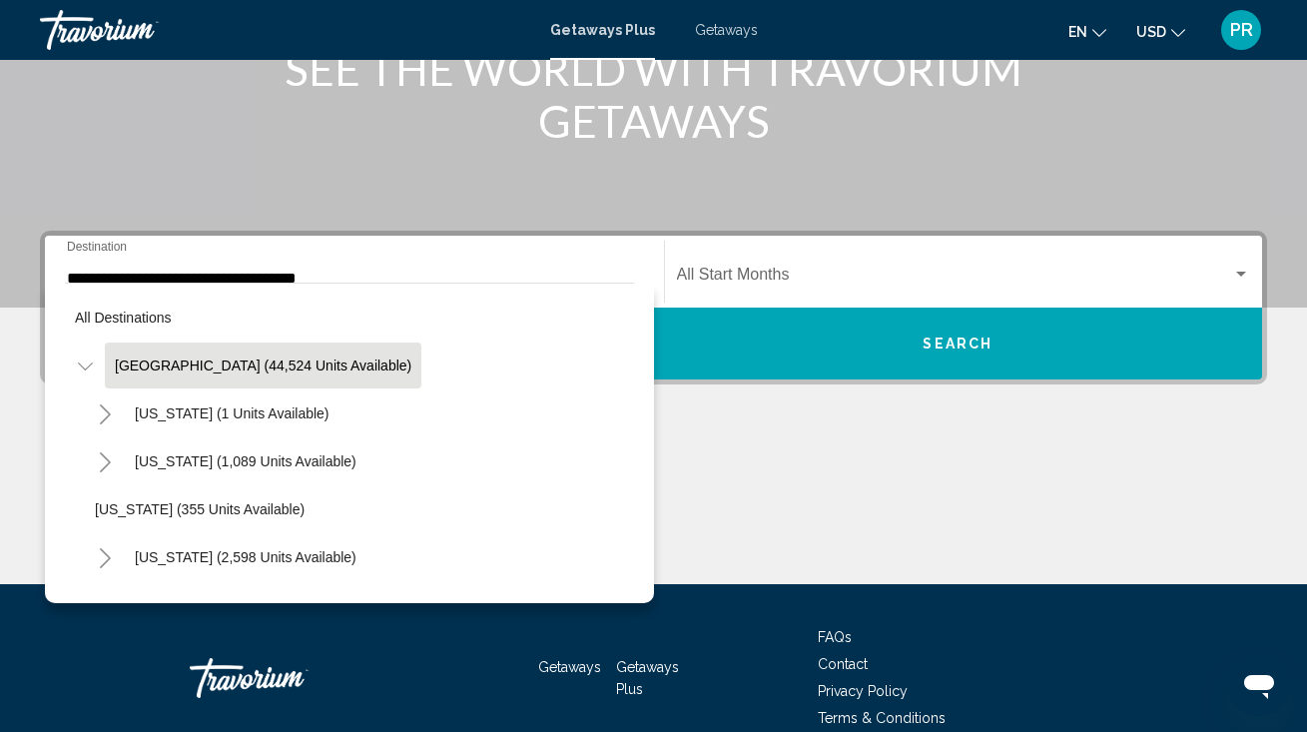
click at [620, 27] on span "Getaways Plus" at bounding box center [602, 30] width 105 height 16
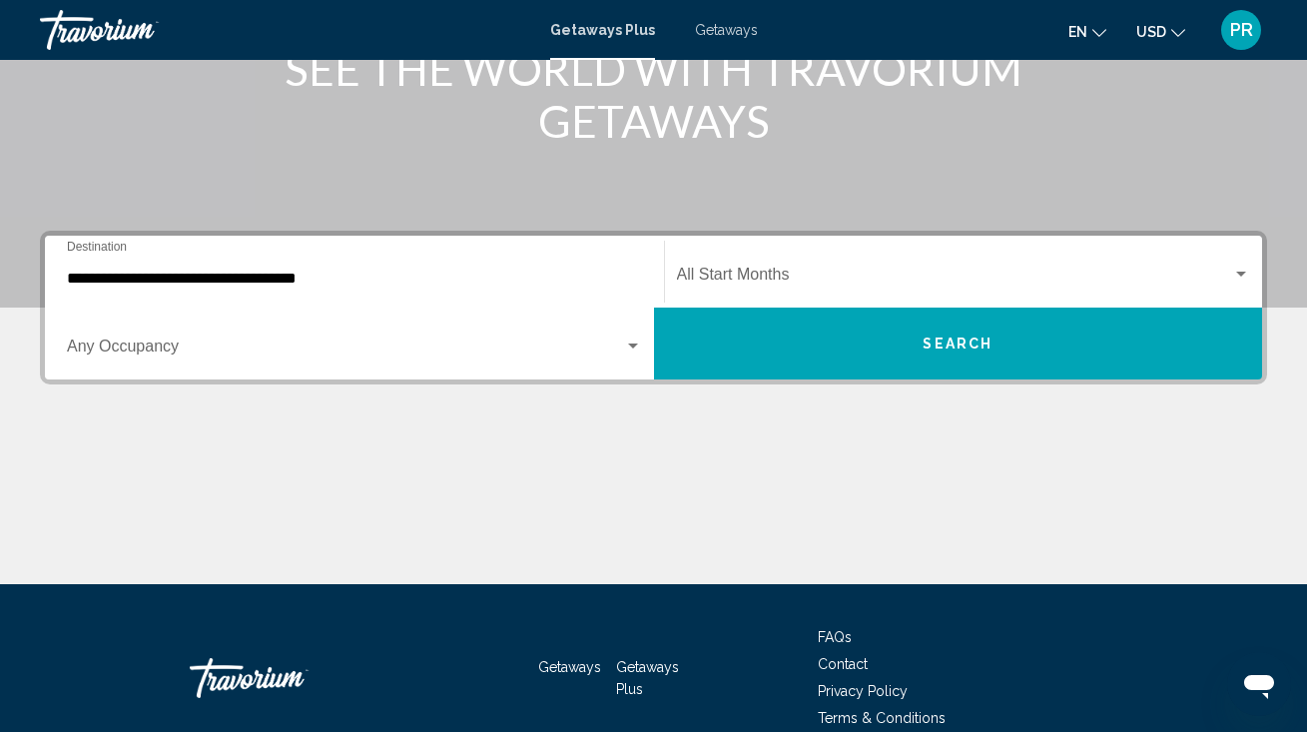
click at [729, 23] on span "Getaways" at bounding box center [726, 30] width 63 height 16
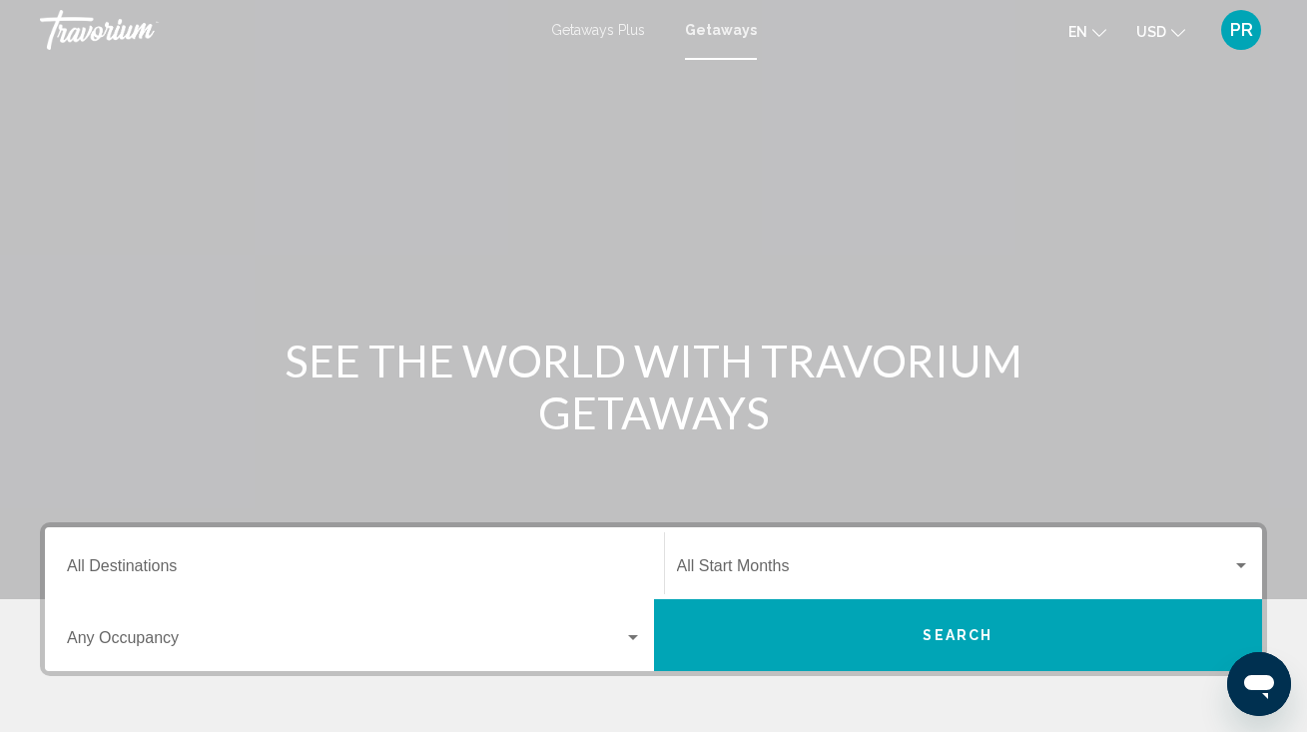
click at [305, 558] on div "Destination All Destinations" at bounding box center [354, 563] width 575 height 63
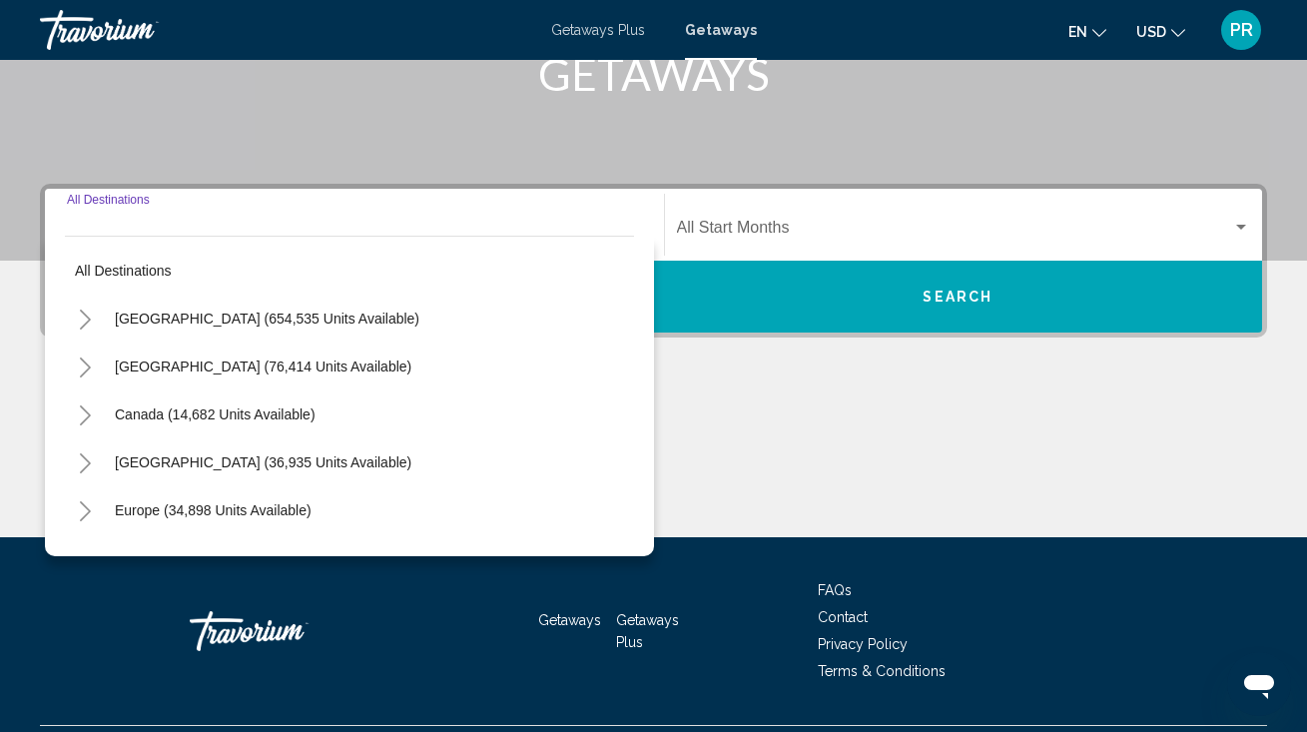
scroll to position [388, 0]
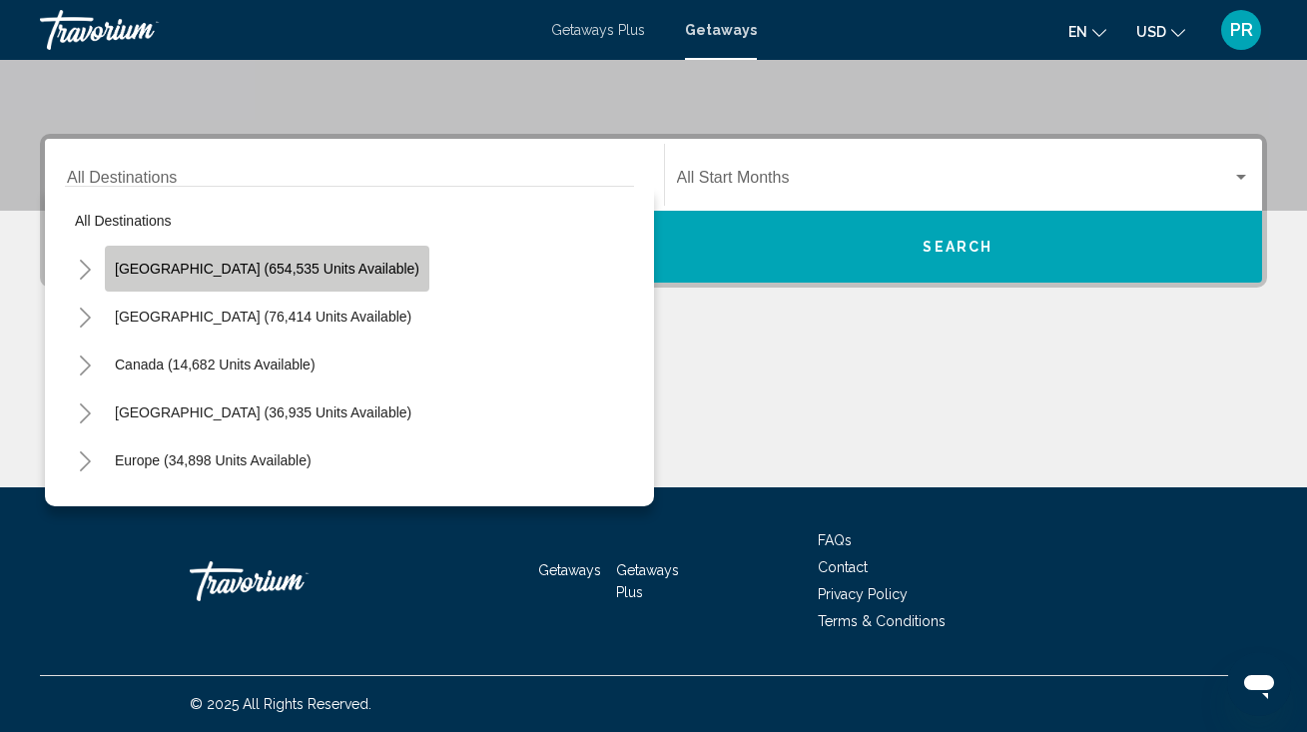
click at [350, 275] on span "[GEOGRAPHIC_DATA] (654,535 units available)" at bounding box center [267, 269] width 304 height 16
type input "**********"
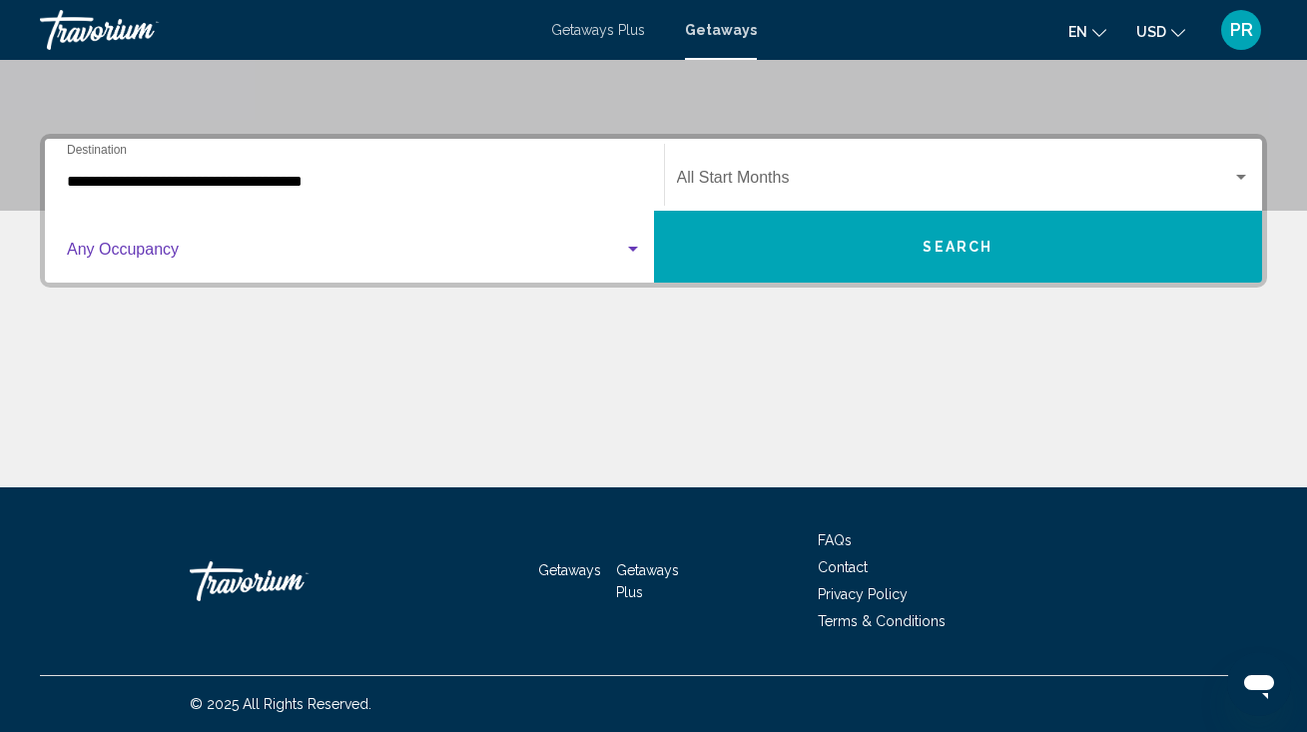
click at [342, 256] on span "Search widget" at bounding box center [345, 254] width 557 height 18
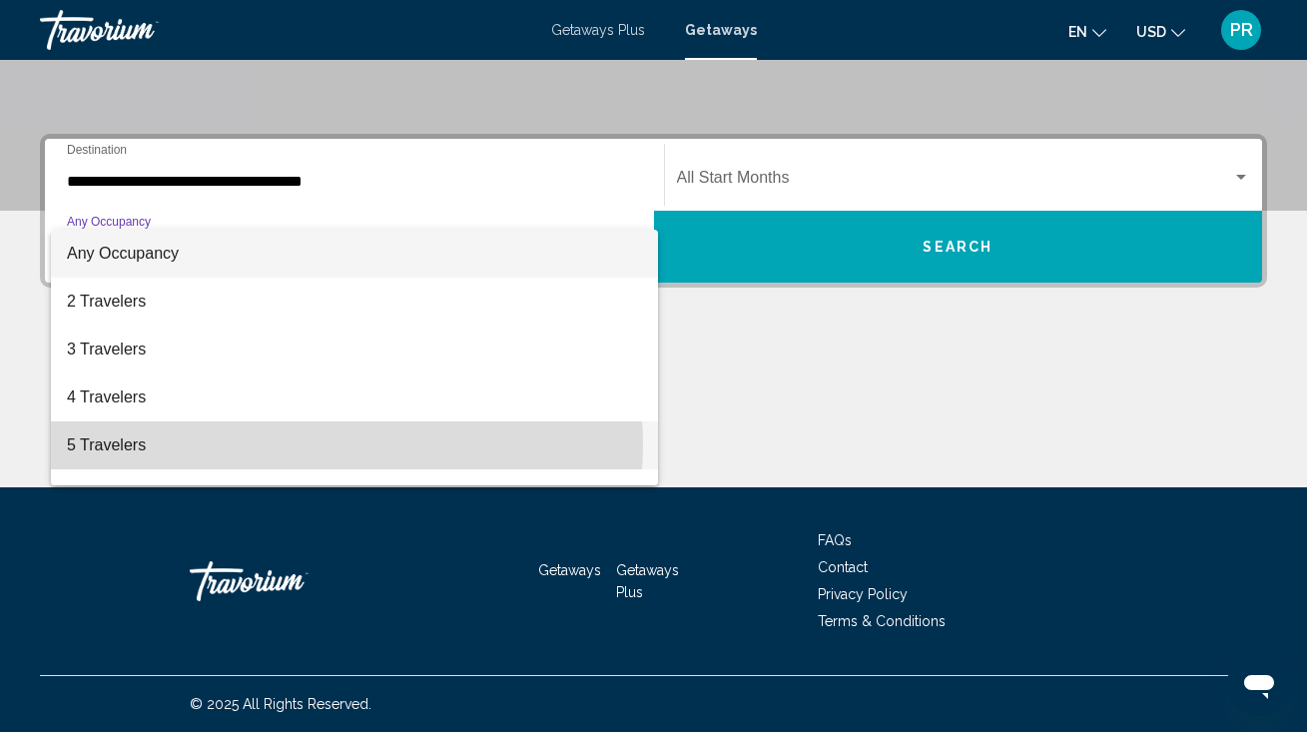
click at [313, 444] on span "5 Travelers" at bounding box center [354, 445] width 575 height 48
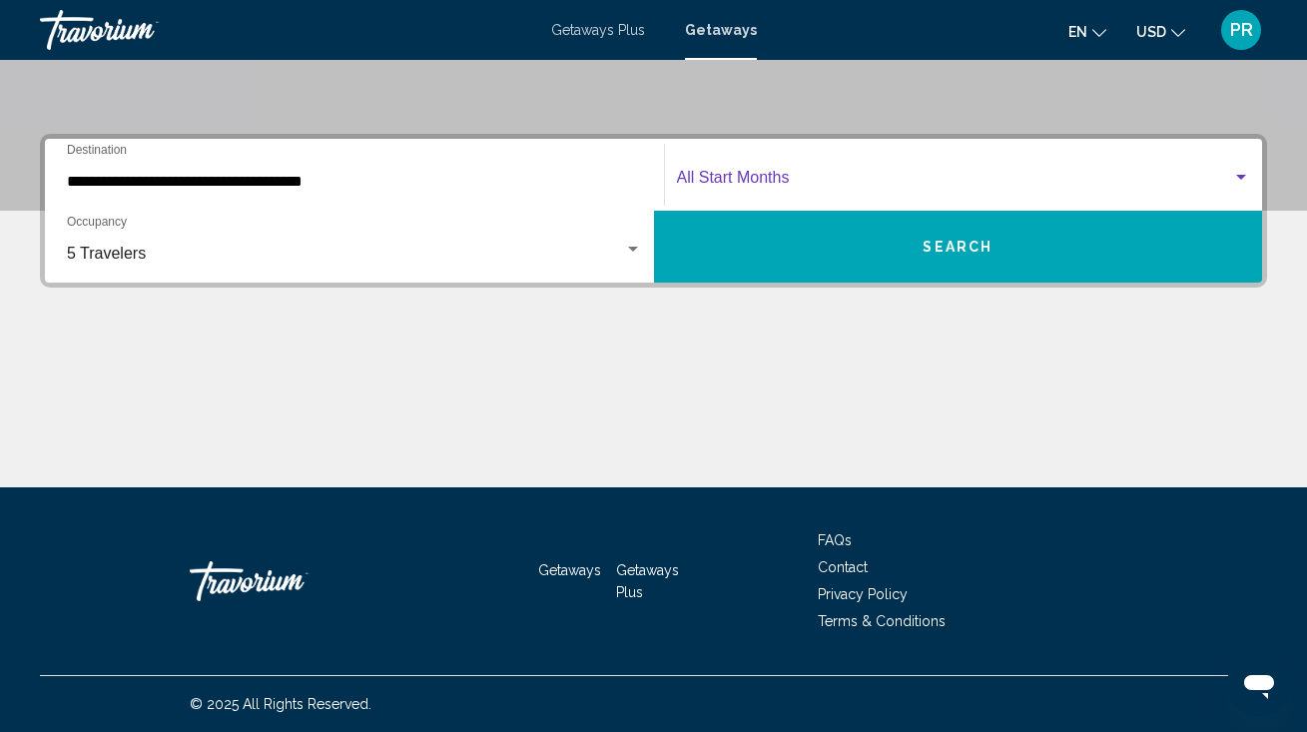
click at [759, 174] on span "Search widget" at bounding box center [955, 182] width 556 height 18
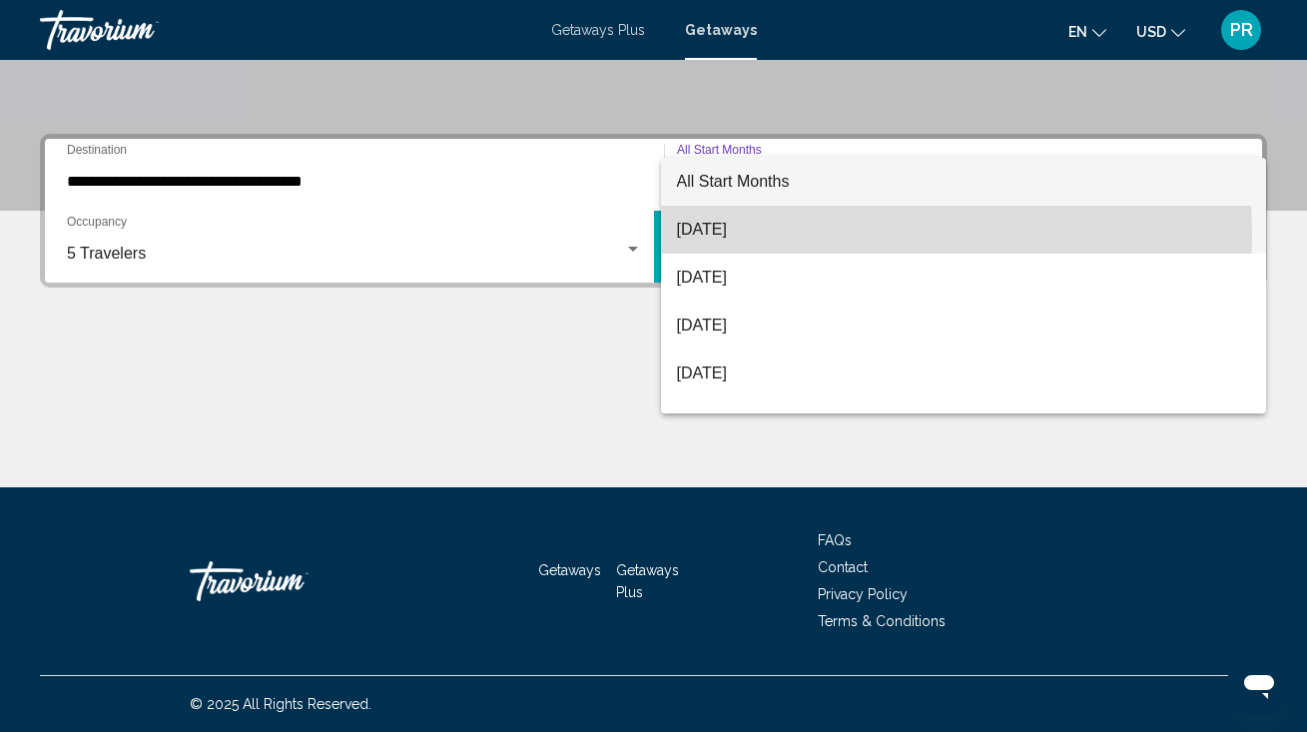
click at [749, 233] on span "[DATE]" at bounding box center [964, 230] width 574 height 48
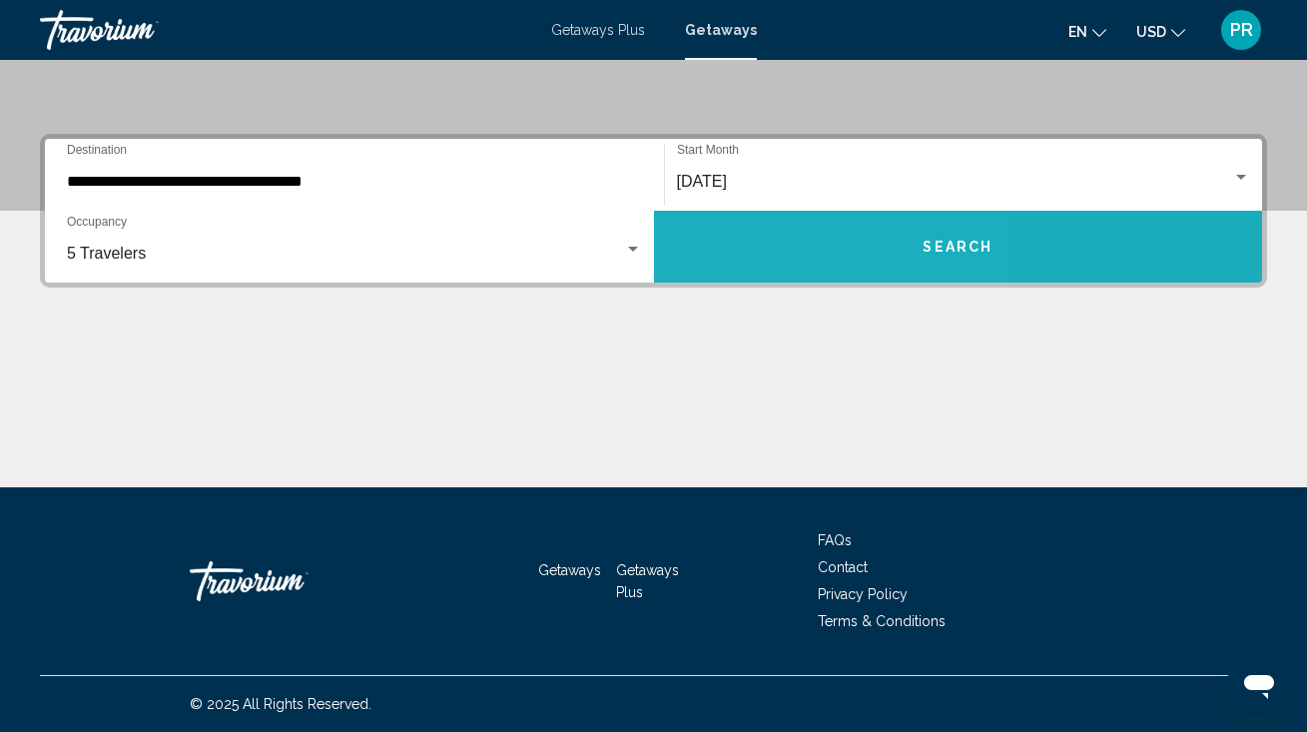
click at [757, 243] on button "Search" at bounding box center [958, 247] width 609 height 72
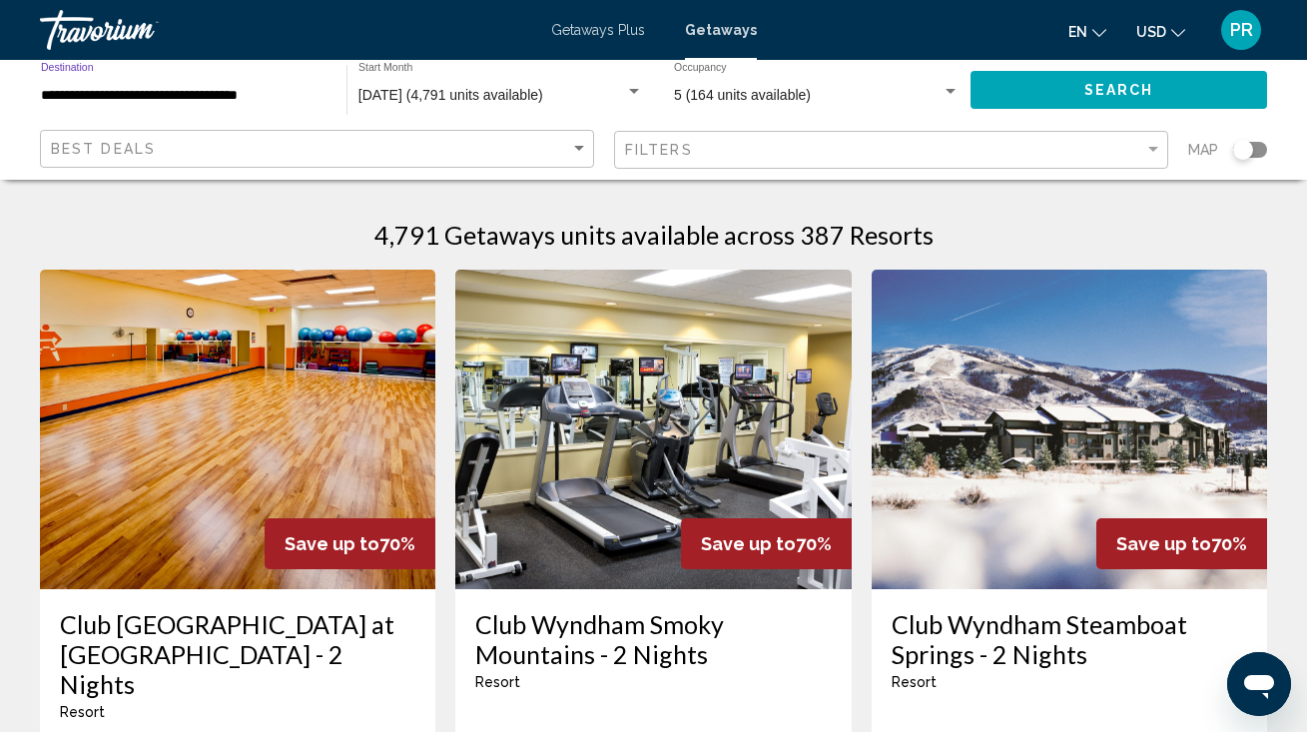
click at [276, 97] on input "**********" at bounding box center [184, 96] width 286 height 16
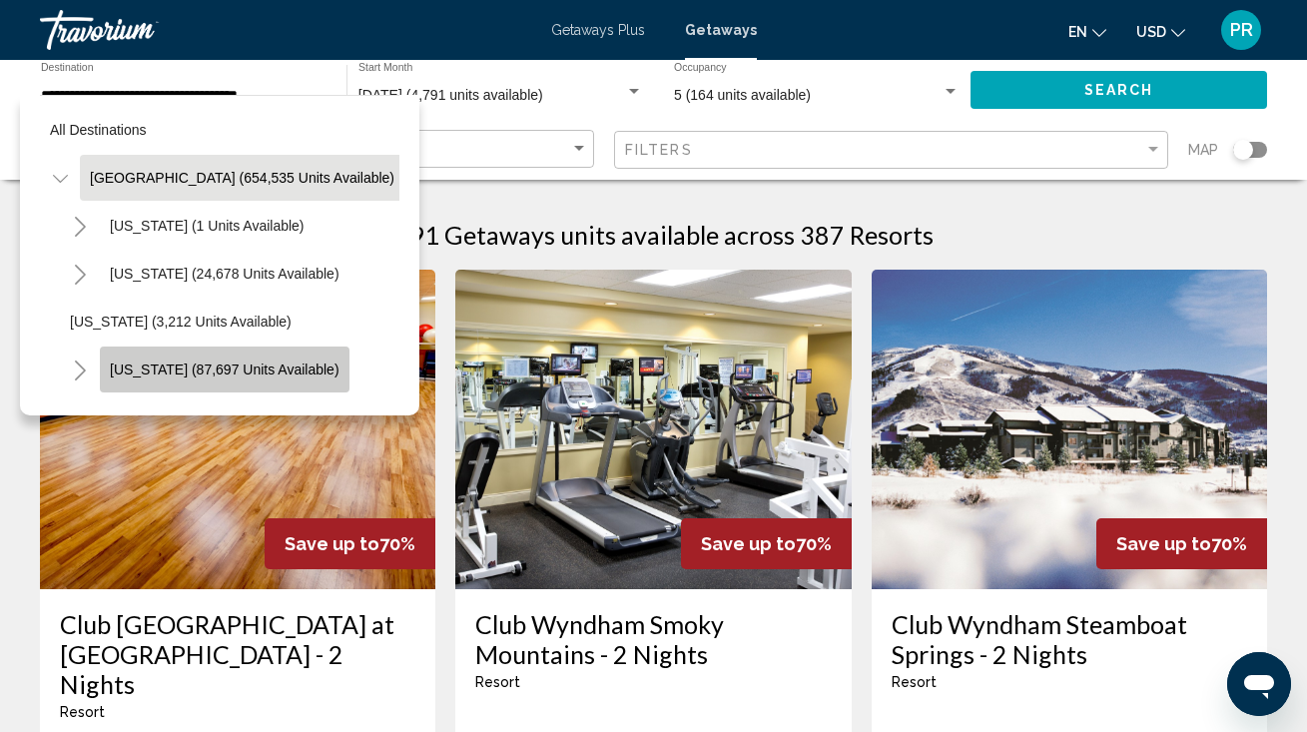
click at [247, 372] on span "[US_STATE] (87,697 units available)" at bounding box center [225, 369] width 230 height 16
type input "**********"
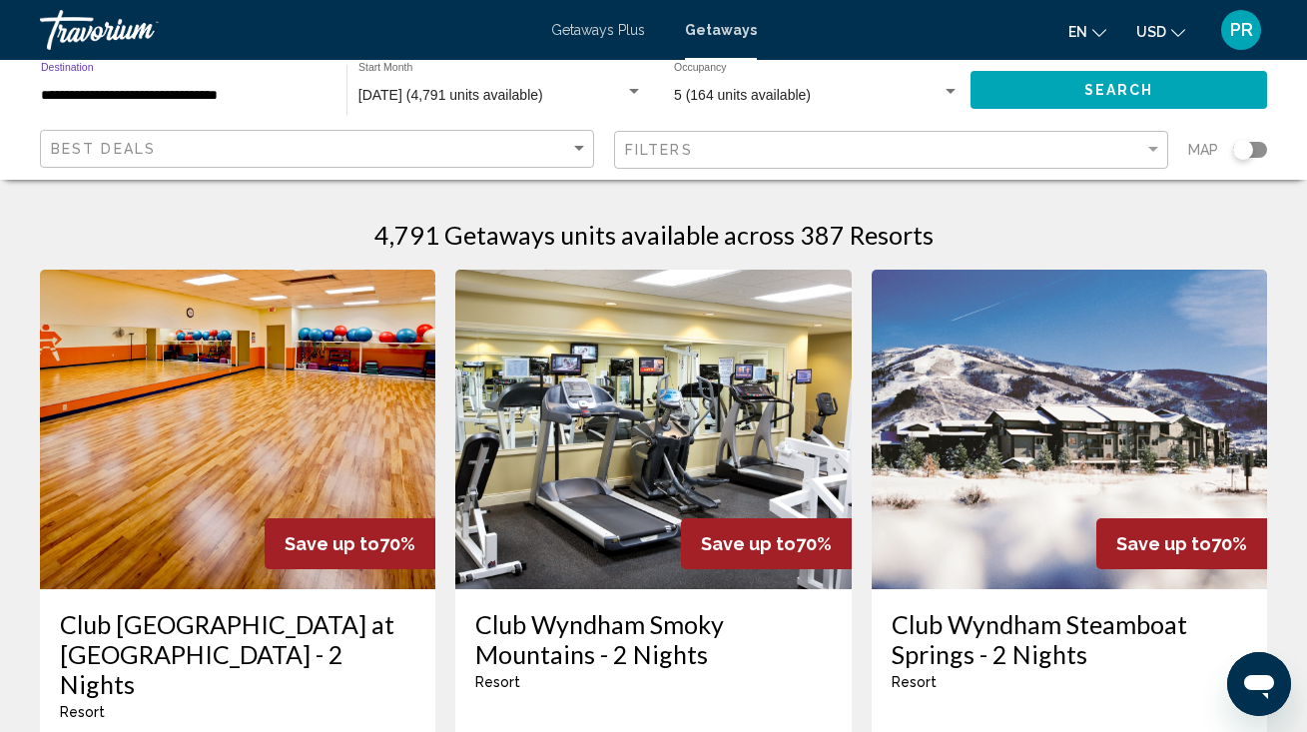
click at [1036, 93] on button "Search" at bounding box center [1118, 89] width 296 height 37
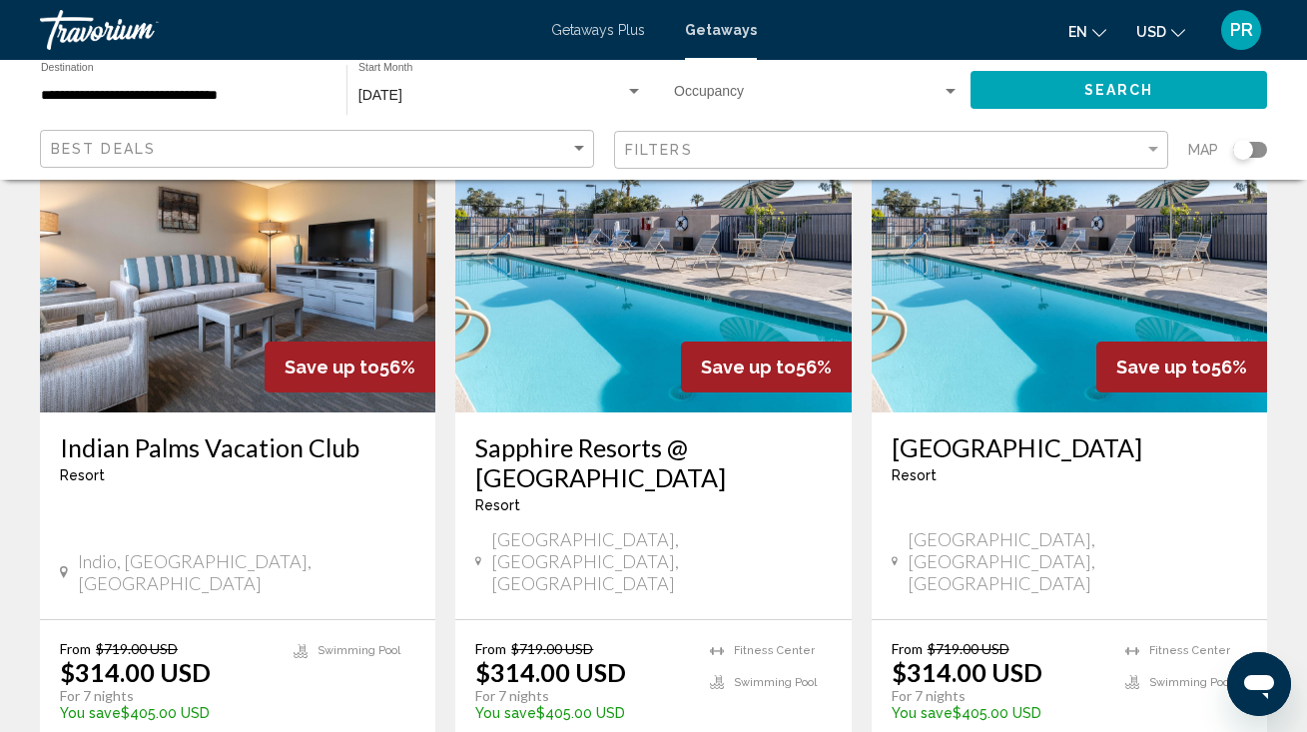
scroll to position [168, 0]
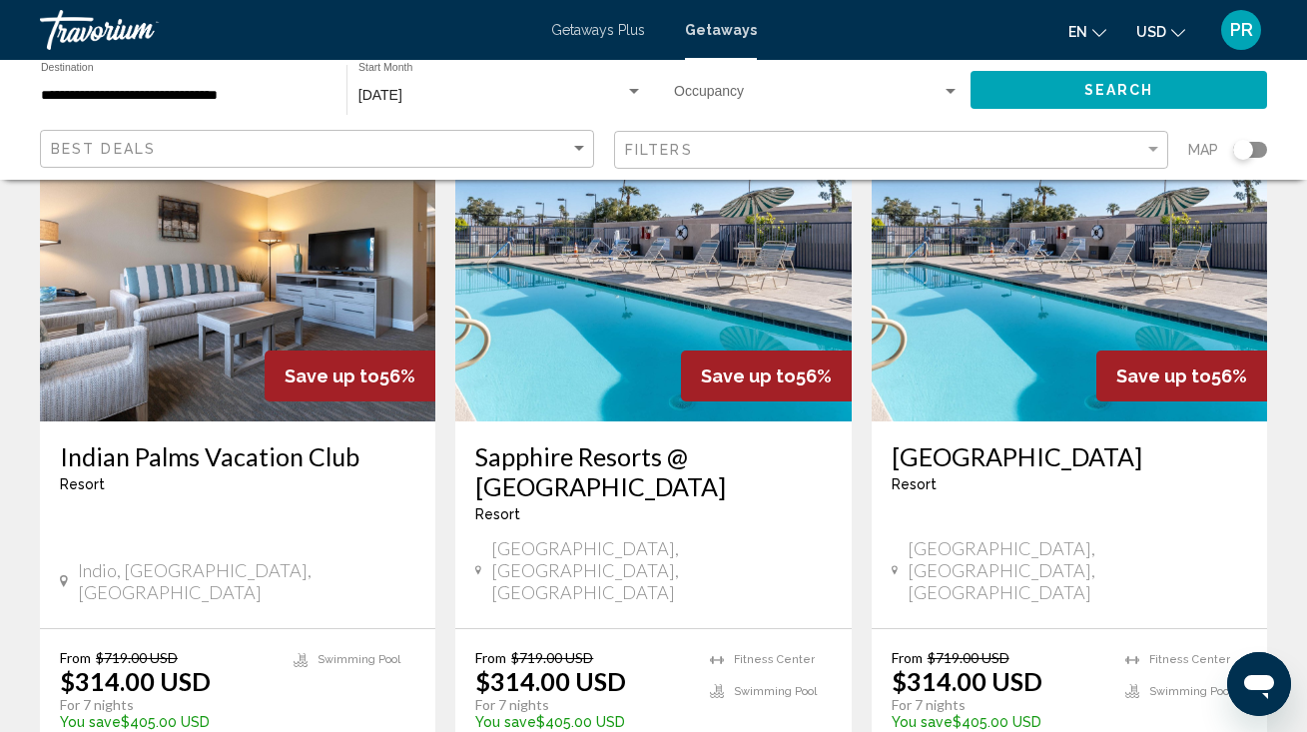
click at [282, 306] on img "Main content" at bounding box center [237, 261] width 395 height 319
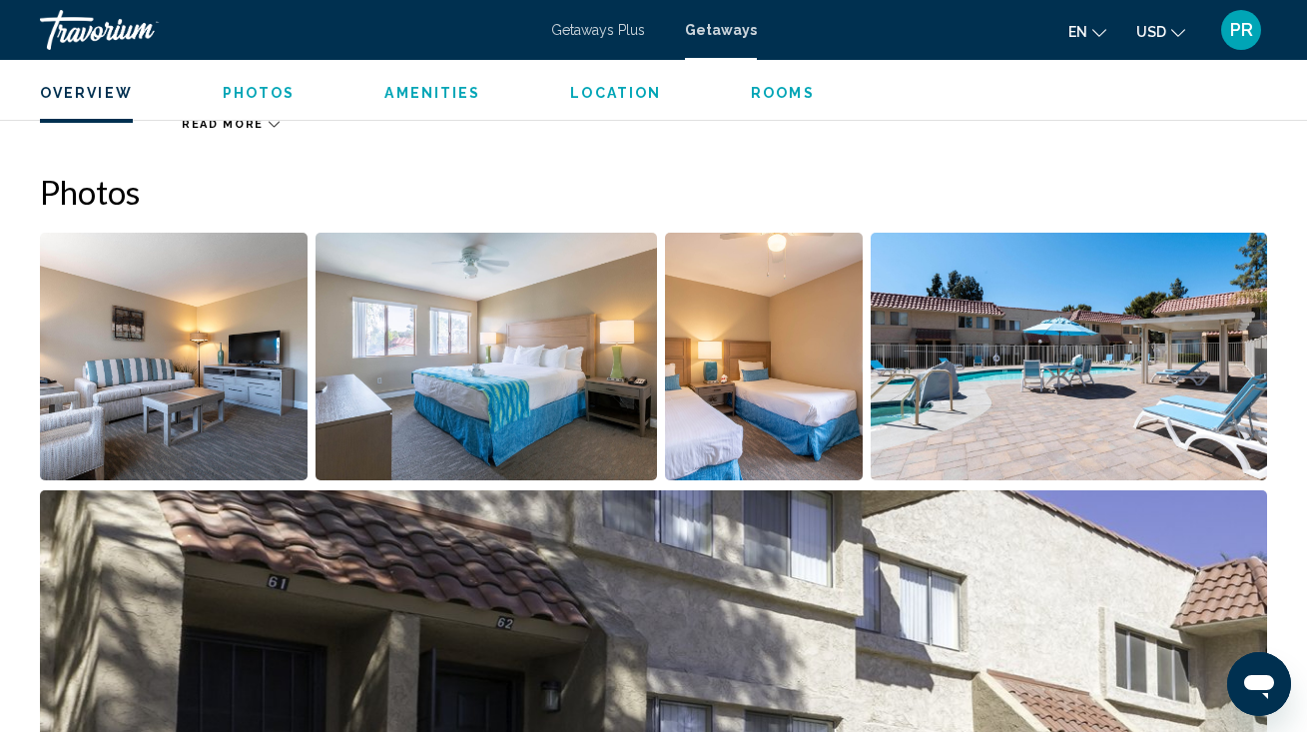
scroll to position [1203, 0]
click at [246, 377] on img "Open full-screen image slider" at bounding box center [174, 358] width 268 height 248
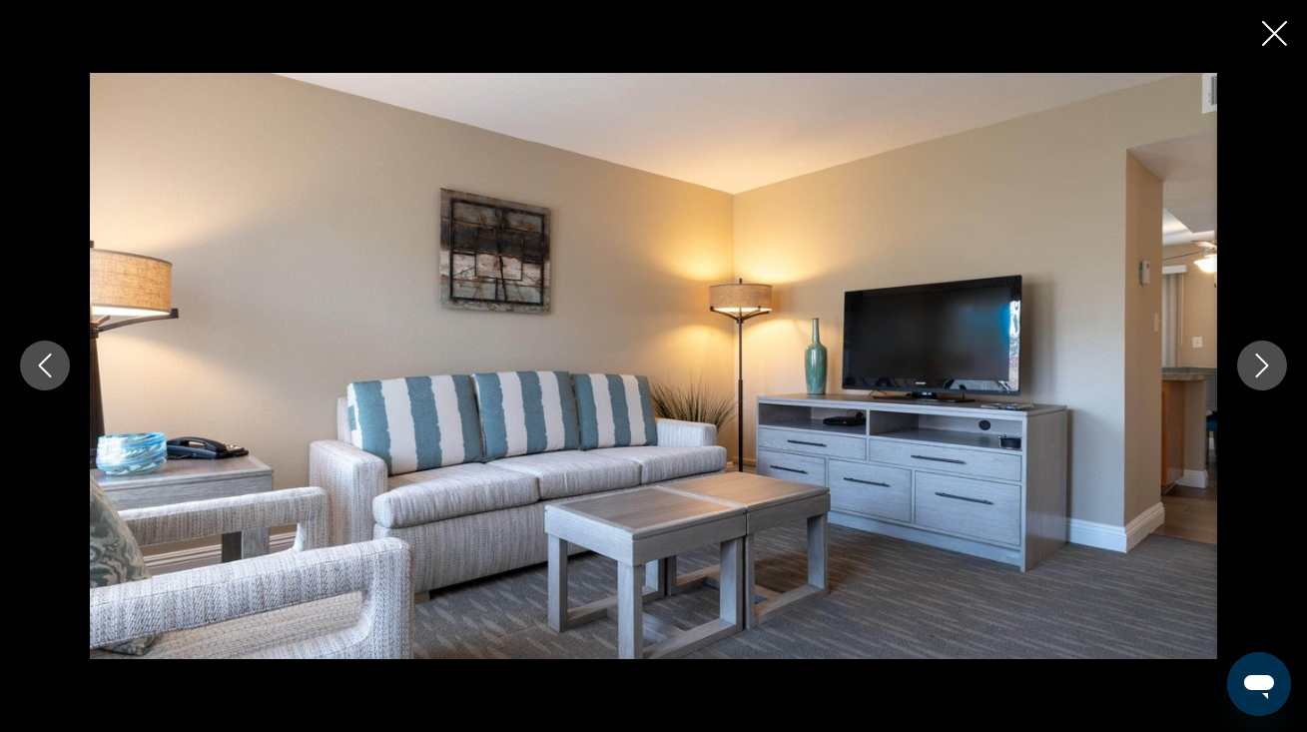
click at [1265, 361] on icon "Next image" at bounding box center [1262, 365] width 24 height 24
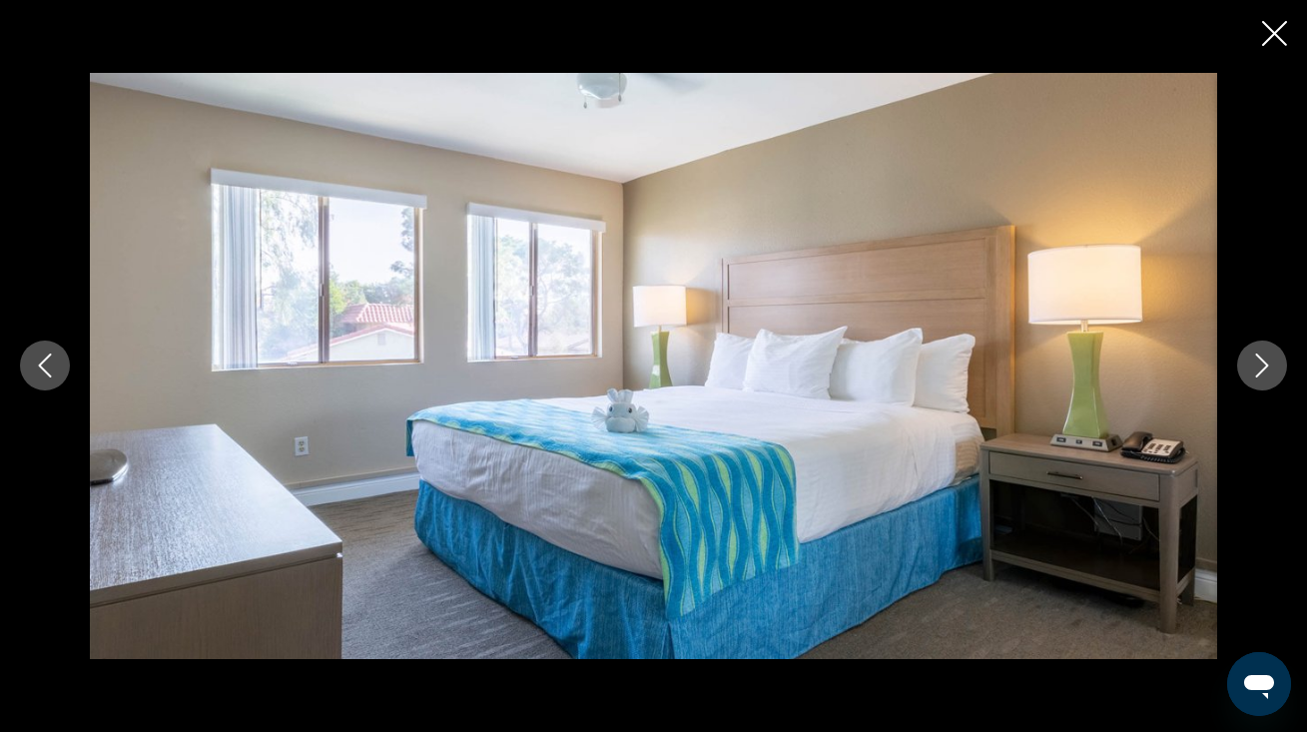
click at [1265, 361] on icon "Next image" at bounding box center [1262, 365] width 24 height 24
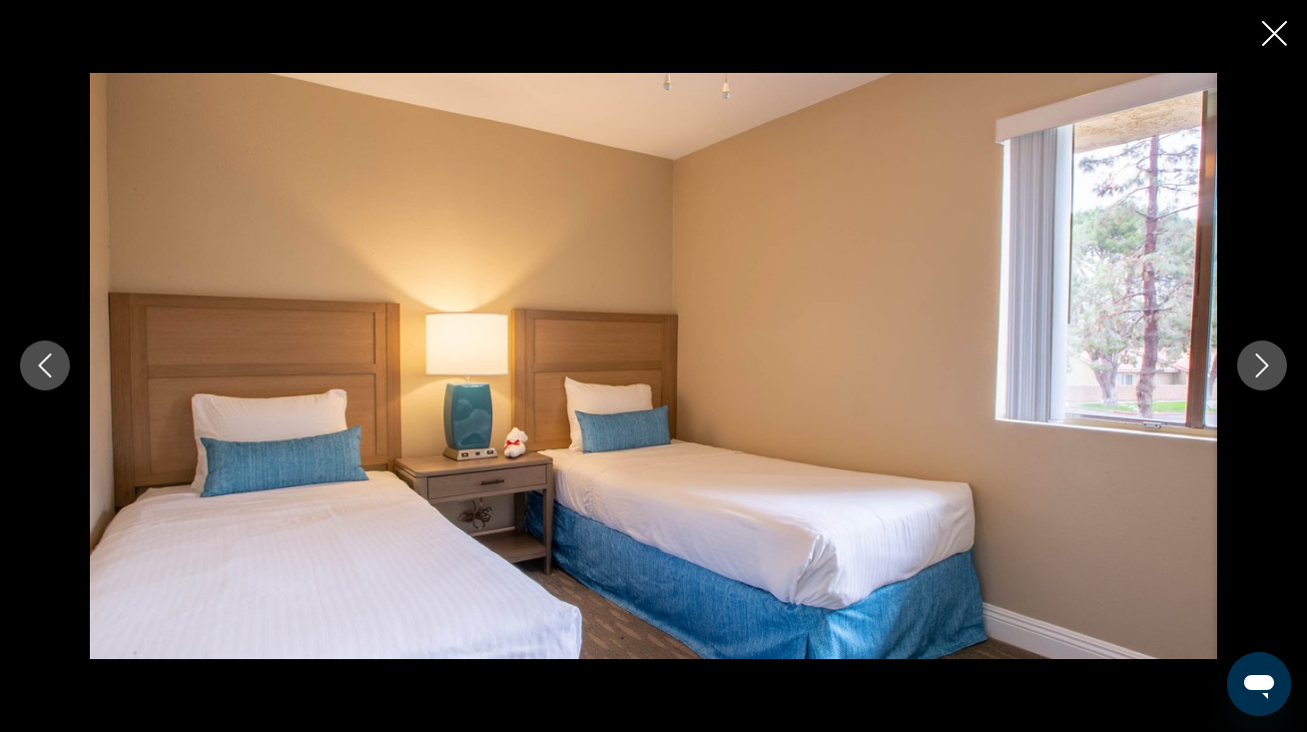
click at [1265, 361] on icon "Next image" at bounding box center [1262, 365] width 24 height 24
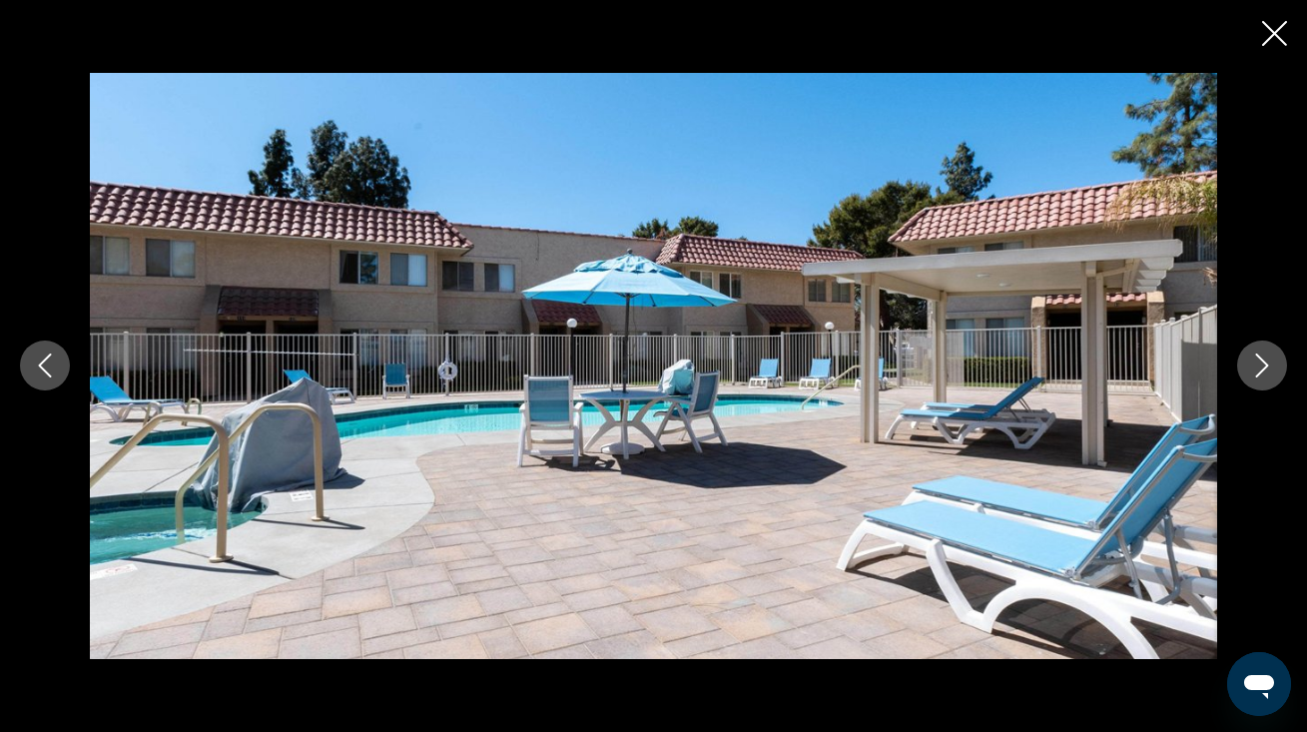
click at [1267, 368] on icon "Next image" at bounding box center [1262, 365] width 24 height 24
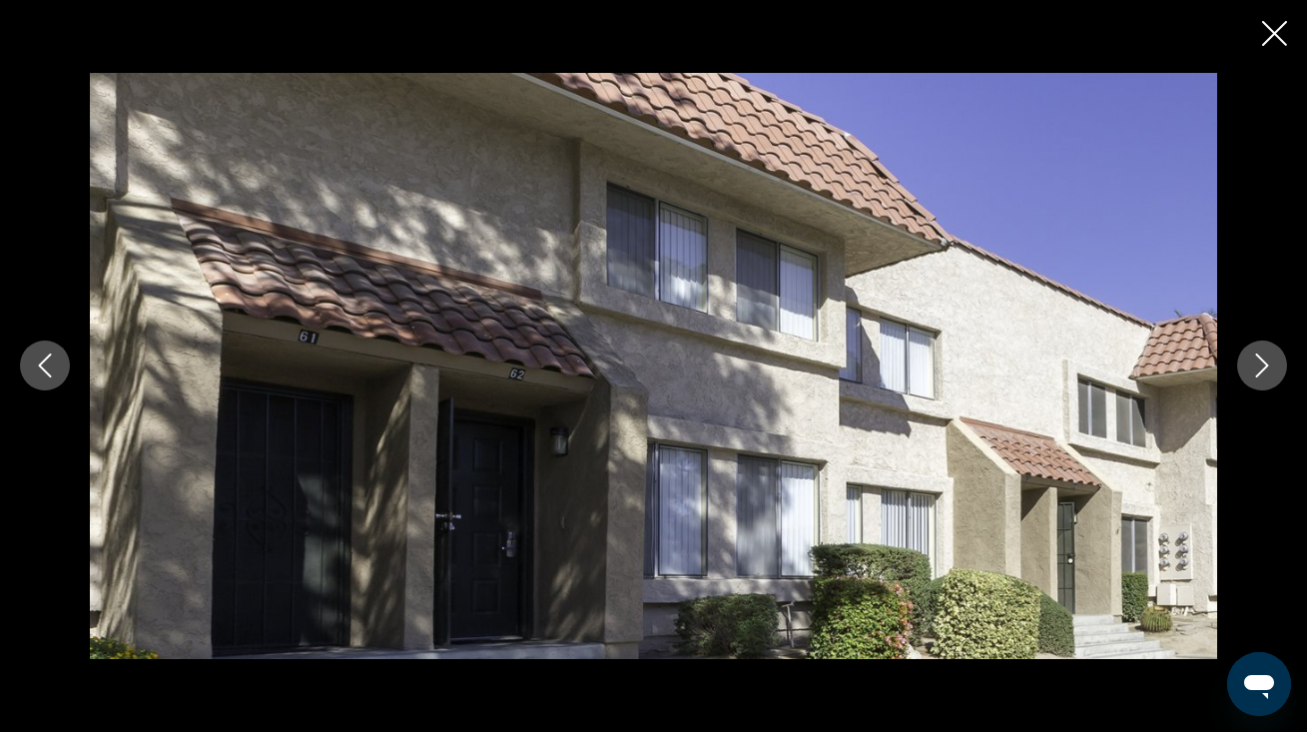
click at [1261, 366] on icon "Next image" at bounding box center [1262, 365] width 24 height 24
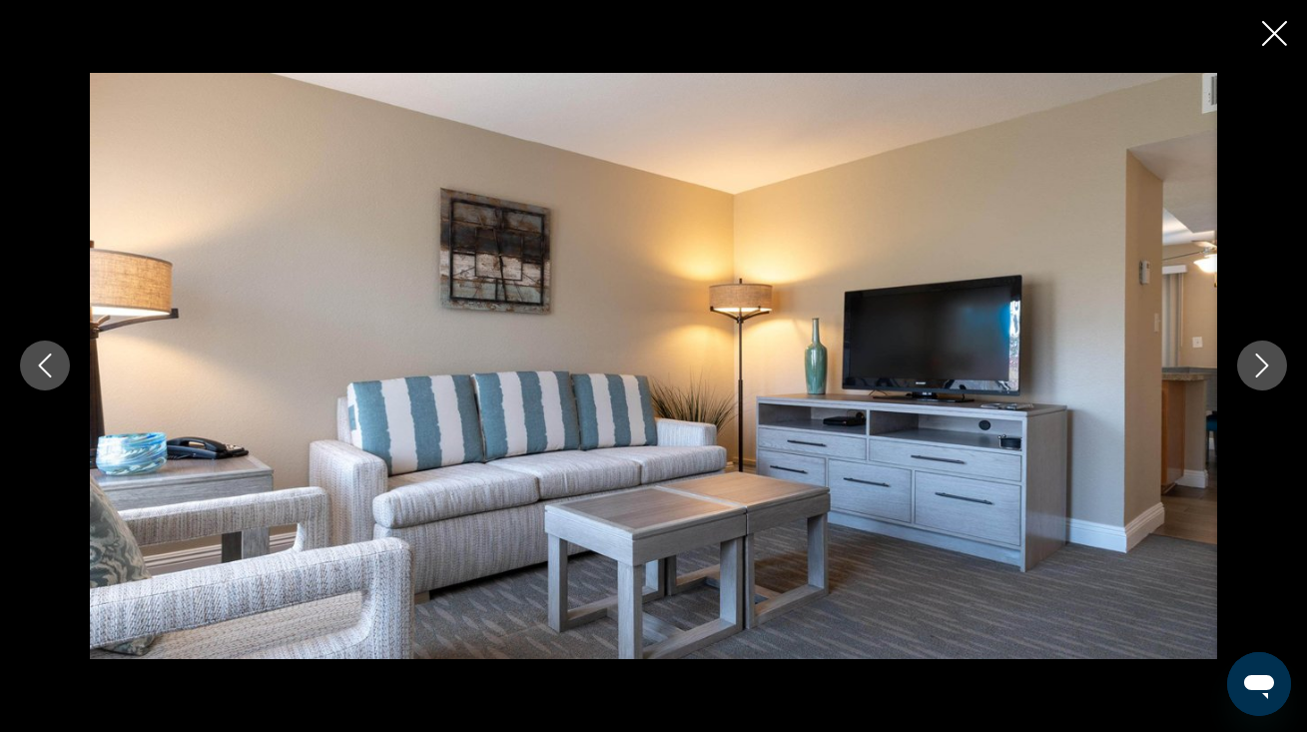
click at [1271, 31] on icon "Close slideshow" at bounding box center [1274, 33] width 25 height 25
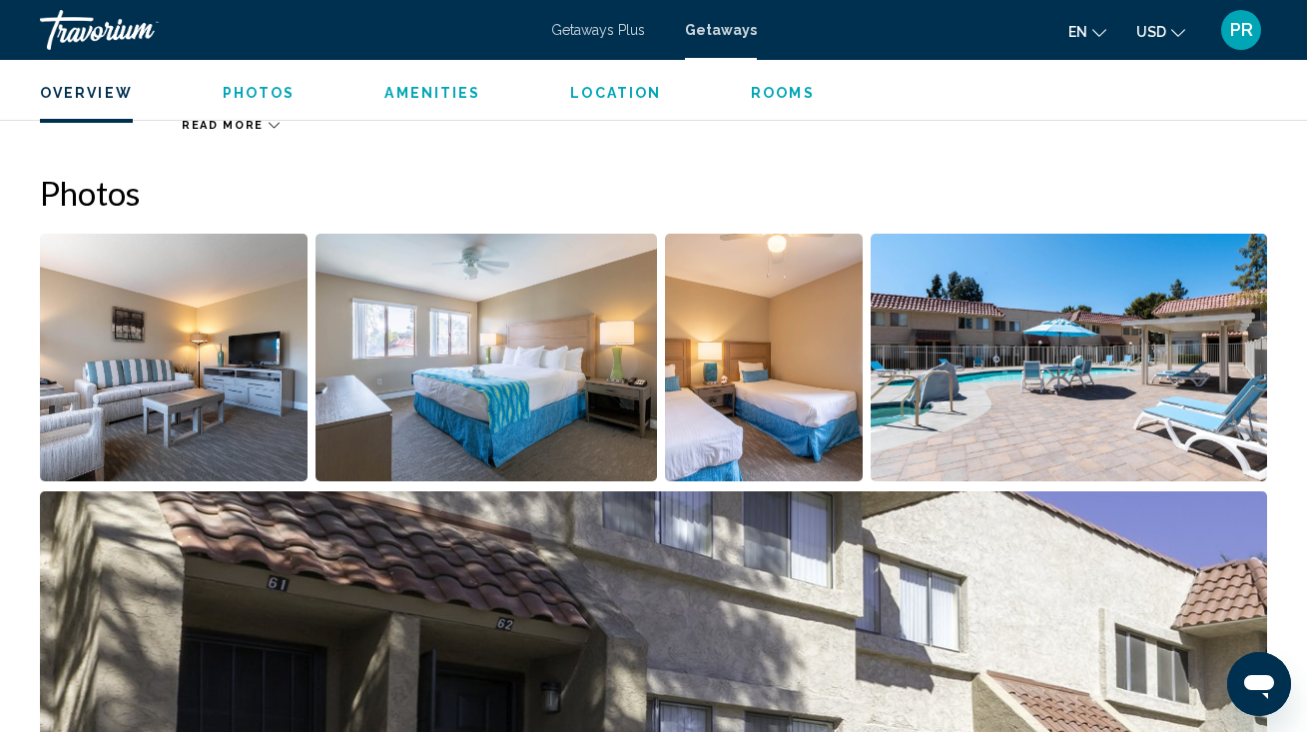
click at [626, 40] on div "Getaways Plus Getaways en English Español Français Italiano Português русский U…" at bounding box center [653, 30] width 1307 height 42
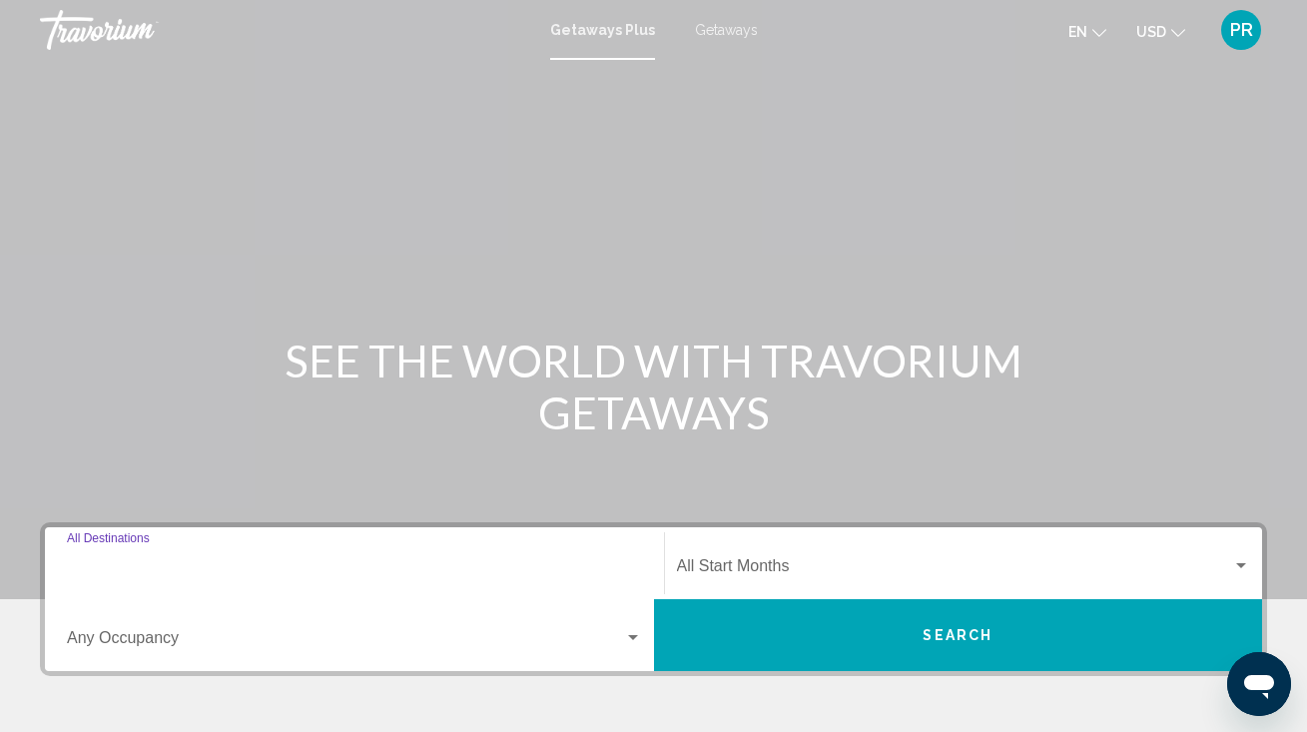
click at [348, 561] on input "Destination All Destinations" at bounding box center [354, 570] width 575 height 18
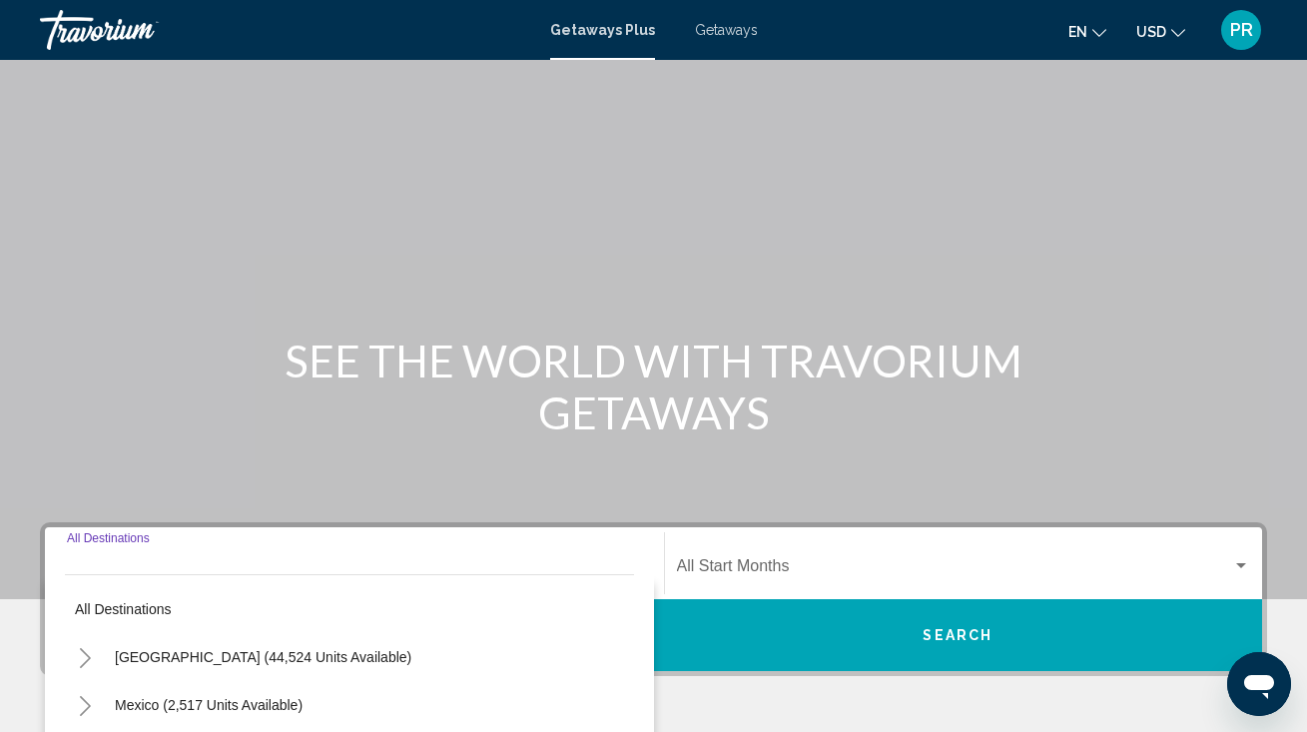
scroll to position [388, 0]
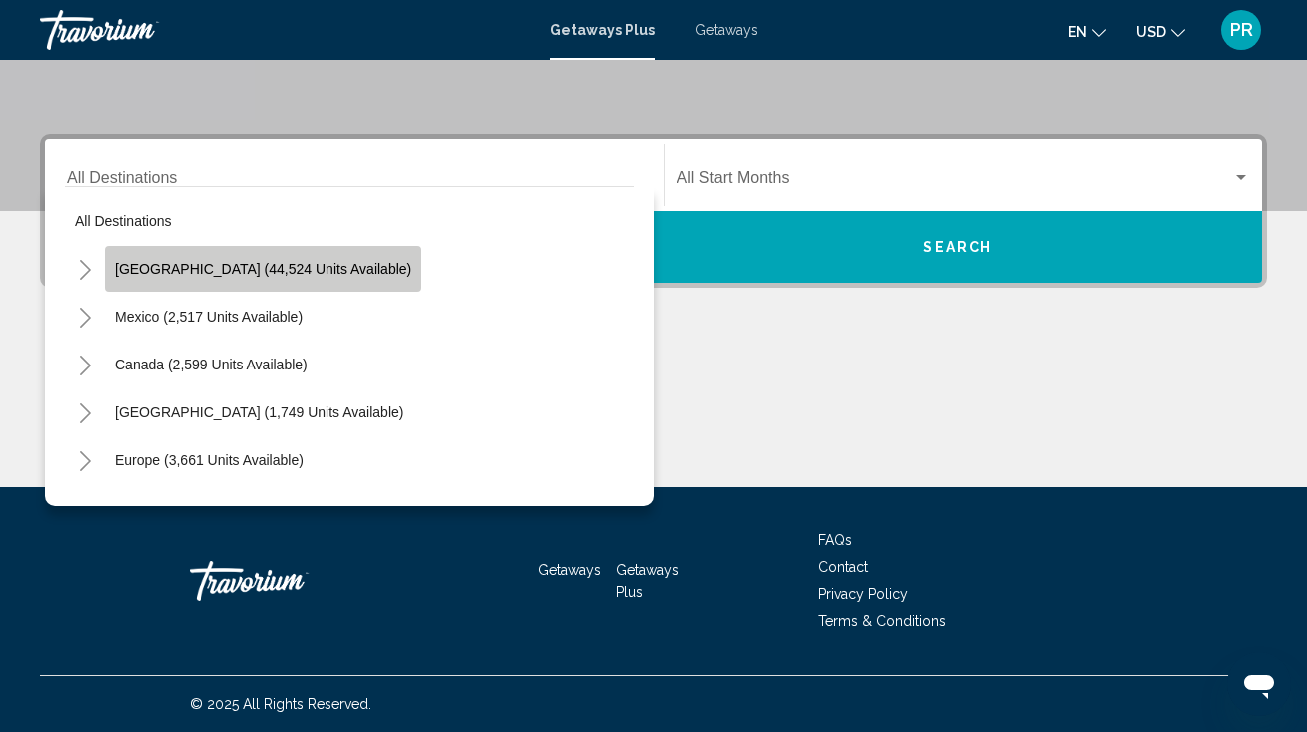
click at [324, 272] on span "[GEOGRAPHIC_DATA] (44,524 units available)" at bounding box center [263, 269] width 296 height 16
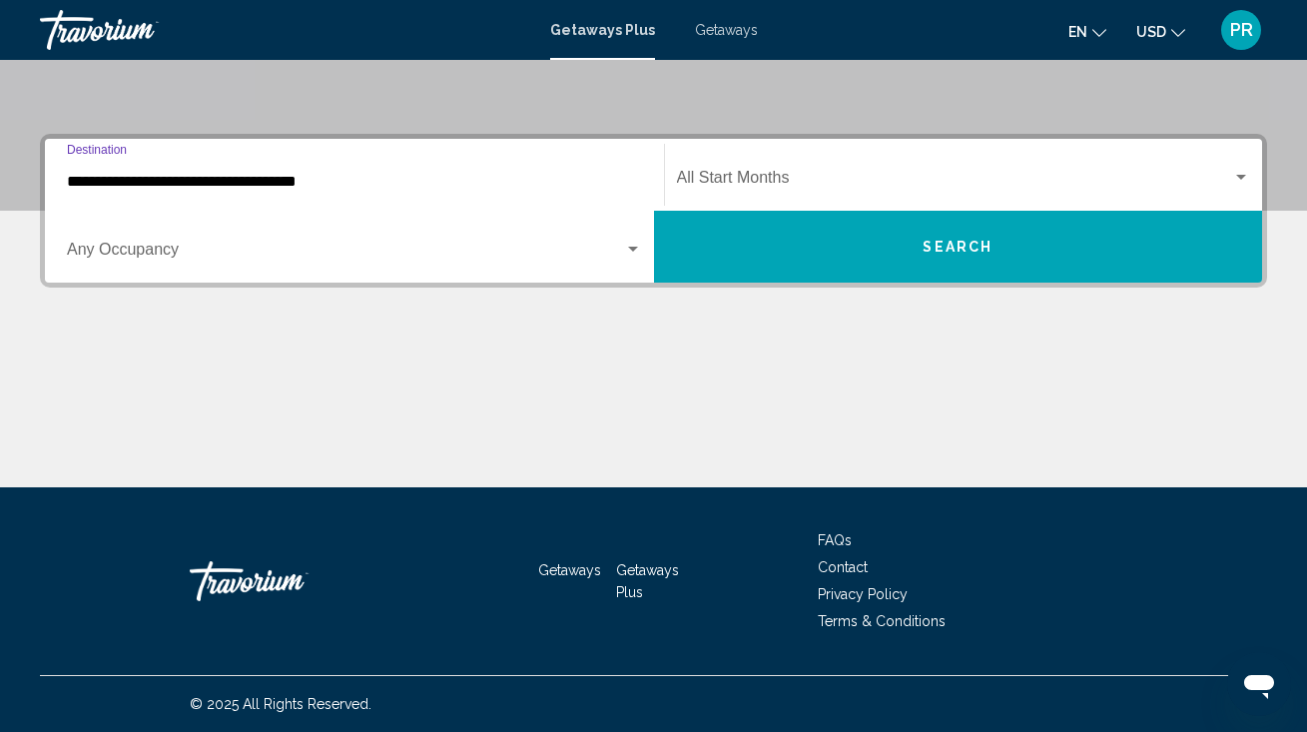
click at [319, 174] on input "**********" at bounding box center [354, 182] width 575 height 18
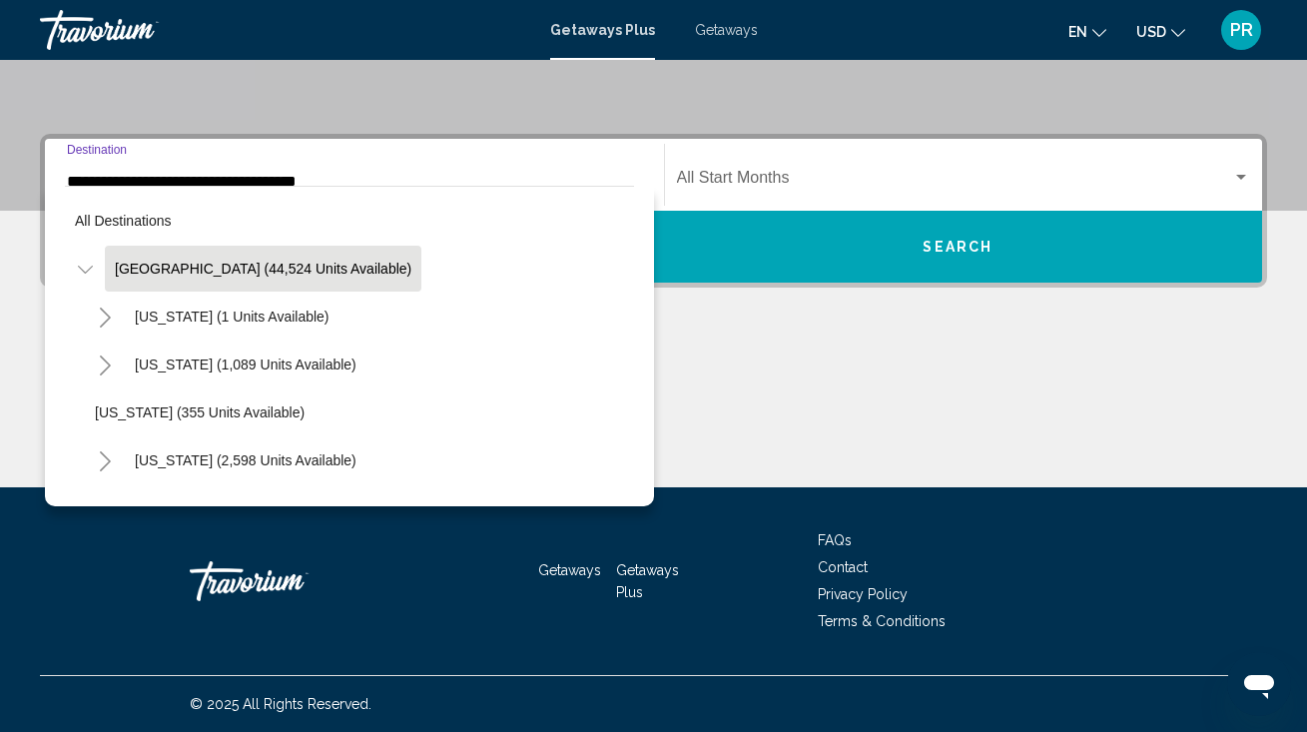
scroll to position [292, 0]
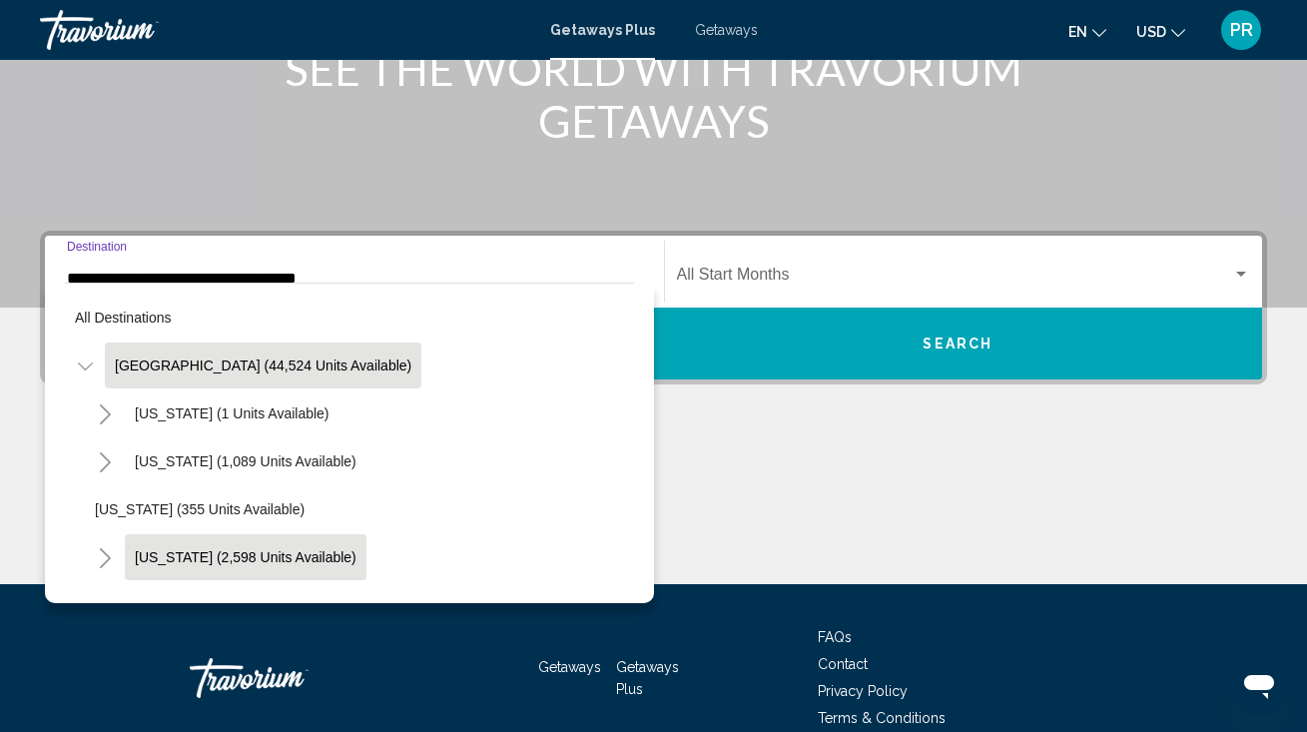
click at [275, 544] on button "[US_STATE] (2,598 units available)" at bounding box center [246, 557] width 242 height 46
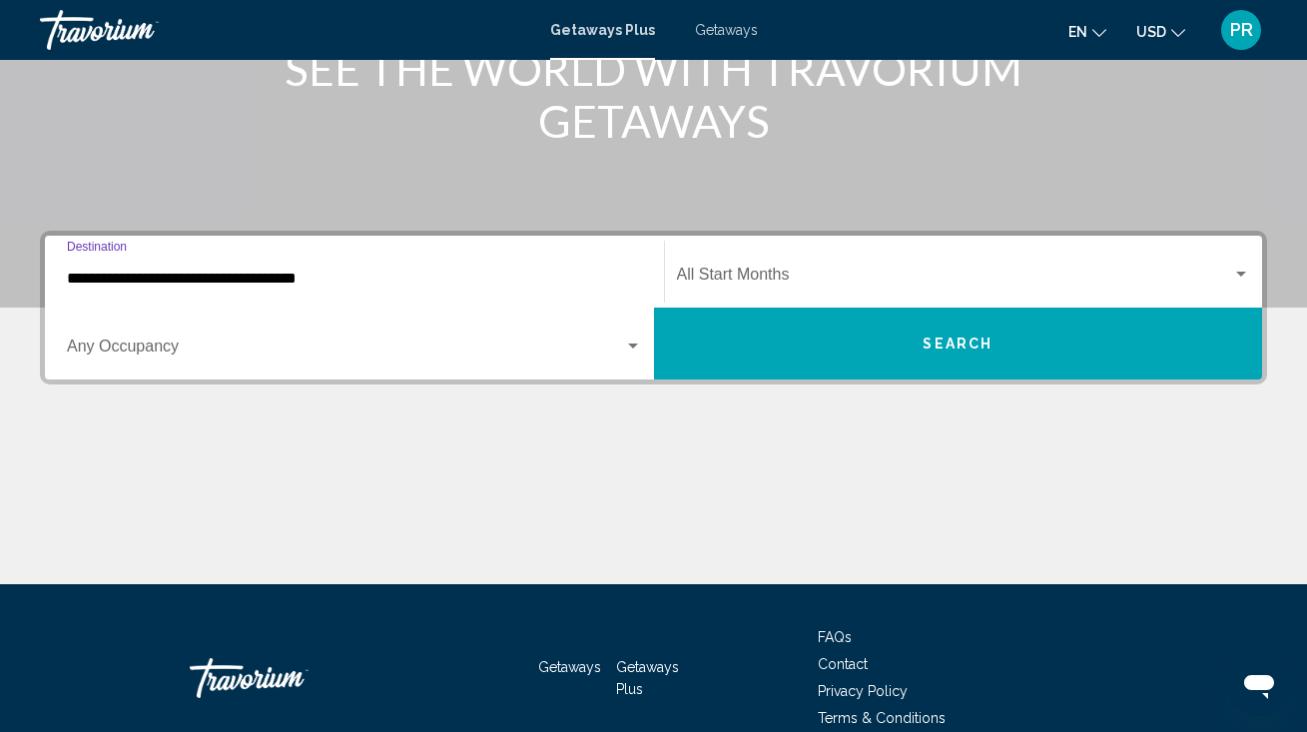
type input "**********"
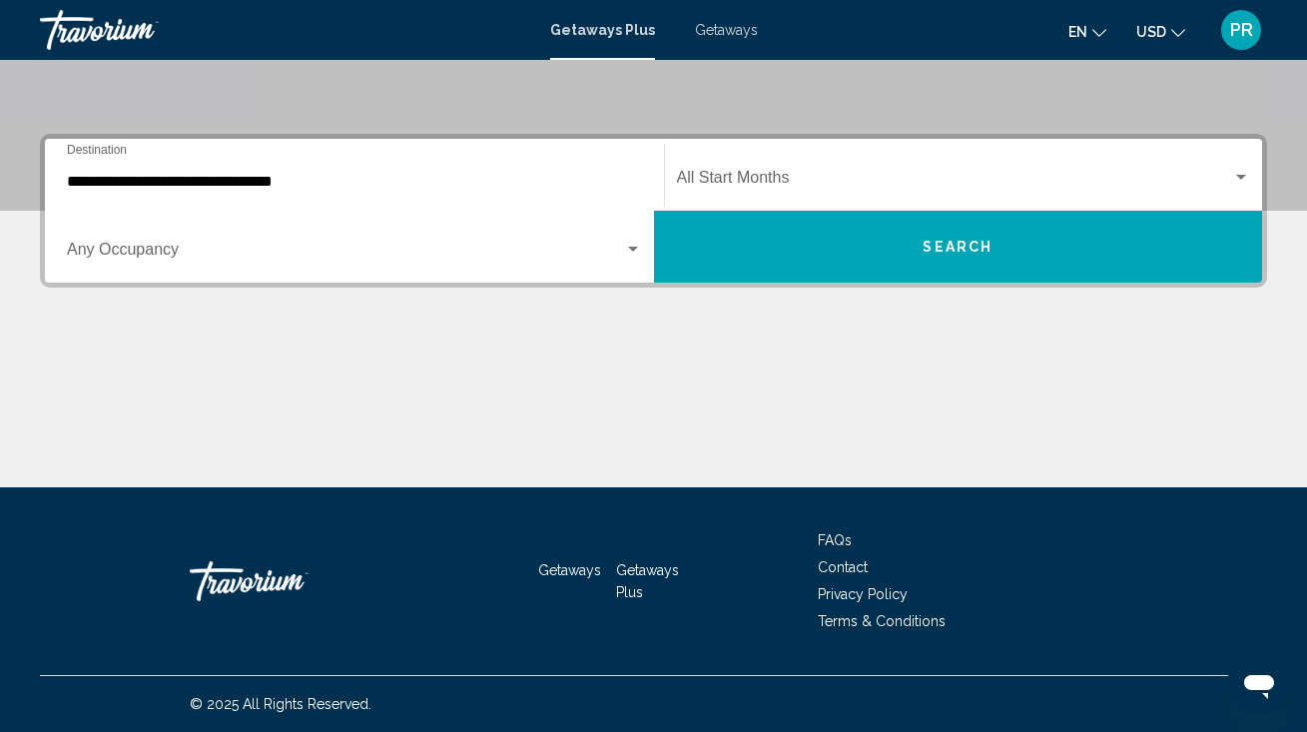
click at [261, 272] on div "Occupancy Any Occupancy" at bounding box center [354, 247] width 575 height 63
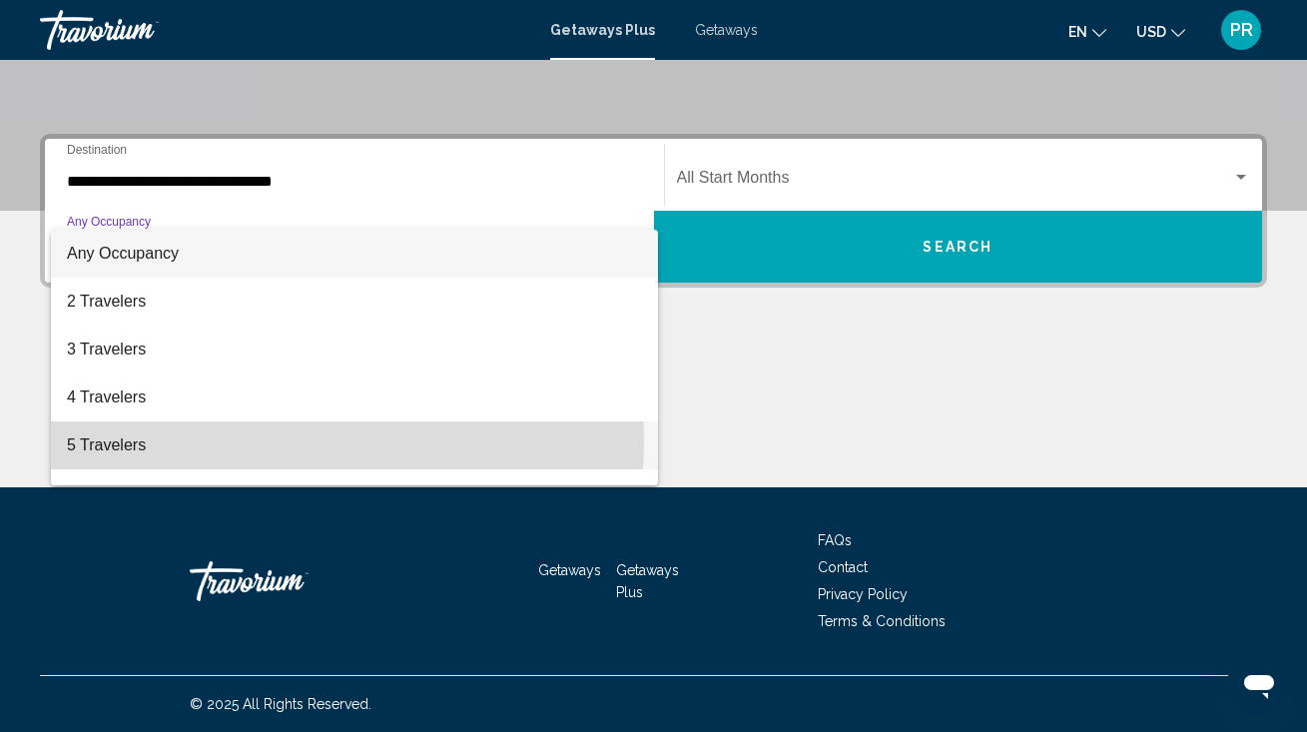
click at [277, 441] on span "5 Travelers" at bounding box center [354, 445] width 575 height 48
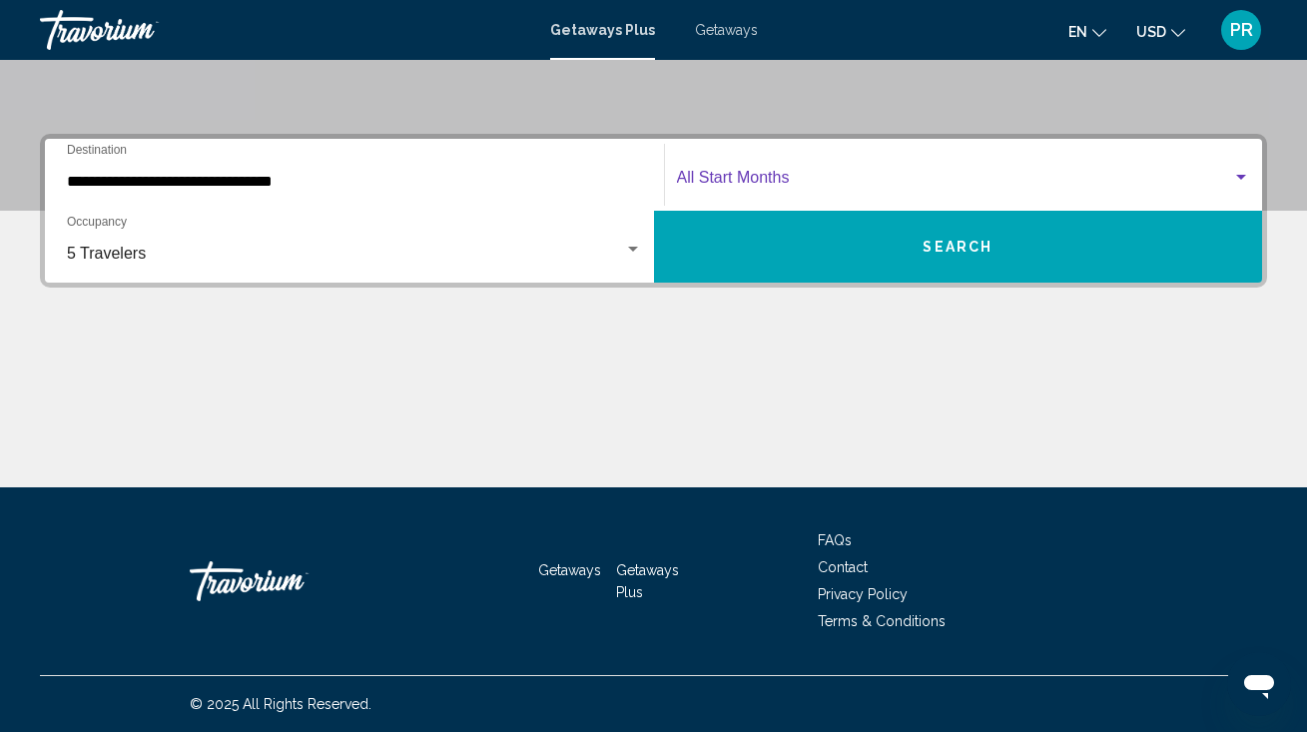
click at [785, 176] on span "Search widget" at bounding box center [955, 182] width 556 height 18
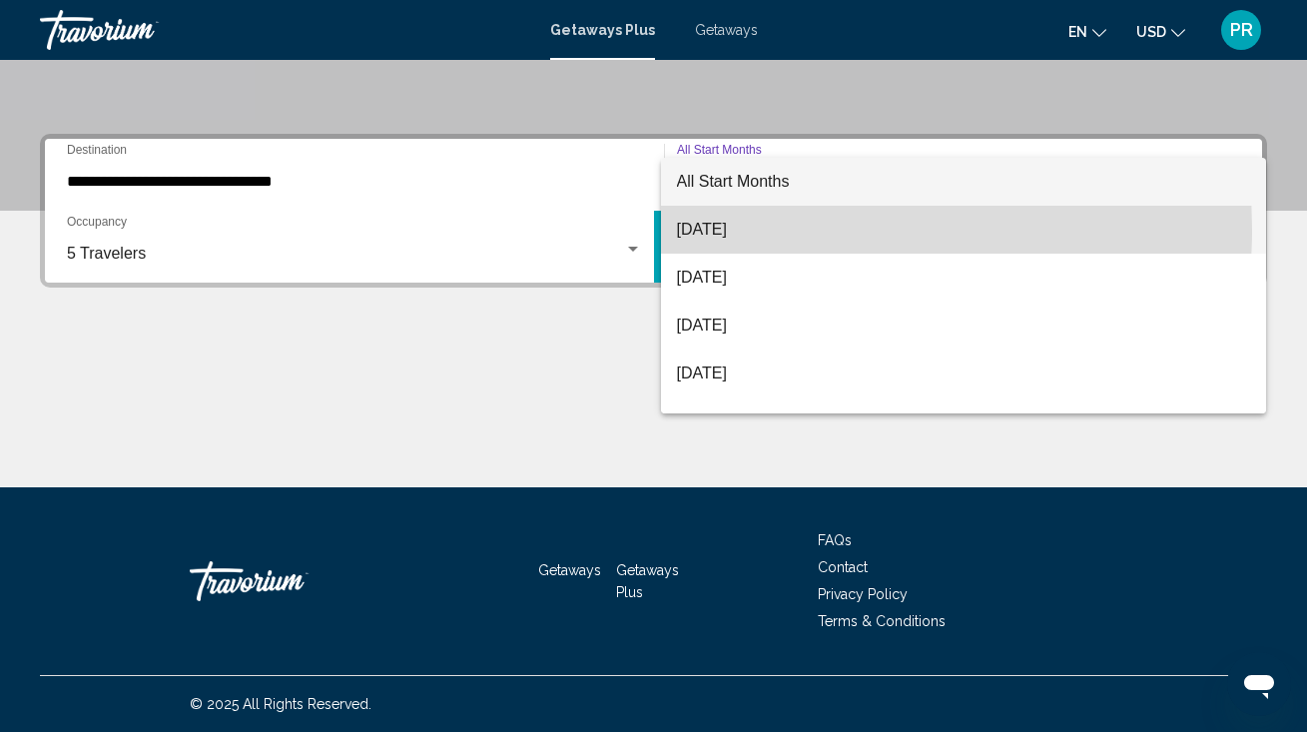
click at [754, 230] on span "[DATE]" at bounding box center [964, 230] width 574 height 48
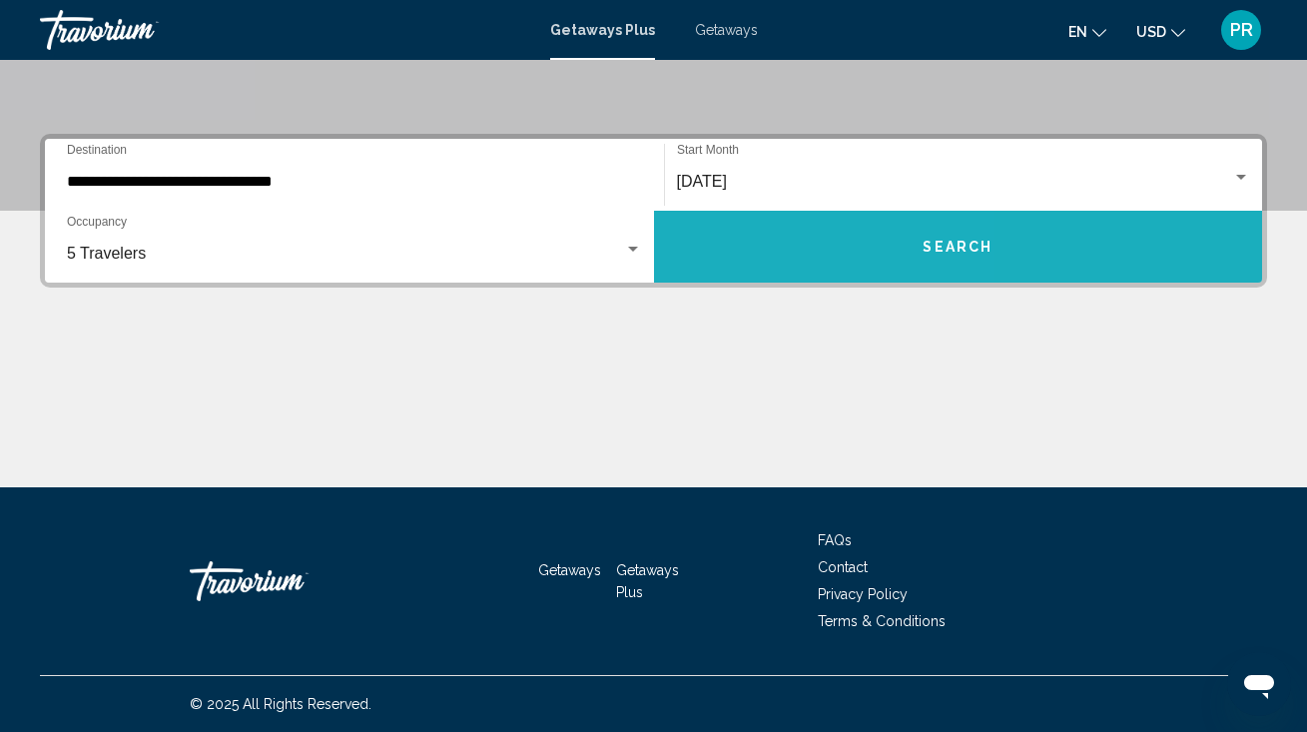
click at [749, 231] on button "Search" at bounding box center [958, 247] width 609 height 72
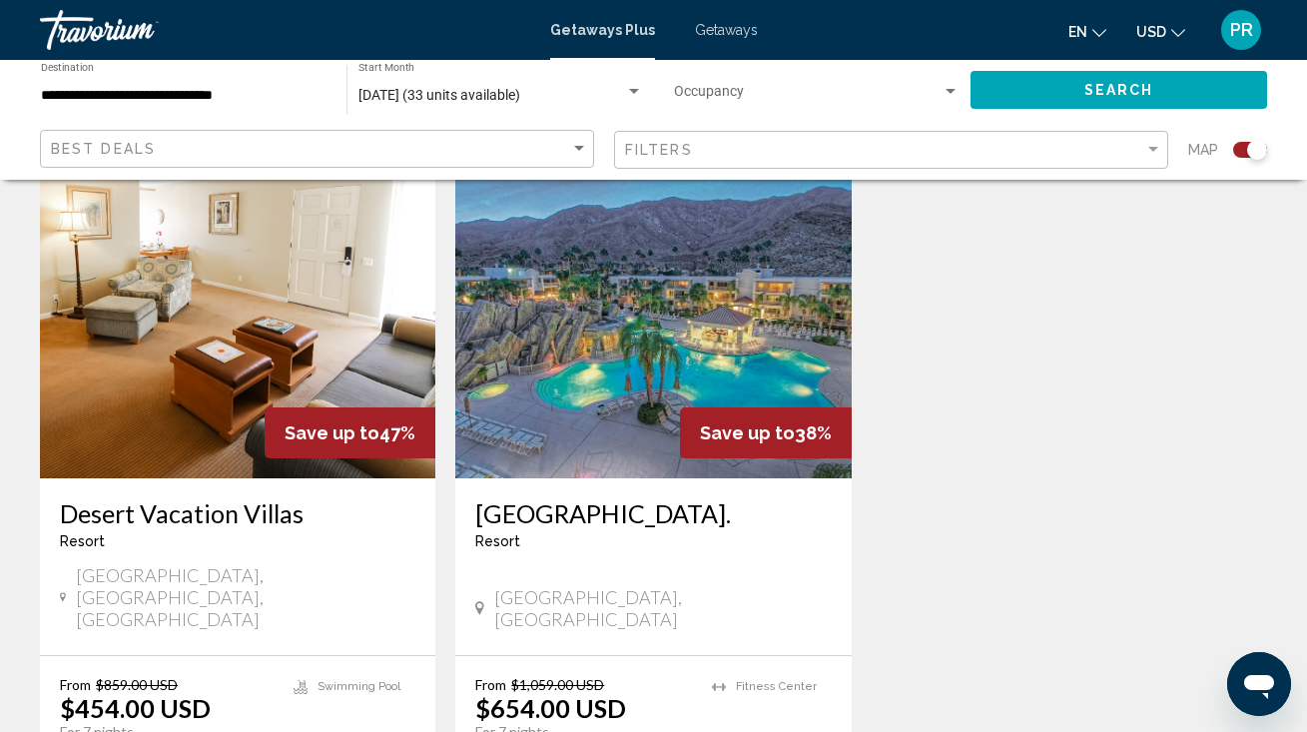
scroll to position [2188, 0]
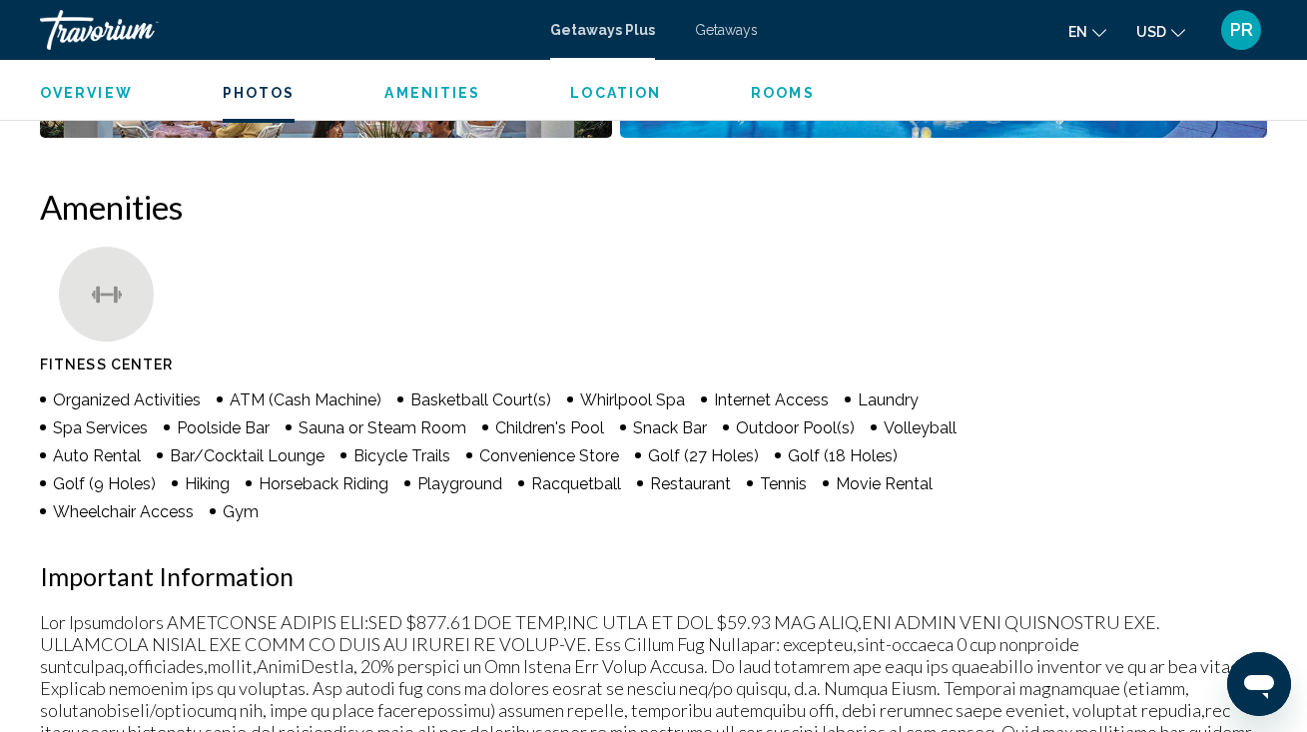
scroll to position [1817, 0]
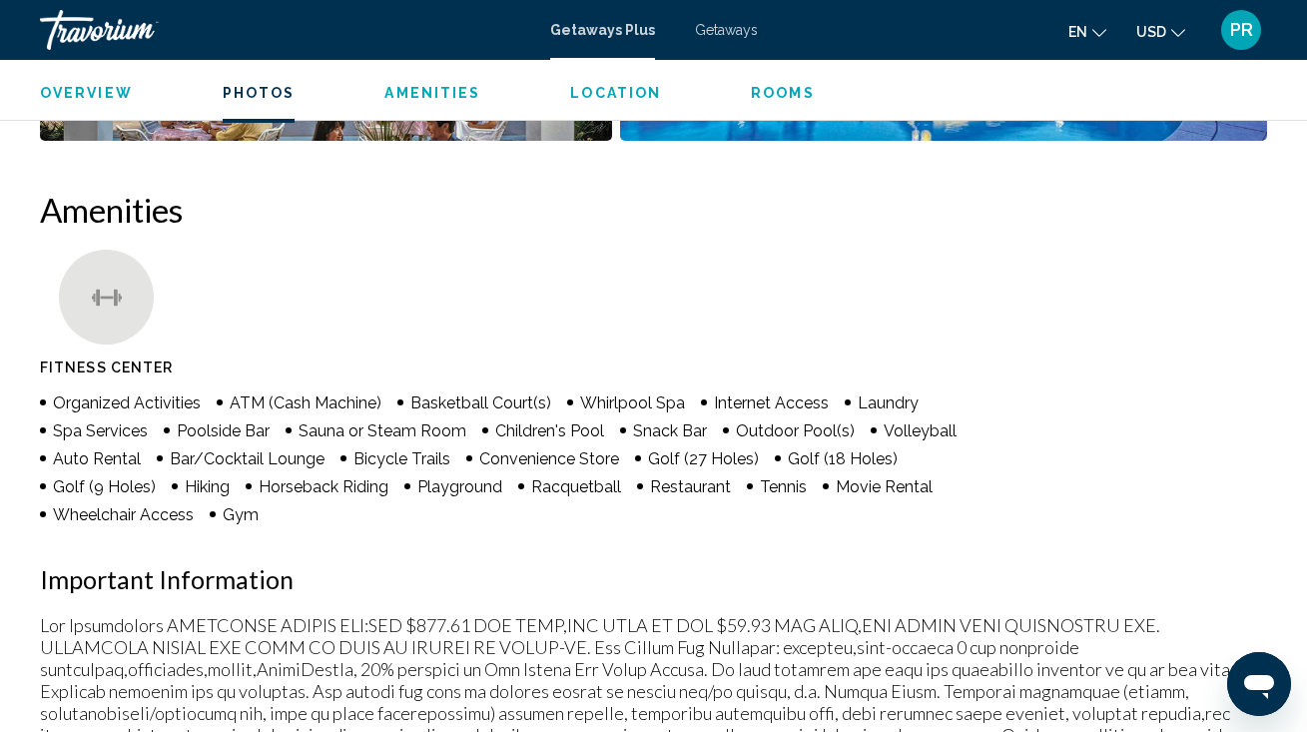
click at [770, 94] on span "Rooms" at bounding box center [783, 93] width 64 height 16
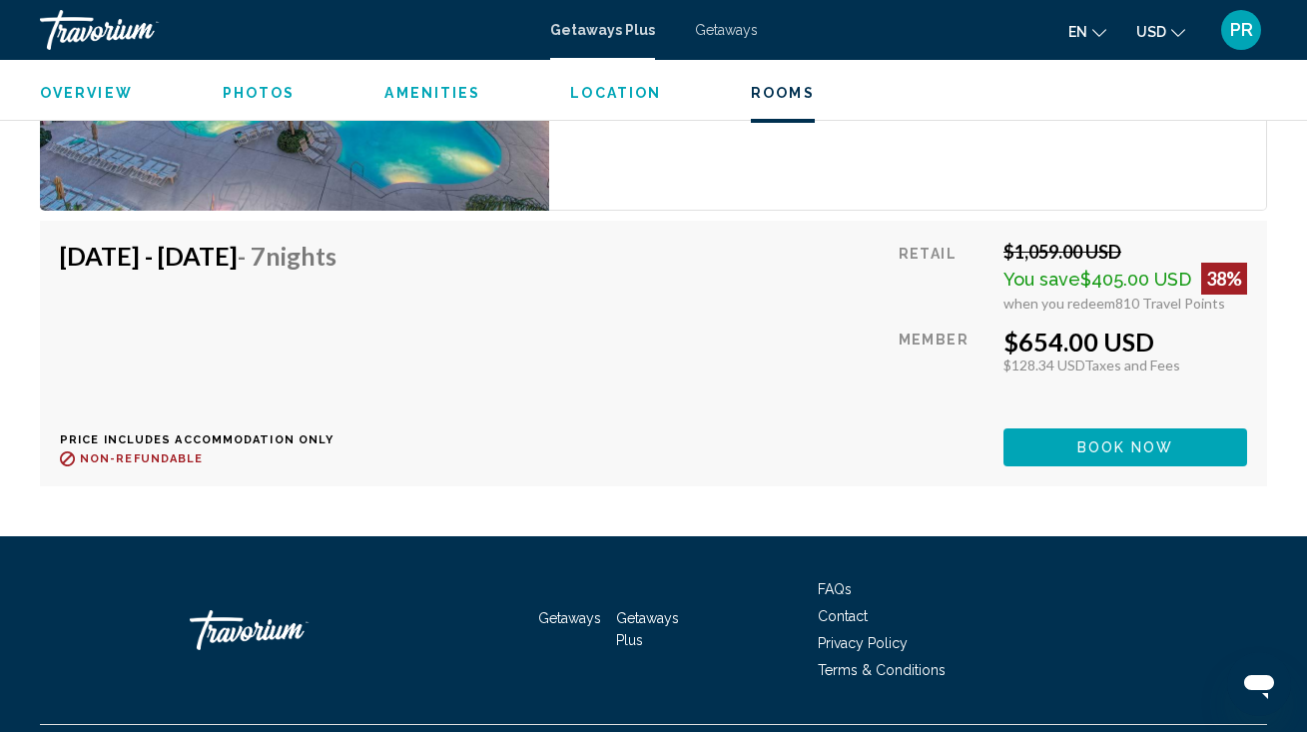
scroll to position [3910, 0]
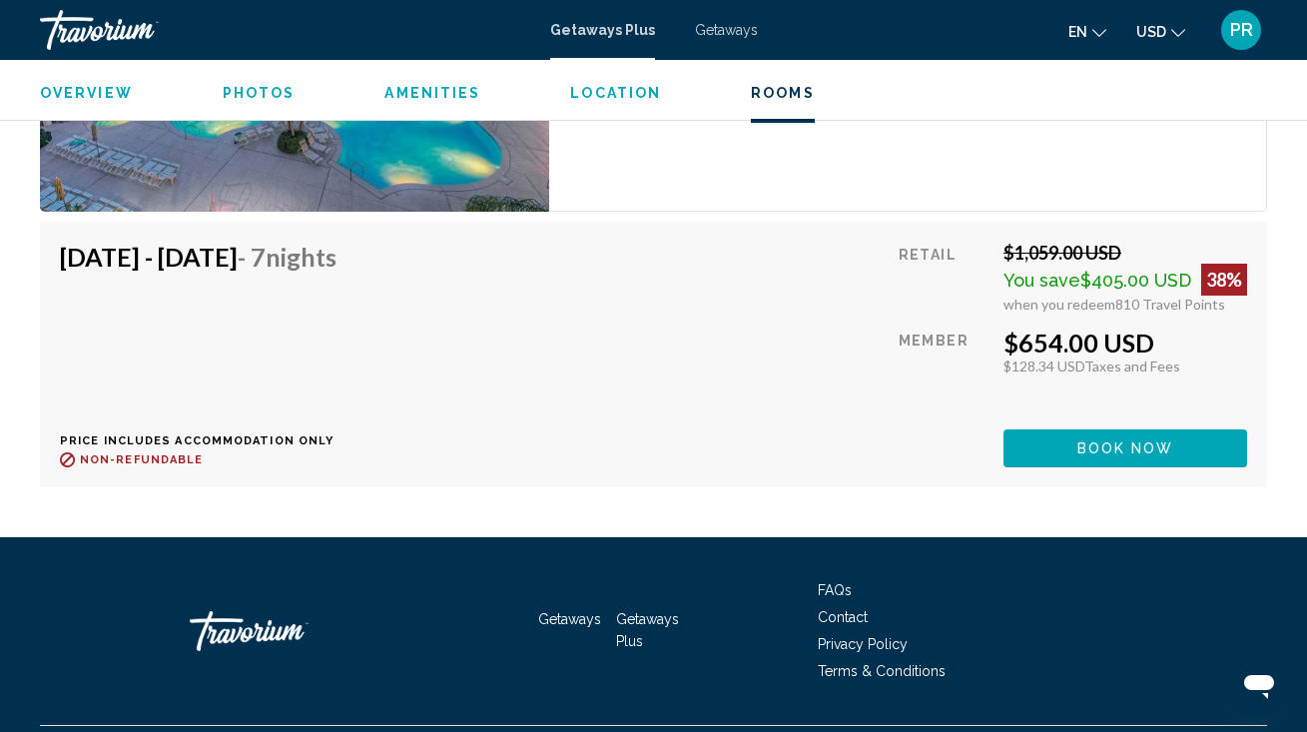
click at [724, 30] on span "Getaways" at bounding box center [726, 30] width 63 height 16
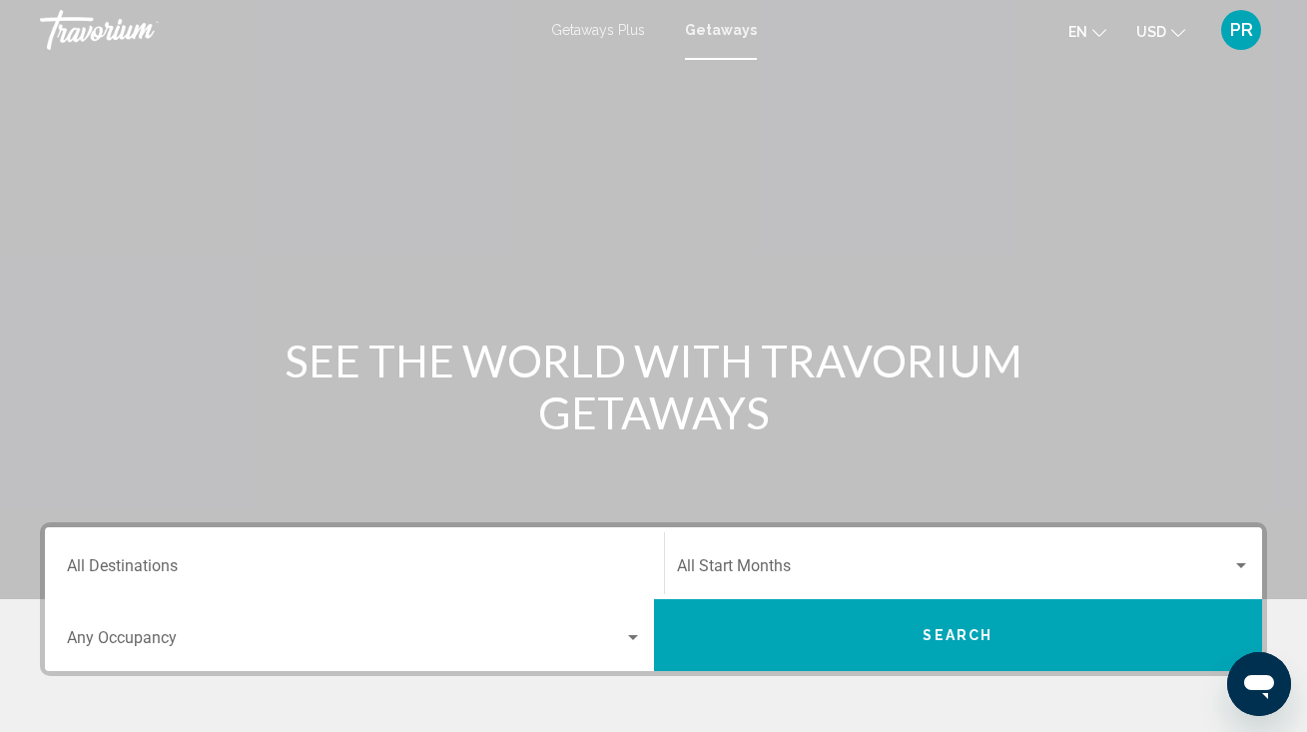
click at [365, 537] on div "Destination All Destinations" at bounding box center [354, 563] width 575 height 63
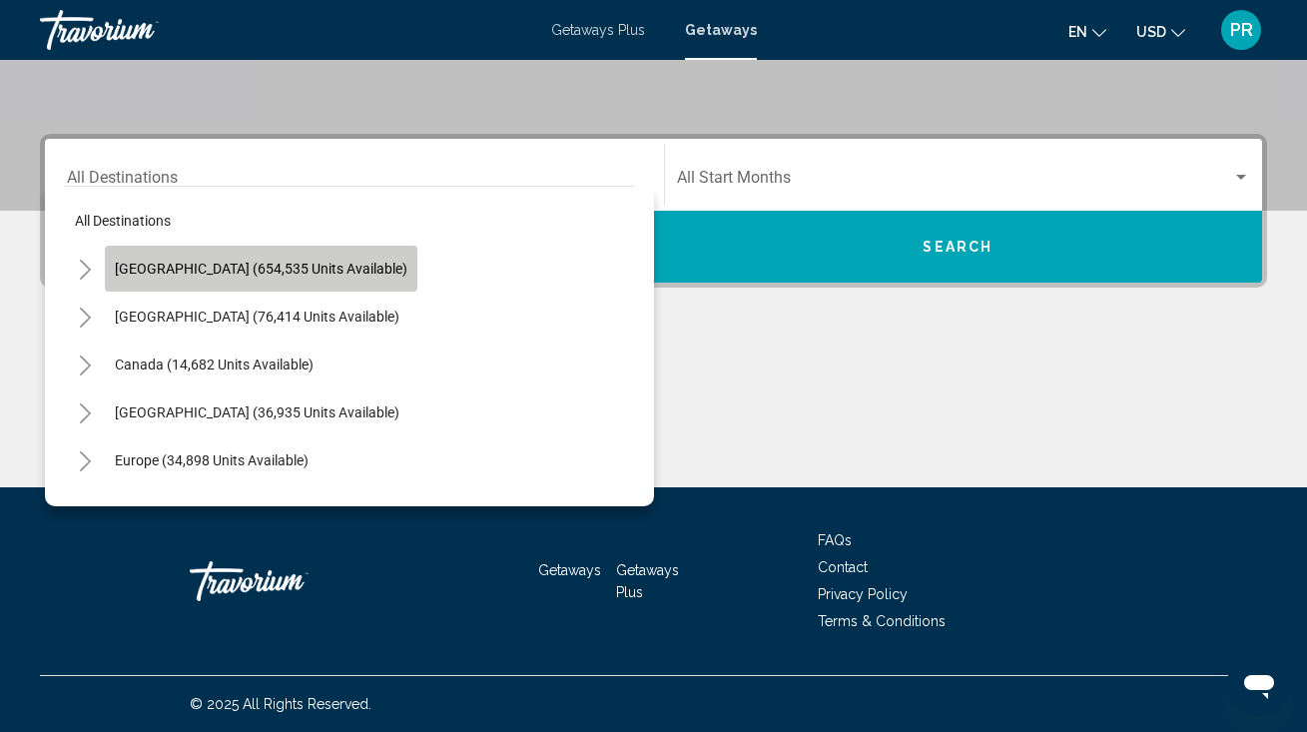
click at [310, 262] on span "[GEOGRAPHIC_DATA] (654,535 units available)" at bounding box center [261, 269] width 292 height 16
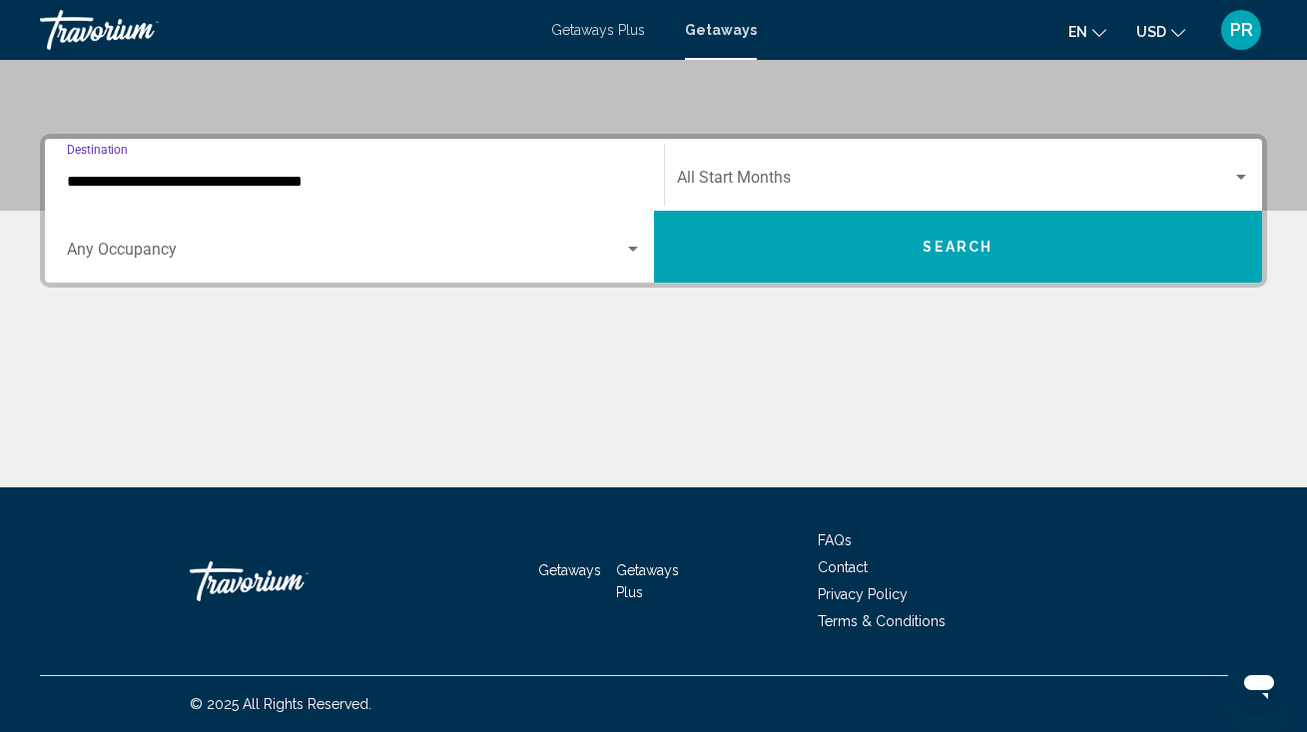
click at [271, 180] on input "**********" at bounding box center [354, 182] width 575 height 18
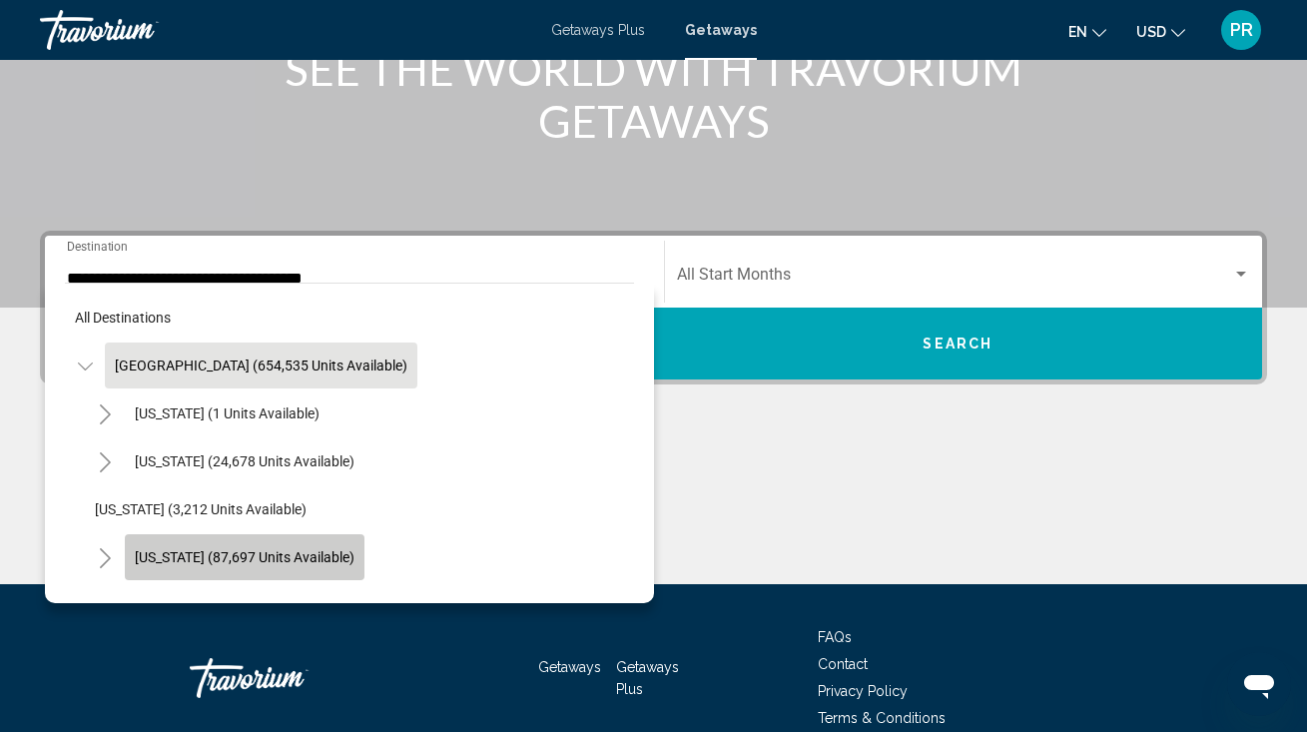
click at [305, 536] on button "[US_STATE] (87,697 units available)" at bounding box center [245, 557] width 240 height 46
type input "**********"
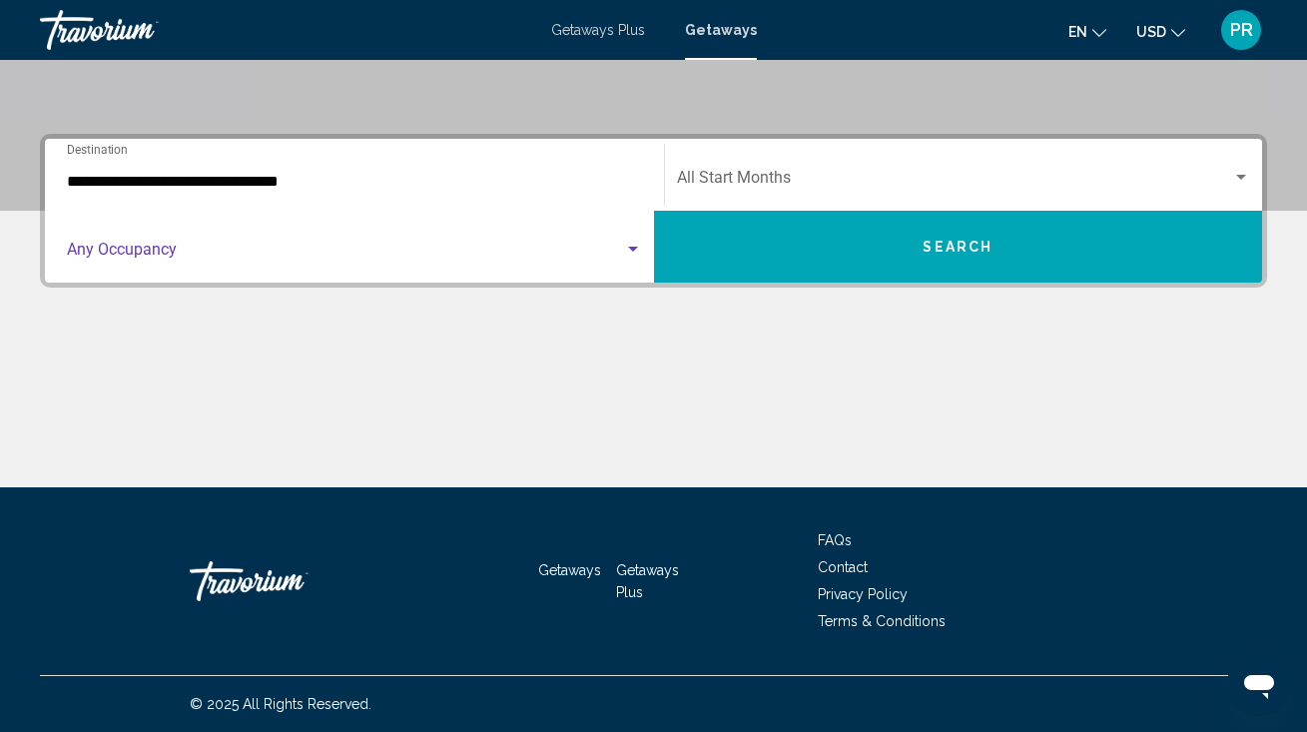
click at [269, 252] on span "Search widget" at bounding box center [345, 254] width 557 height 18
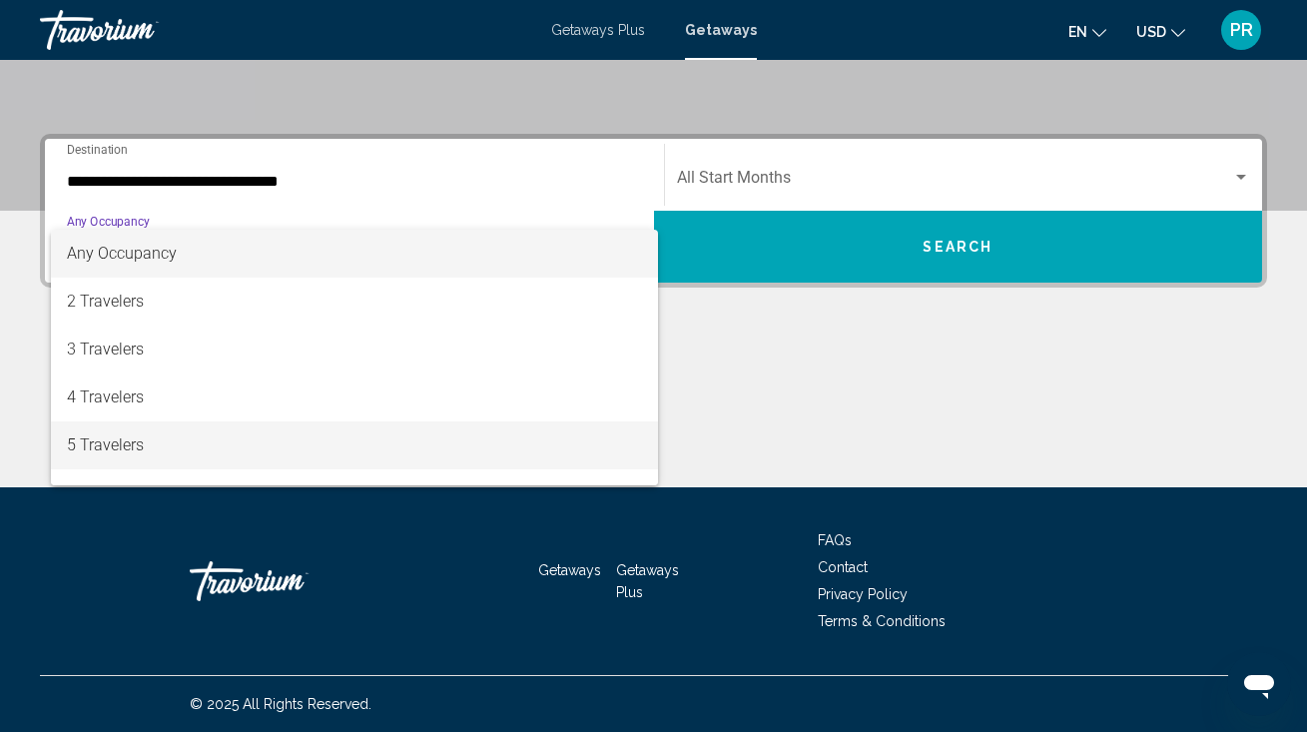
click at [283, 440] on span "5 Travelers" at bounding box center [354, 445] width 575 height 48
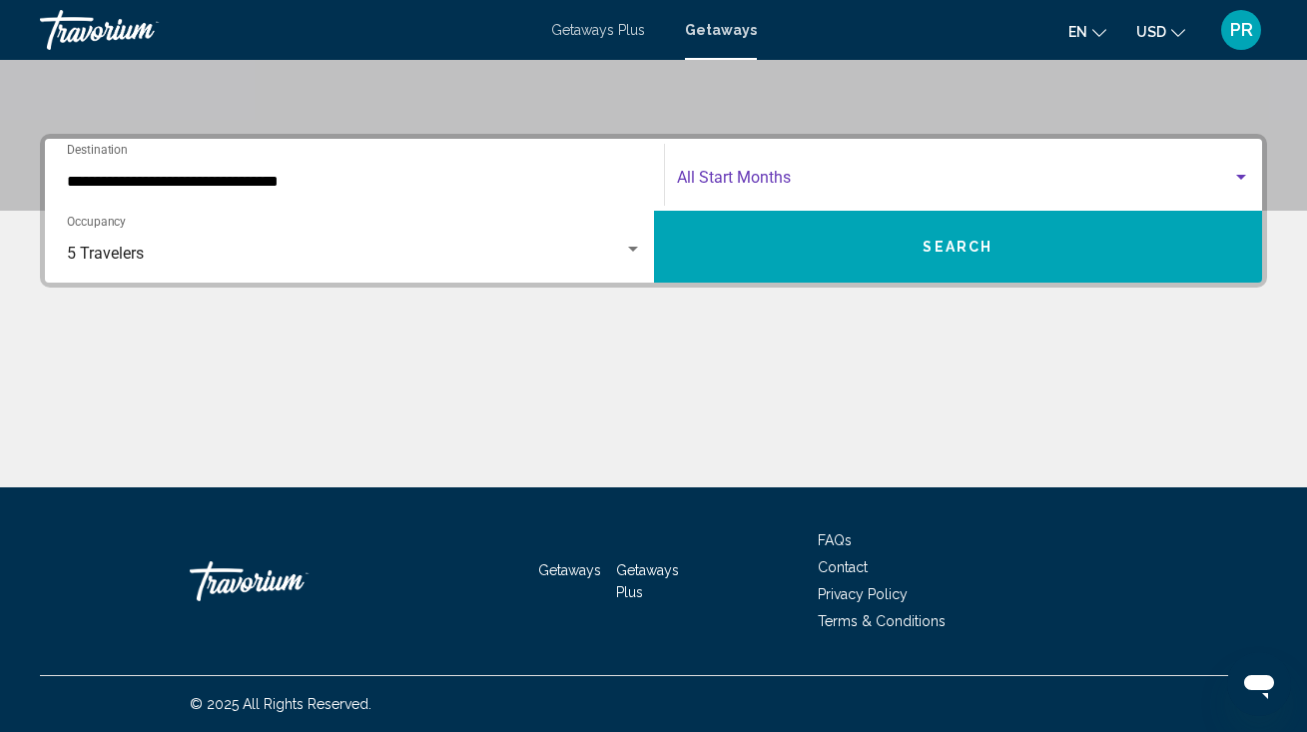
click at [734, 184] on span "Search widget" at bounding box center [955, 182] width 556 height 18
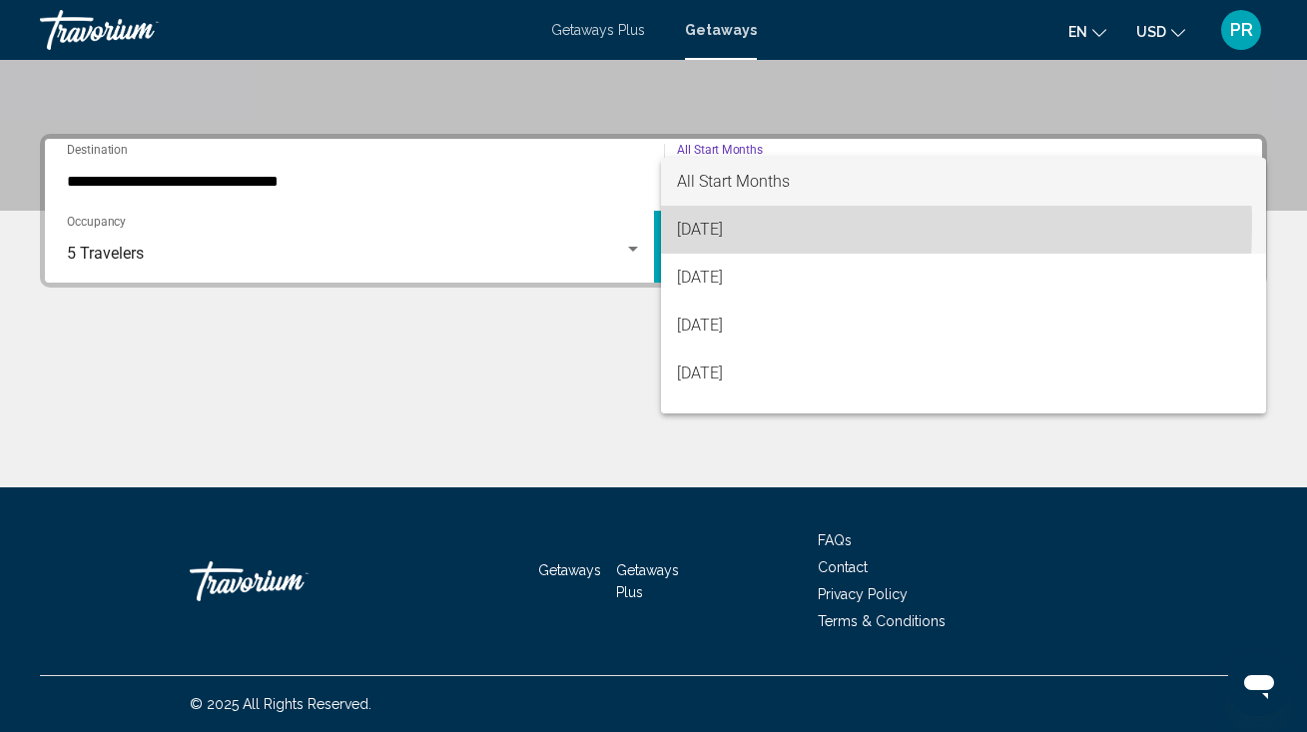
click at [734, 225] on span "[DATE]" at bounding box center [964, 230] width 574 height 48
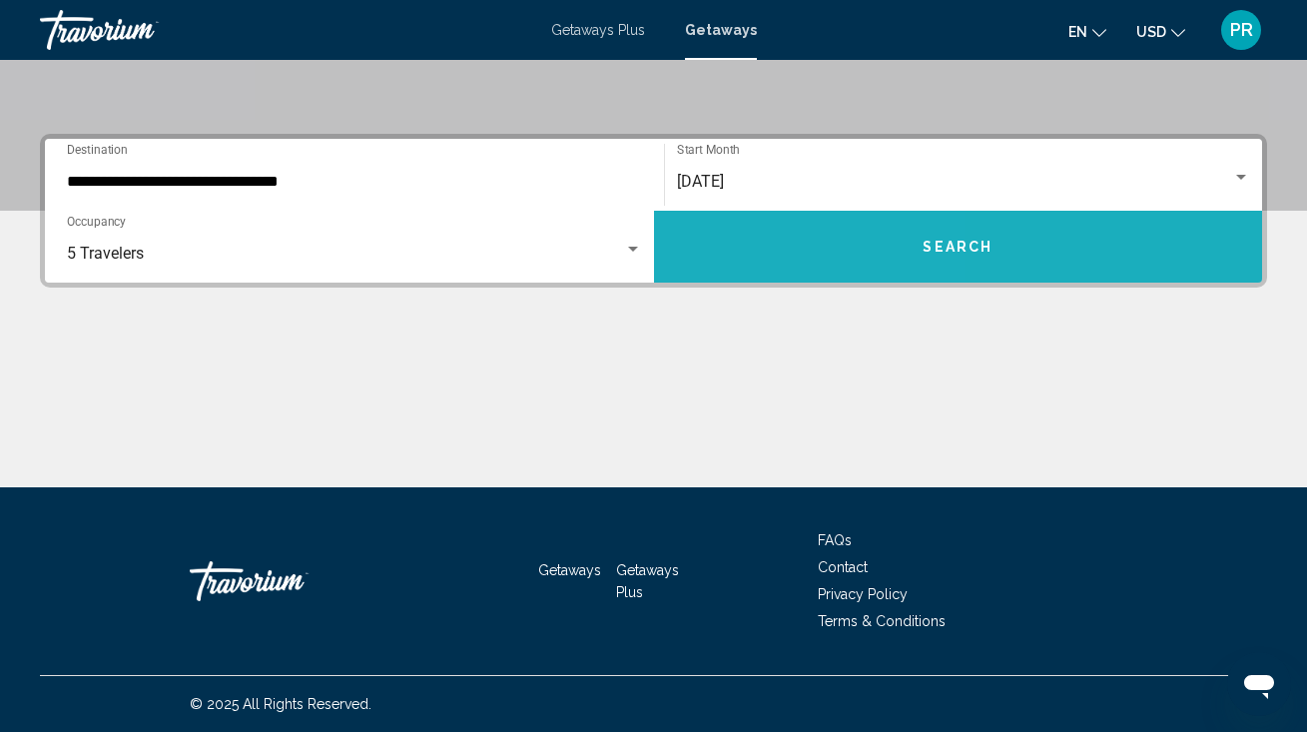
click at [734, 225] on button "Search" at bounding box center [958, 247] width 609 height 72
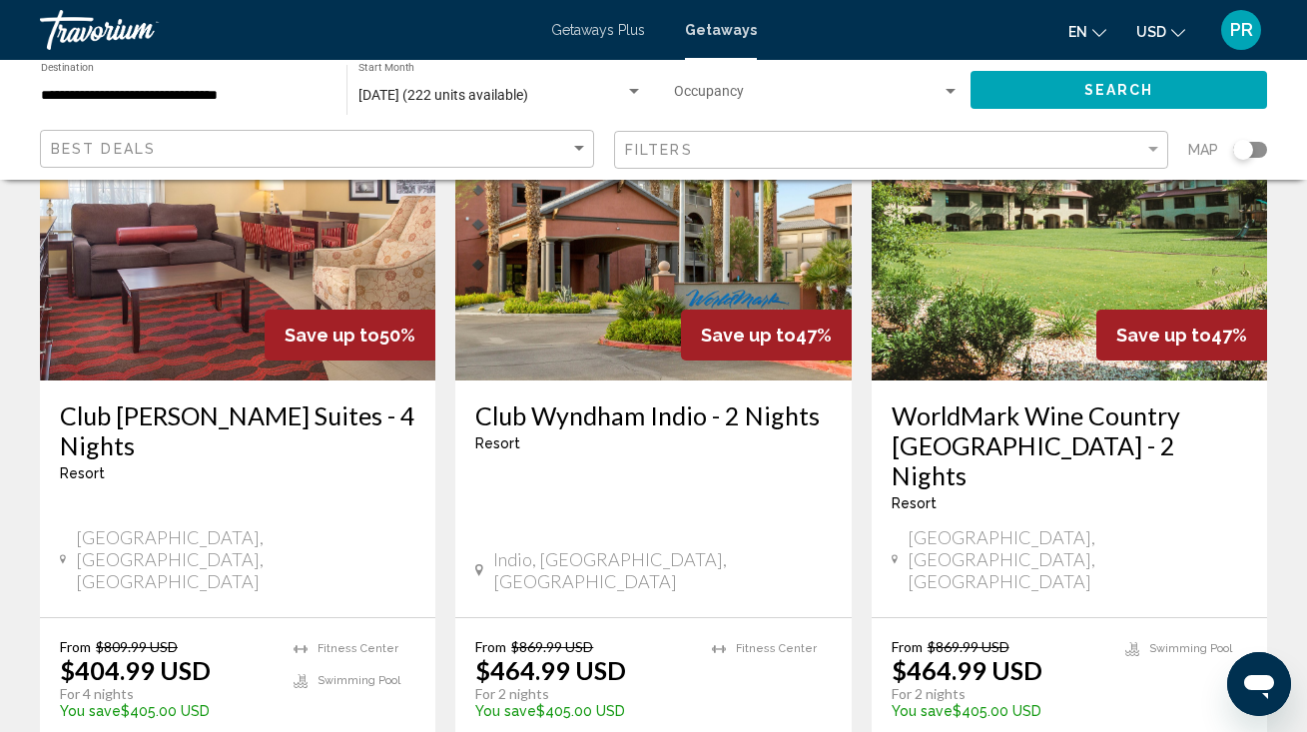
scroll to position [2506, 0]
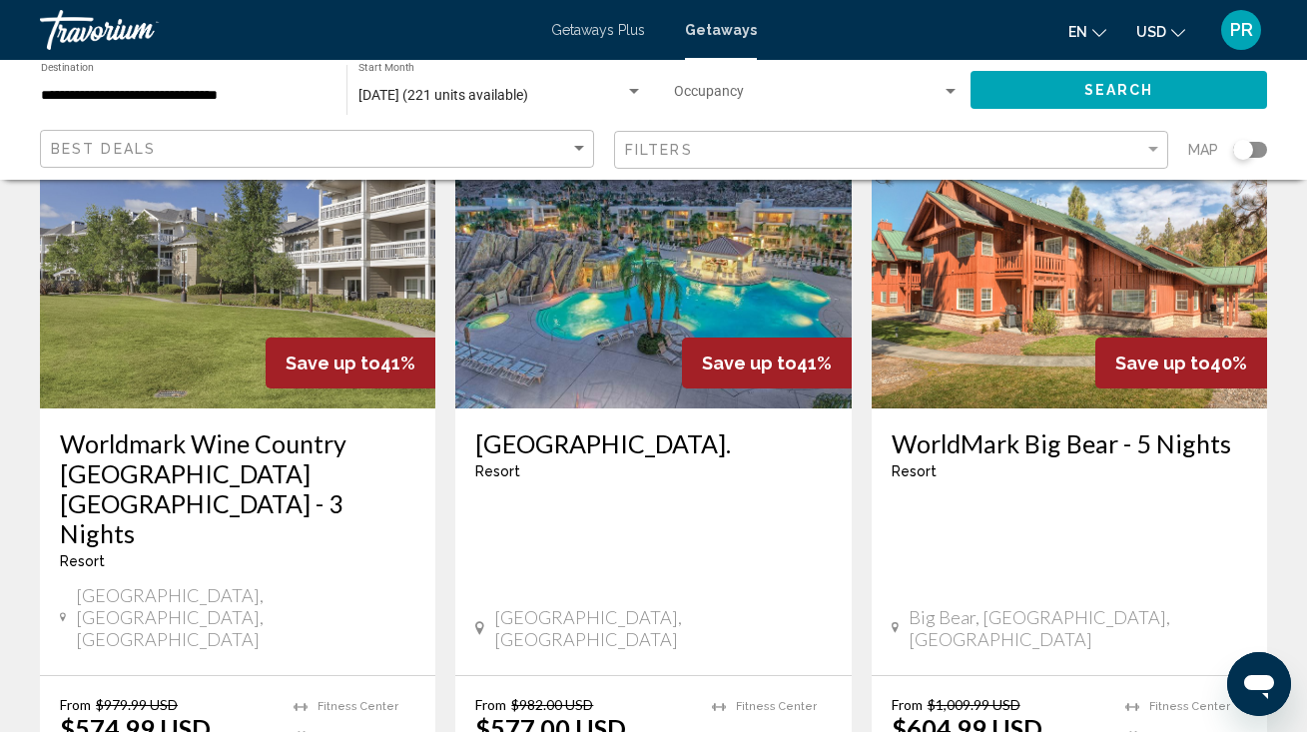
scroll to position [1783, 0]
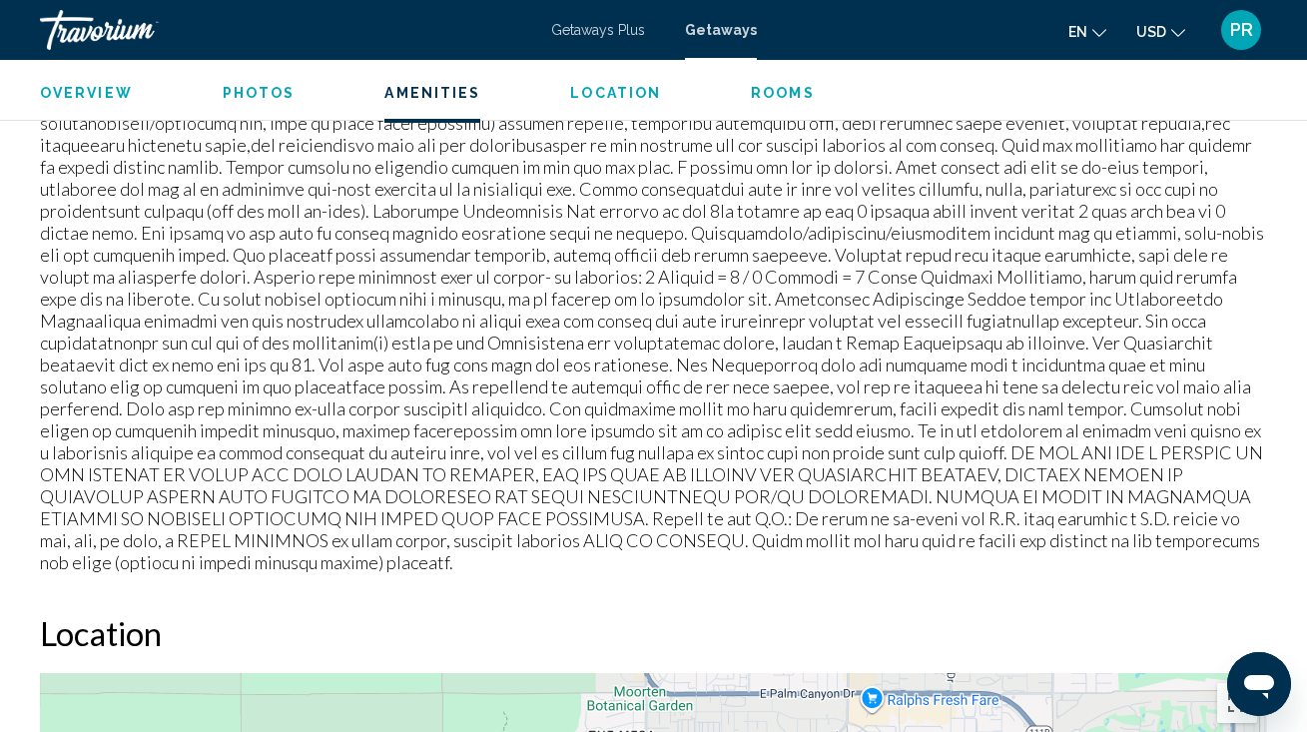
scroll to position [2220, 0]
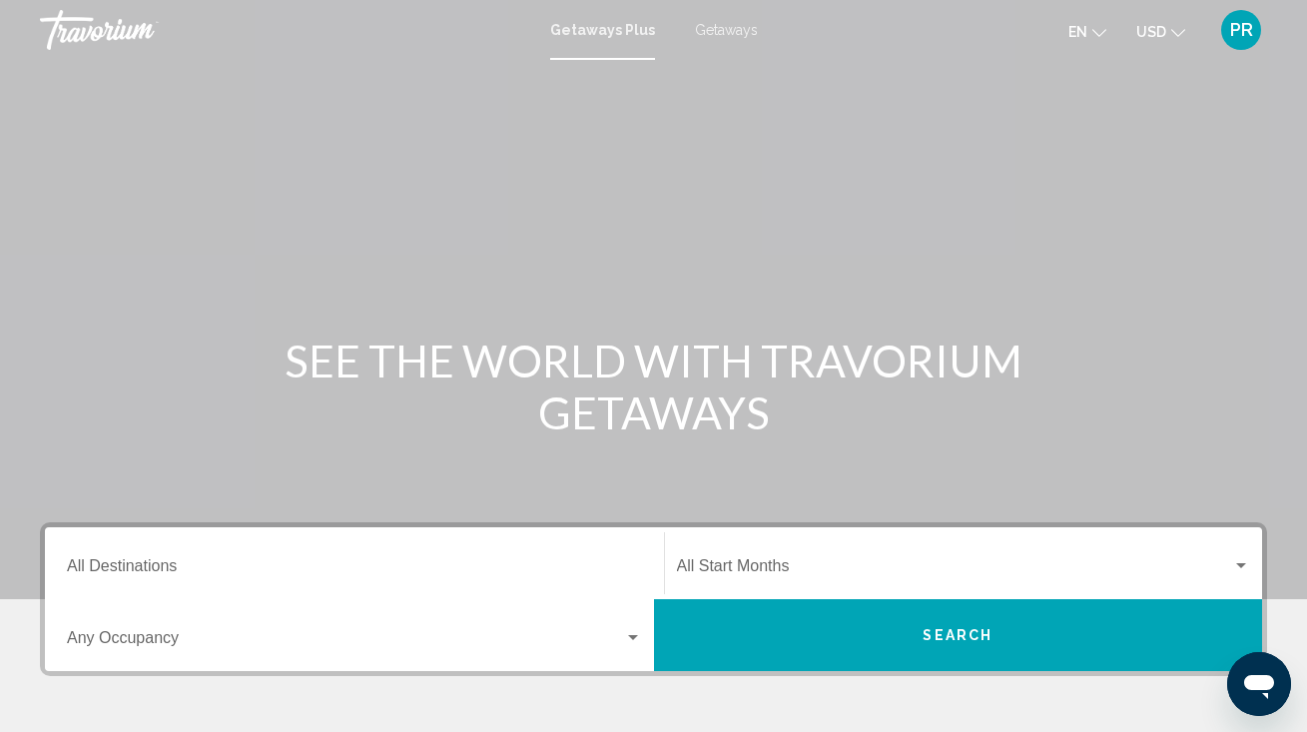
click at [293, 553] on div "Destination All Destinations" at bounding box center [354, 563] width 575 height 63
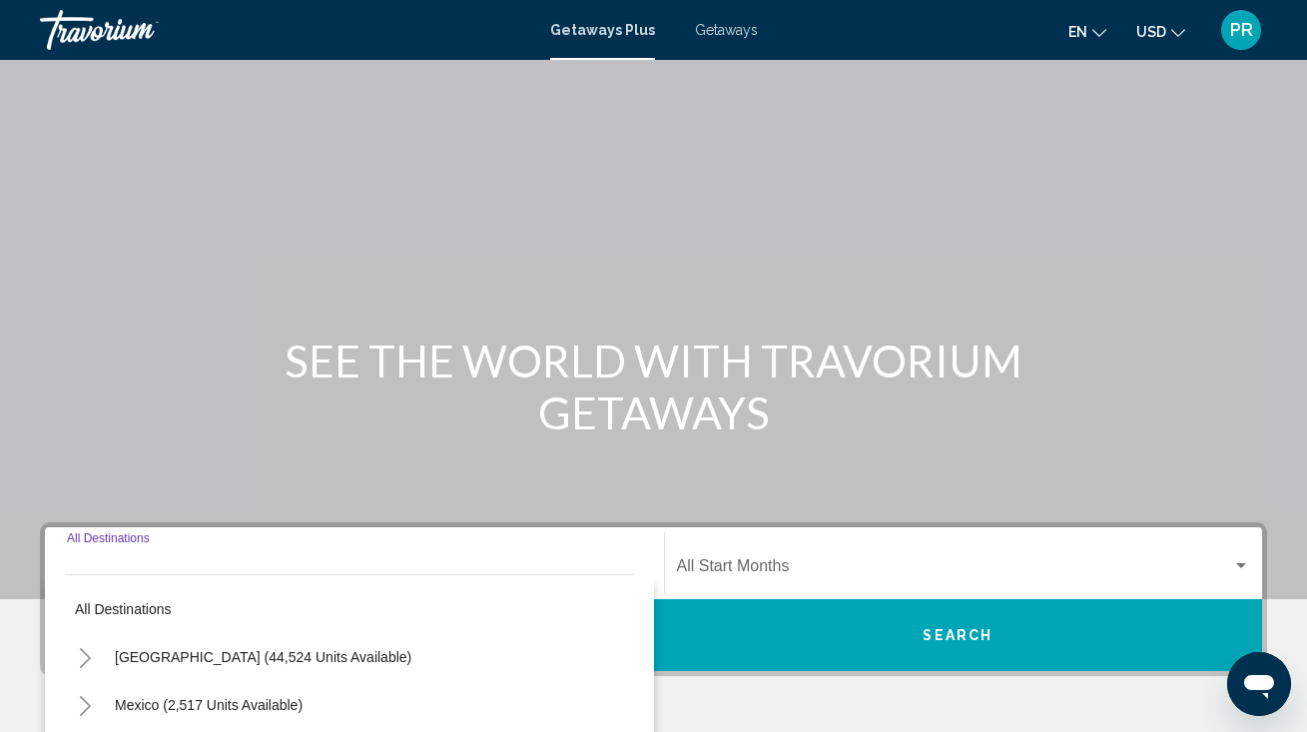
scroll to position [388, 0]
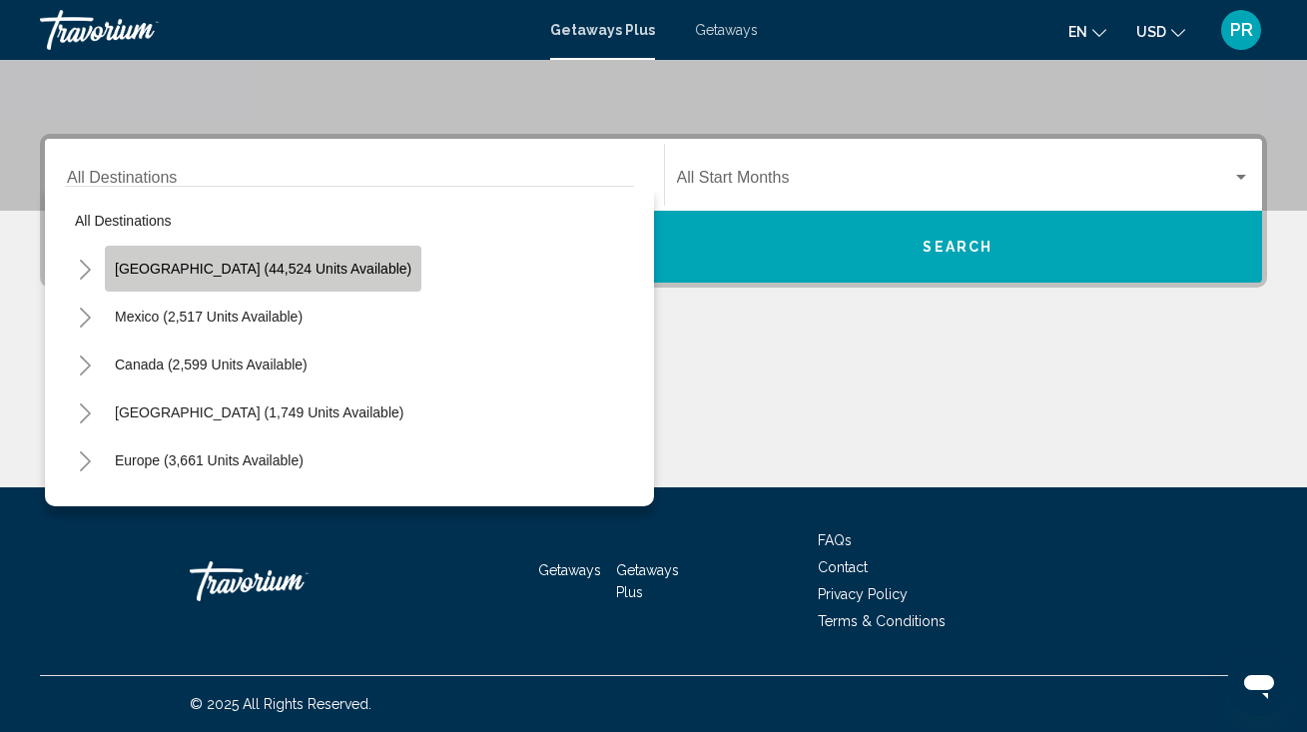
click at [268, 265] on span "[GEOGRAPHIC_DATA] (44,524 units available)" at bounding box center [263, 269] width 296 height 16
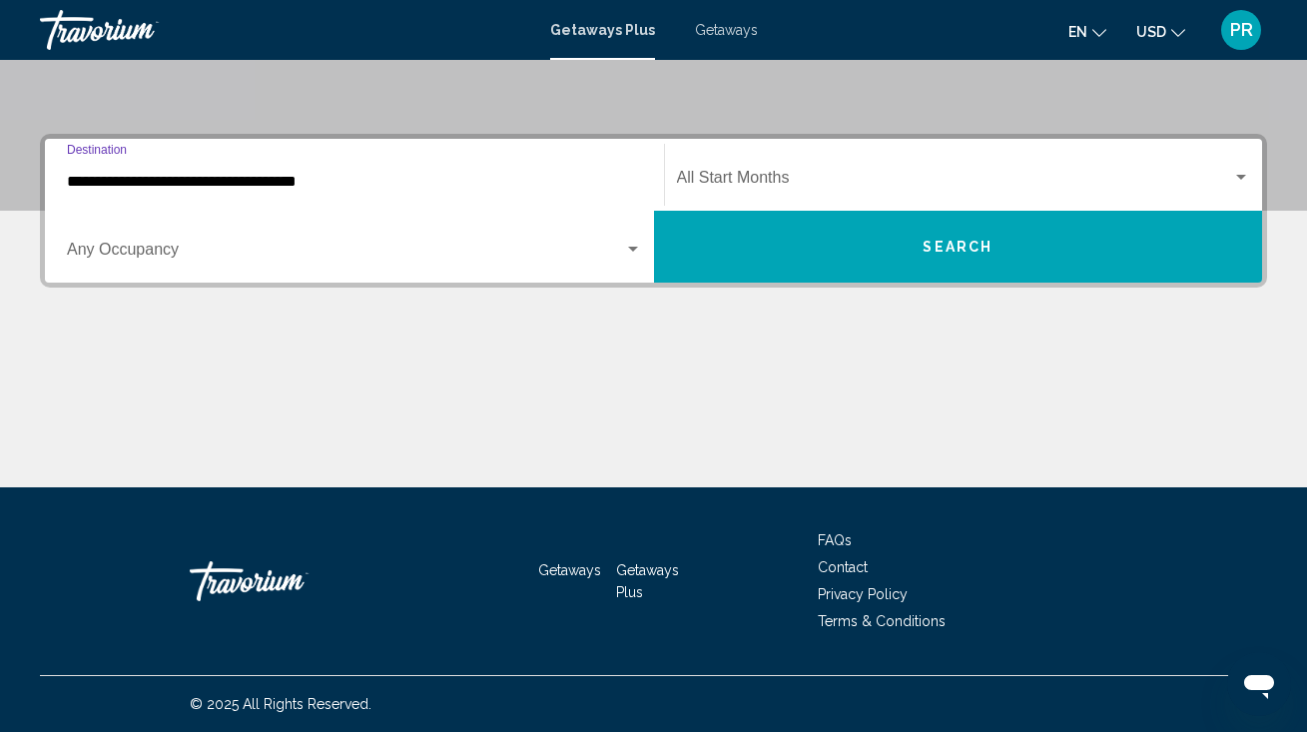
click at [262, 183] on input "**********" at bounding box center [354, 182] width 575 height 18
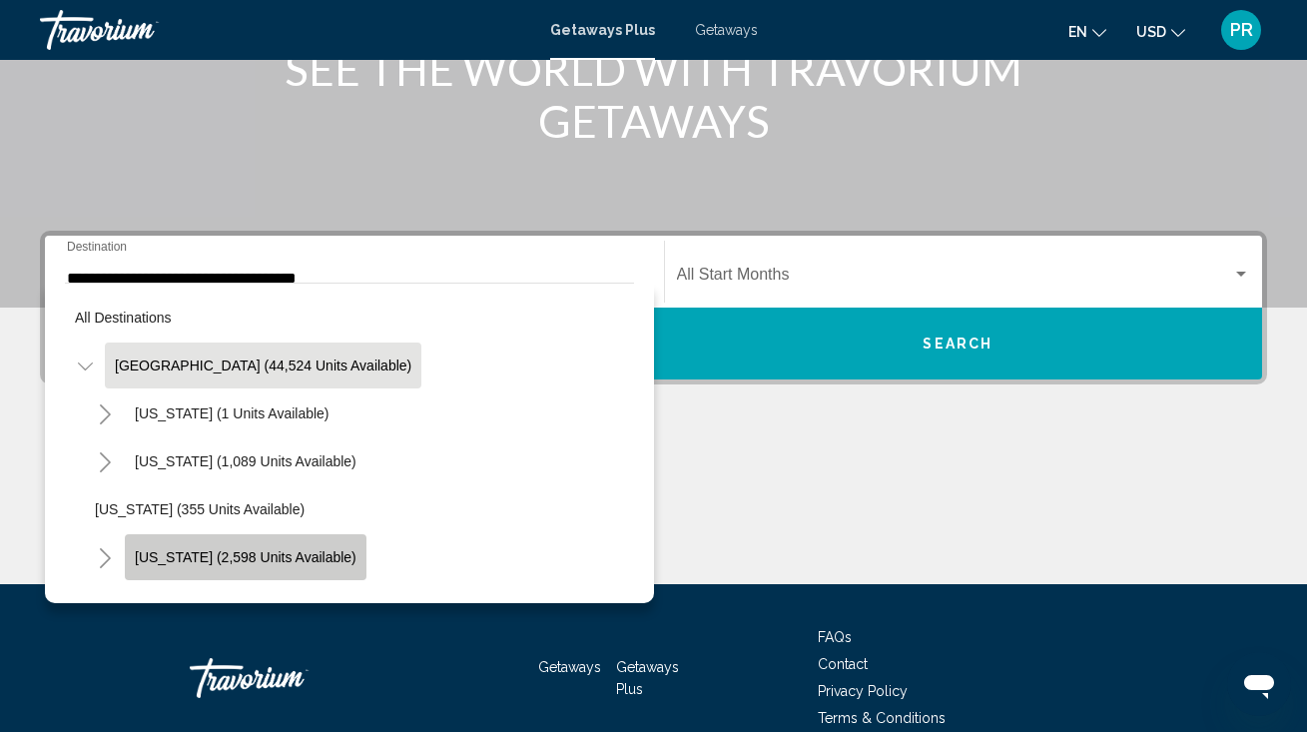
click at [292, 542] on button "[US_STATE] (2,598 units available)" at bounding box center [246, 557] width 242 height 46
type input "**********"
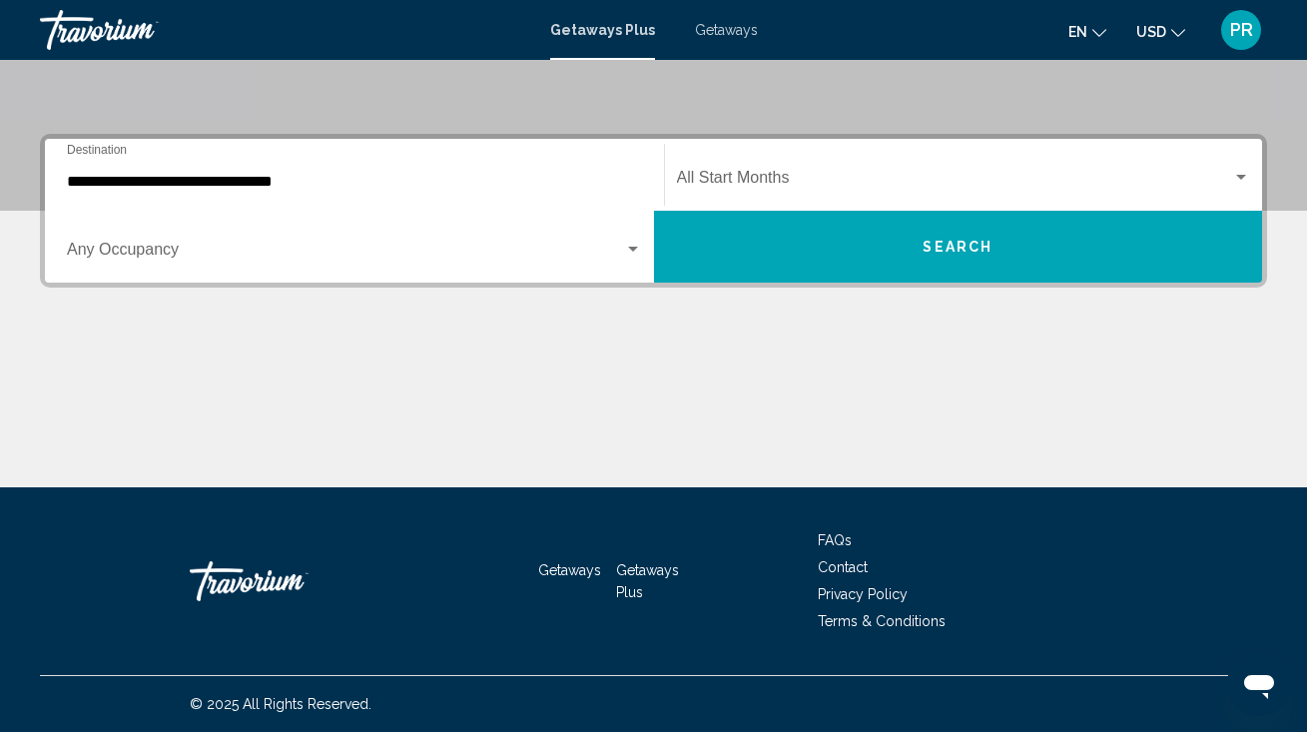
click at [275, 238] on div "Occupancy Any Occupancy" at bounding box center [354, 247] width 575 height 63
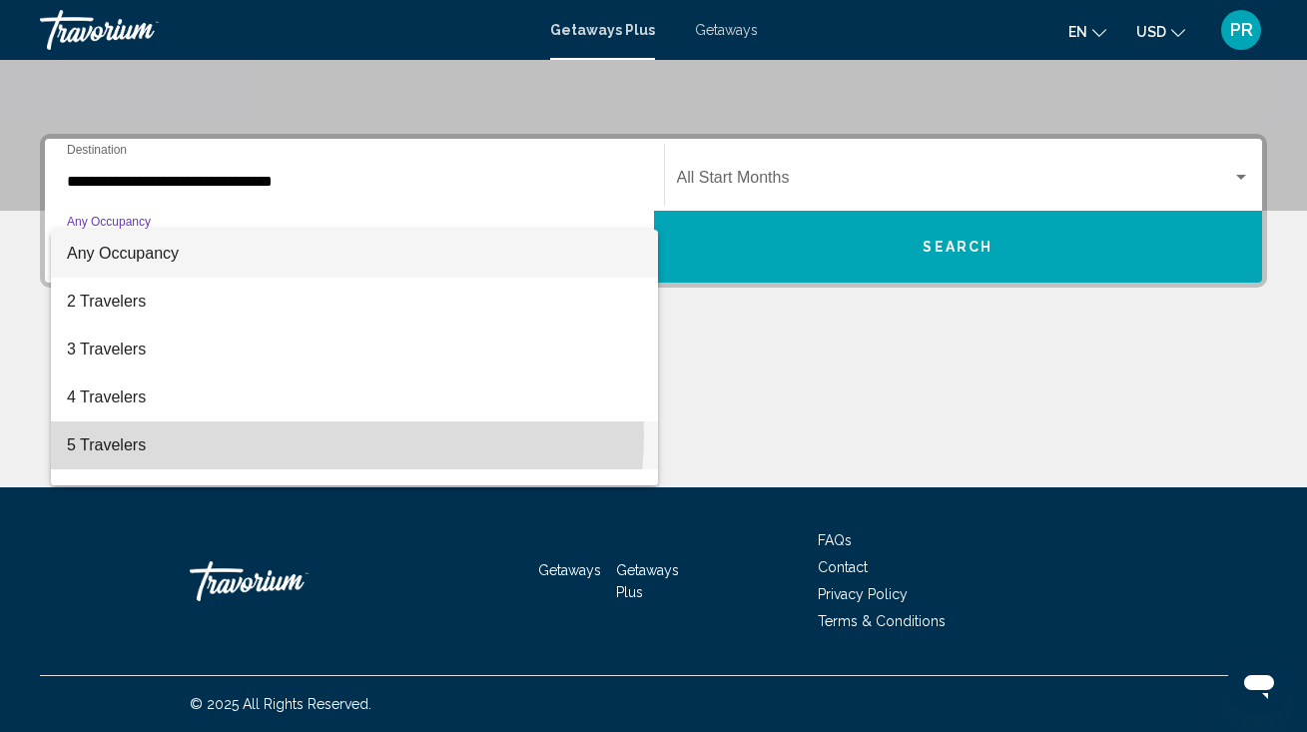
click at [296, 435] on span "5 Travelers" at bounding box center [354, 445] width 575 height 48
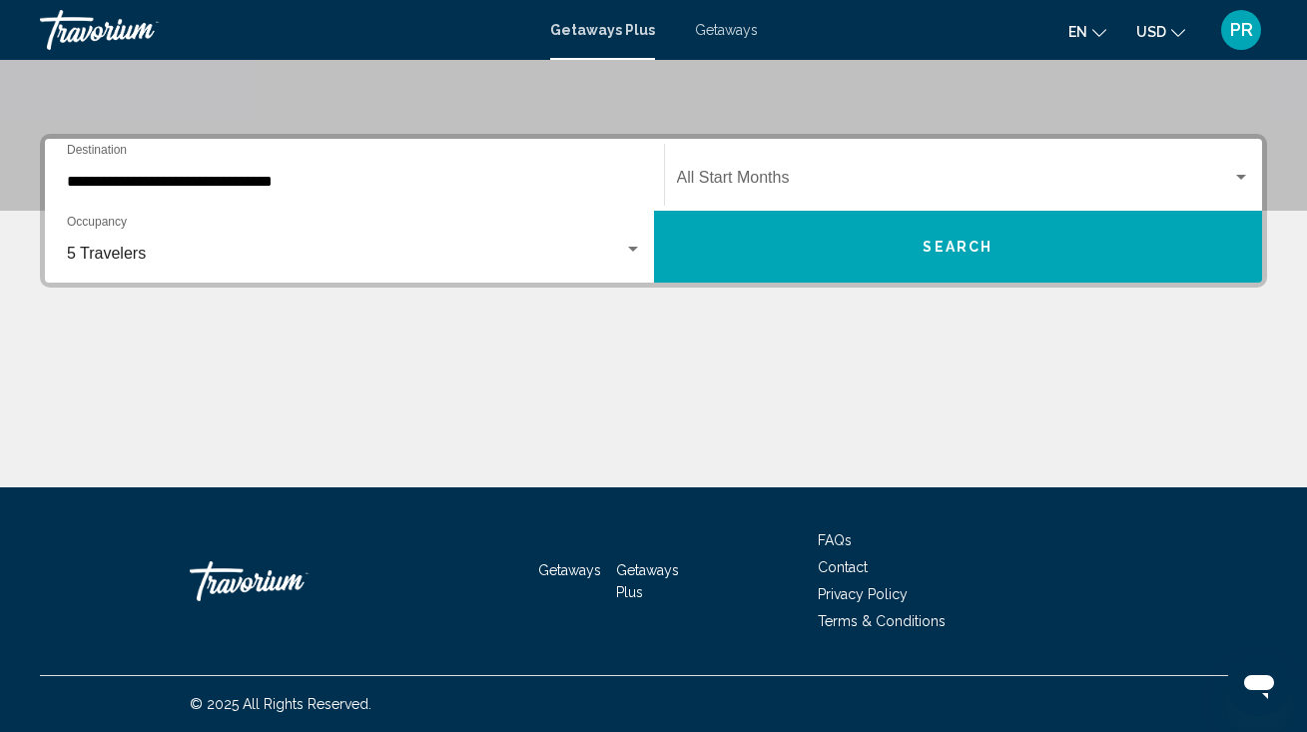
click at [721, 194] on div "Start Month All Start Months" at bounding box center [964, 175] width 574 height 63
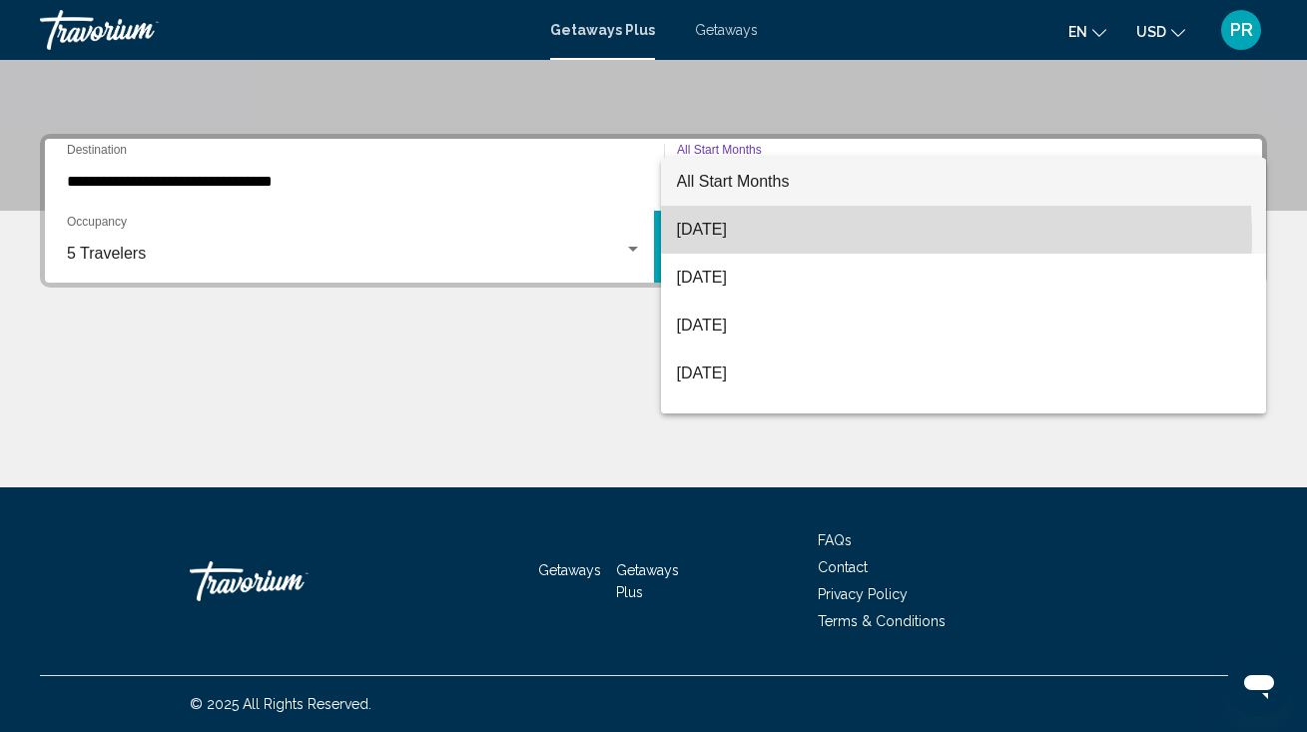
click at [731, 239] on span "[DATE]" at bounding box center [964, 230] width 574 height 48
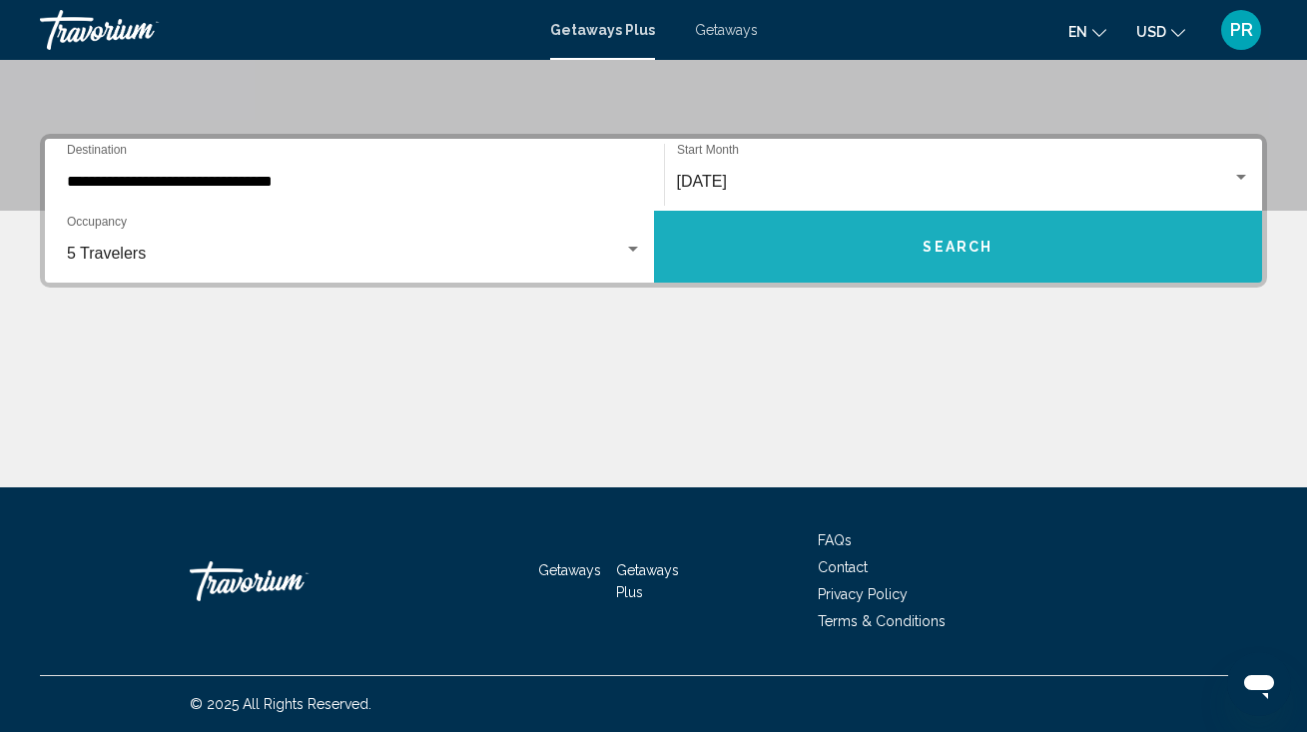
click at [731, 256] on button "Search" at bounding box center [958, 247] width 609 height 72
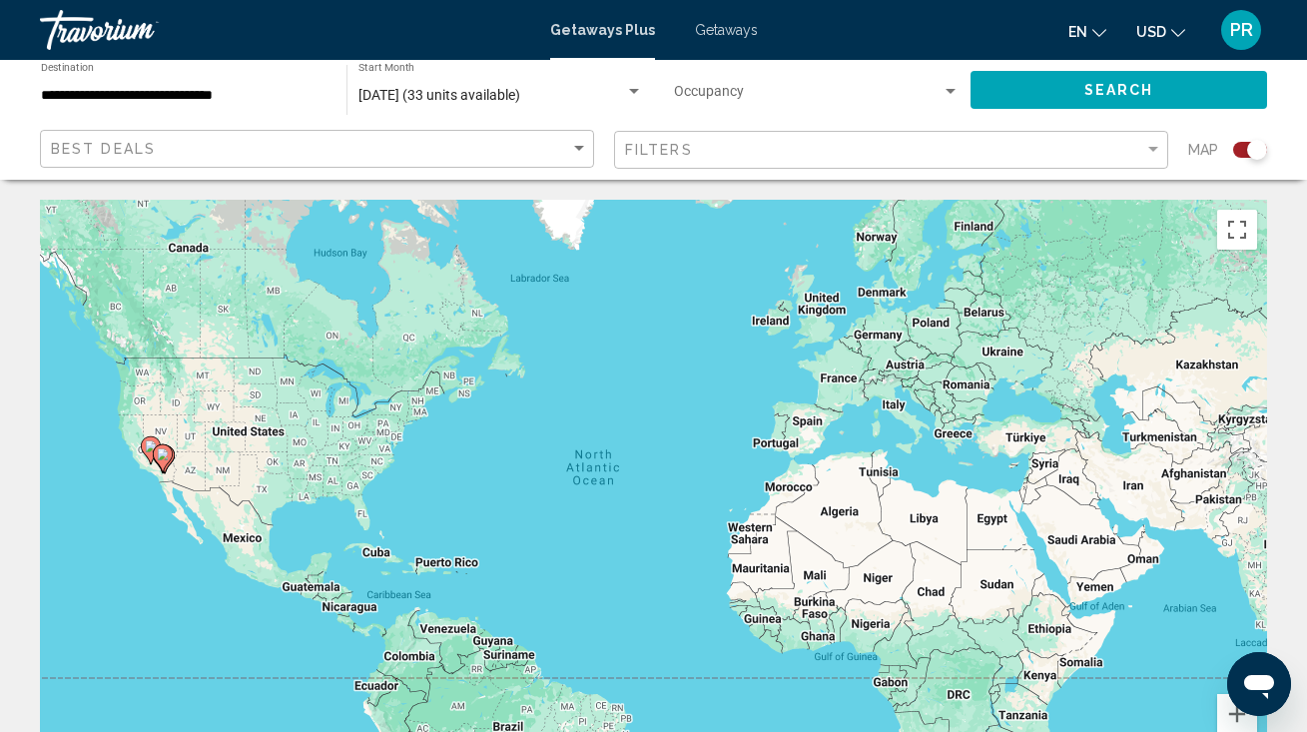
click at [725, 32] on span "Getaways" at bounding box center [726, 30] width 63 height 16
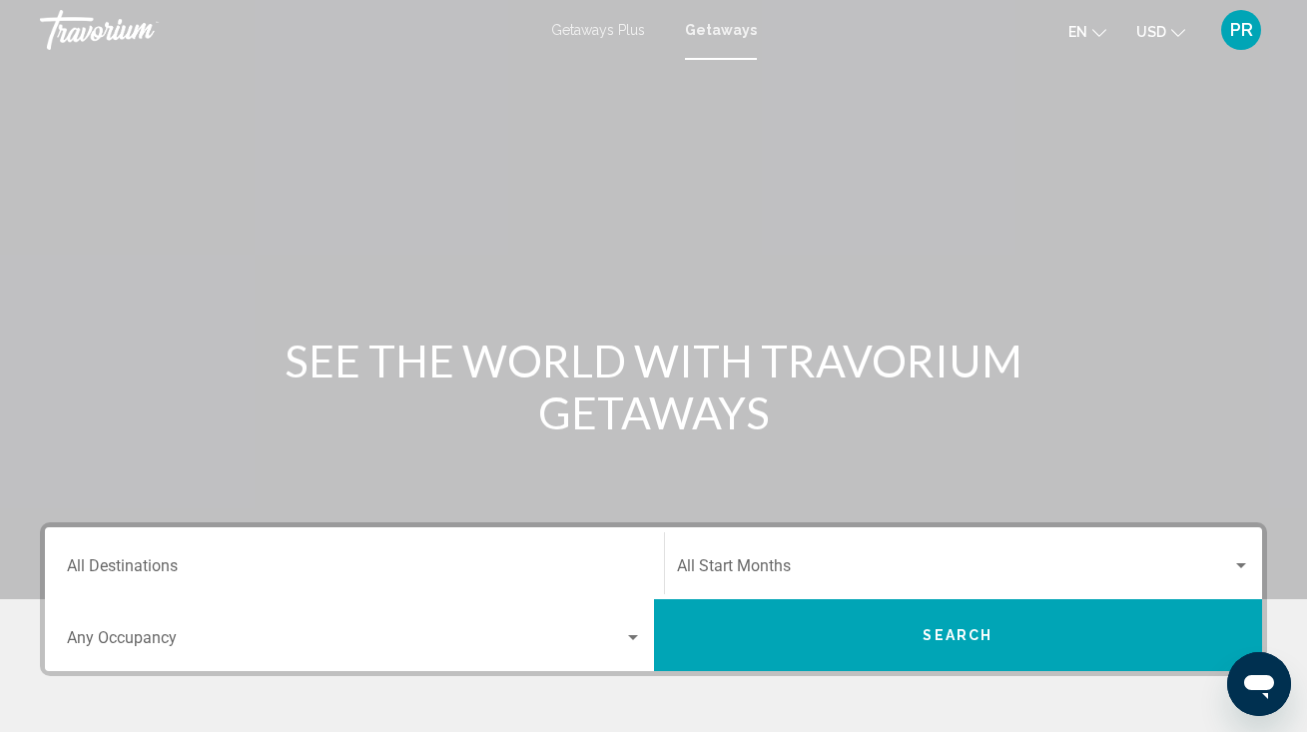
click at [456, 535] on div "Destination All Destinations" at bounding box center [354, 563] width 575 height 63
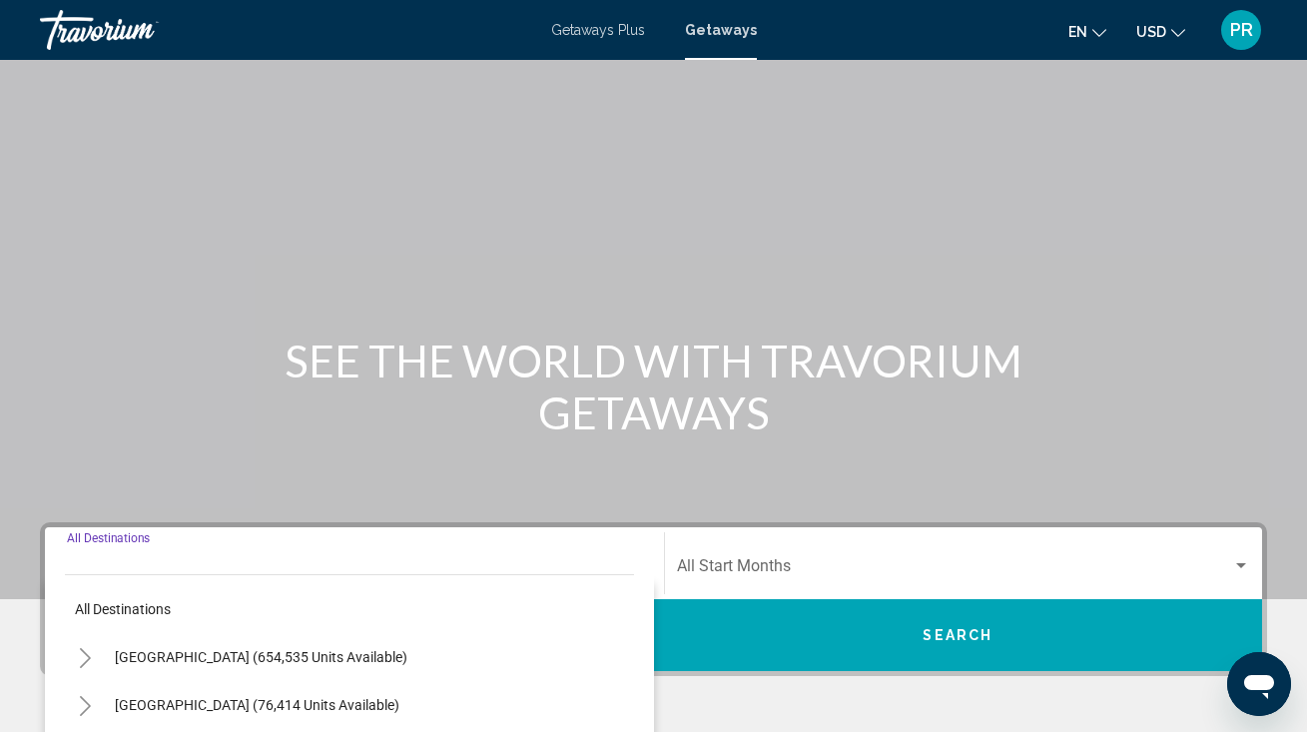
scroll to position [388, 0]
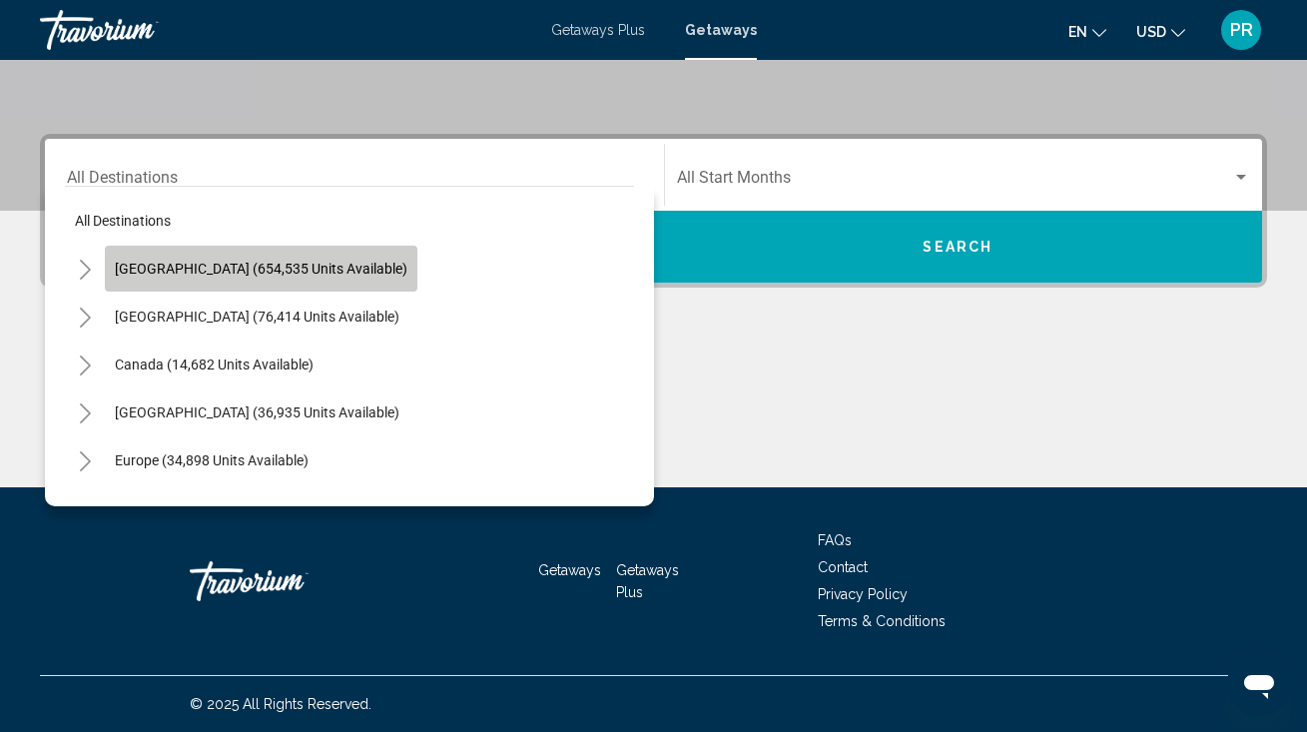
click at [350, 264] on span "[GEOGRAPHIC_DATA] (654,535 units available)" at bounding box center [261, 269] width 292 height 16
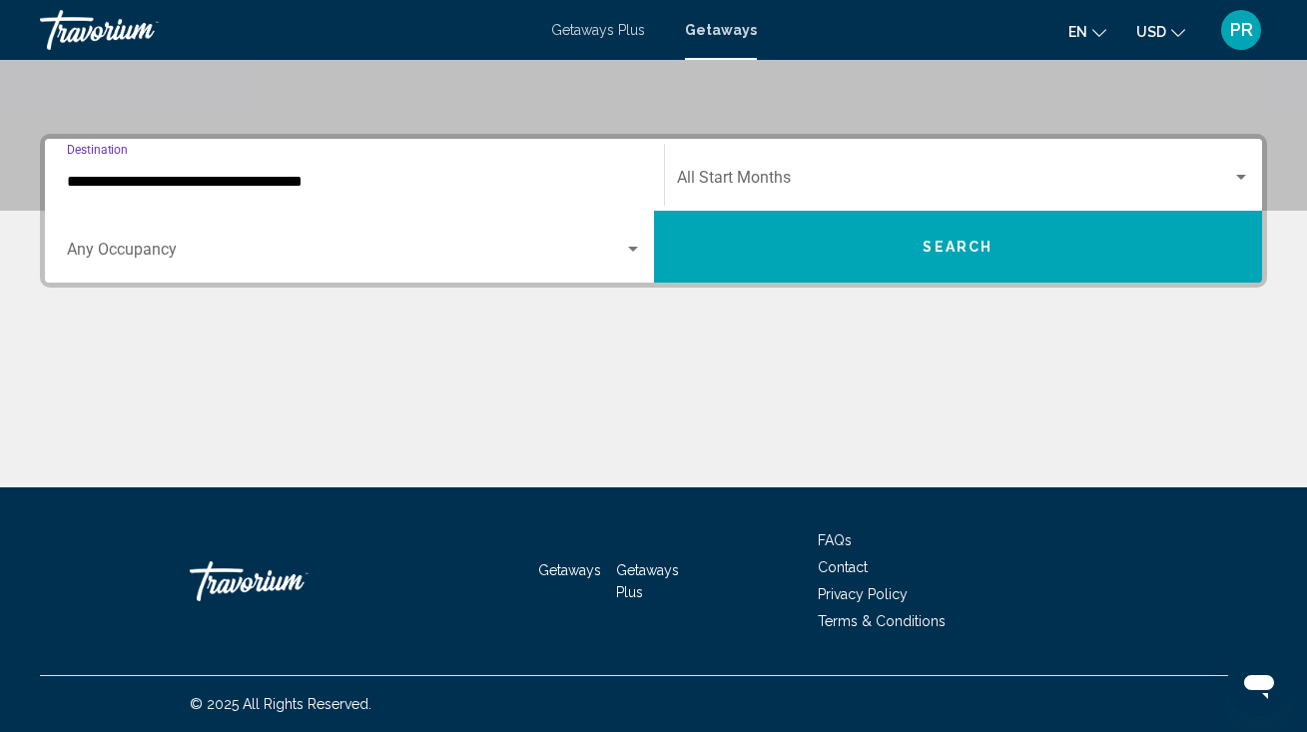
click at [301, 185] on input "**********" at bounding box center [354, 182] width 575 height 18
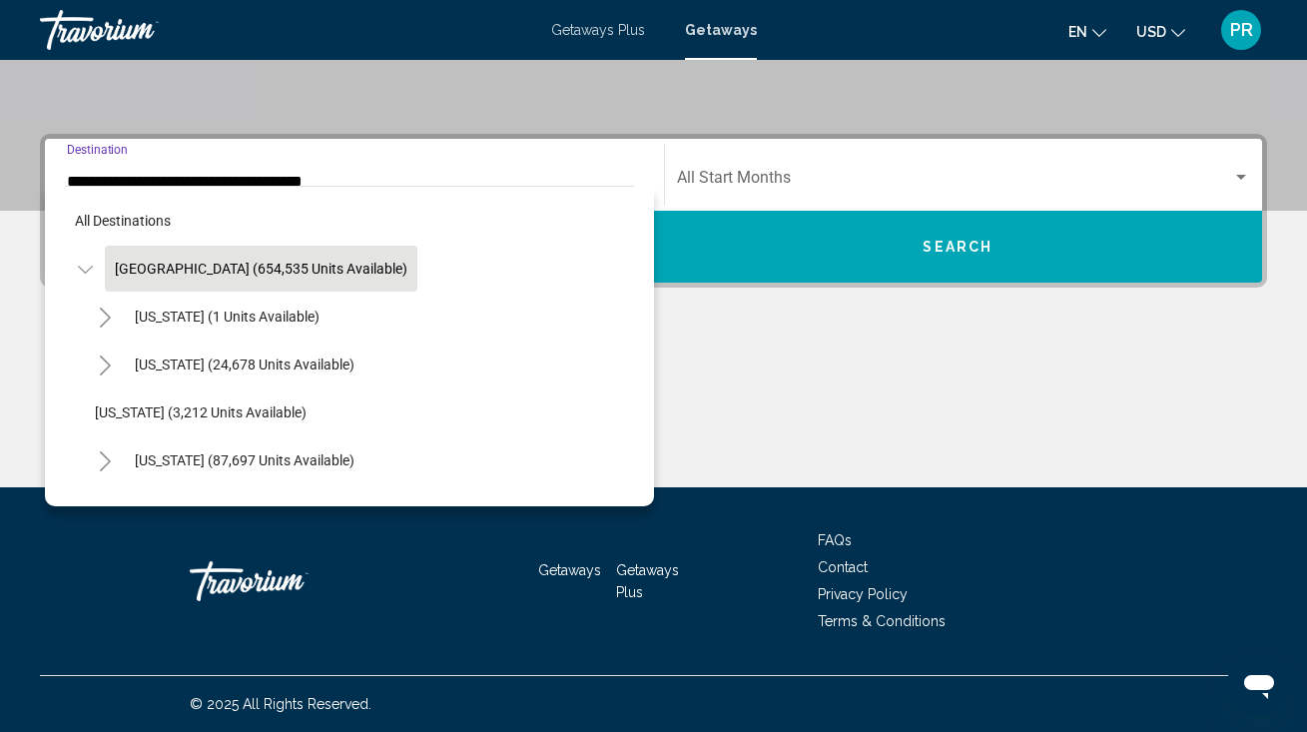
scroll to position [292, 0]
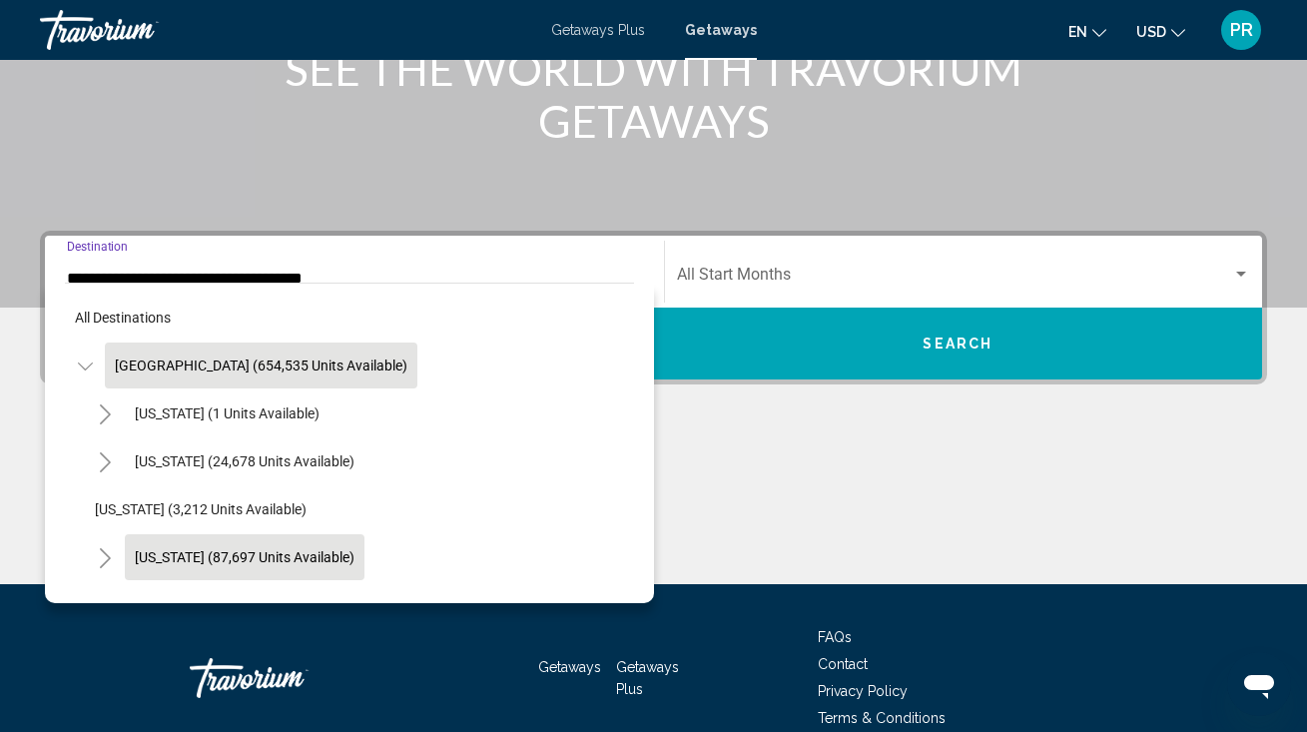
click at [339, 534] on button "[US_STATE] (87,697 units available)" at bounding box center [245, 557] width 240 height 46
type input "**********"
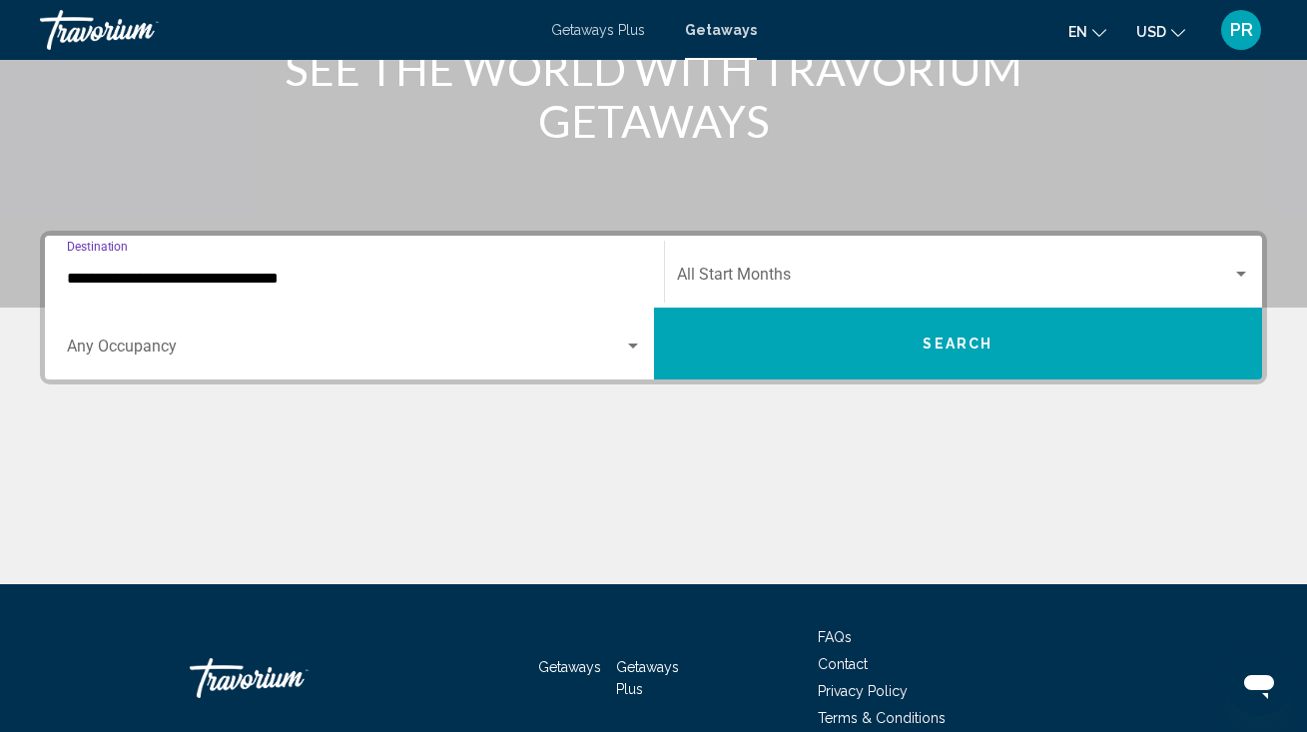
scroll to position [388, 0]
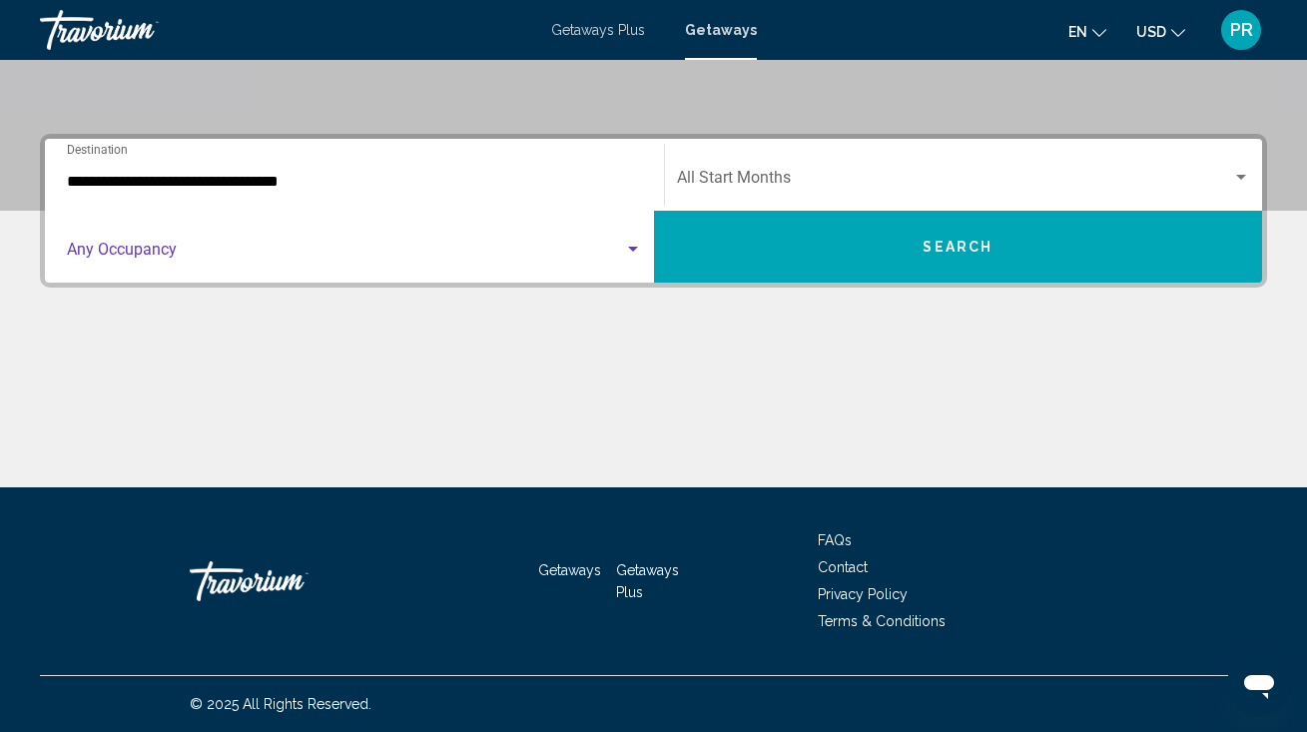
click at [302, 262] on span "Search widget" at bounding box center [345, 254] width 557 height 18
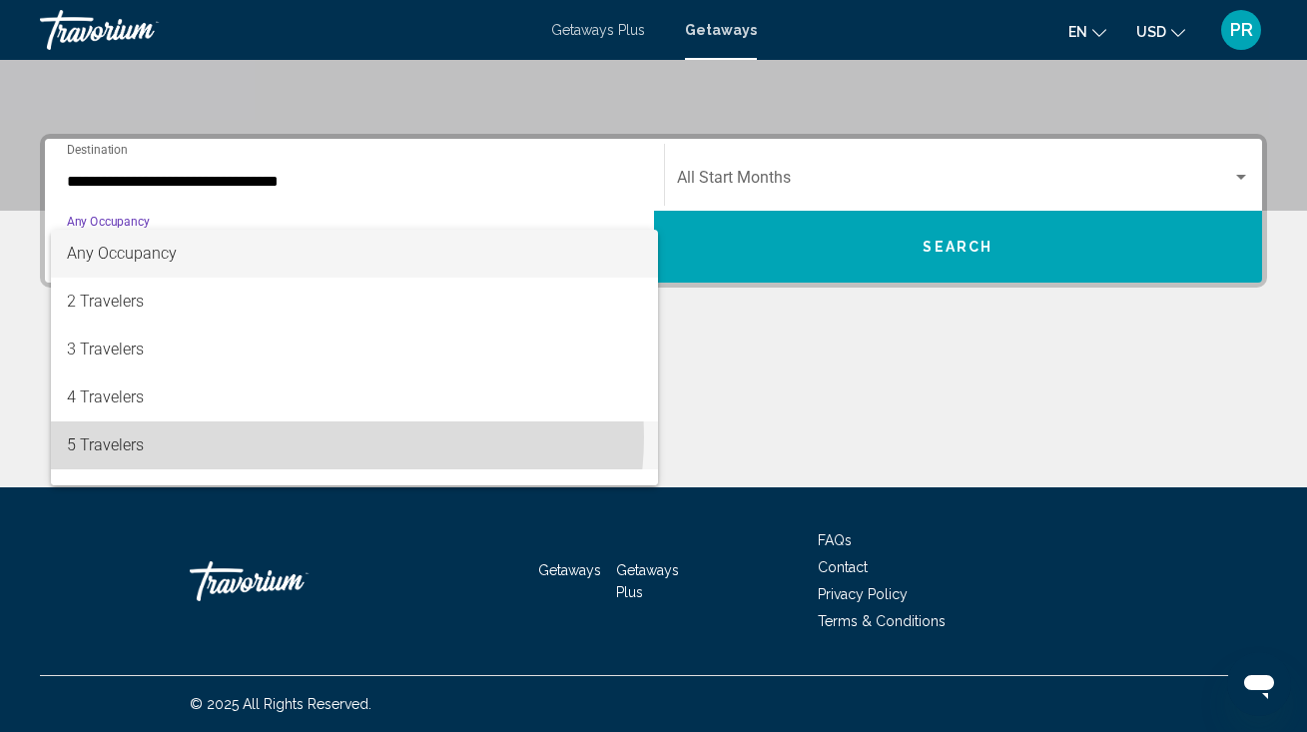
click at [330, 437] on span "5 Travelers" at bounding box center [354, 445] width 575 height 48
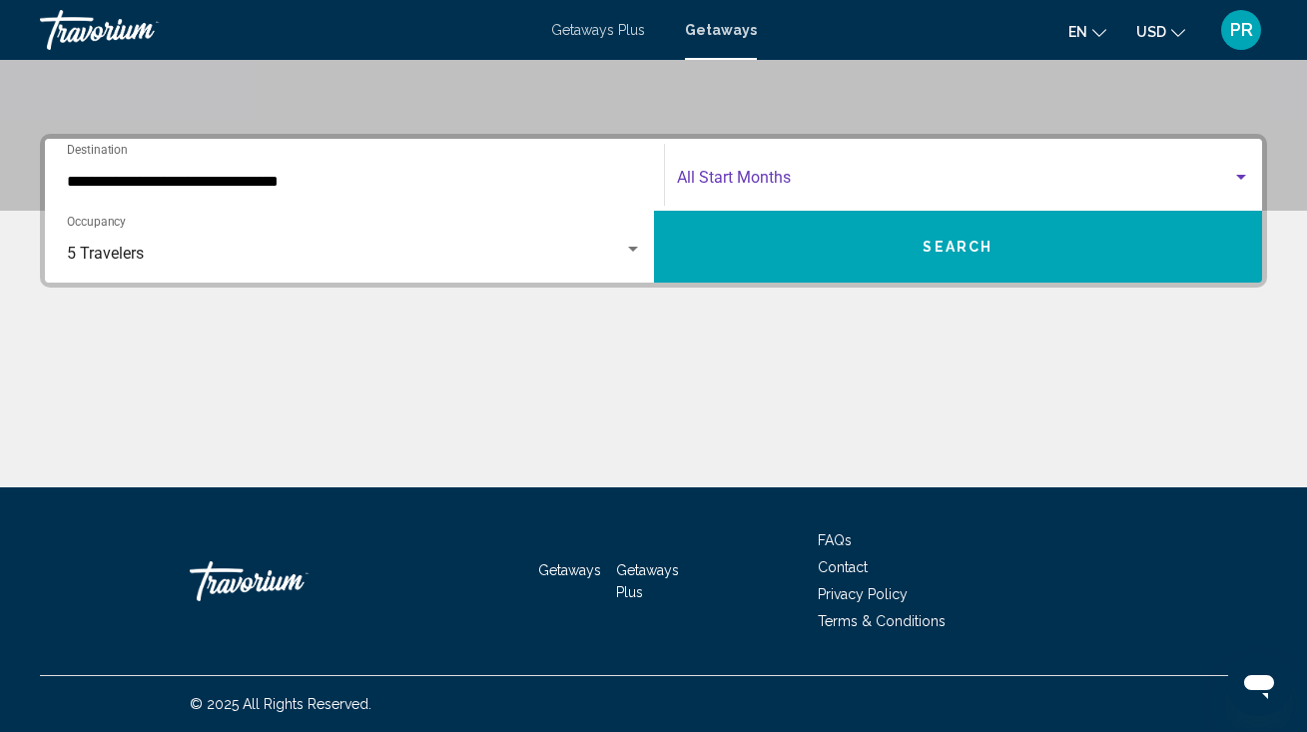
click at [735, 177] on span "Search widget" at bounding box center [955, 182] width 556 height 18
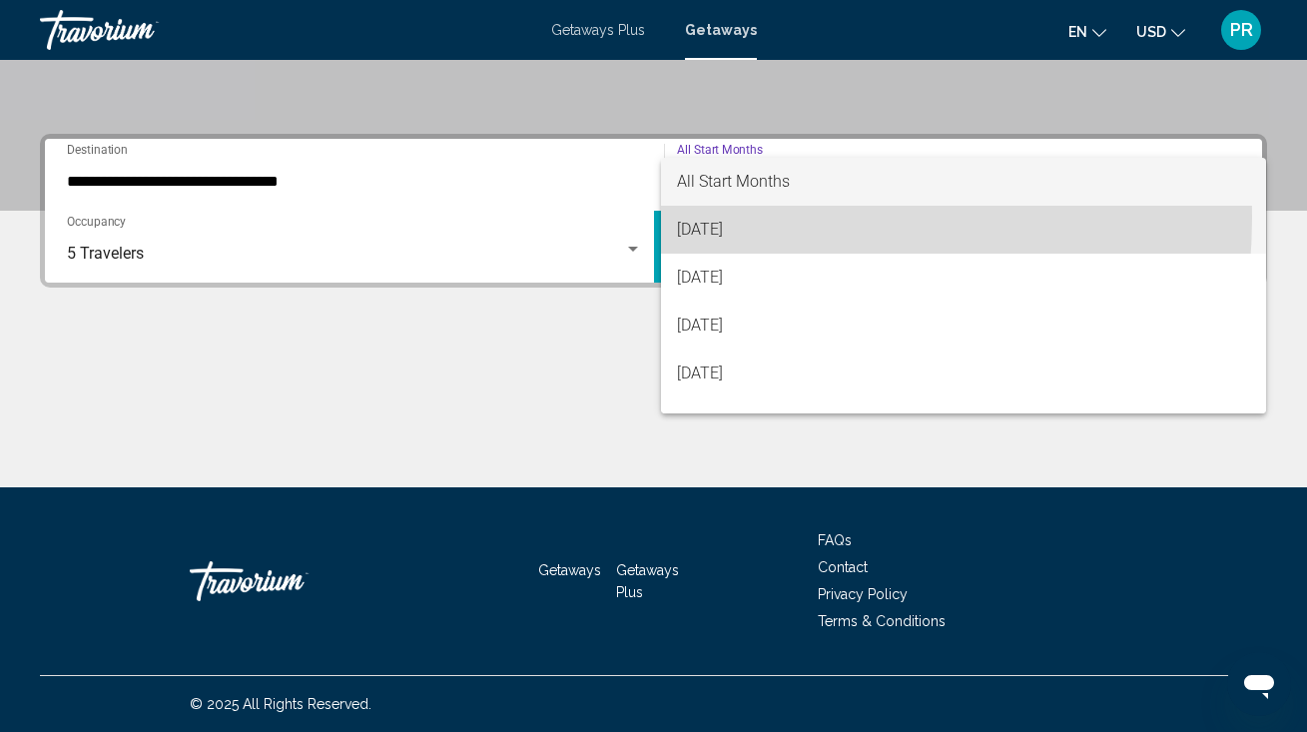
click at [731, 218] on span "[DATE]" at bounding box center [964, 230] width 574 height 48
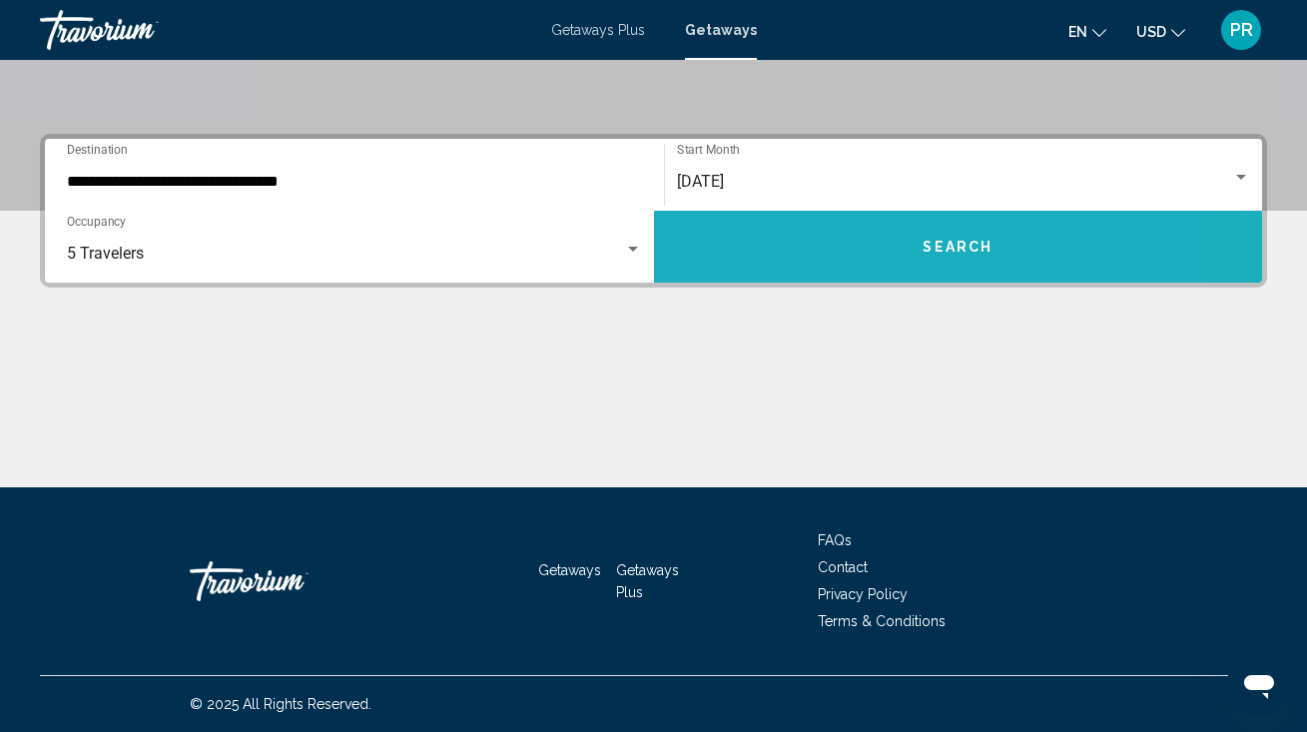
click at [731, 218] on button "Search" at bounding box center [958, 247] width 609 height 72
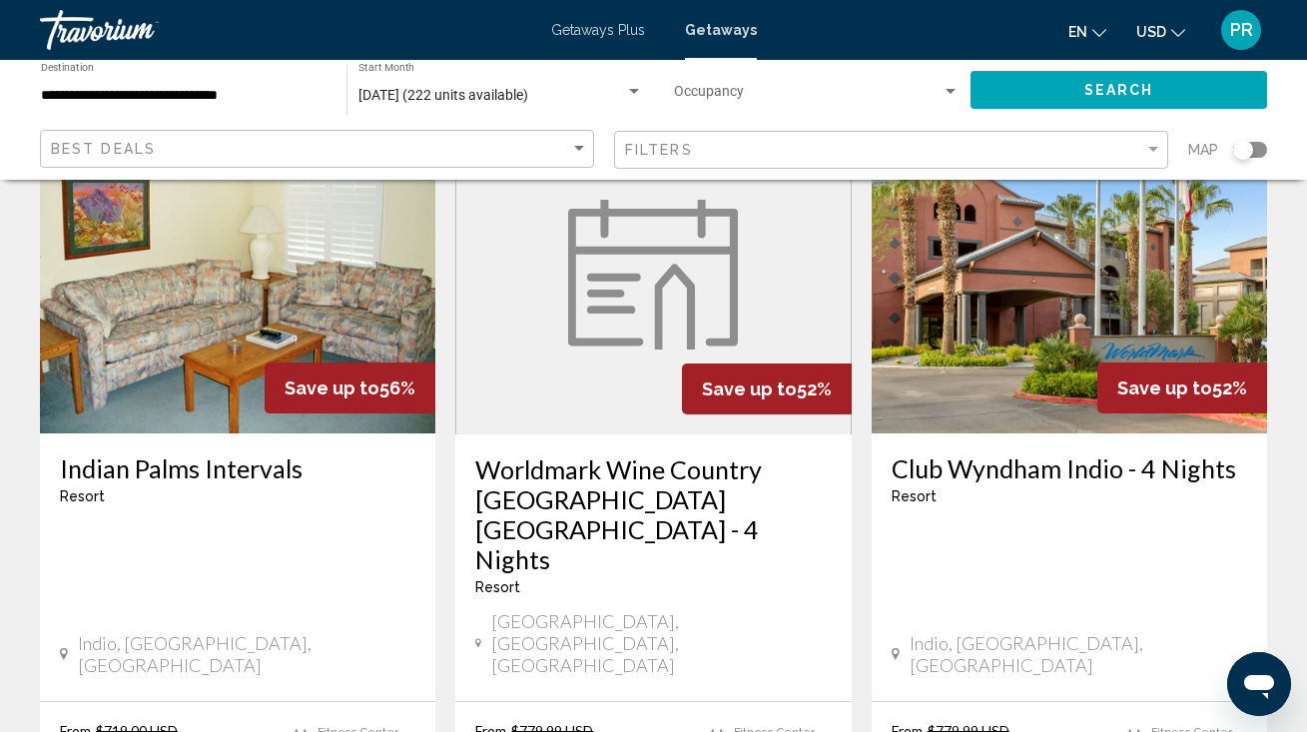
scroll to position [1636, 0]
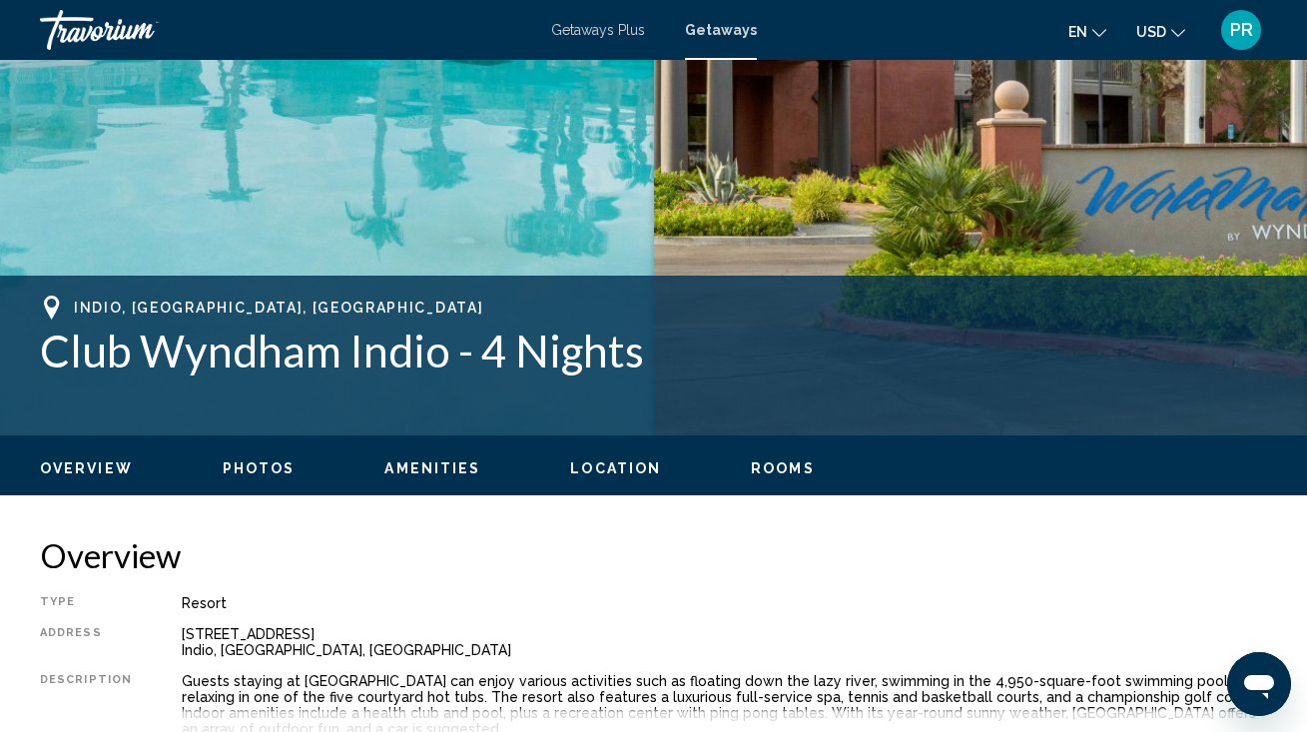
scroll to position [574, 0]
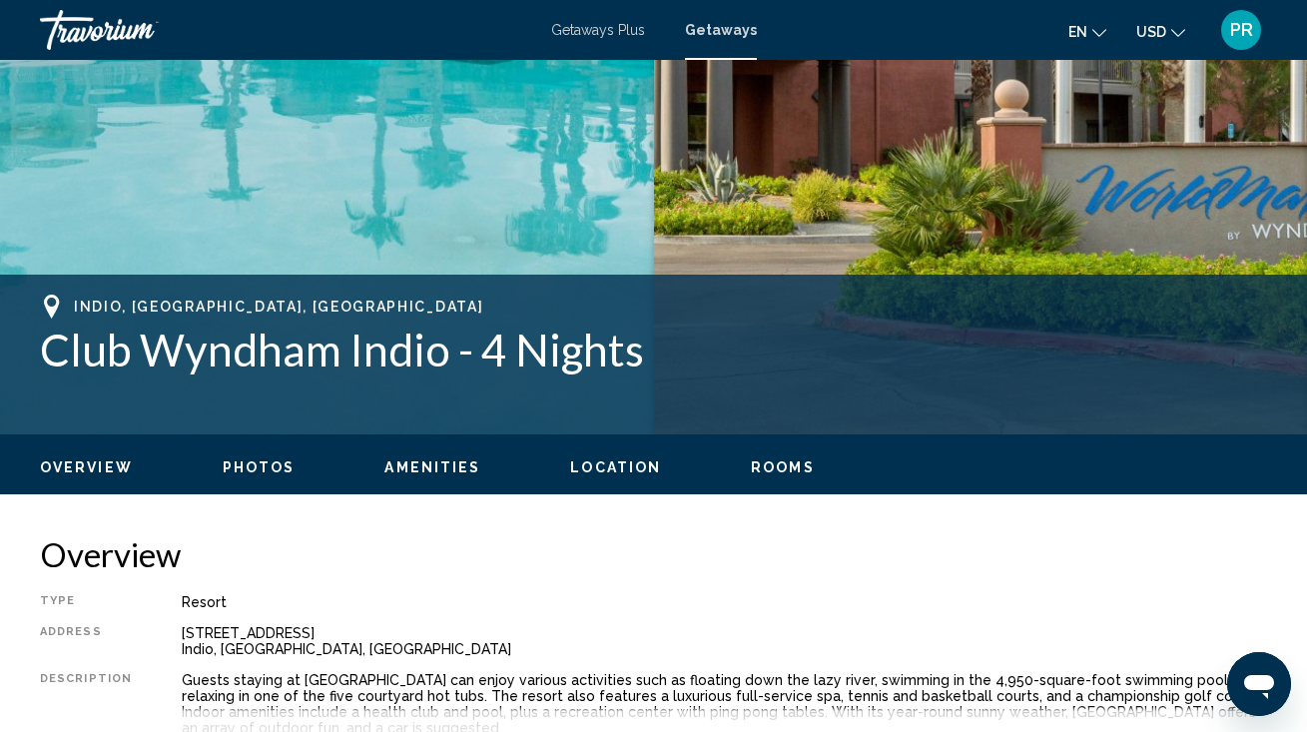
click at [781, 462] on span "Rooms" at bounding box center [783, 467] width 64 height 16
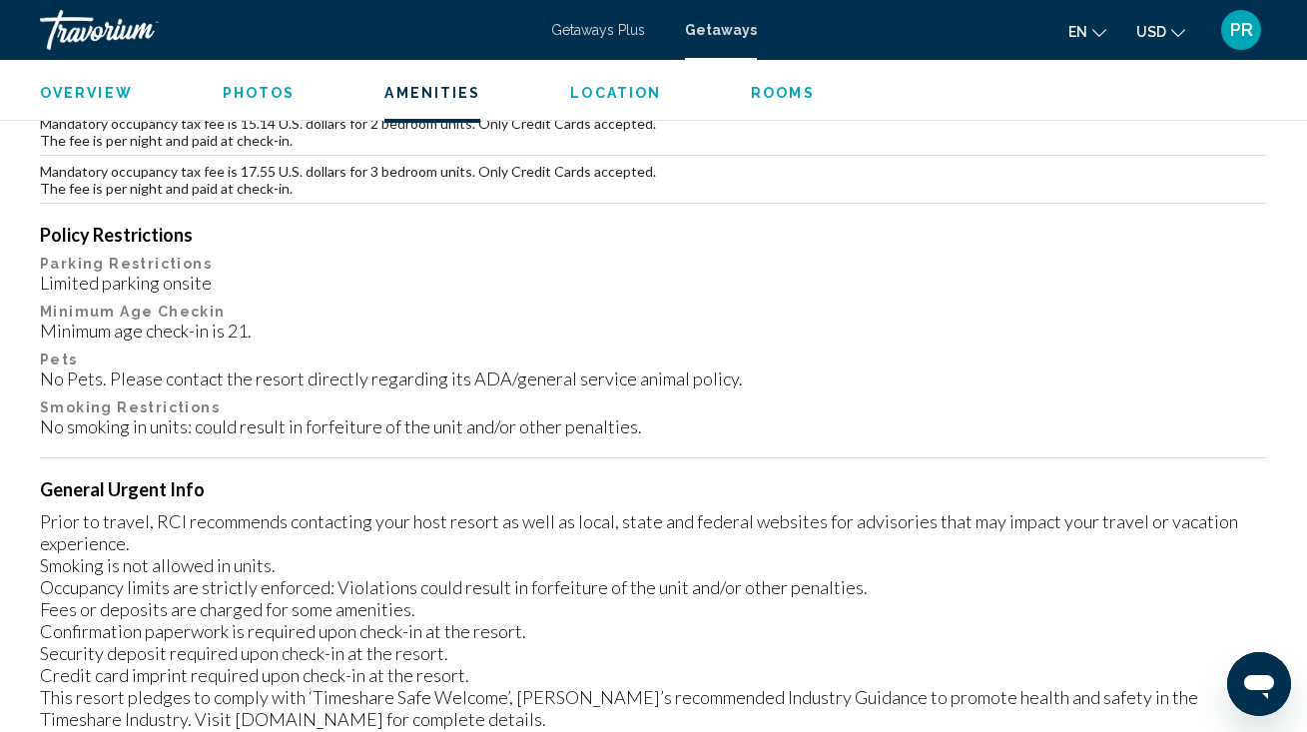
scroll to position [2614, 0]
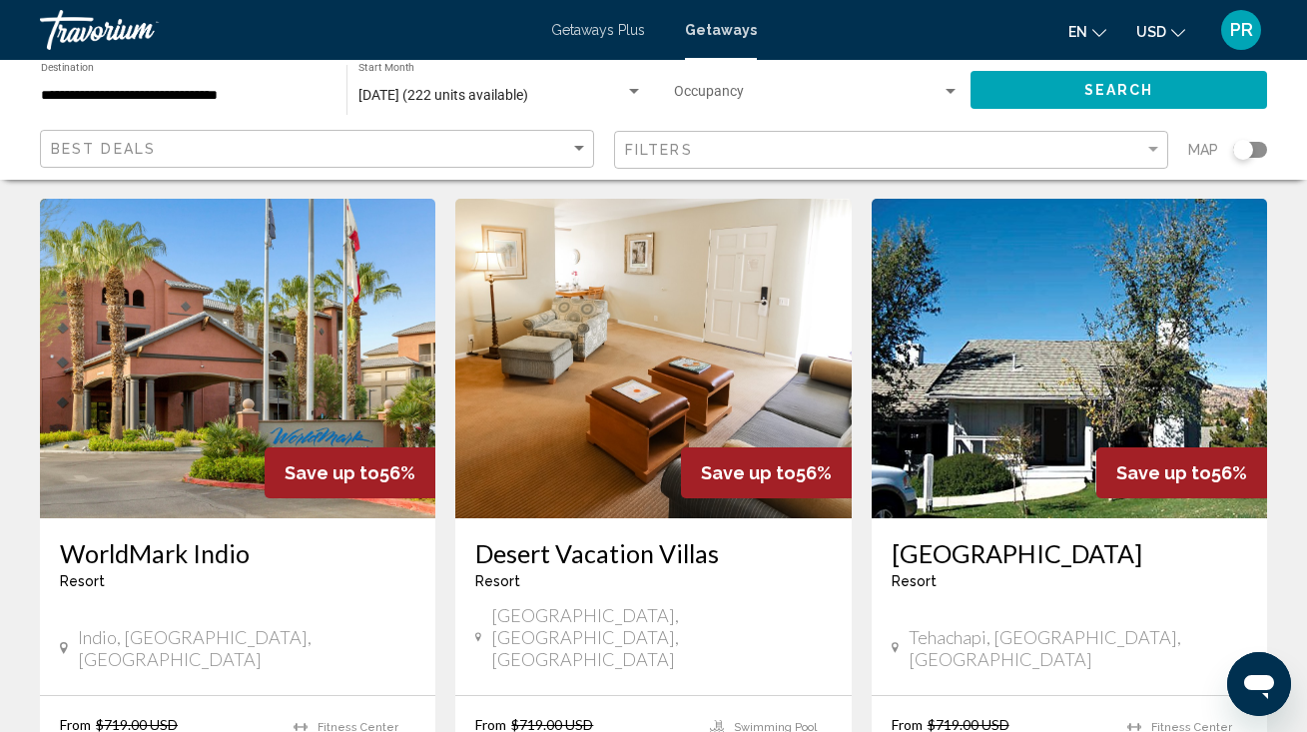
scroll to position [838, 0]
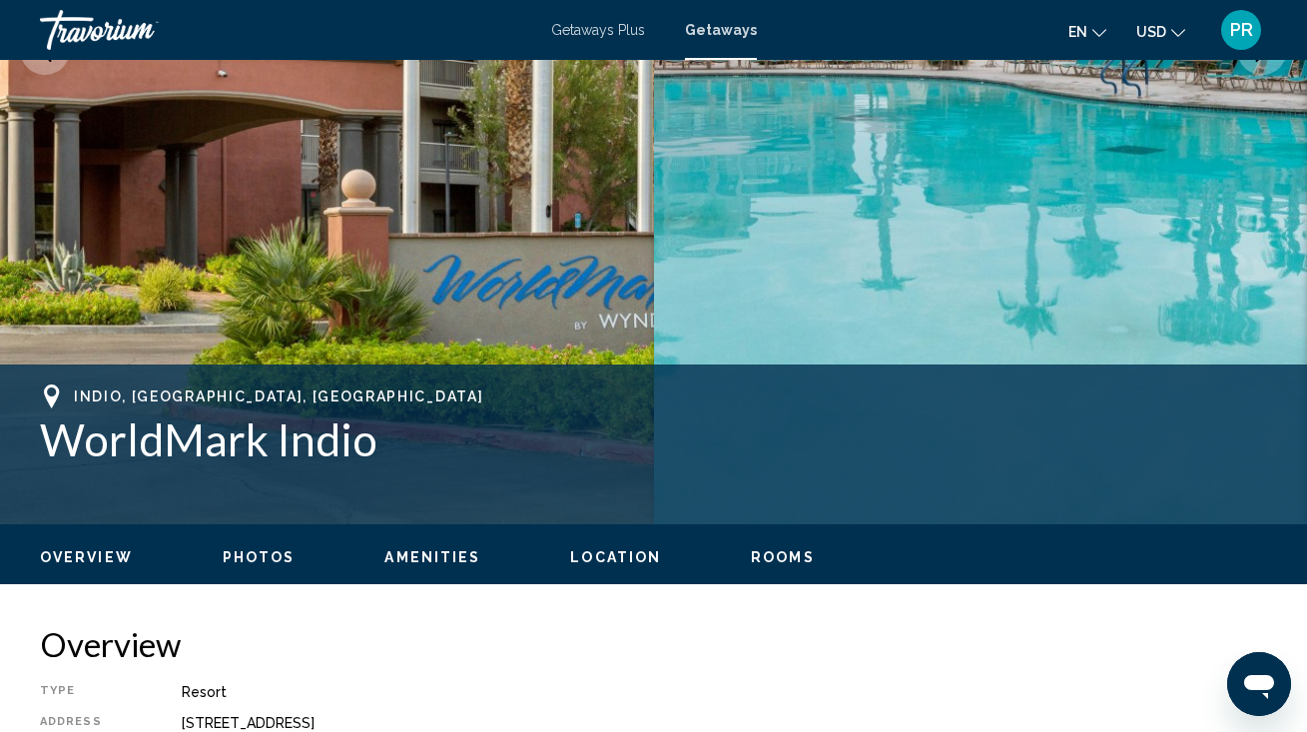
scroll to position [486, 0]
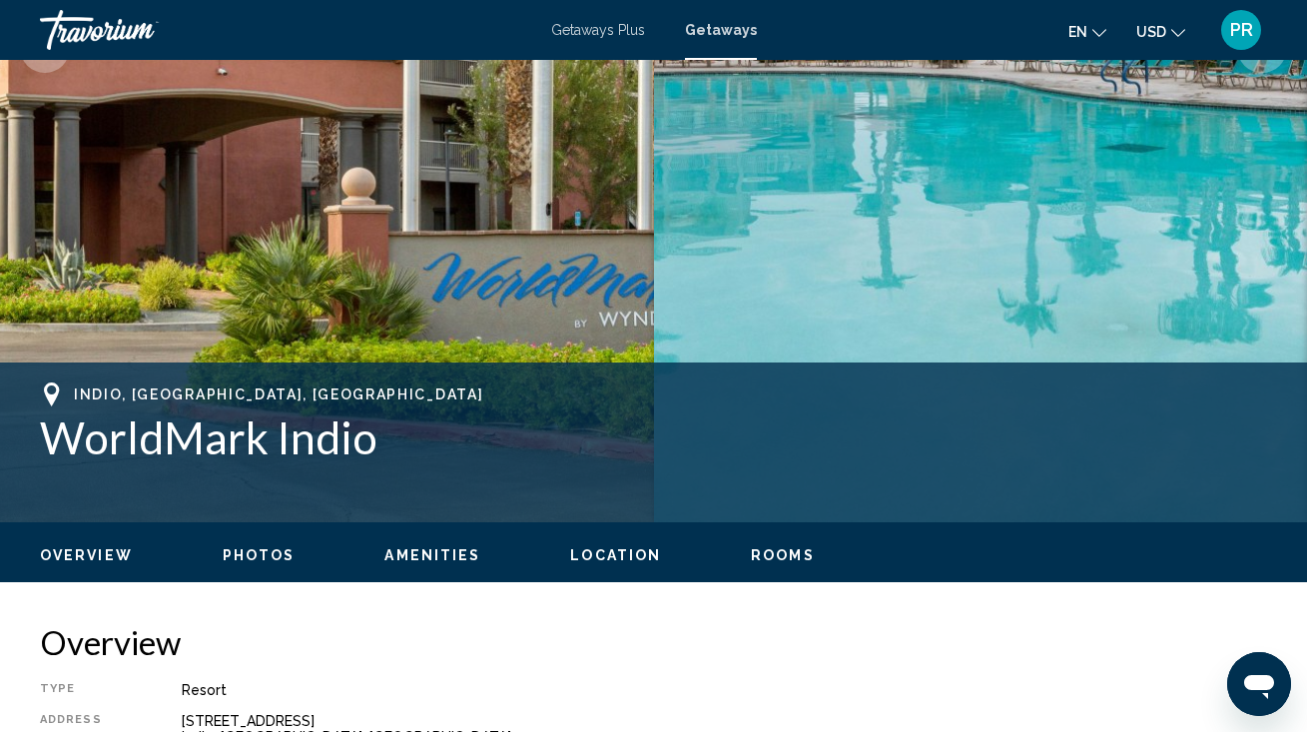
click at [756, 557] on span "Rooms" at bounding box center [783, 555] width 64 height 16
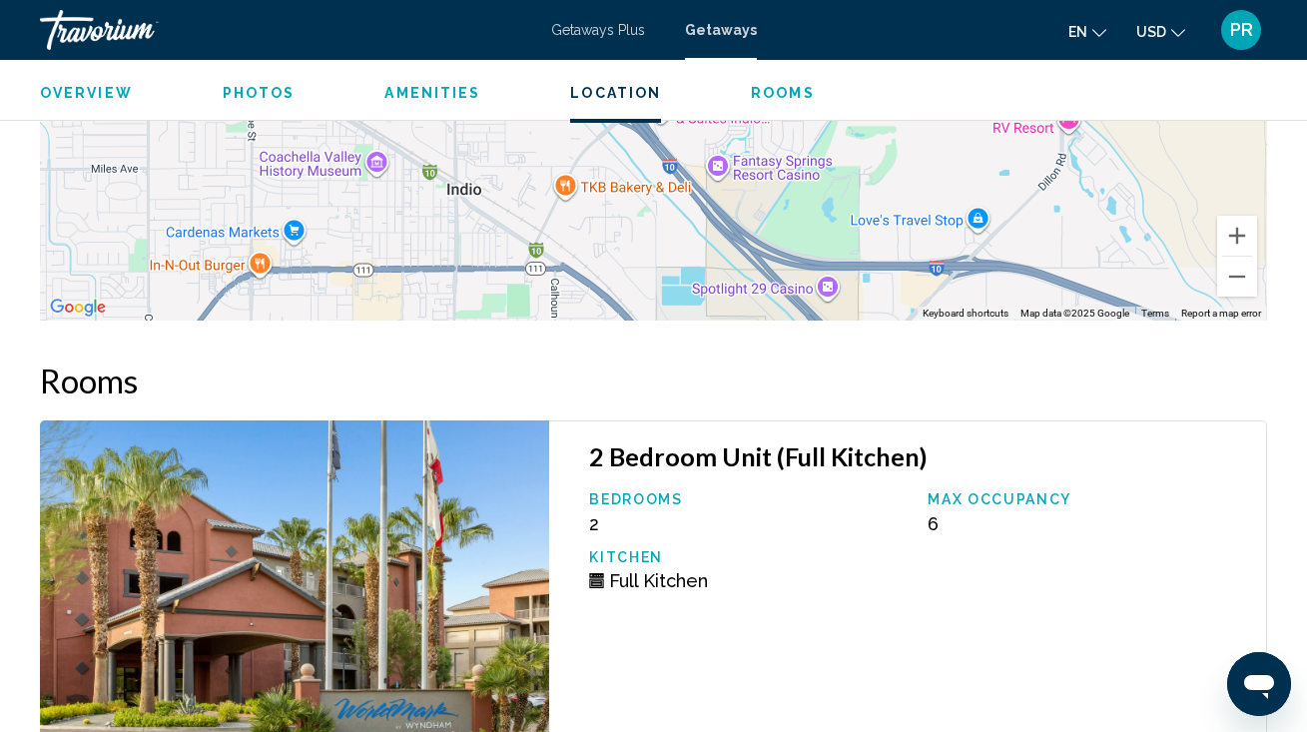
scroll to position [3996, 0]
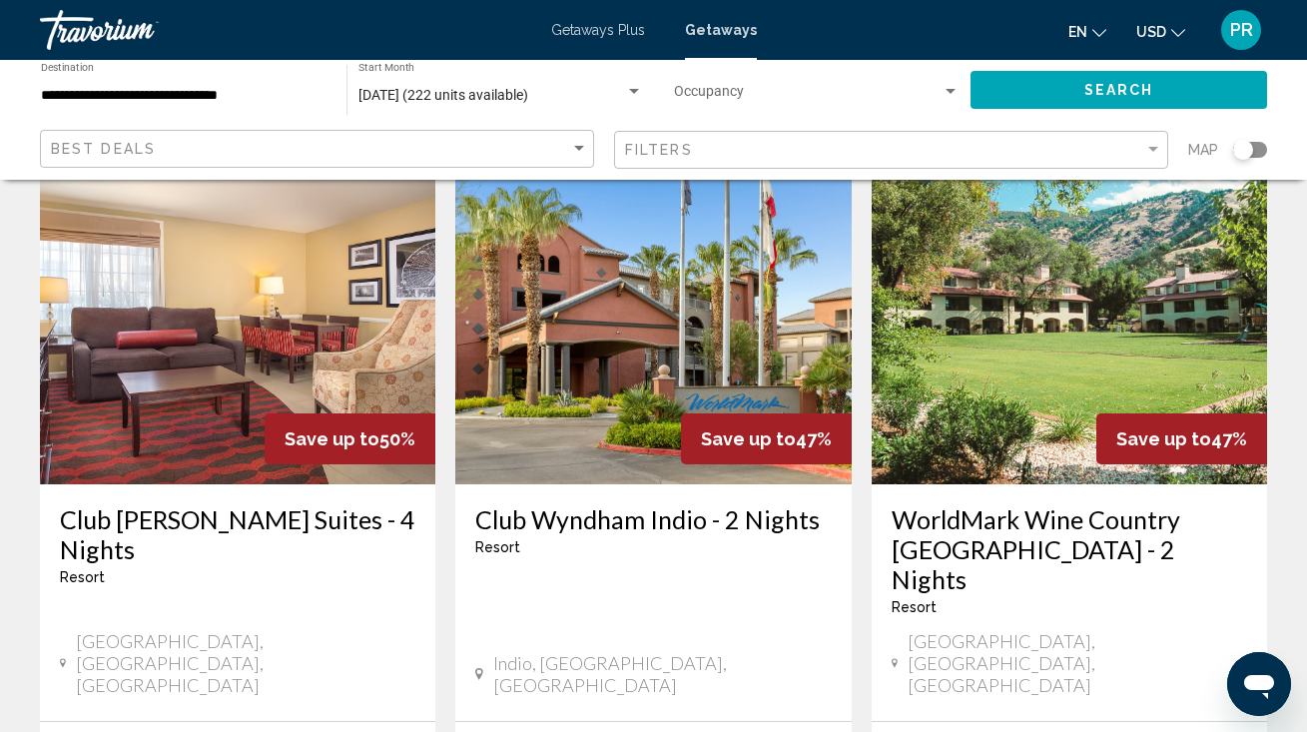
scroll to position [2399, 0]
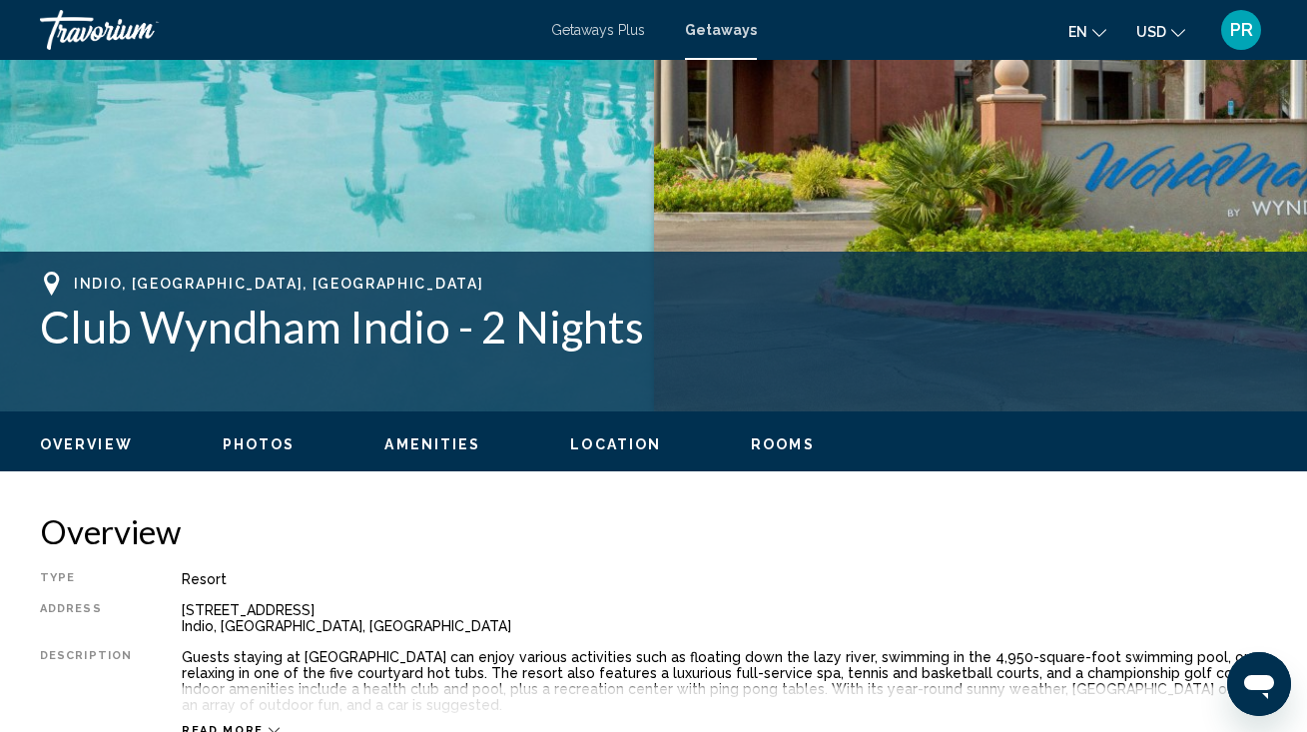
scroll to position [600, 0]
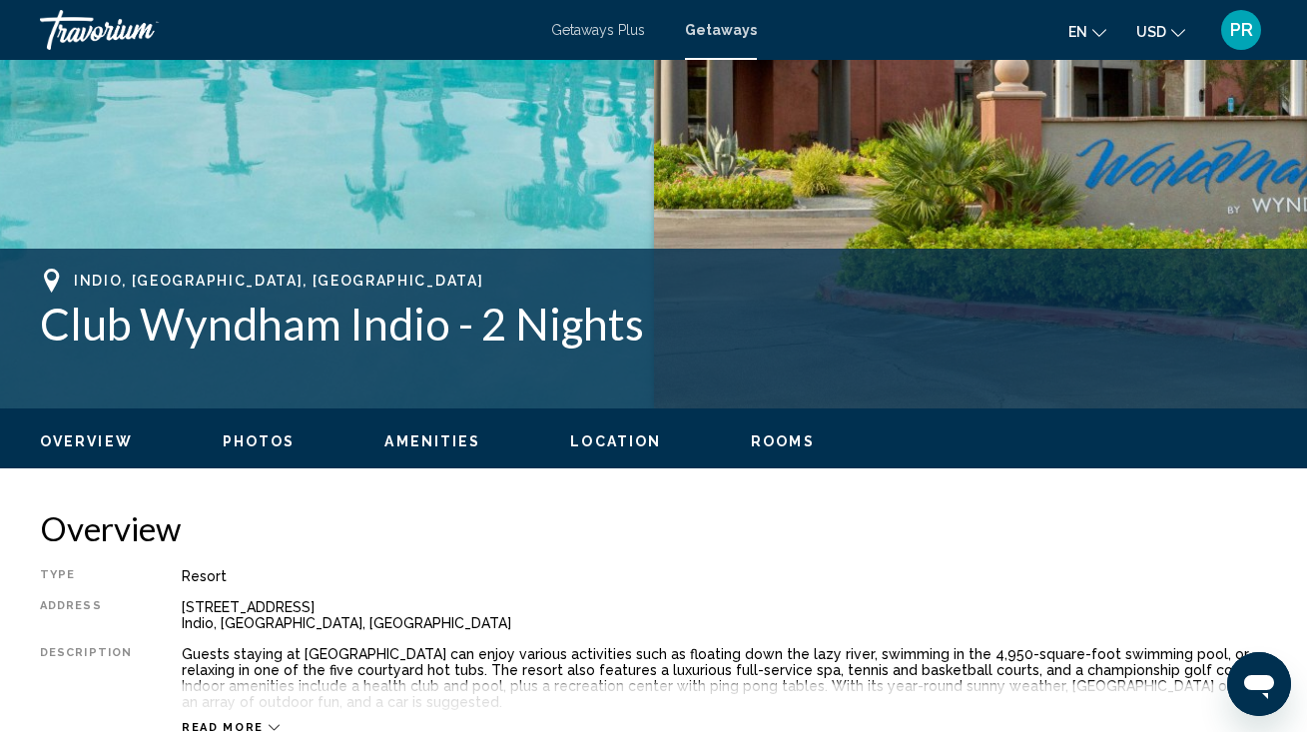
click at [776, 442] on span "Rooms" at bounding box center [783, 441] width 64 height 16
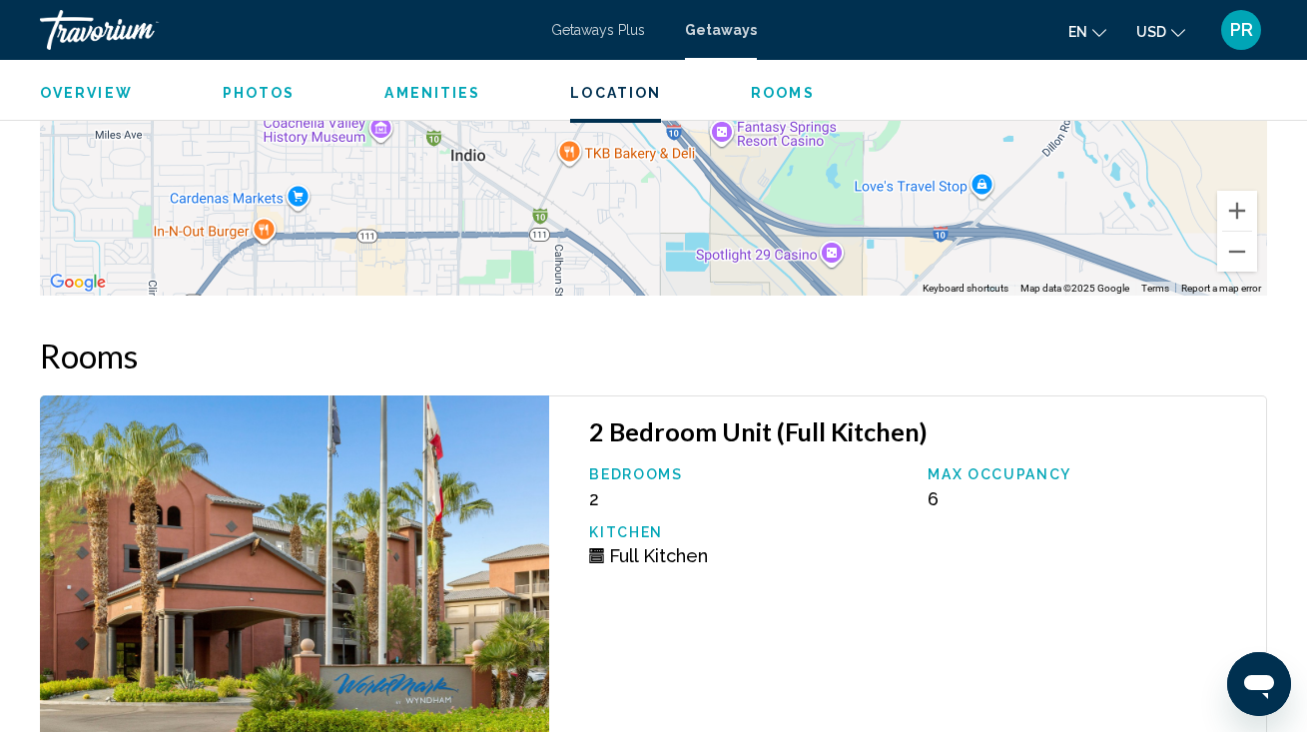
scroll to position [3812, 0]
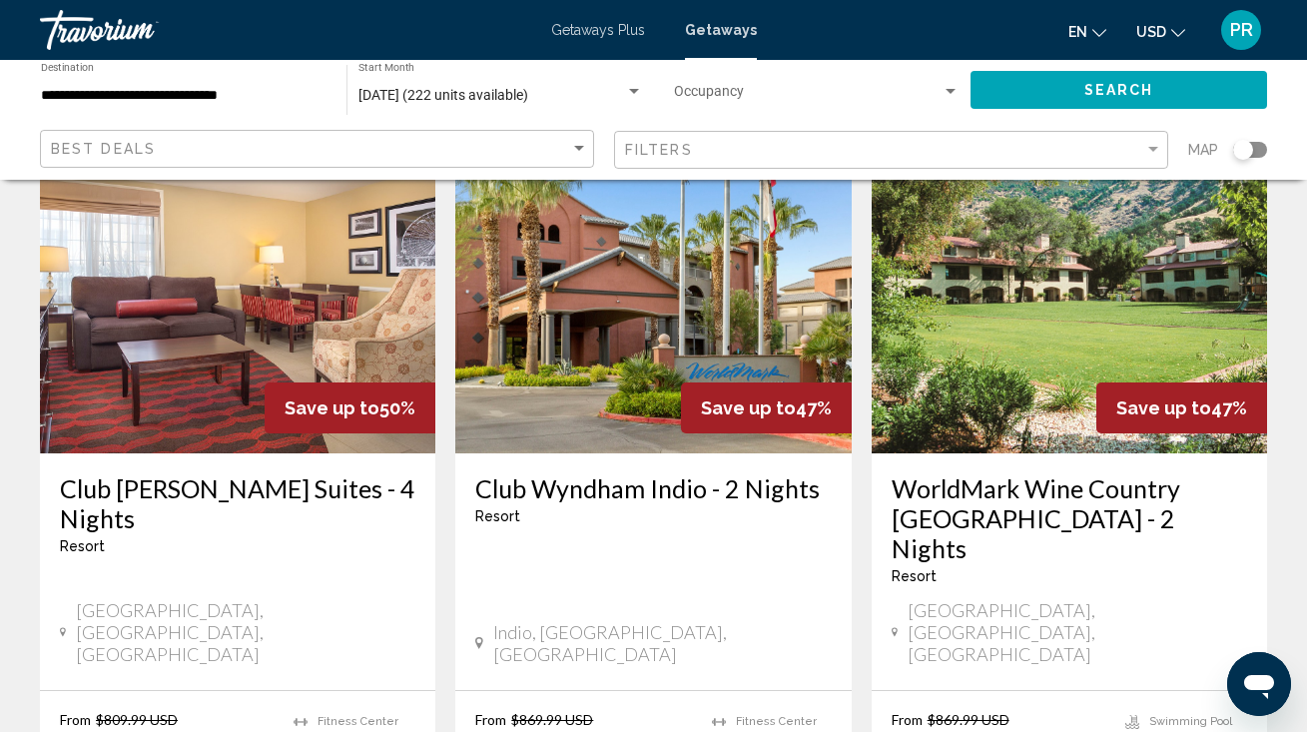
scroll to position [2433, 0]
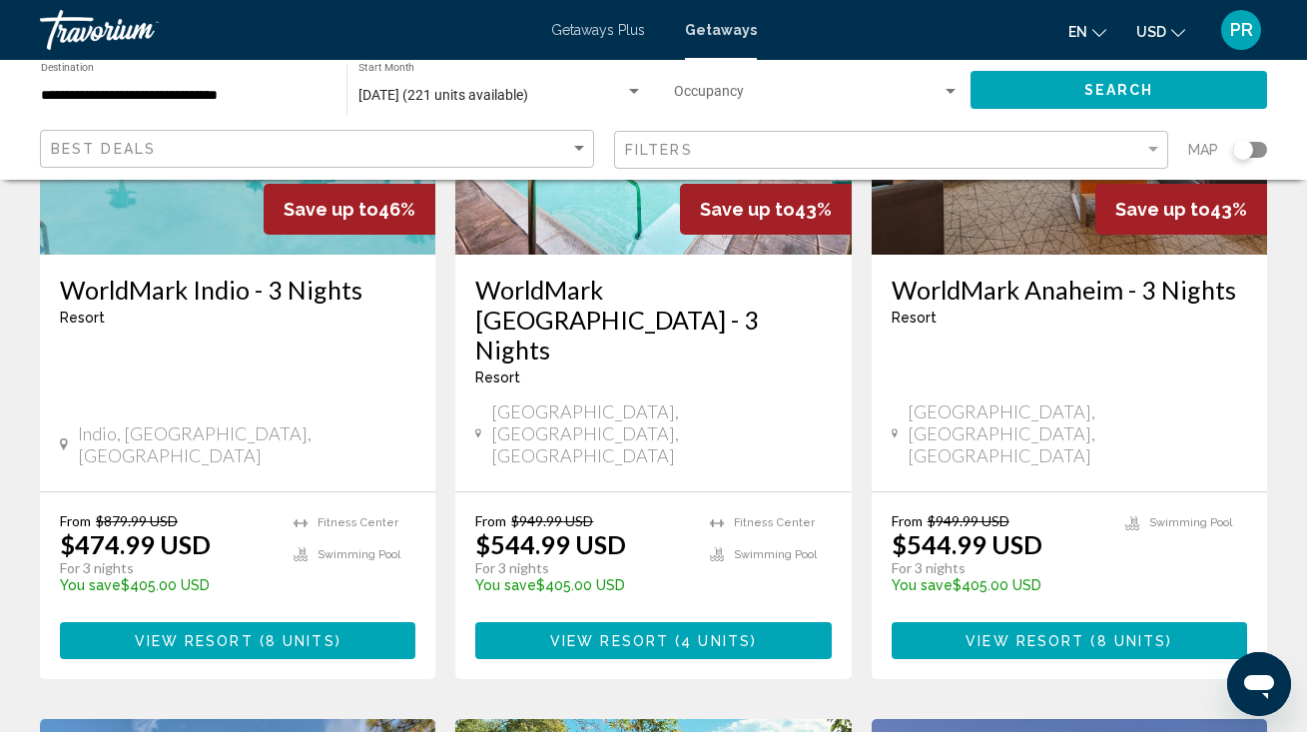
scroll to position [348, 0]
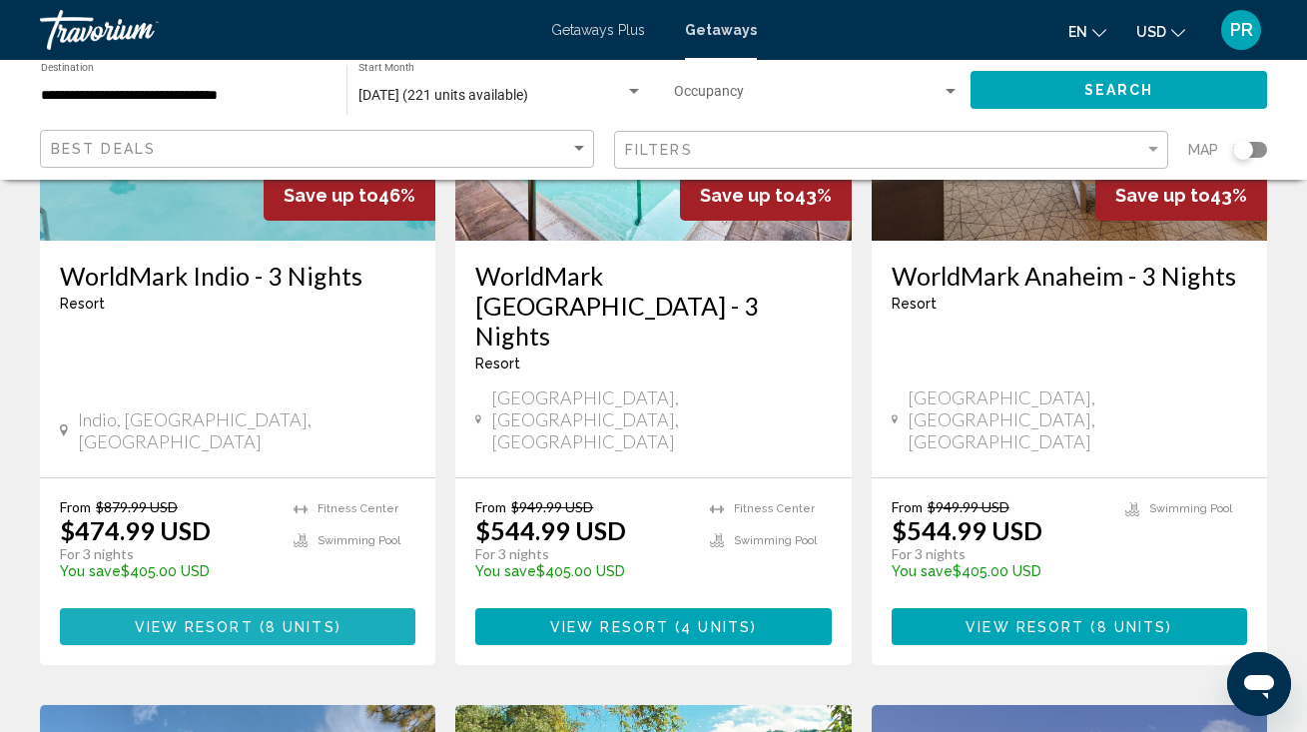
click at [318, 619] on span "8 units" at bounding box center [301, 627] width 70 height 16
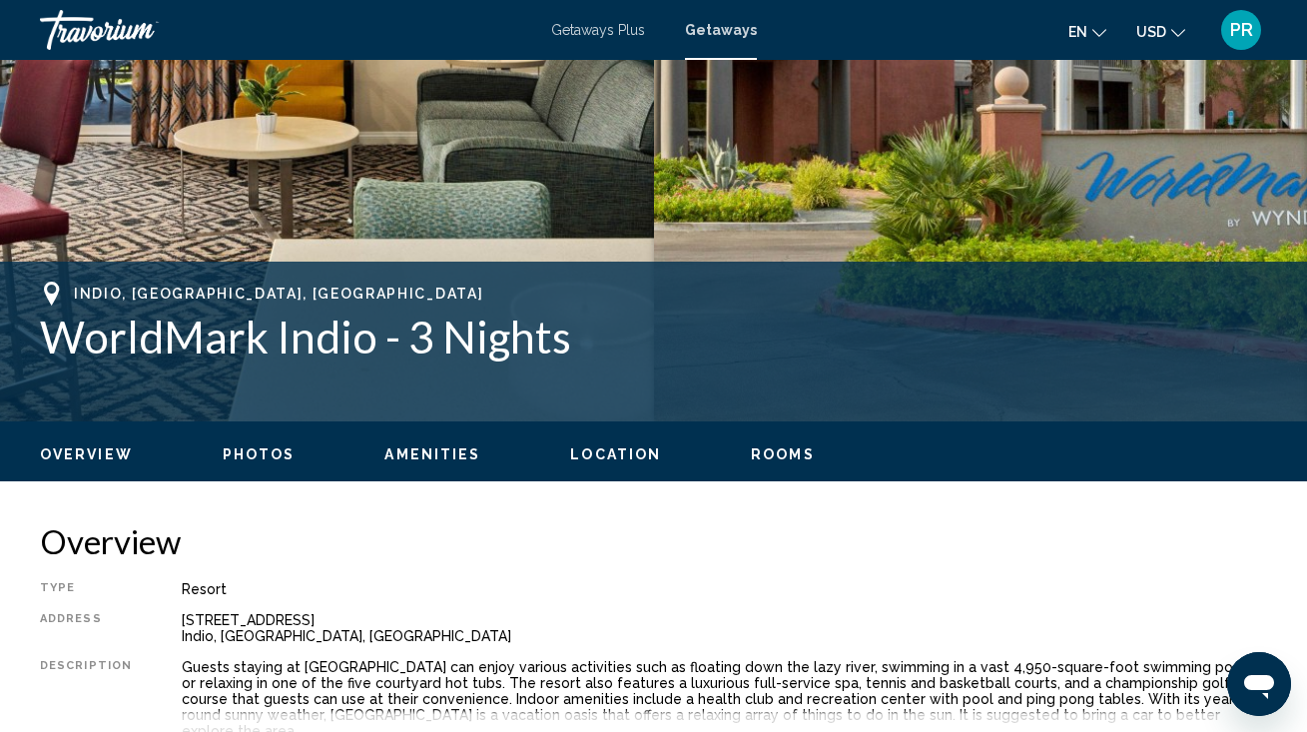
scroll to position [590, 0]
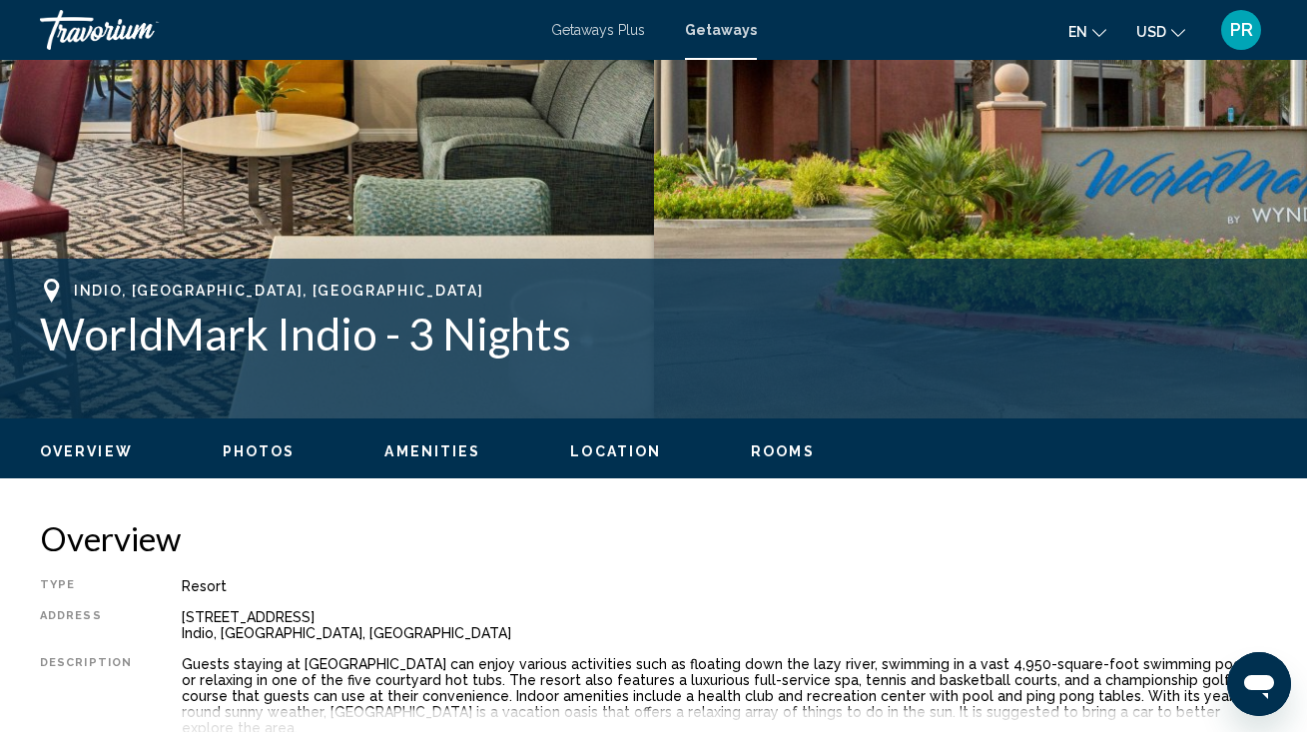
click at [759, 446] on span "Rooms" at bounding box center [783, 451] width 64 height 16
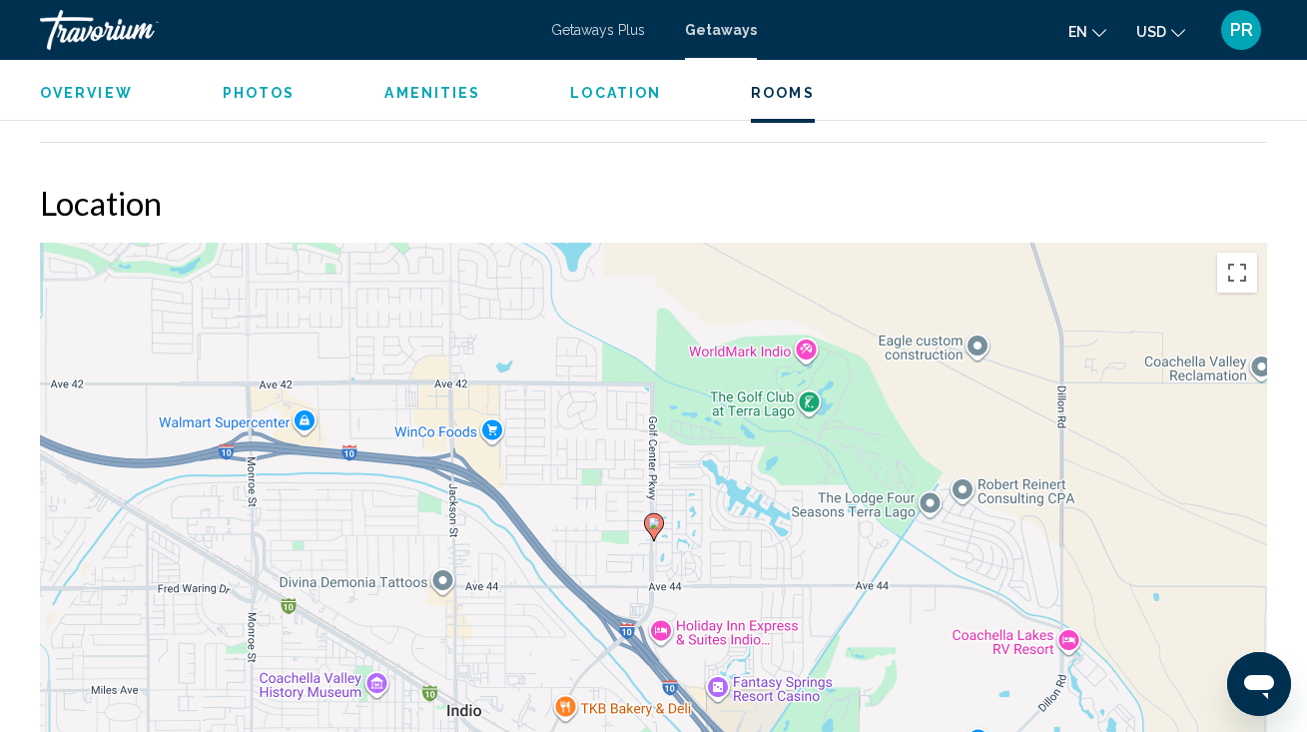
scroll to position [4354, 0]
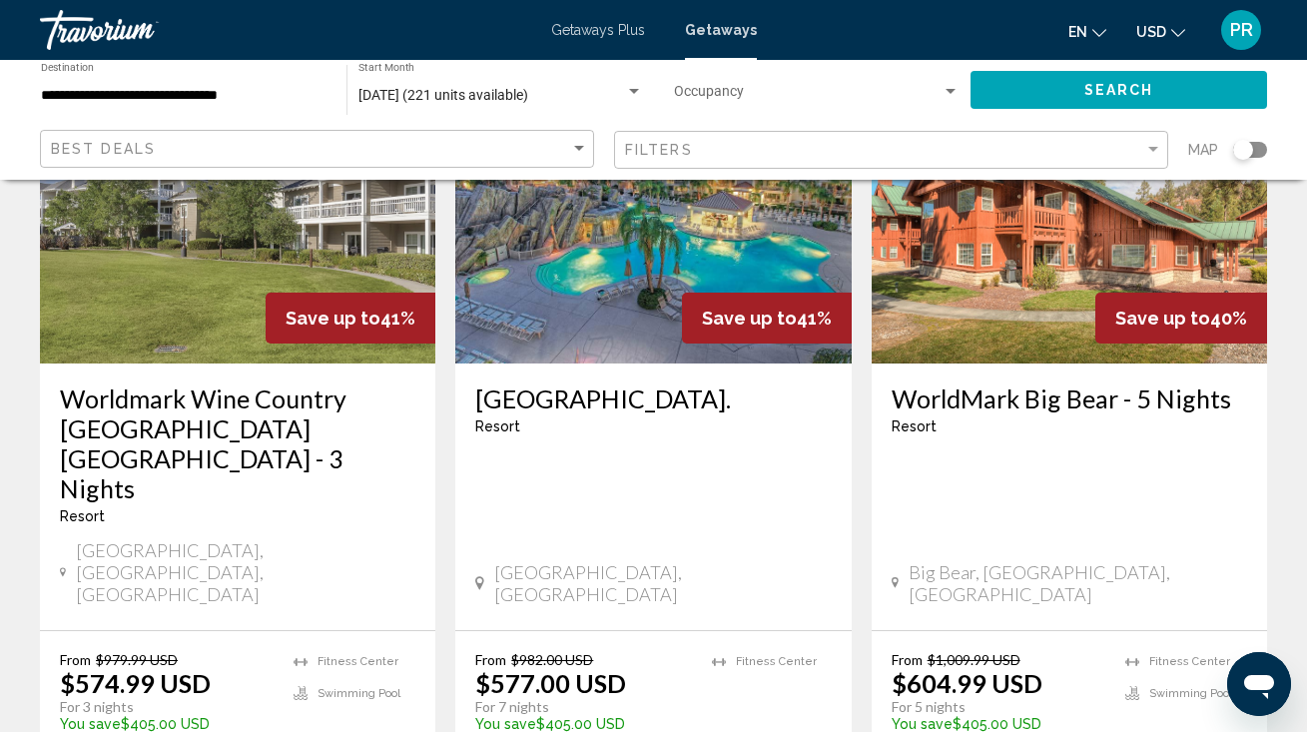
scroll to position [1826, 0]
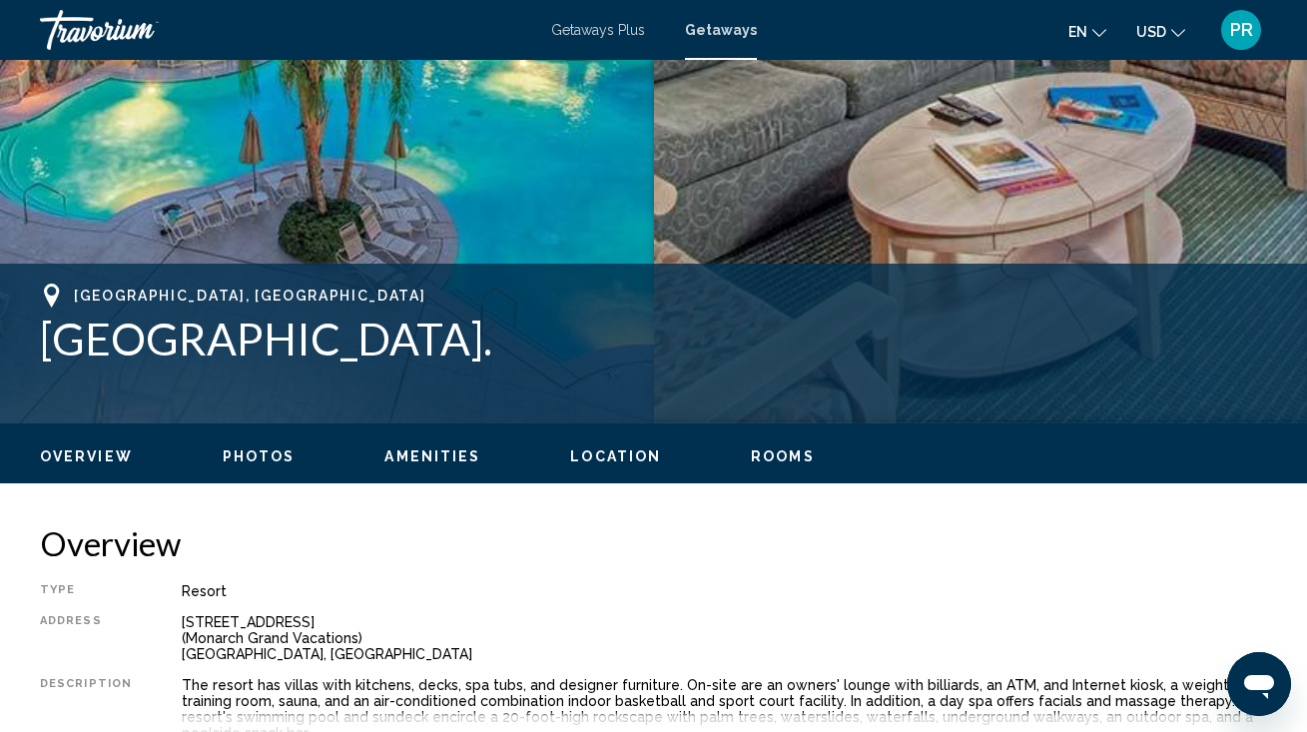
scroll to position [645, 0]
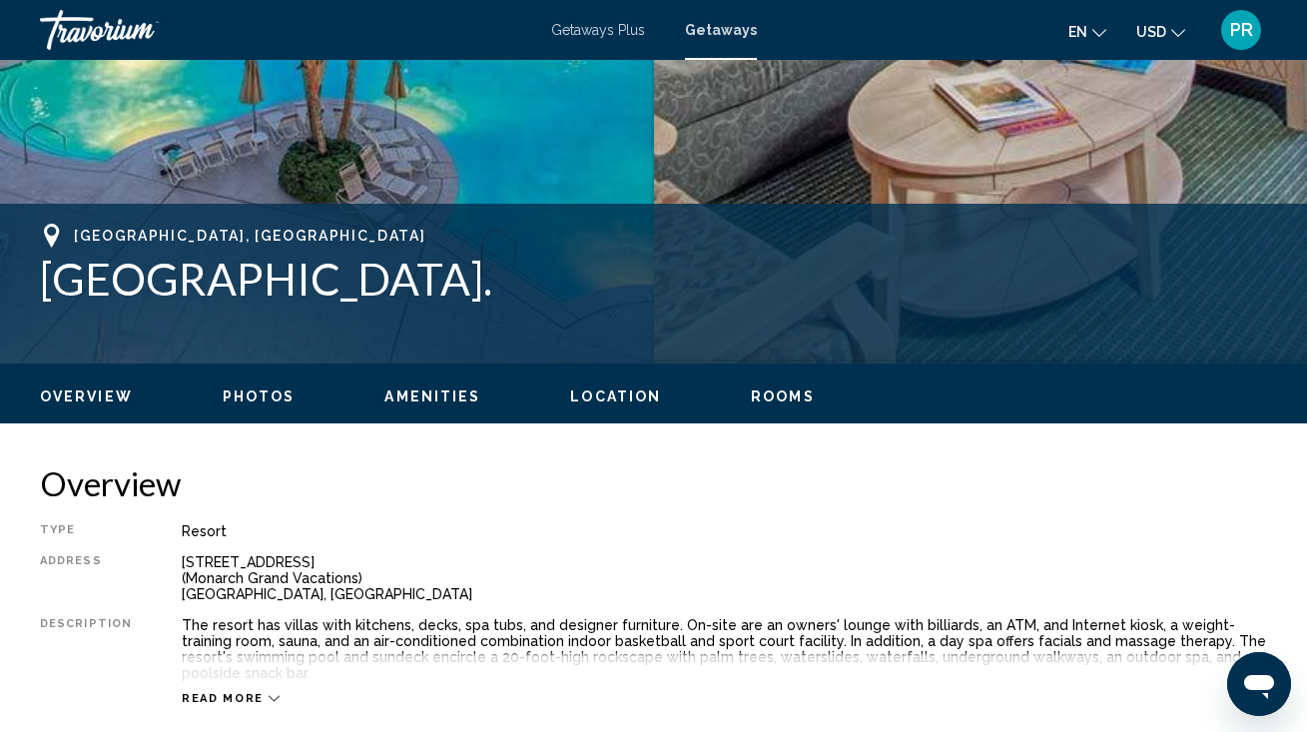
click at [772, 398] on span "Rooms" at bounding box center [783, 396] width 64 height 16
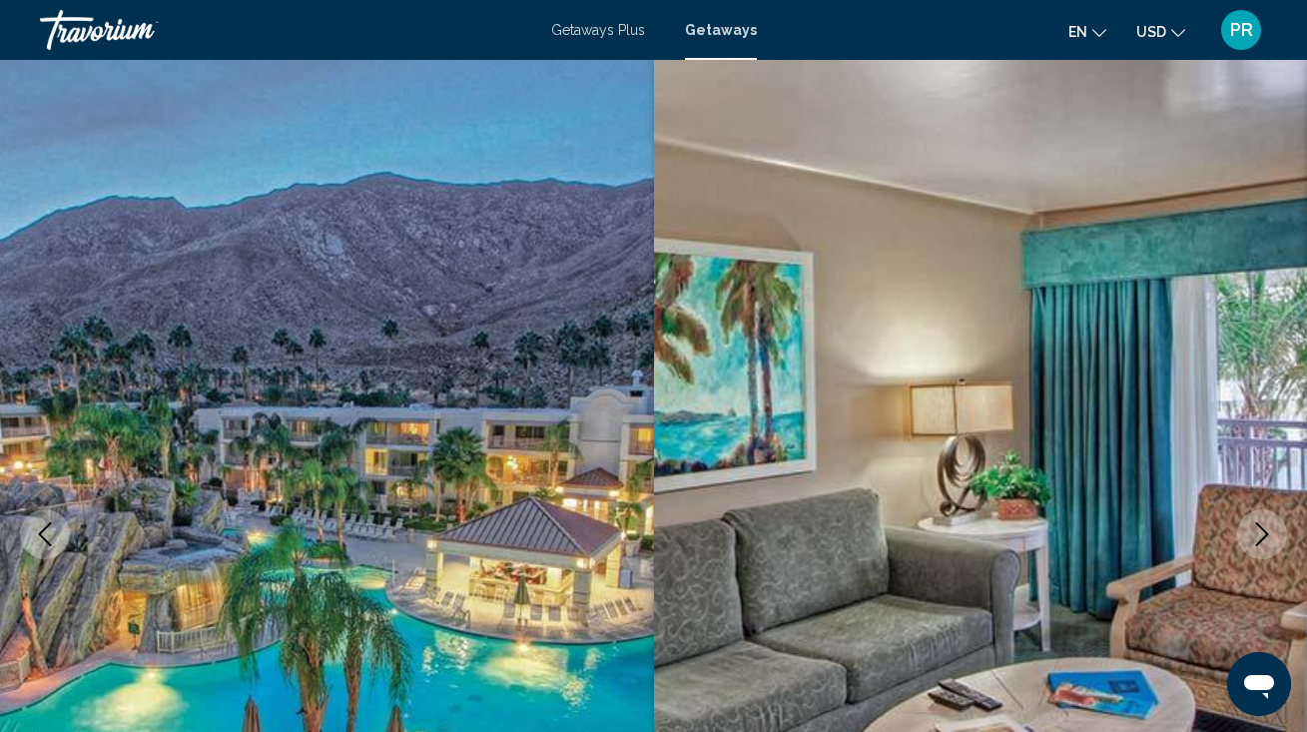
scroll to position [0, 0]
click at [120, 33] on div "Travorium" at bounding box center [140, 30] width 200 height 40
